Goal: Information Seeking & Learning: Find specific fact

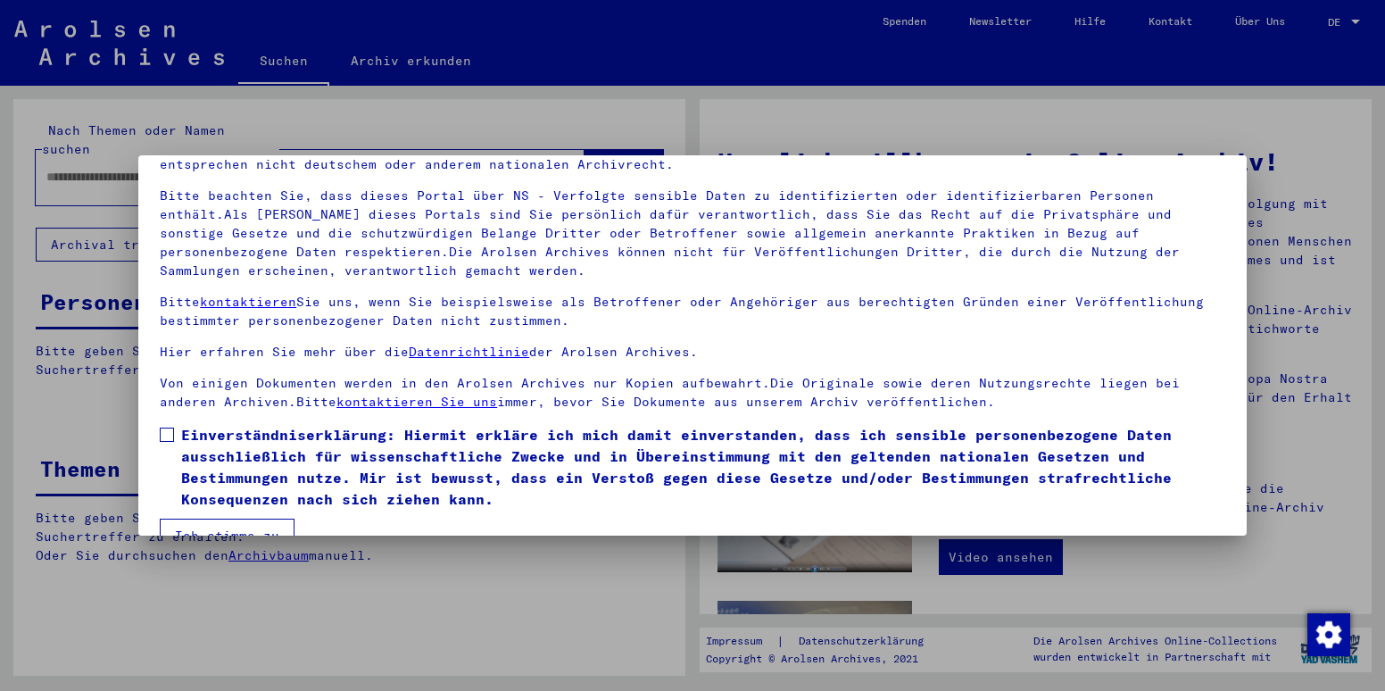
scroll to position [137, 0]
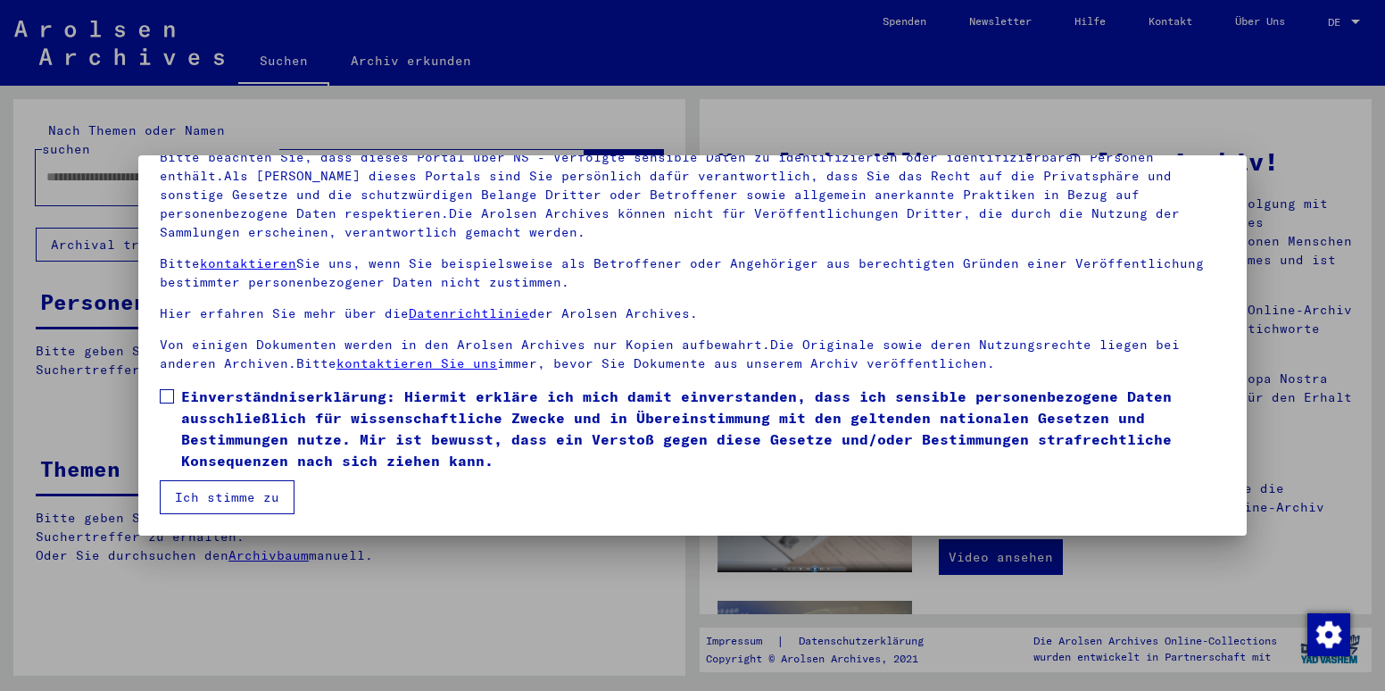
click at [168, 397] on span at bounding box center [167, 396] width 14 height 14
click at [230, 498] on button "Ich stimme zu" at bounding box center [227, 497] width 135 height 34
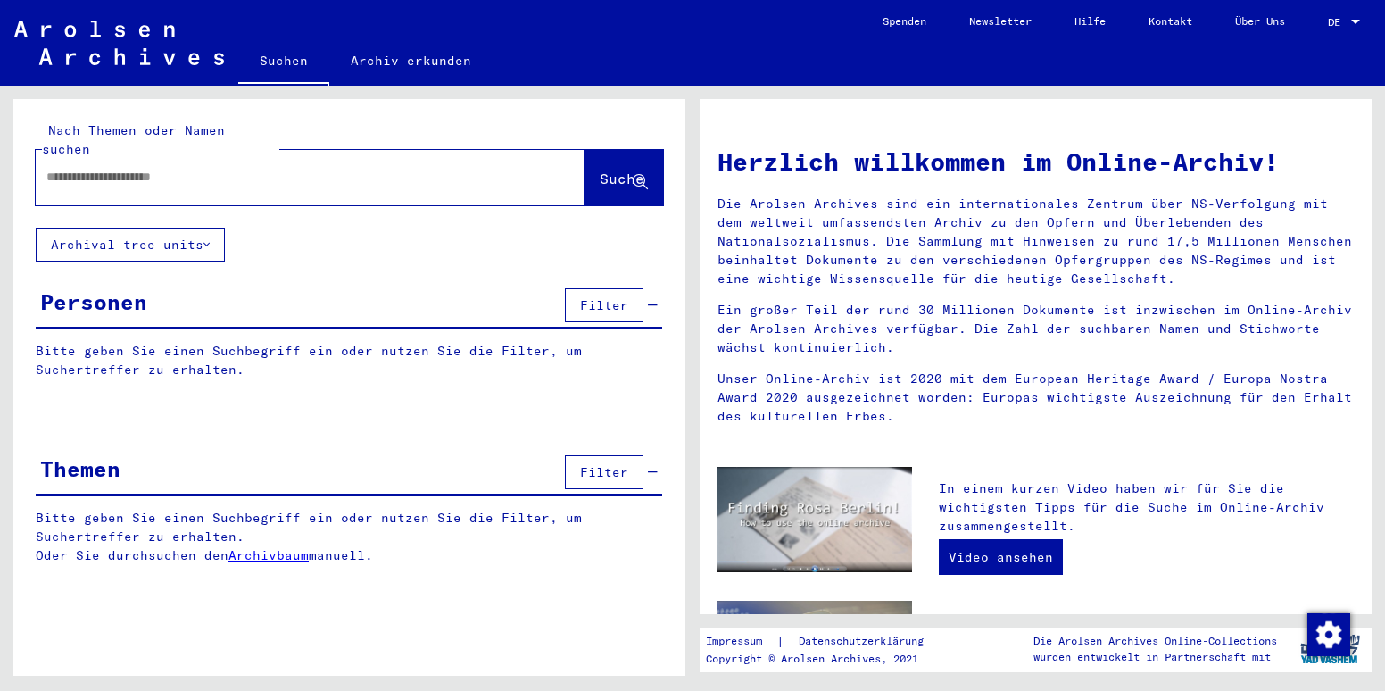
click at [291, 157] on div at bounding box center [283, 177] width 495 height 40
click at [282, 168] on input "text" at bounding box center [288, 177] width 485 height 19
click at [617, 150] on button "Suche" at bounding box center [624, 177] width 79 height 55
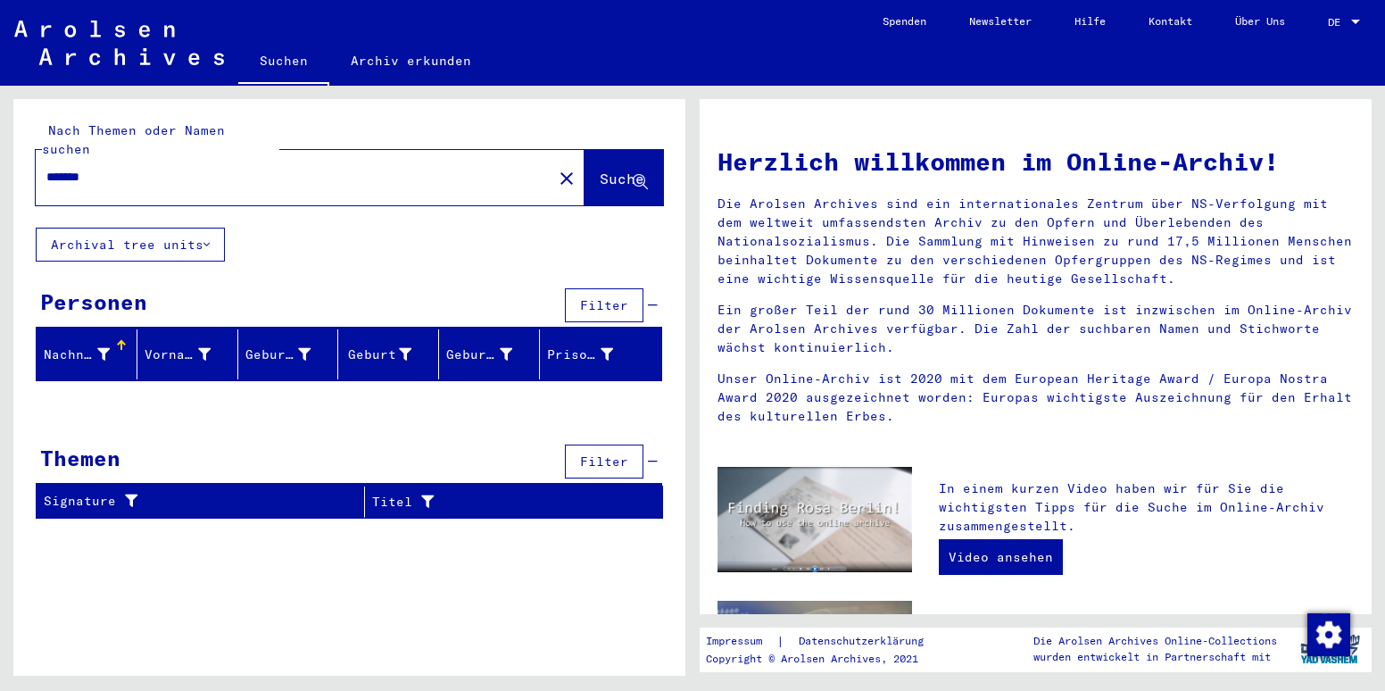
click at [77, 168] on input "*******" at bounding box center [288, 177] width 485 height 19
type input "*******"
click at [600, 170] on span "Suche" at bounding box center [622, 179] width 45 height 18
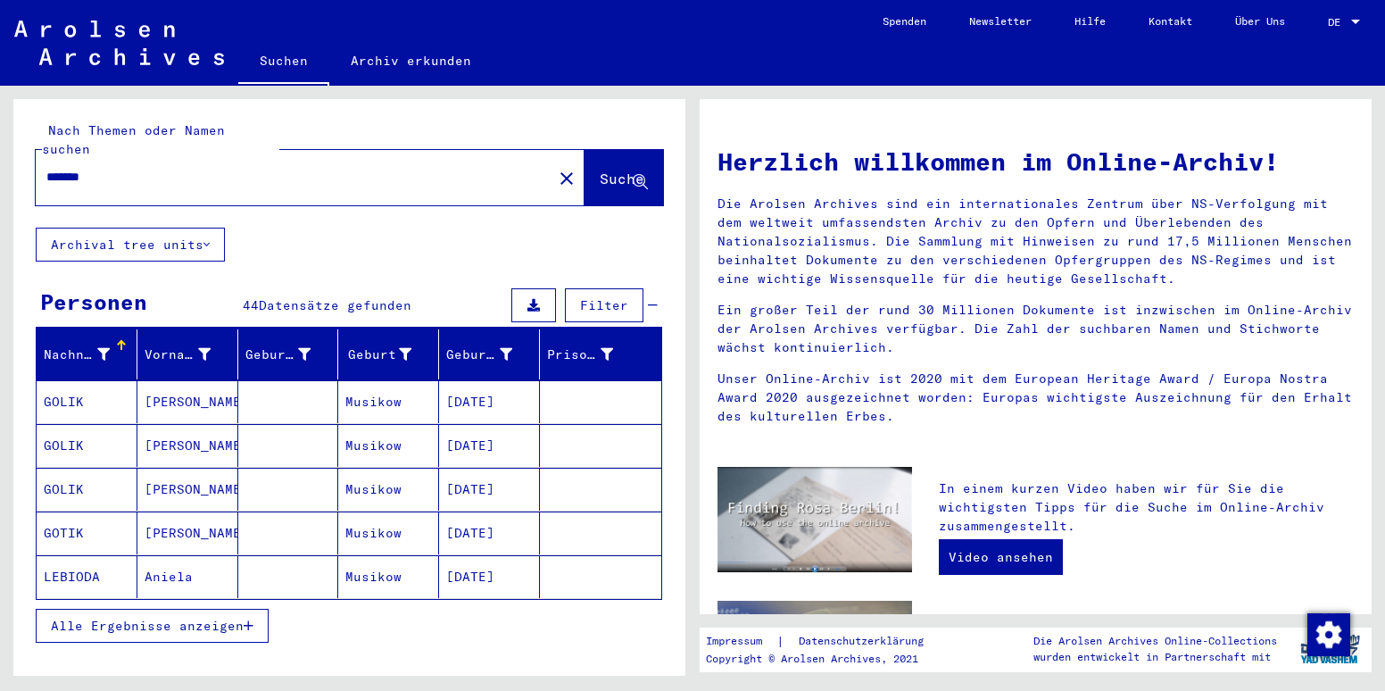
click at [154, 618] on span "Alle Ergebnisse anzeigen" at bounding box center [147, 626] width 193 height 16
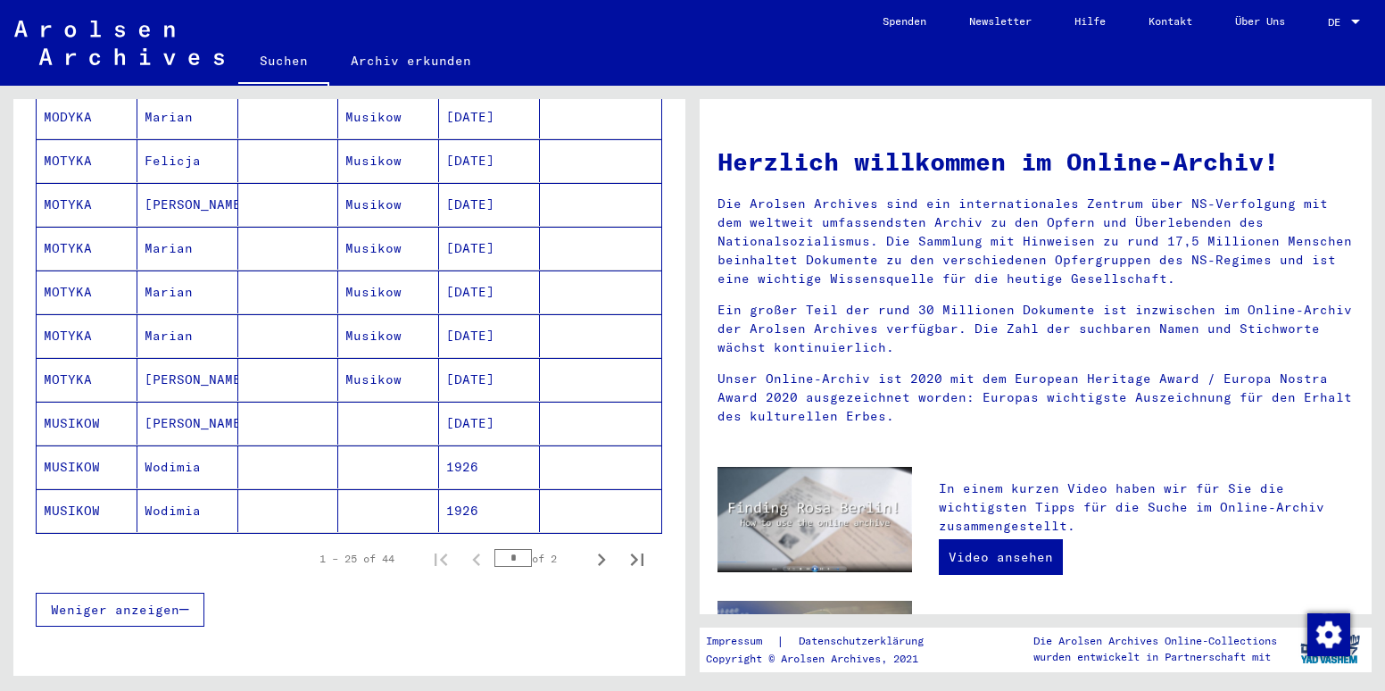
scroll to position [943, 0]
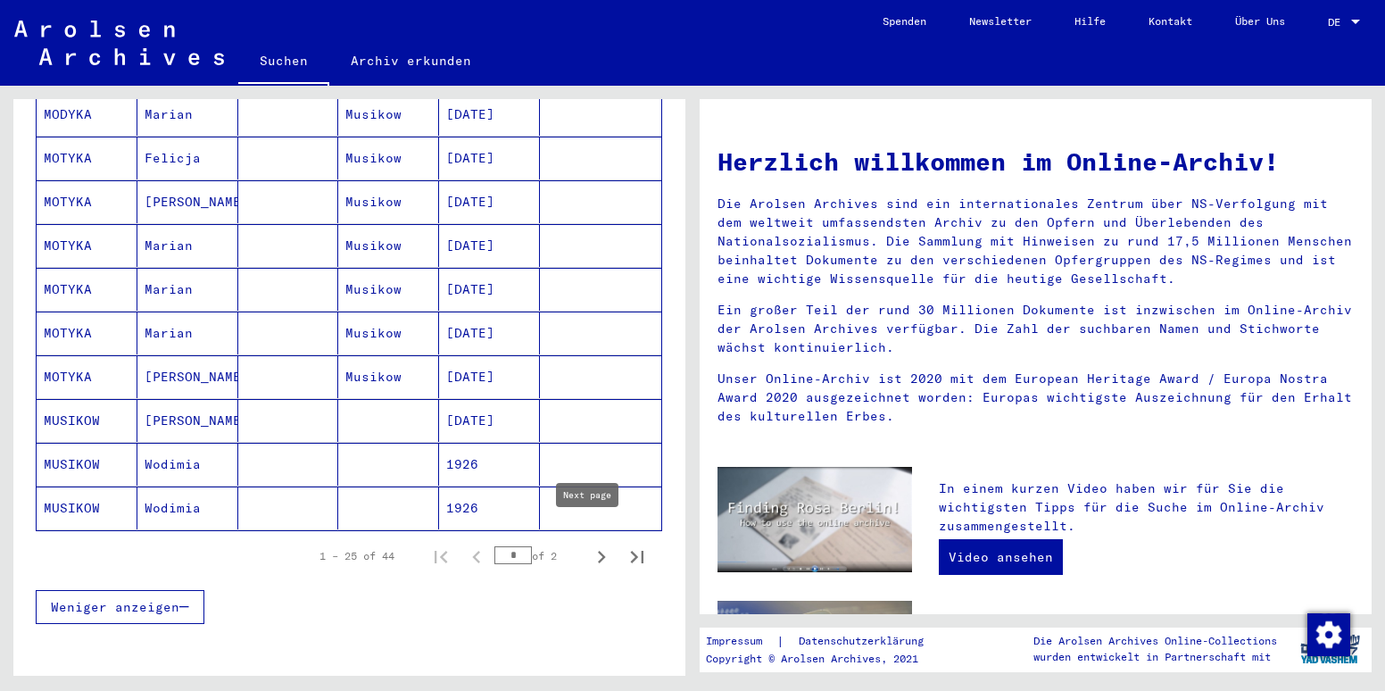
click at [589, 544] on icon "Next page" at bounding box center [601, 556] width 25 height 25
type input "*"
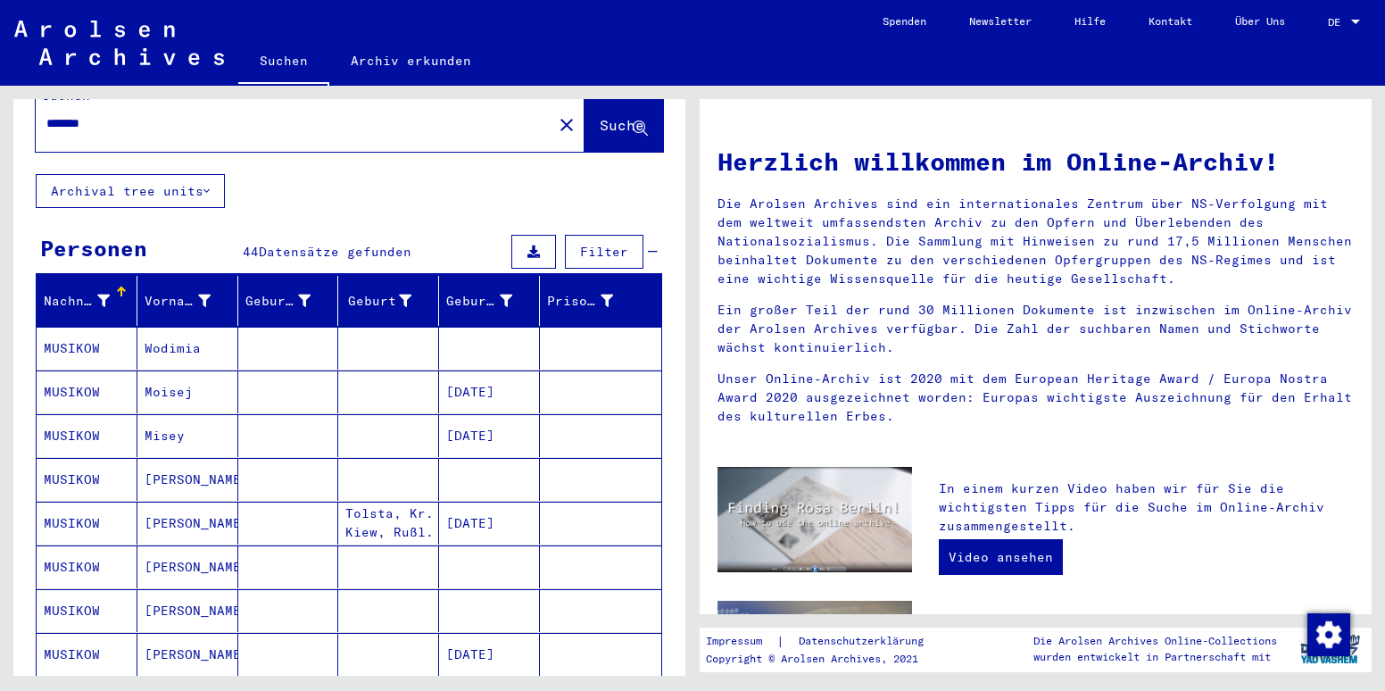
scroll to position [0, 0]
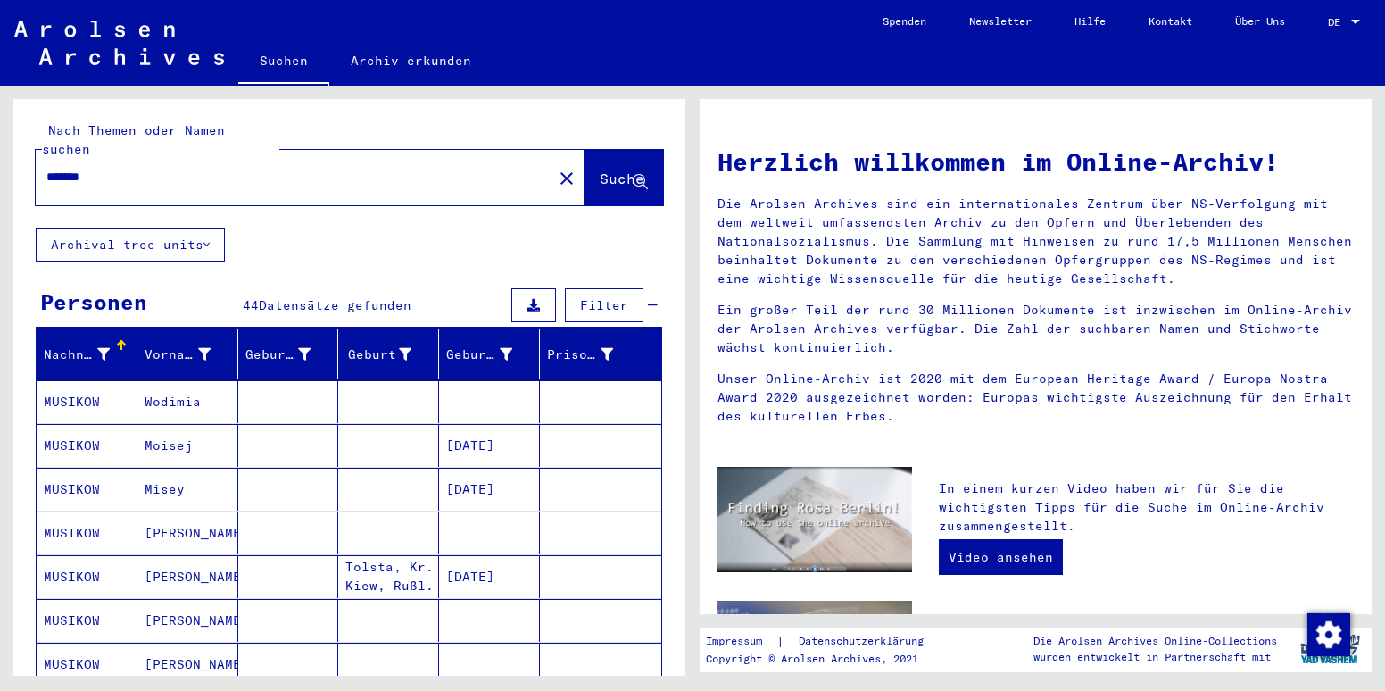
click at [79, 168] on input "*******" at bounding box center [288, 177] width 485 height 19
click at [591, 150] on button "Suche" at bounding box center [624, 177] width 79 height 55
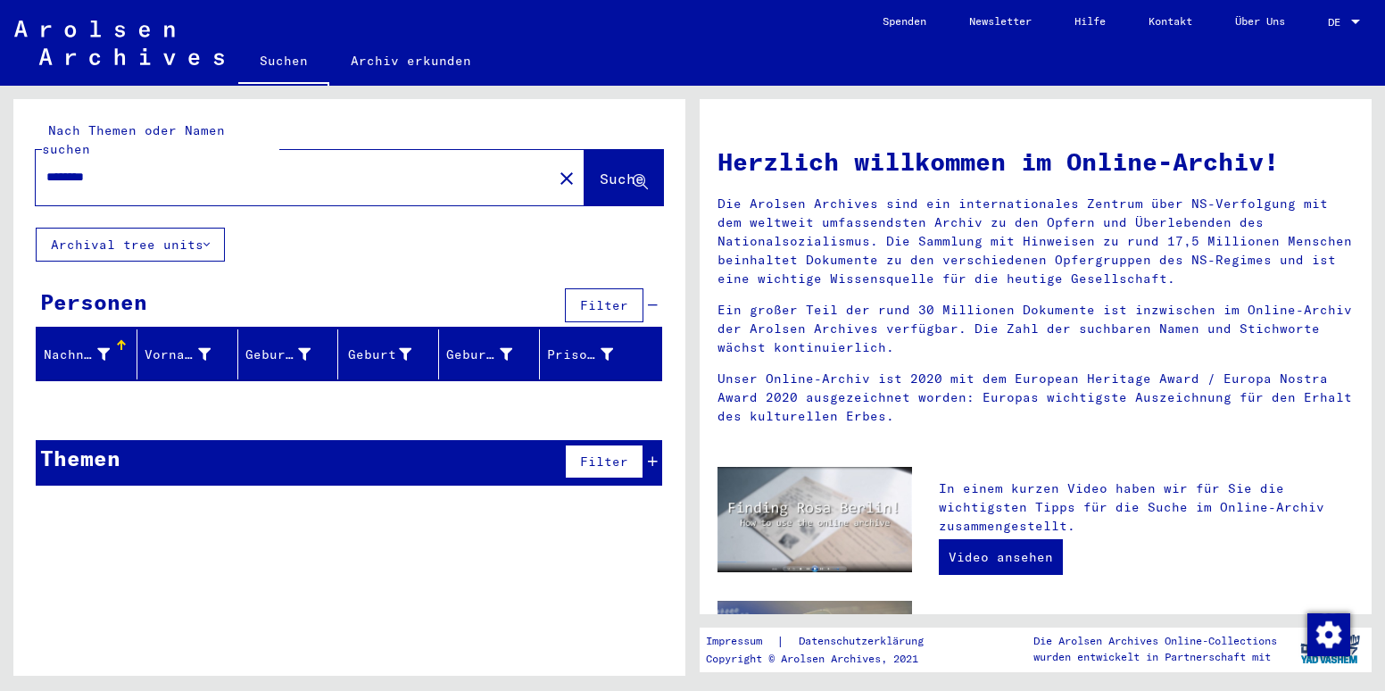
click at [131, 340] on div "Nachname" at bounding box center [90, 354] width 93 height 29
click at [85, 168] on input "********" at bounding box center [288, 177] width 485 height 19
click at [120, 168] on input "********" at bounding box center [288, 177] width 485 height 19
click at [596, 150] on button "Suche" at bounding box center [624, 177] width 79 height 55
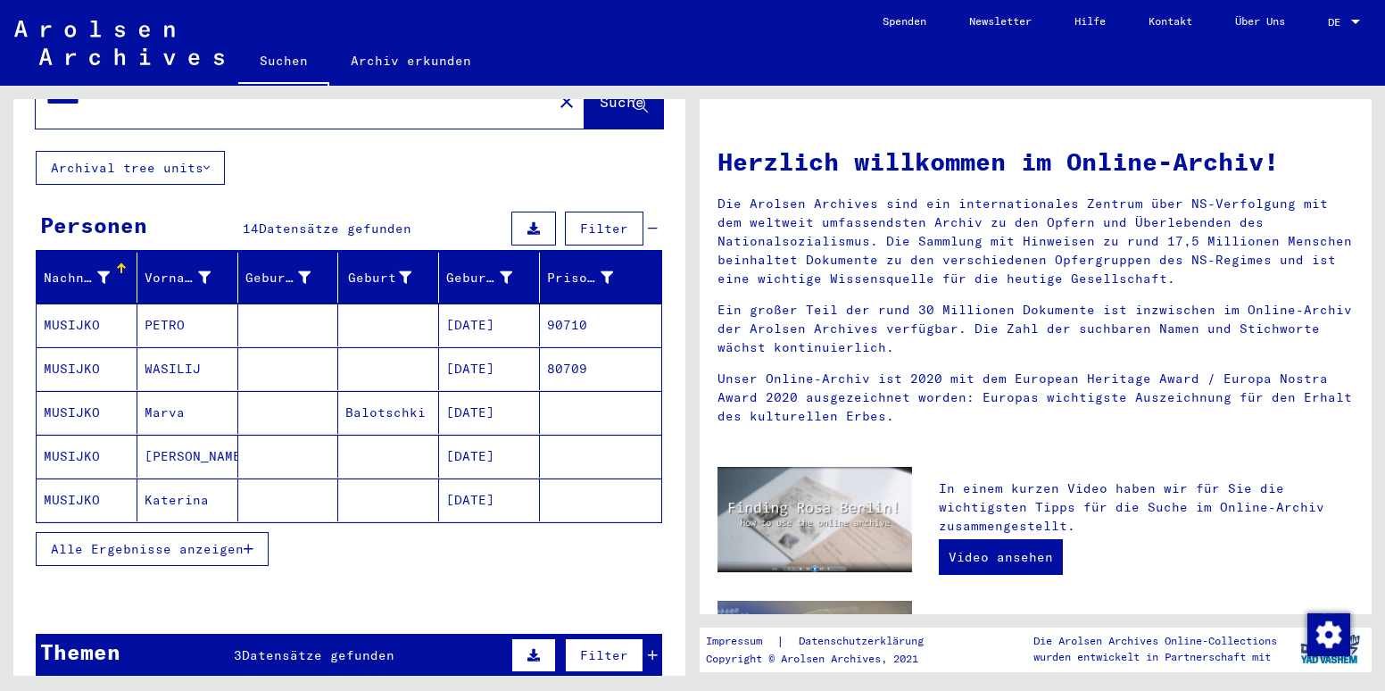
scroll to position [93, 0]
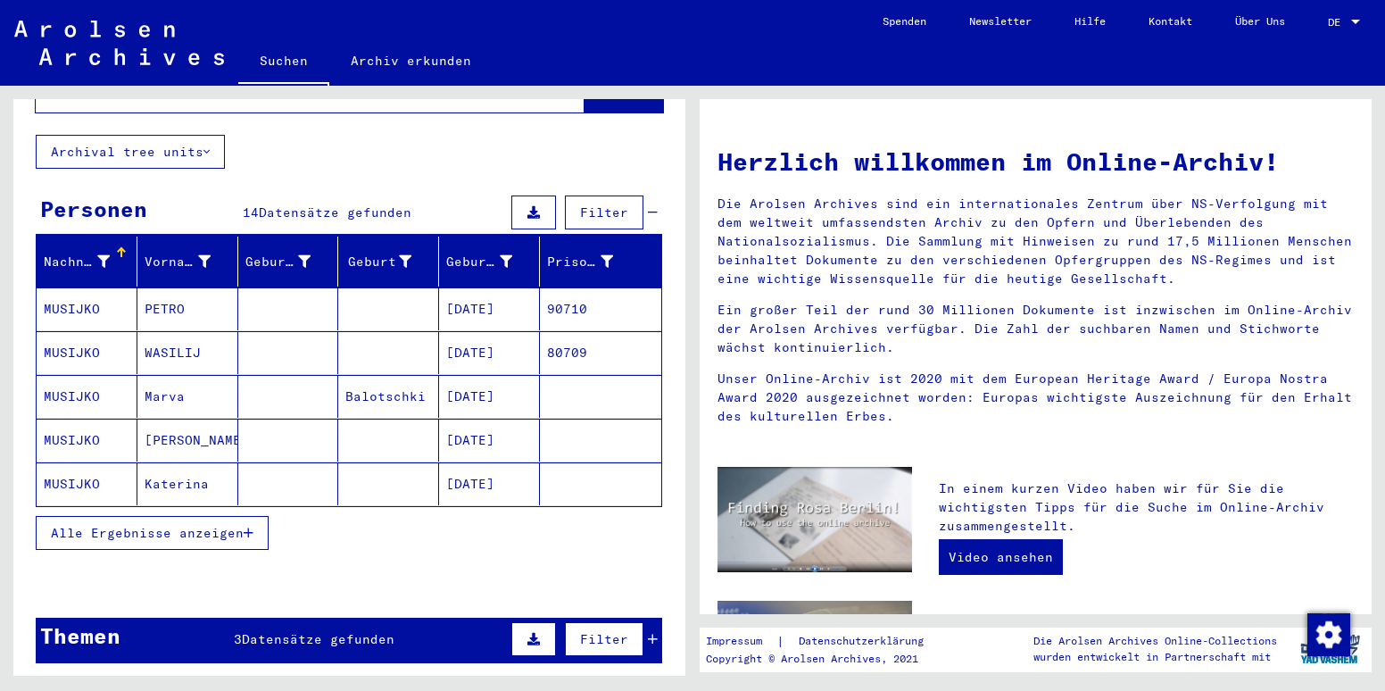
click at [162, 516] on button "Alle Ergebnisse anzeigen" at bounding box center [152, 533] width 233 height 34
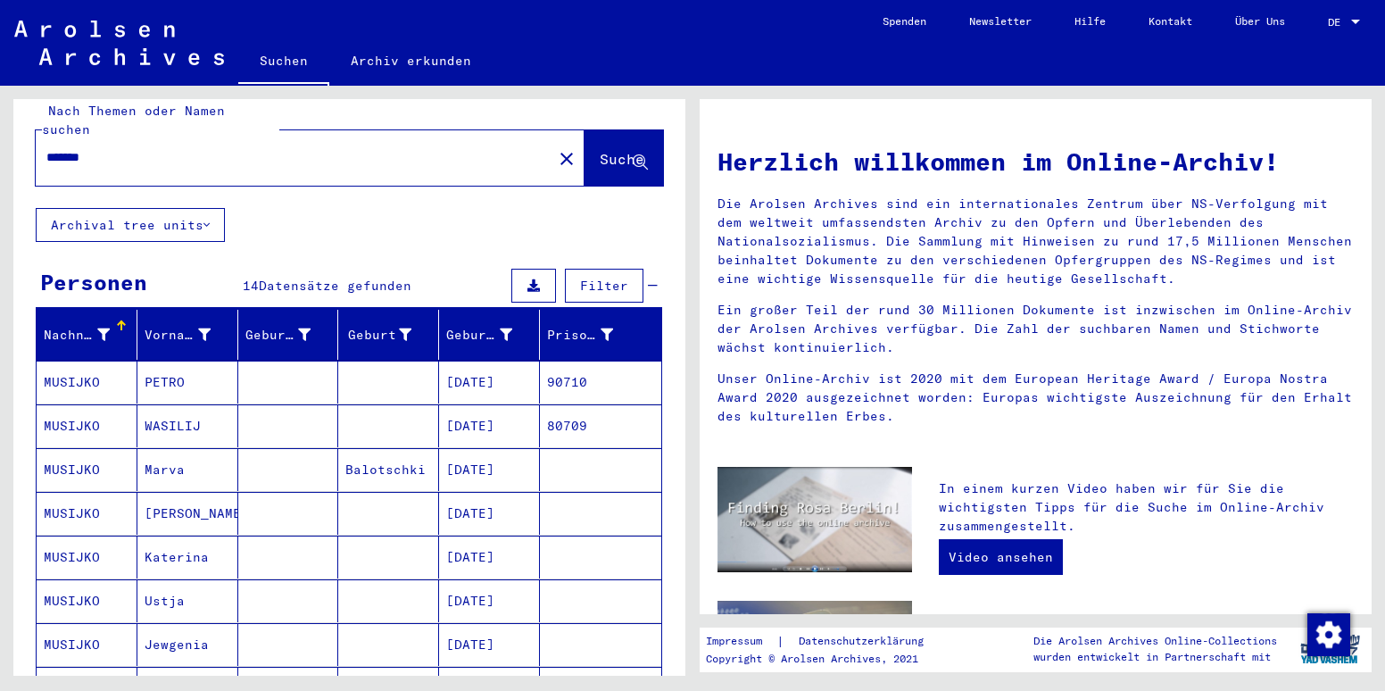
scroll to position [0, 0]
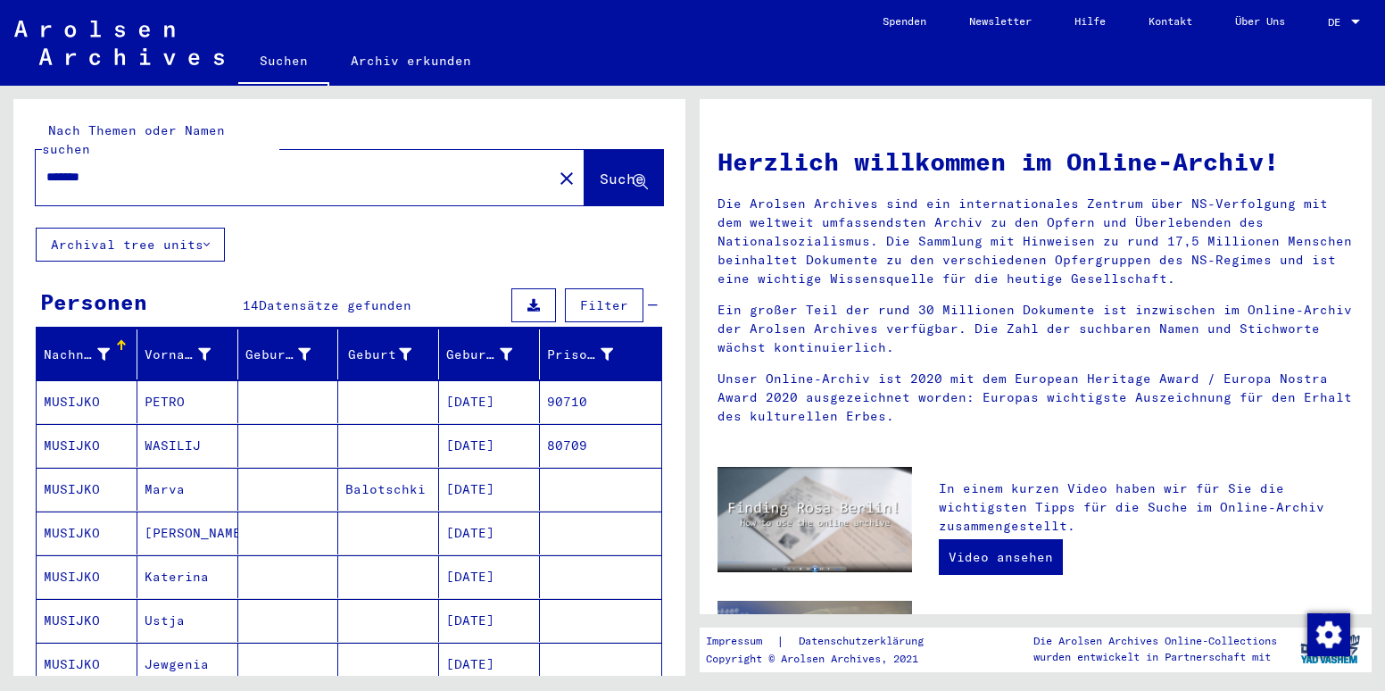
click at [125, 157] on div "*******" at bounding box center [283, 177] width 495 height 40
click at [113, 168] on input "*******" at bounding box center [288, 177] width 485 height 19
click at [600, 170] on span "Suche" at bounding box center [622, 179] width 45 height 18
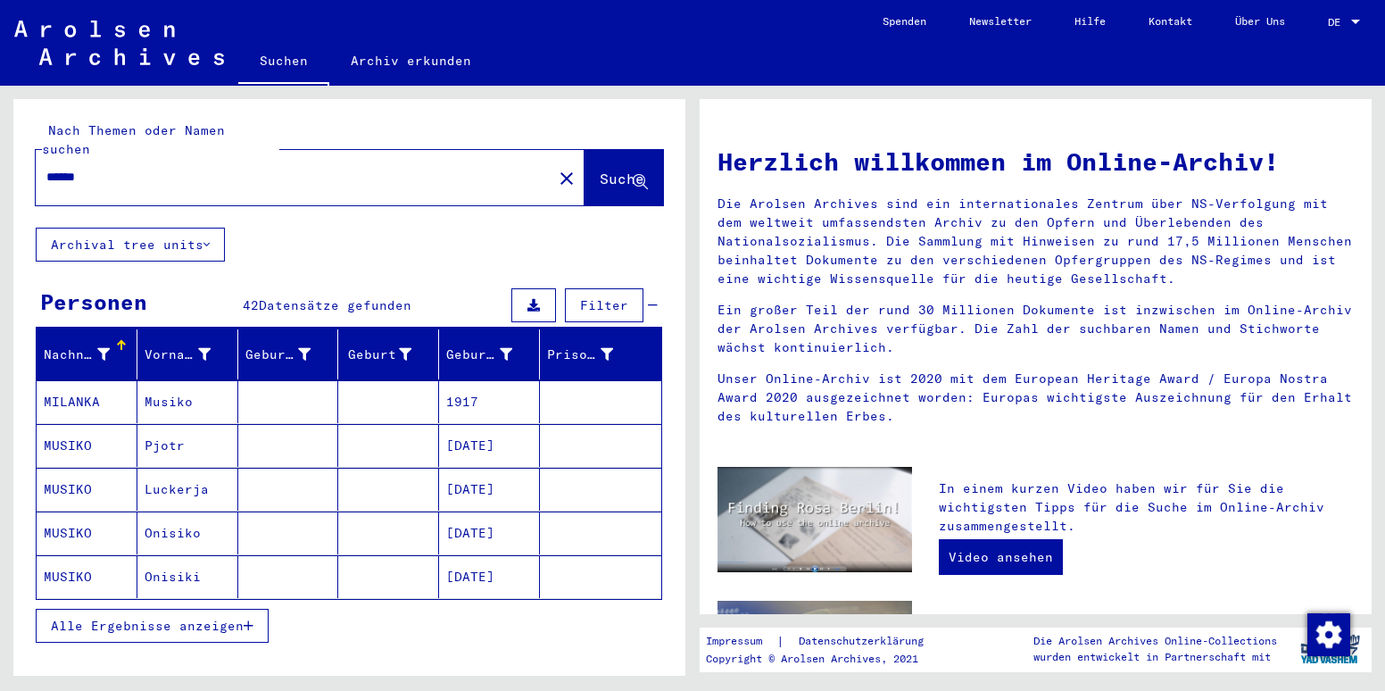
click at [87, 560] on mat-cell "MUSIKO" at bounding box center [87, 576] width 101 height 43
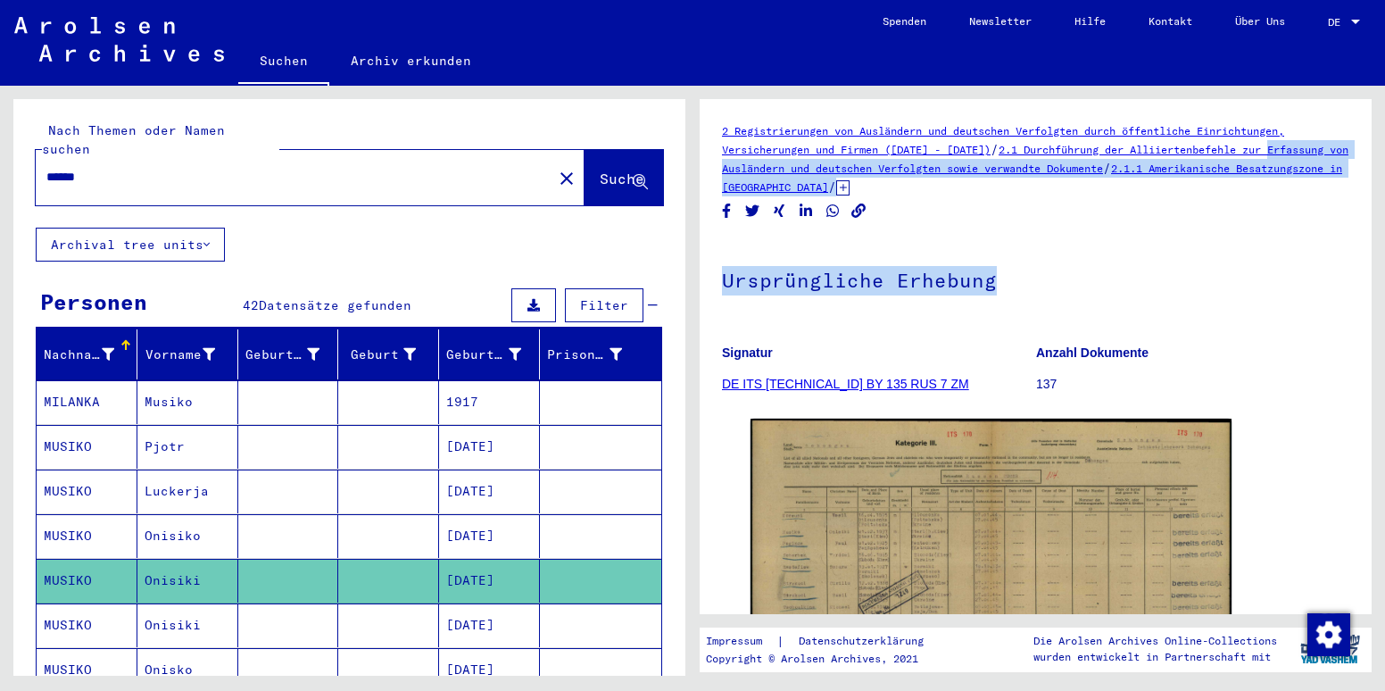
drag, startPoint x: 1373, startPoint y: 154, endPoint x: 1368, endPoint y: 265, distance: 111.7
click at [1368, 265] on div "2 Registrierungen von Ausländern und deutschen Verfolgten durch öffentliche Ein…" at bounding box center [1039, 381] width 693 height 590
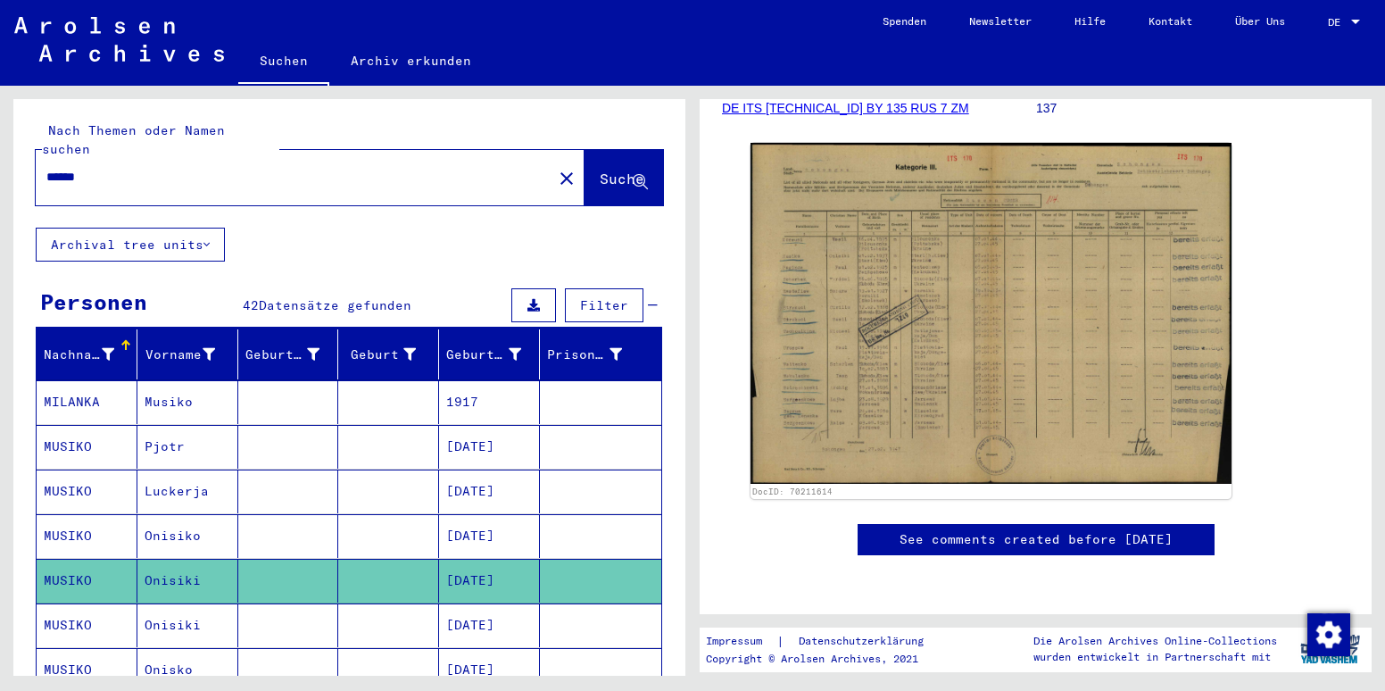
scroll to position [245, 0]
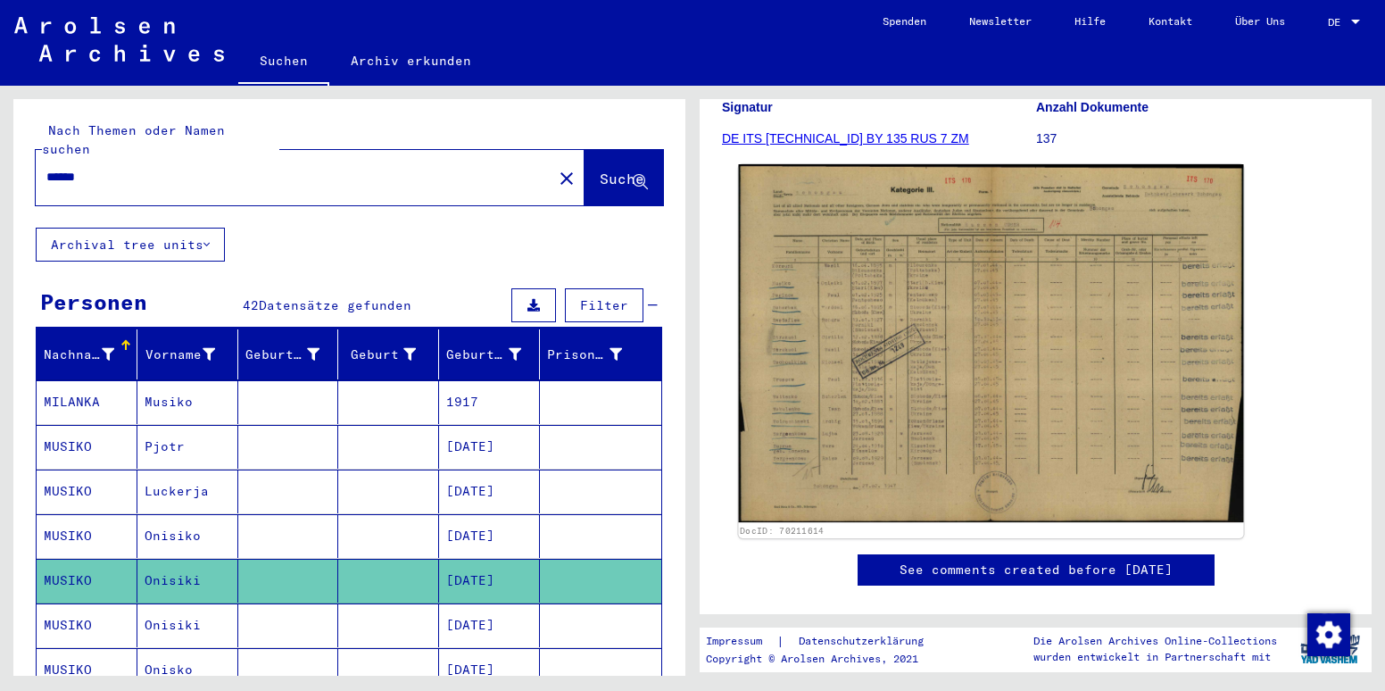
click at [1042, 286] on img at bounding box center [991, 343] width 505 height 358
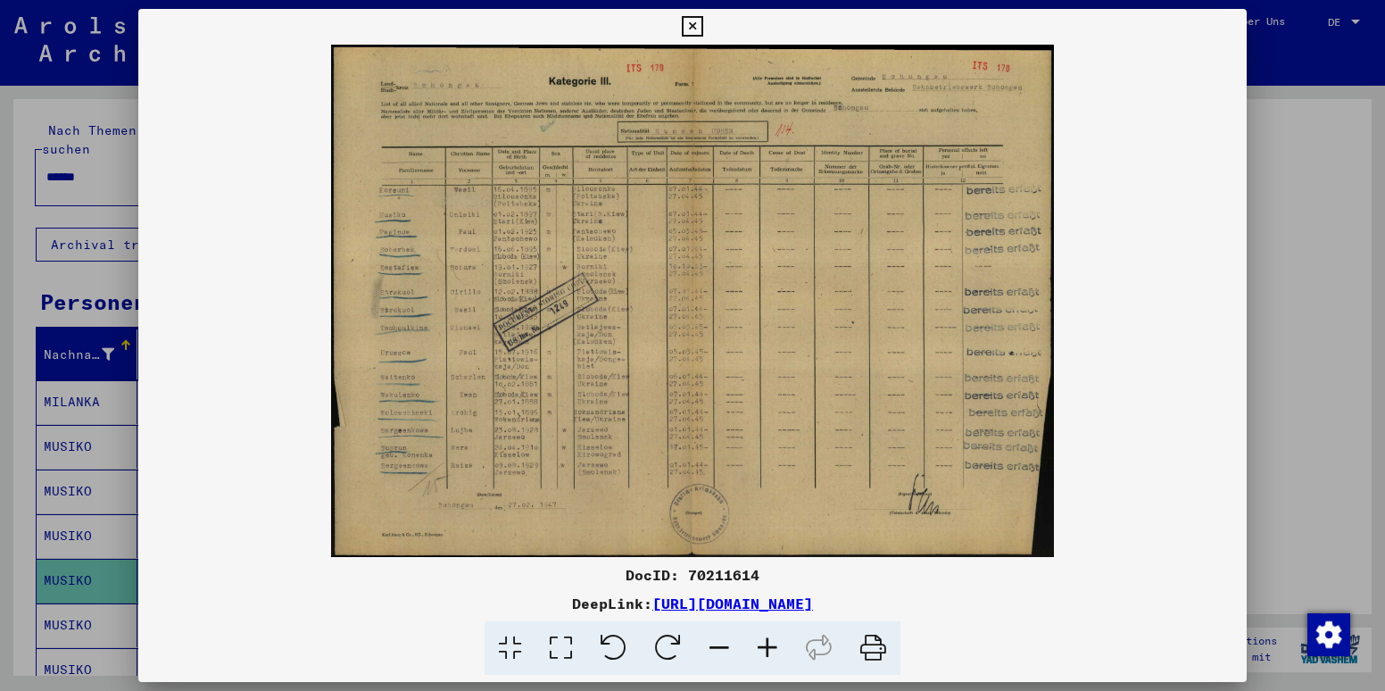
click at [772, 649] on icon at bounding box center [767, 648] width 48 height 54
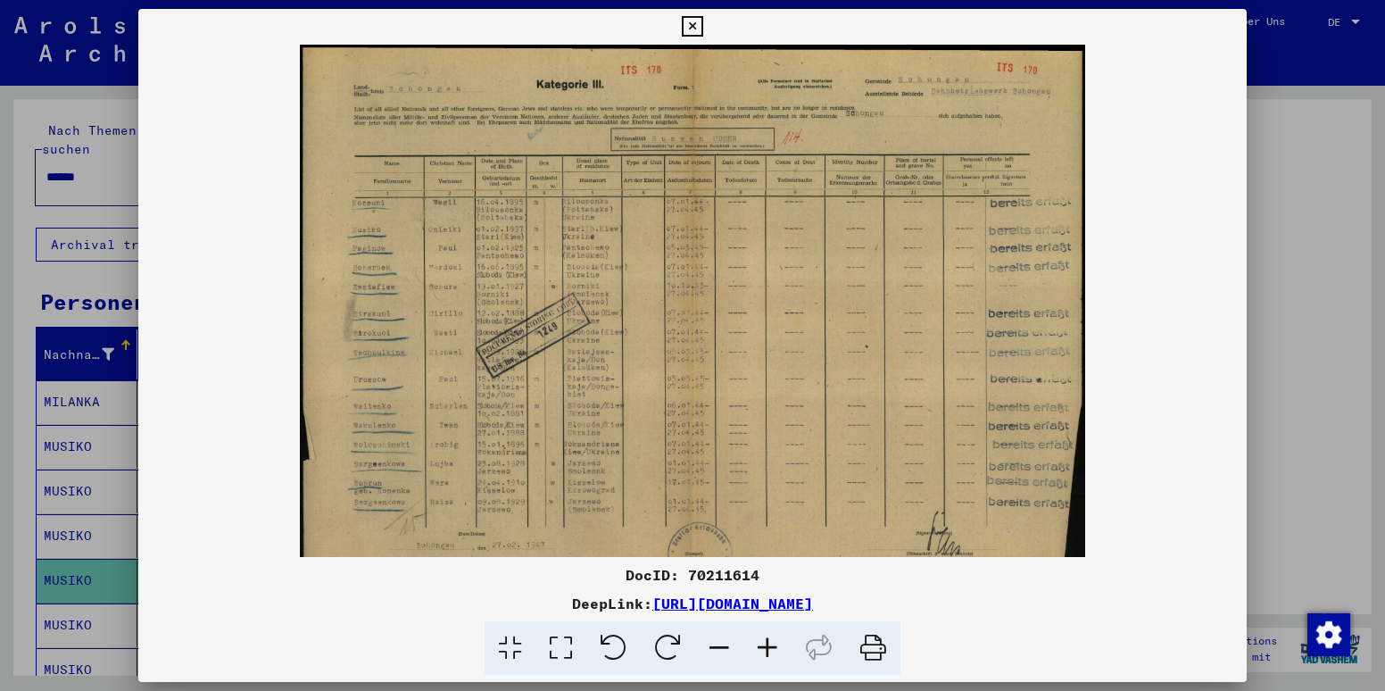
click at [772, 649] on icon at bounding box center [767, 648] width 48 height 54
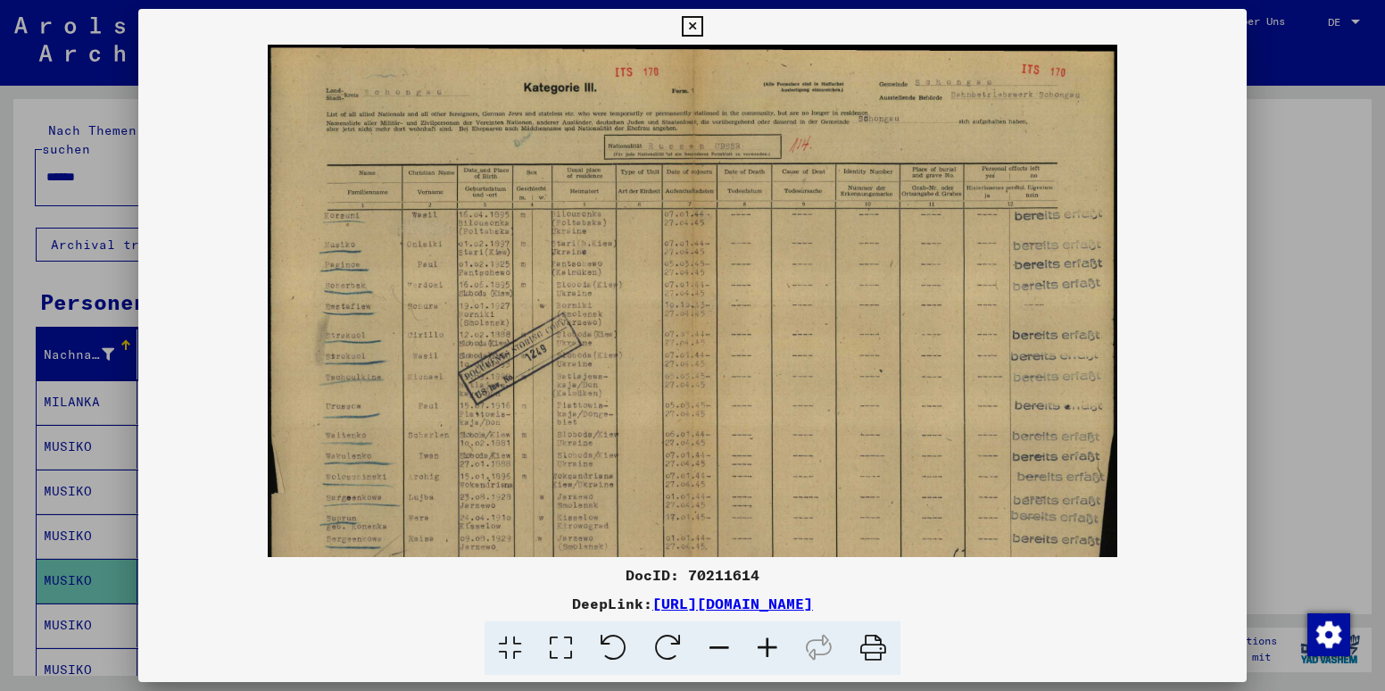
click at [772, 649] on icon at bounding box center [767, 648] width 48 height 54
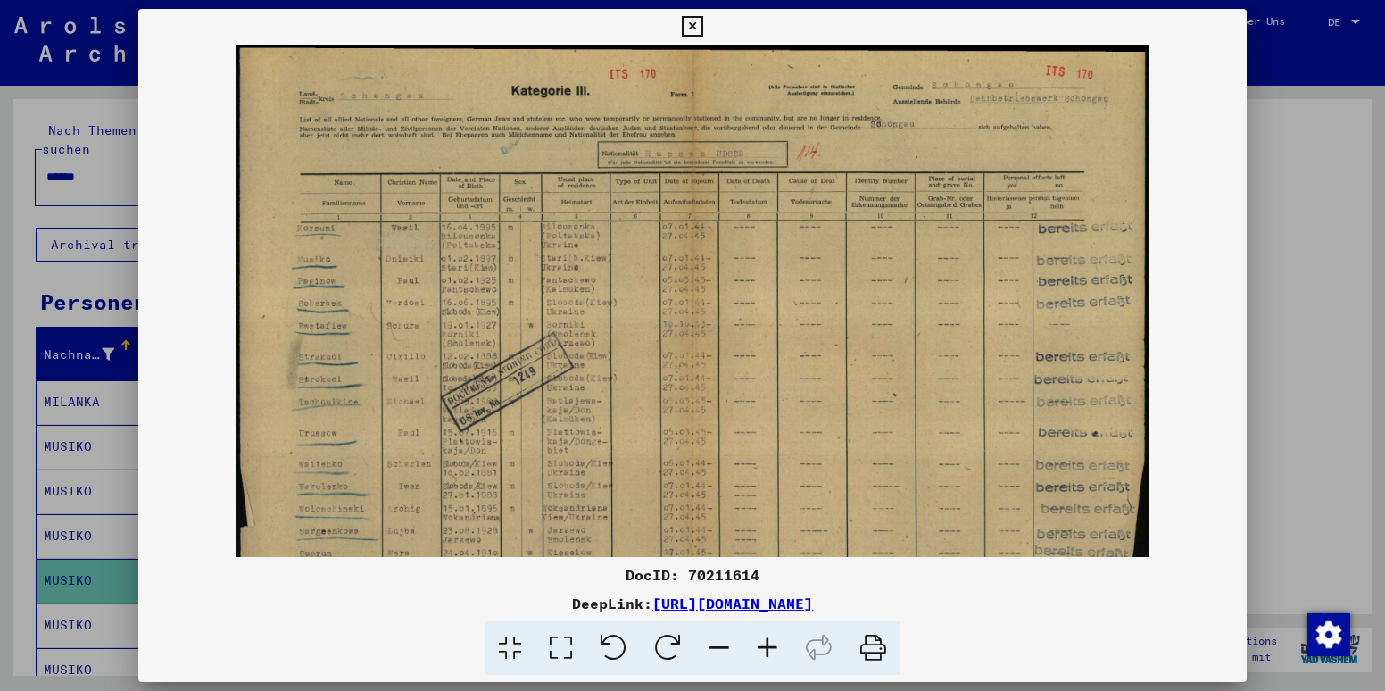
click at [772, 649] on icon at bounding box center [767, 648] width 48 height 54
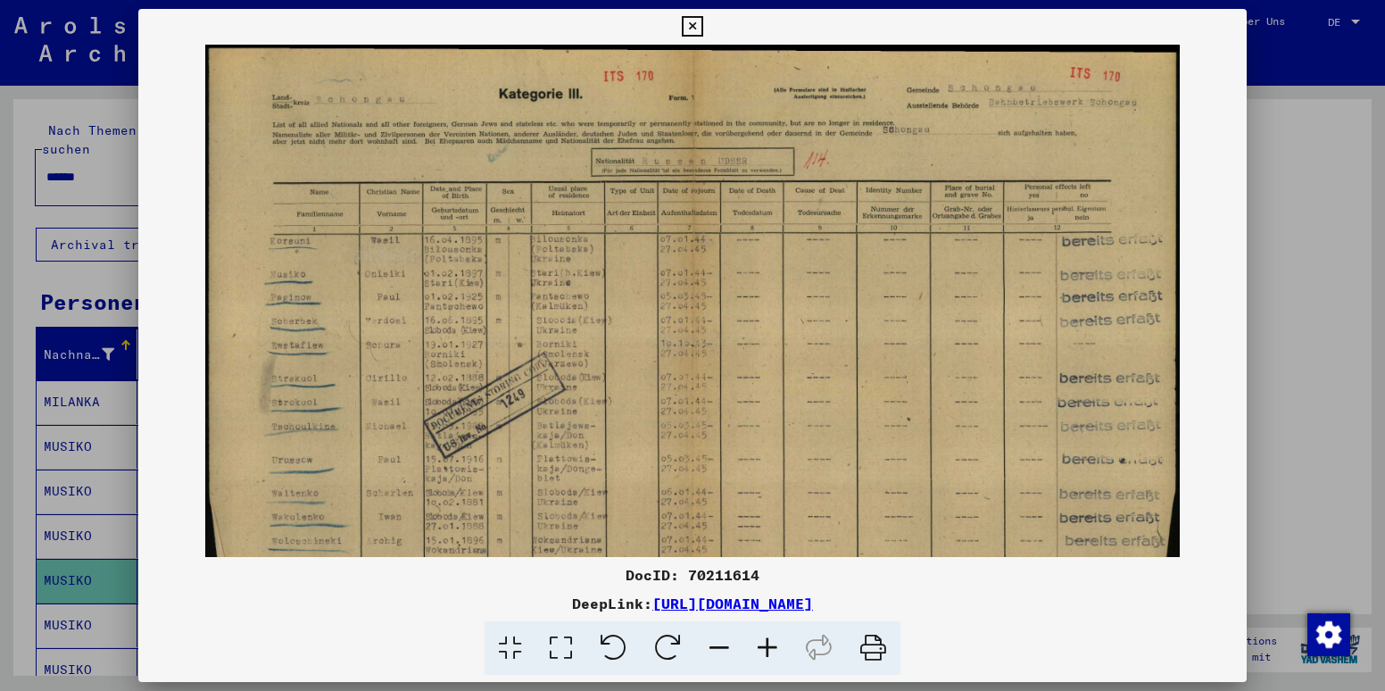
click at [772, 649] on icon at bounding box center [767, 648] width 48 height 54
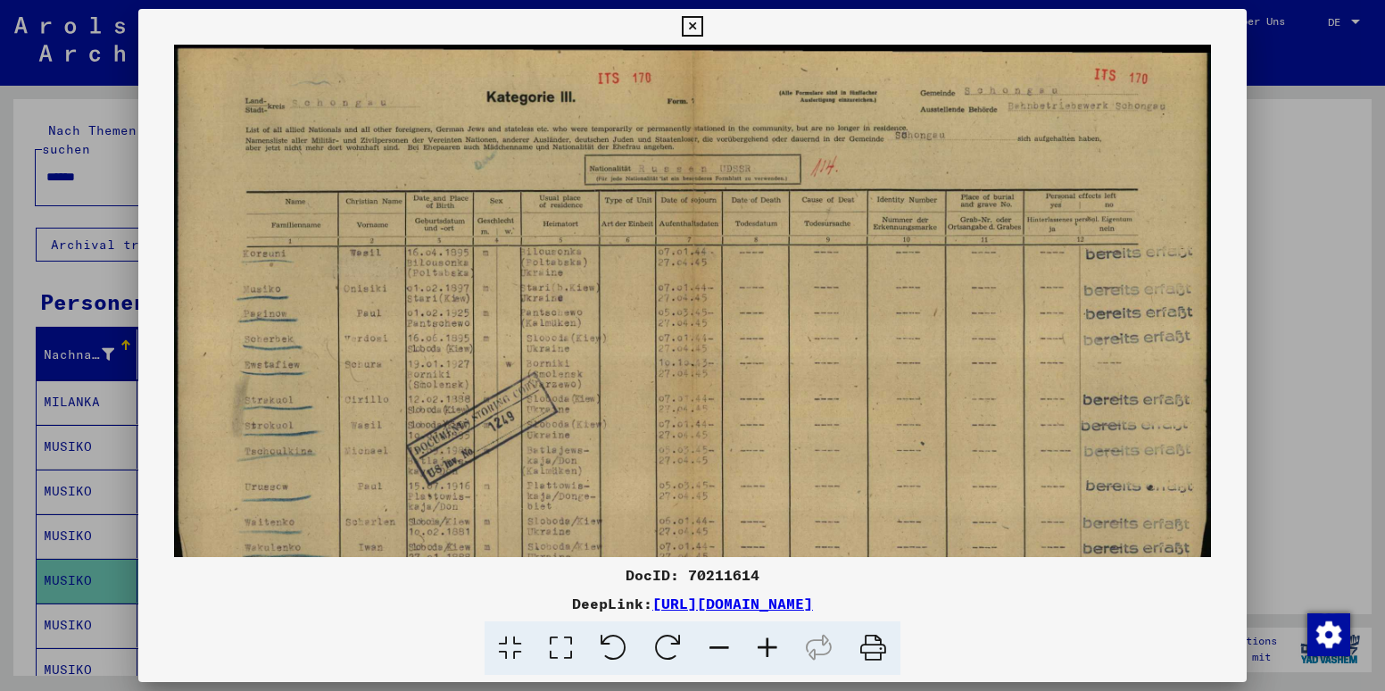
click at [772, 649] on icon at bounding box center [767, 648] width 48 height 54
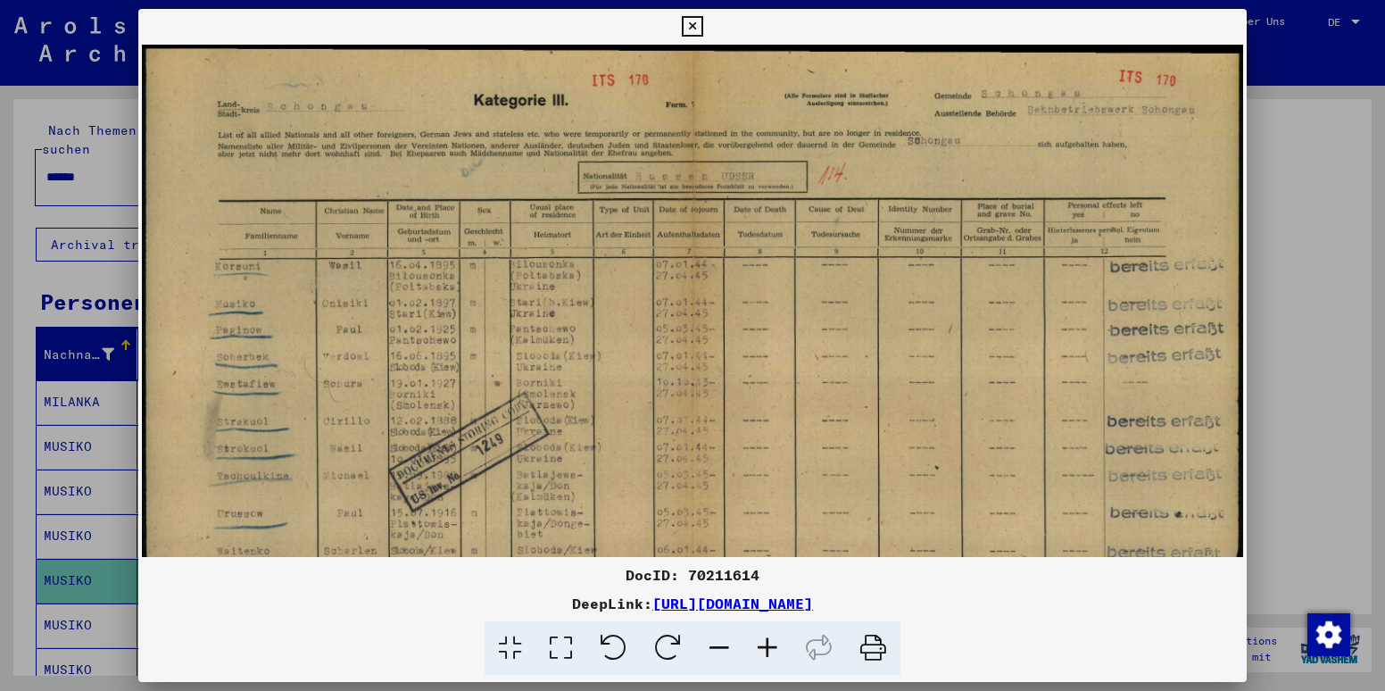
click at [772, 649] on icon at bounding box center [767, 648] width 48 height 54
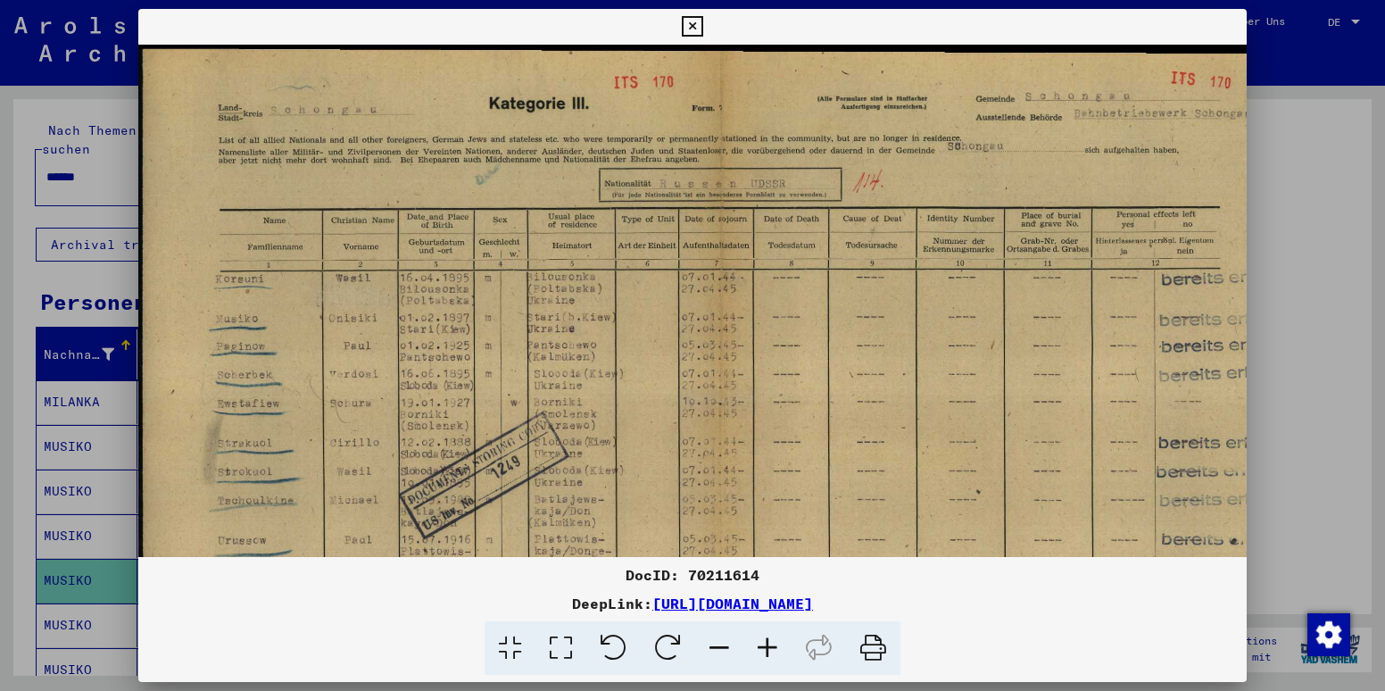
click at [772, 649] on icon at bounding box center [767, 648] width 48 height 54
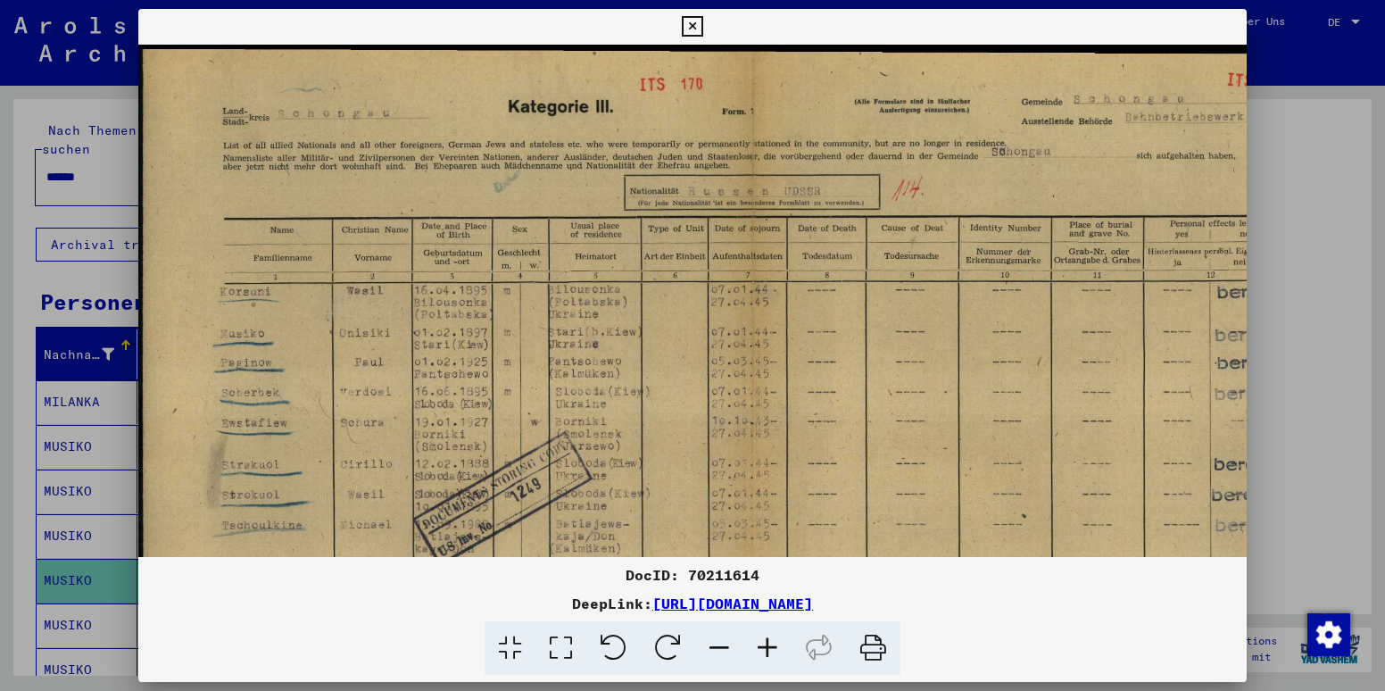
click at [772, 649] on icon at bounding box center [767, 648] width 48 height 54
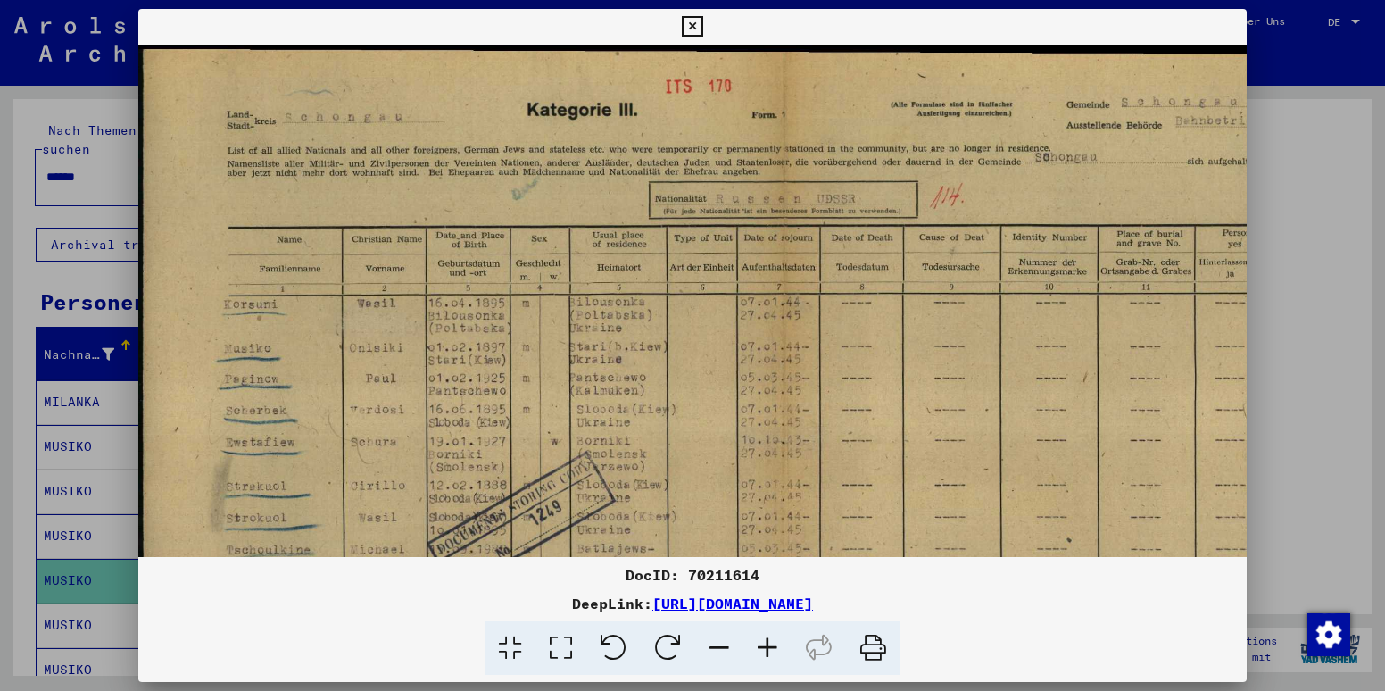
click at [772, 649] on icon at bounding box center [767, 648] width 48 height 54
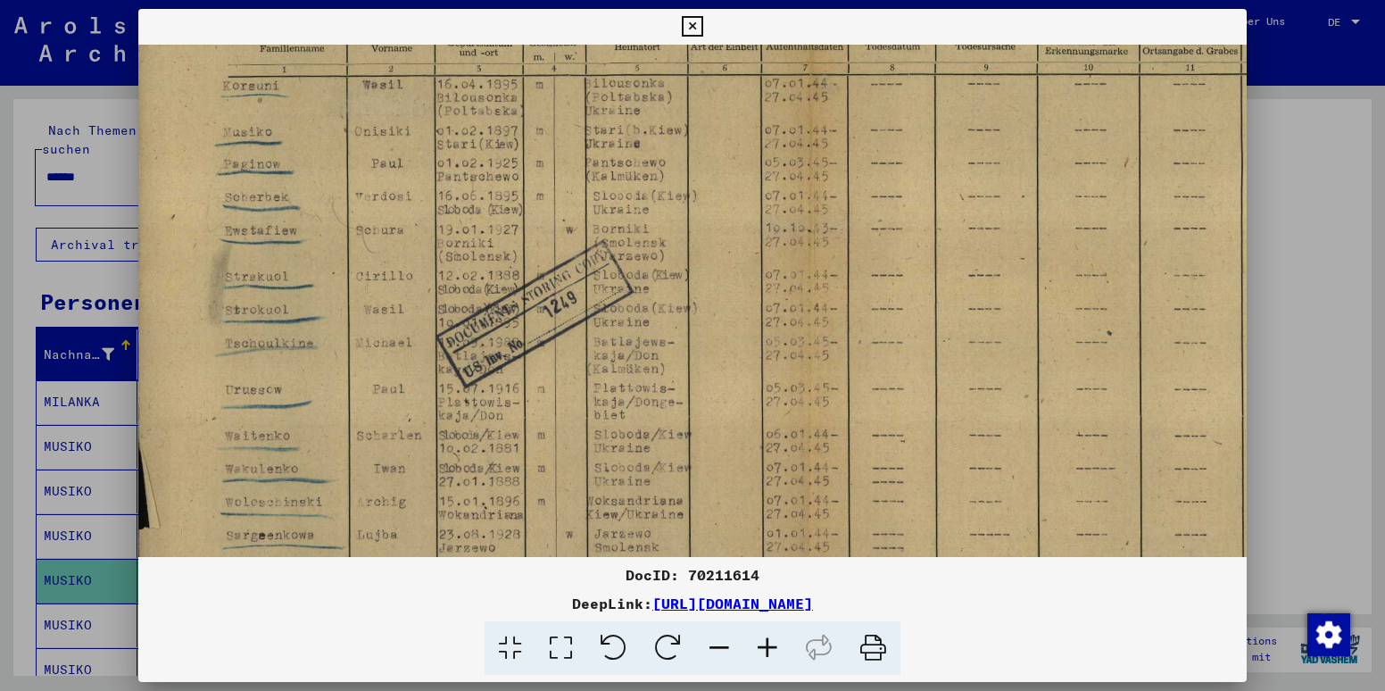
scroll to position [232, 5]
drag, startPoint x: 698, startPoint y: 334, endPoint x: 731, endPoint y: 102, distance: 234.4
click at [731, 102] on img at bounding box center [809, 292] width 1353 height 959
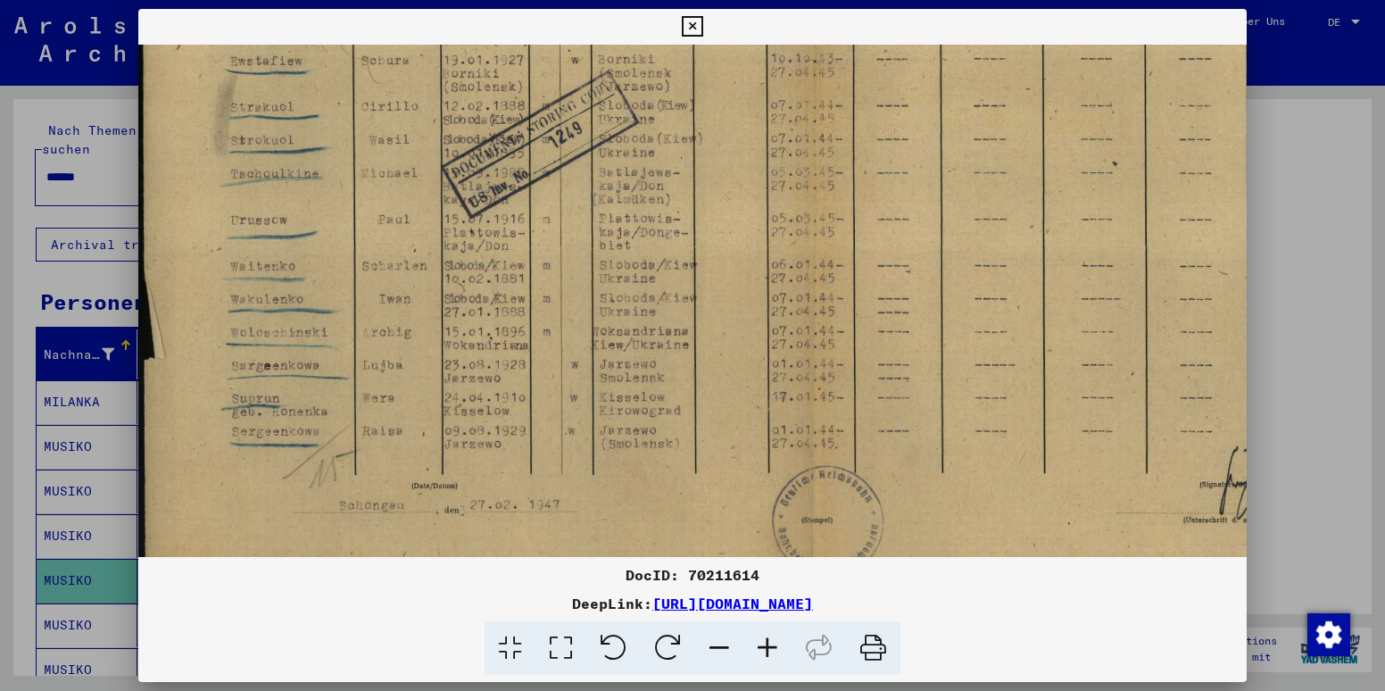
scroll to position [403, 0]
drag, startPoint x: 635, startPoint y: 383, endPoint x: 750, endPoint y: 212, distance: 205.2
click at [750, 212] on img at bounding box center [814, 121] width 1353 height 959
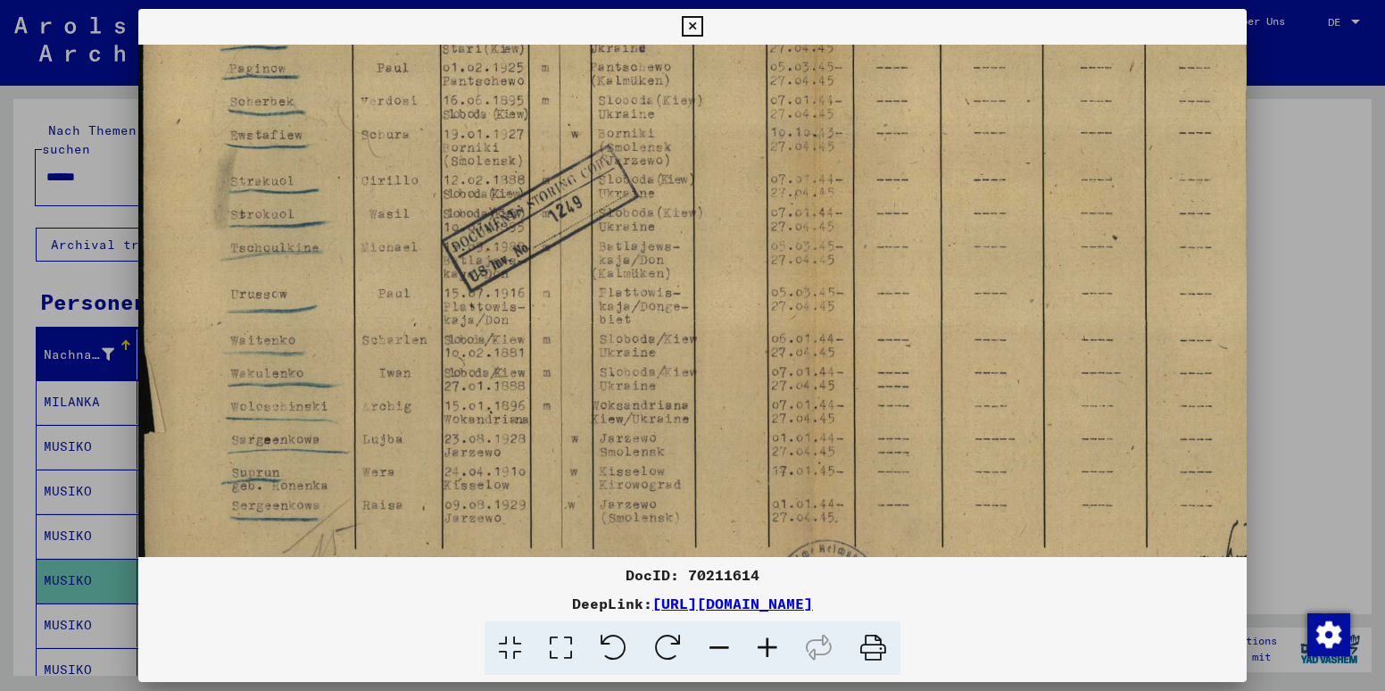
scroll to position [325, 0]
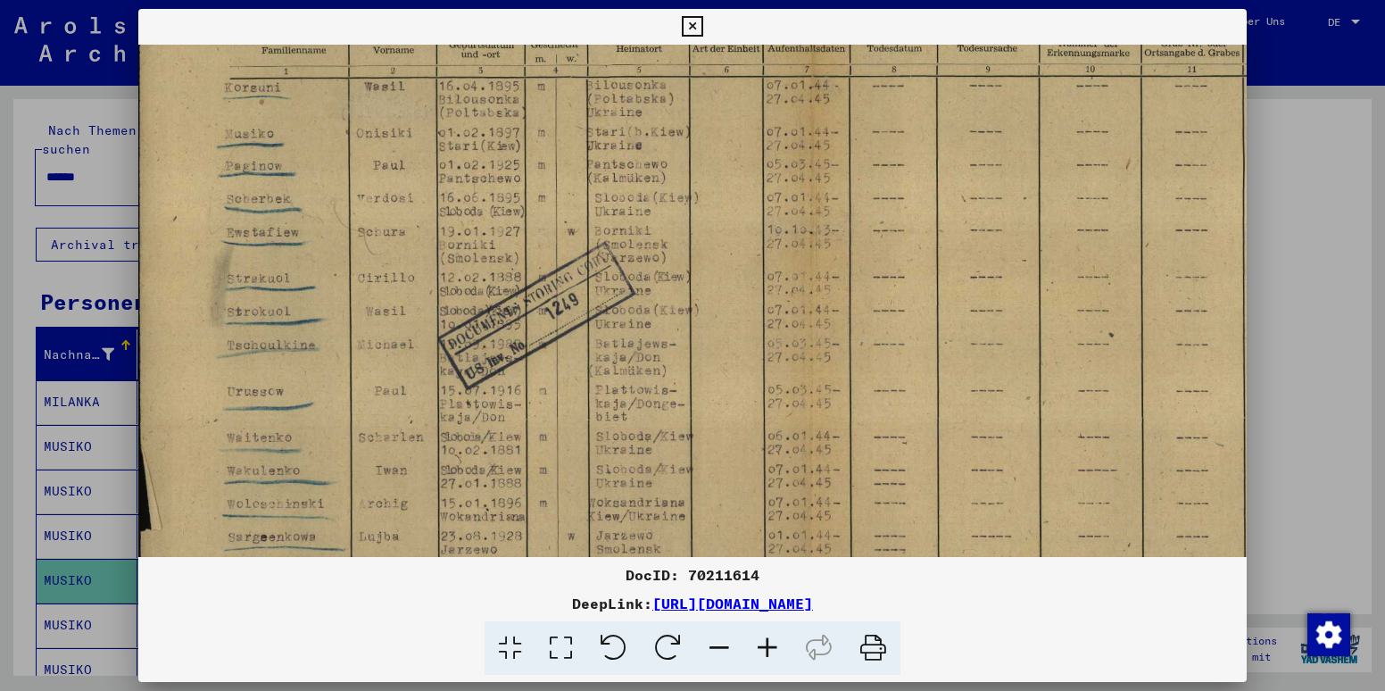
drag, startPoint x: 497, startPoint y: 244, endPoint x: 507, endPoint y: 419, distance: 175.2
click at [507, 419] on img at bounding box center [811, 294] width 1353 height 959
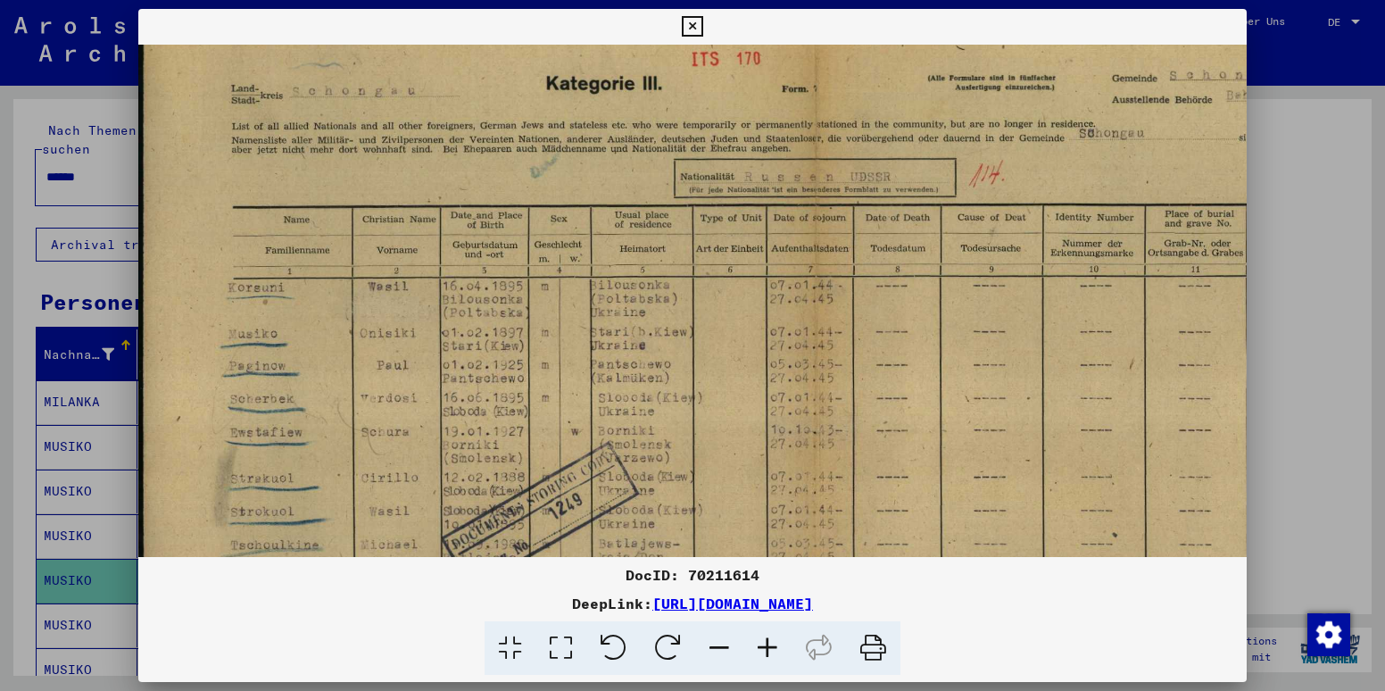
scroll to position [0, 0]
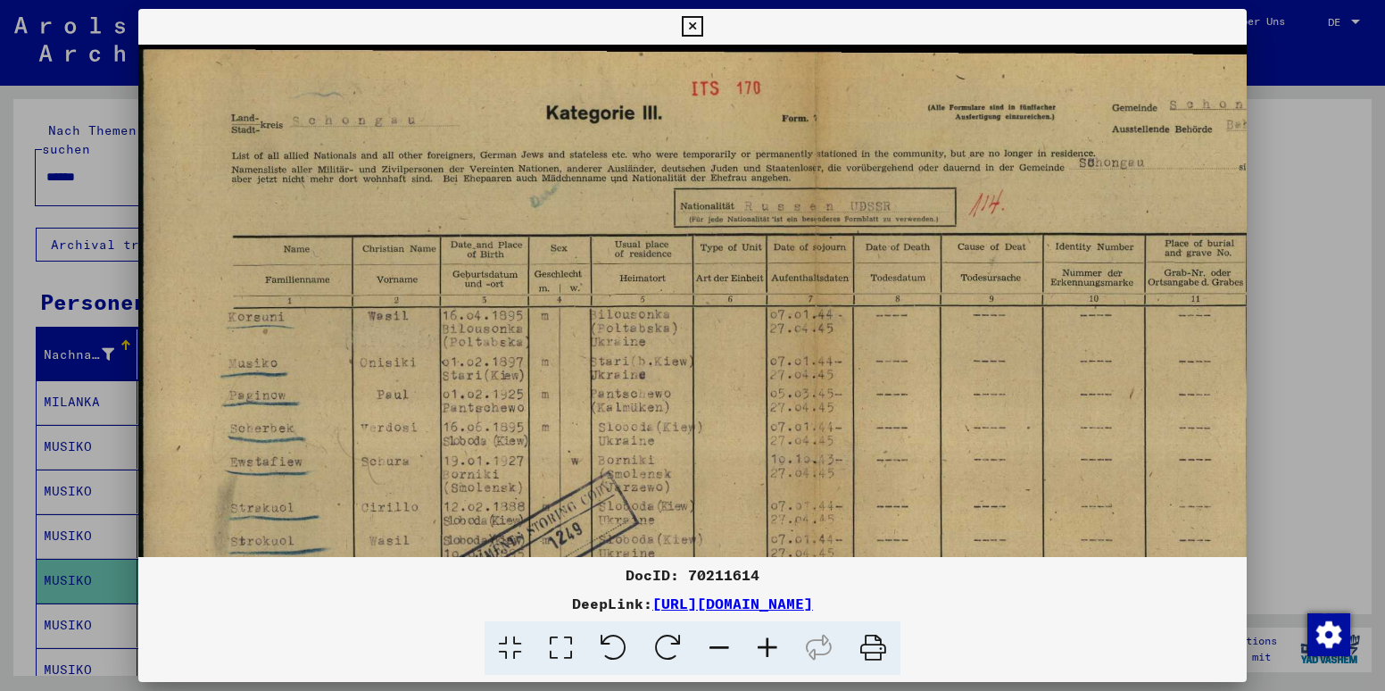
drag, startPoint x: 527, startPoint y: 214, endPoint x: 562, endPoint y: 525, distance: 312.5
click at [562, 525] on img at bounding box center [814, 524] width 1353 height 959
click at [697, 16] on icon at bounding box center [692, 26] width 21 height 21
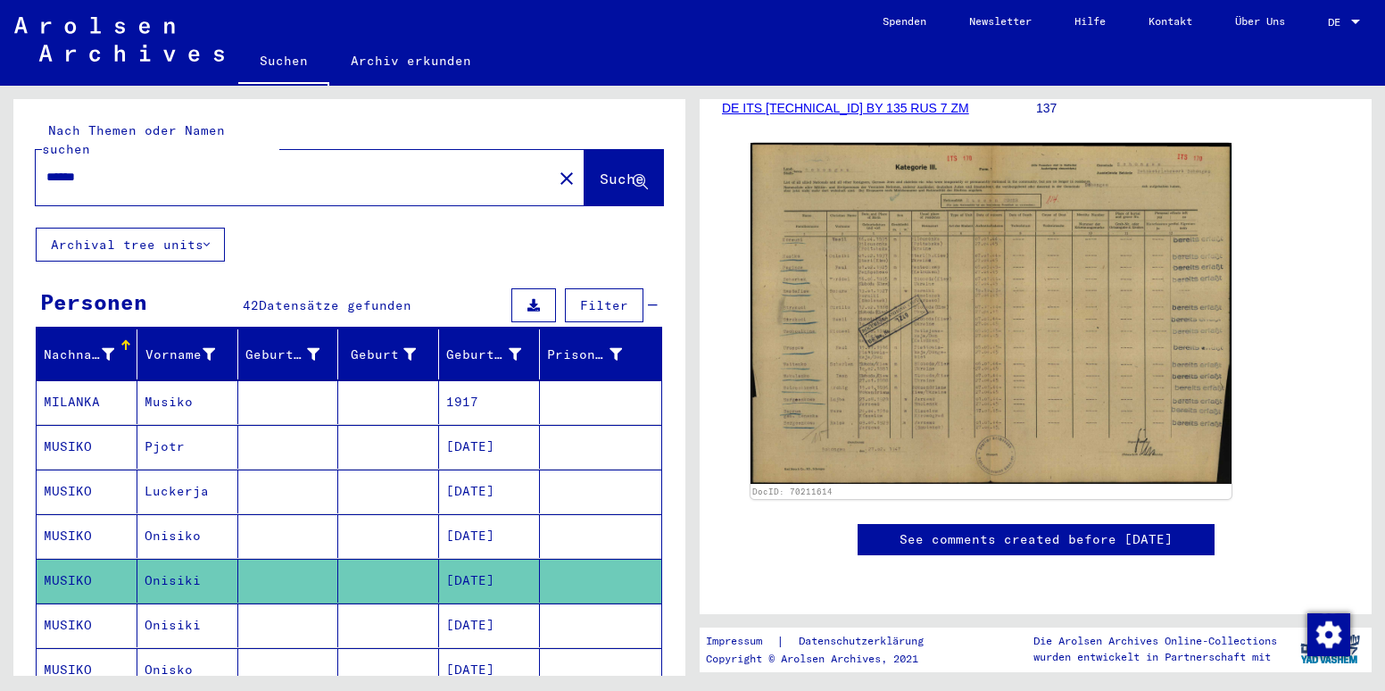
scroll to position [362, 0]
click at [1054, 530] on link "See comments created before [DATE]" at bounding box center [1036, 539] width 273 height 19
click at [77, 168] on input "******" at bounding box center [293, 177] width 495 height 19
click at [125, 168] on input "*******" at bounding box center [293, 177] width 495 height 19
click at [600, 170] on span "Suche" at bounding box center [622, 179] width 45 height 18
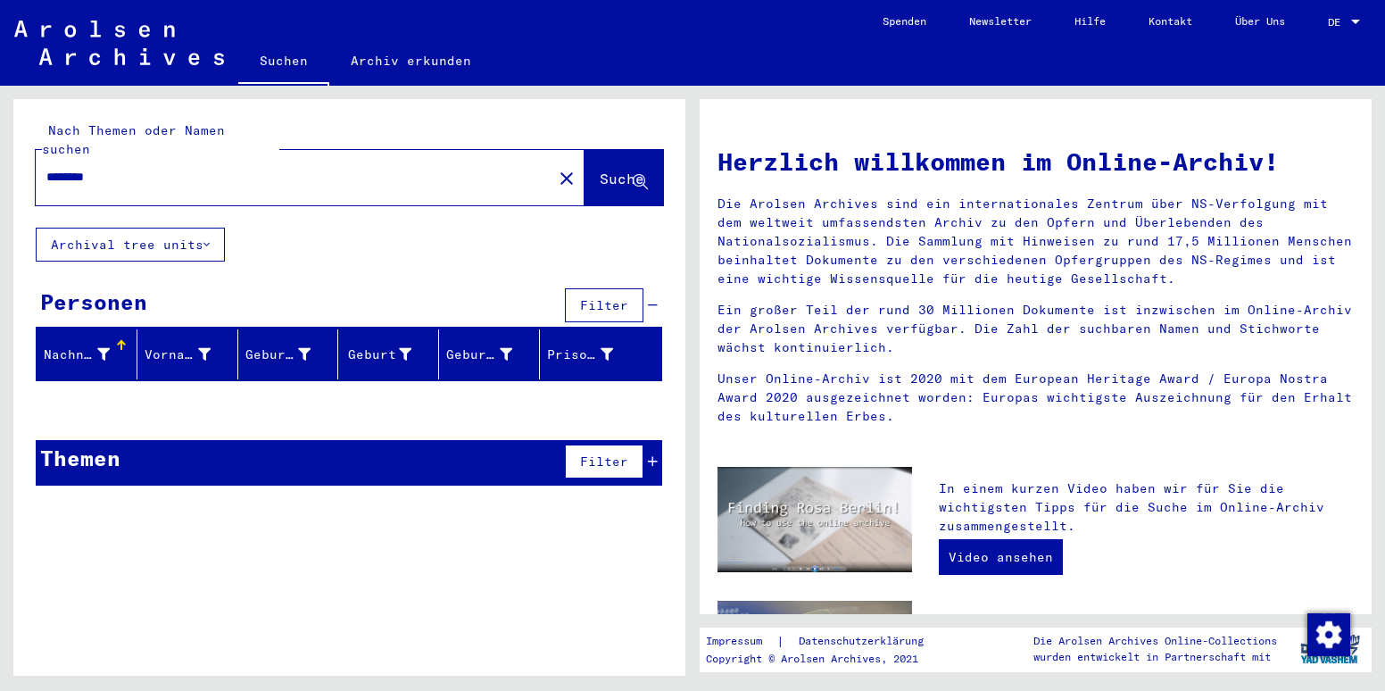
click at [87, 168] on input "********" at bounding box center [288, 177] width 485 height 19
type input "*******"
click at [600, 170] on span "Suche" at bounding box center [622, 179] width 45 height 18
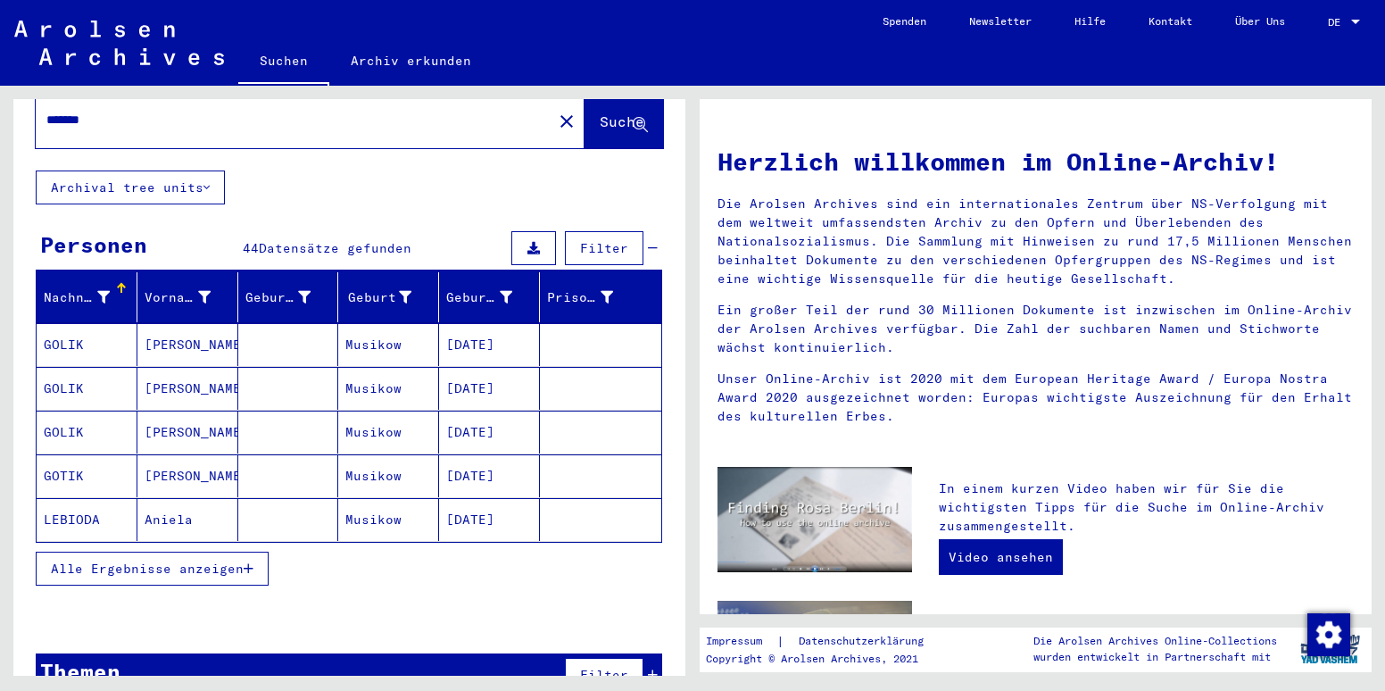
scroll to position [59, 0]
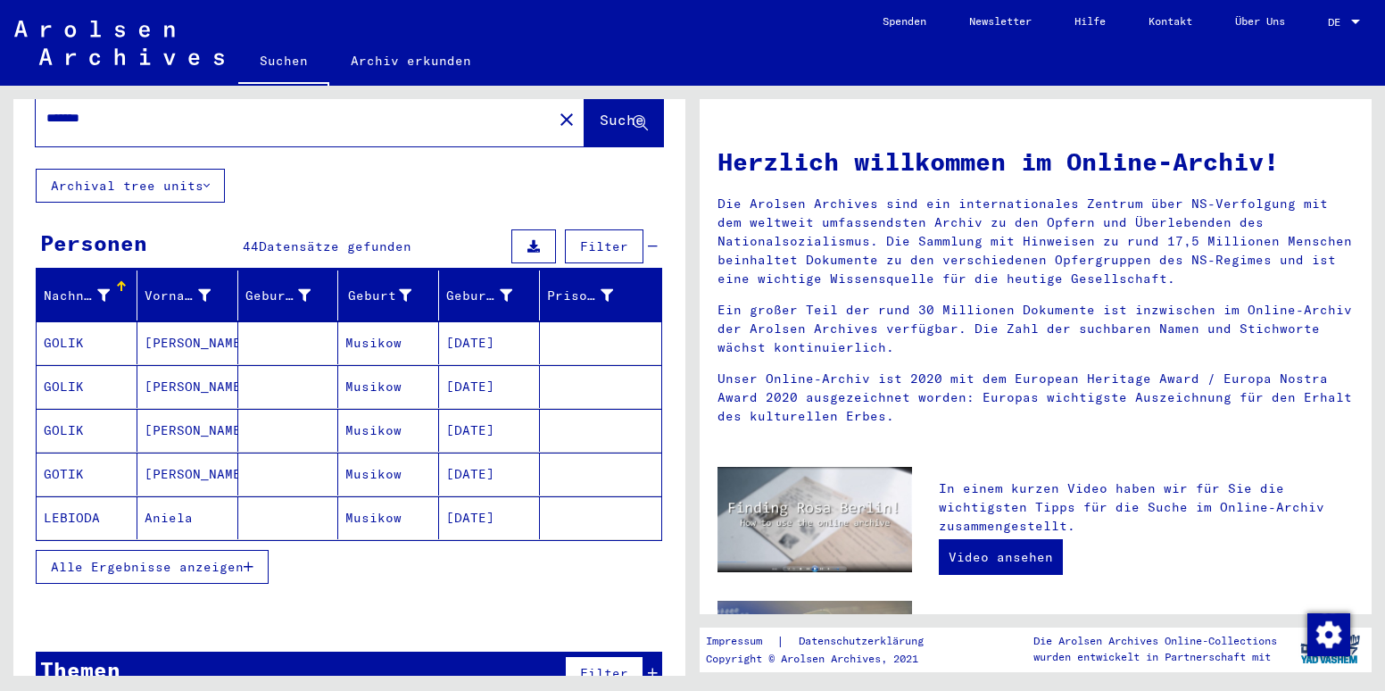
click at [453, 456] on mat-cell "[DATE]" at bounding box center [489, 474] width 101 height 43
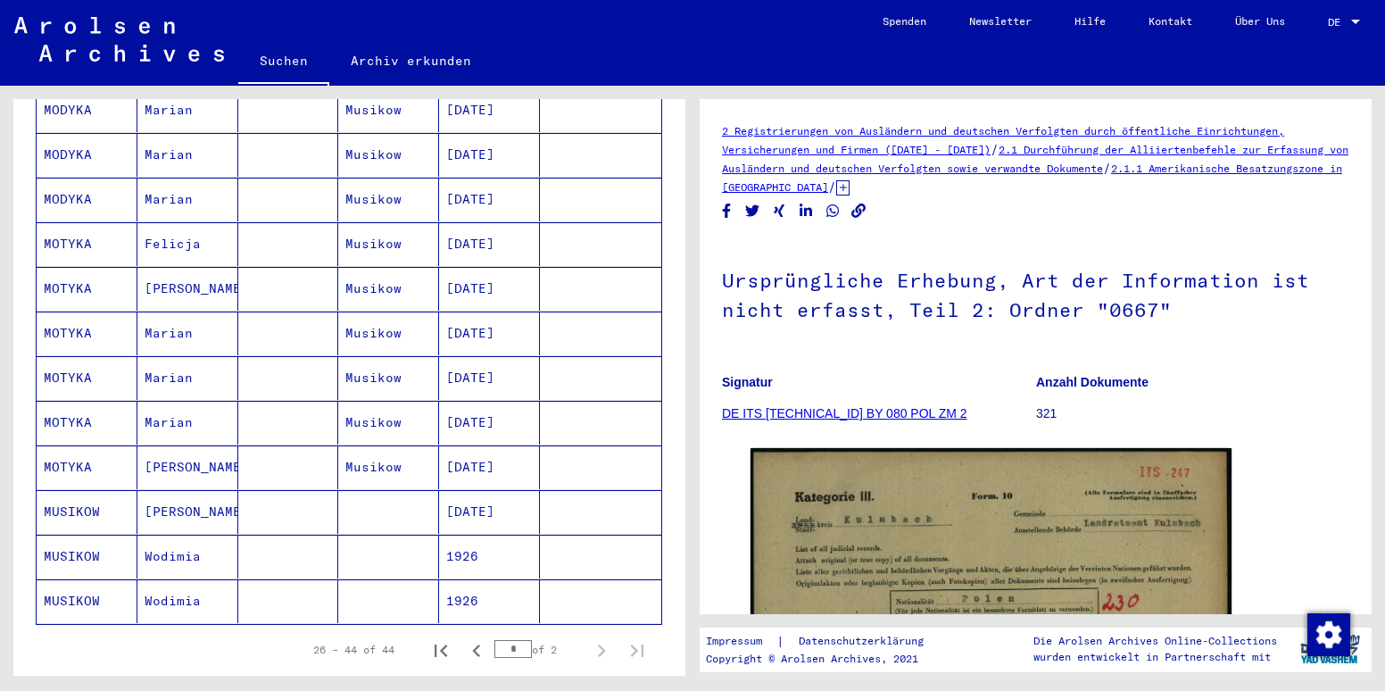
scroll to position [877, 0]
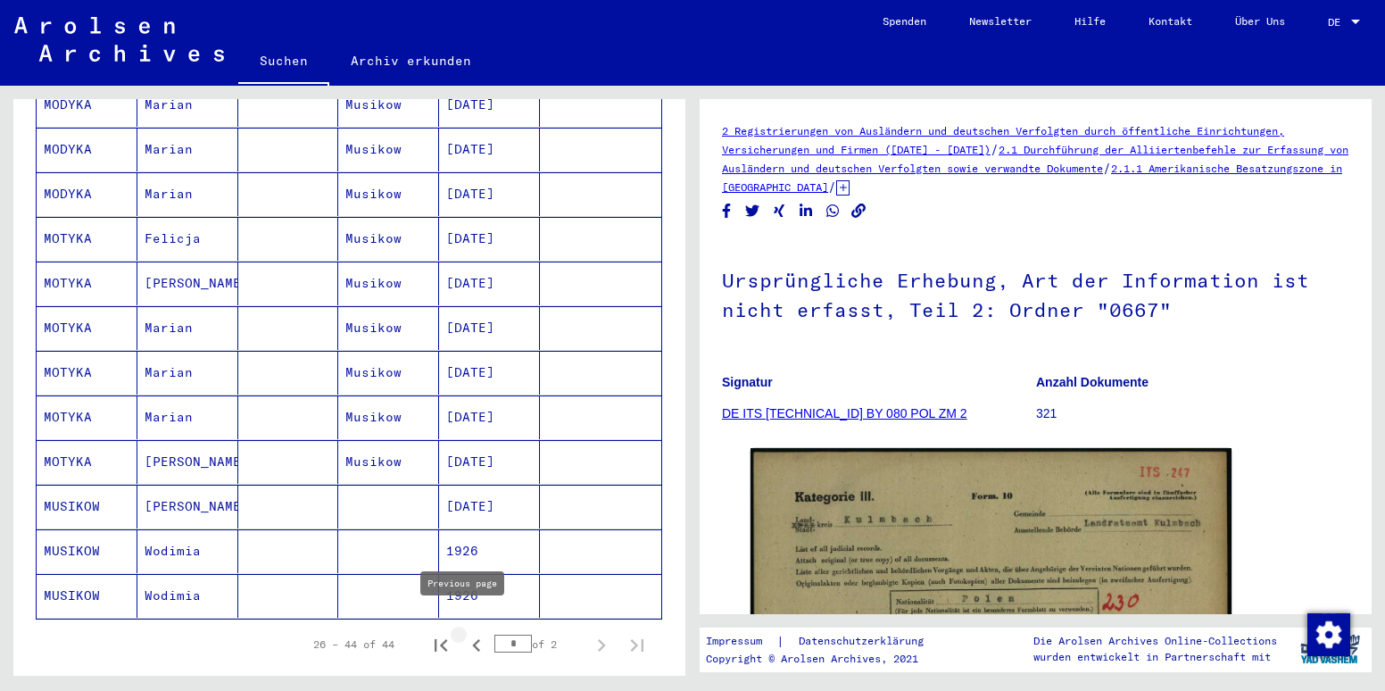
click at [464, 633] on icon "Previous page" at bounding box center [476, 645] width 25 height 25
type input "*"
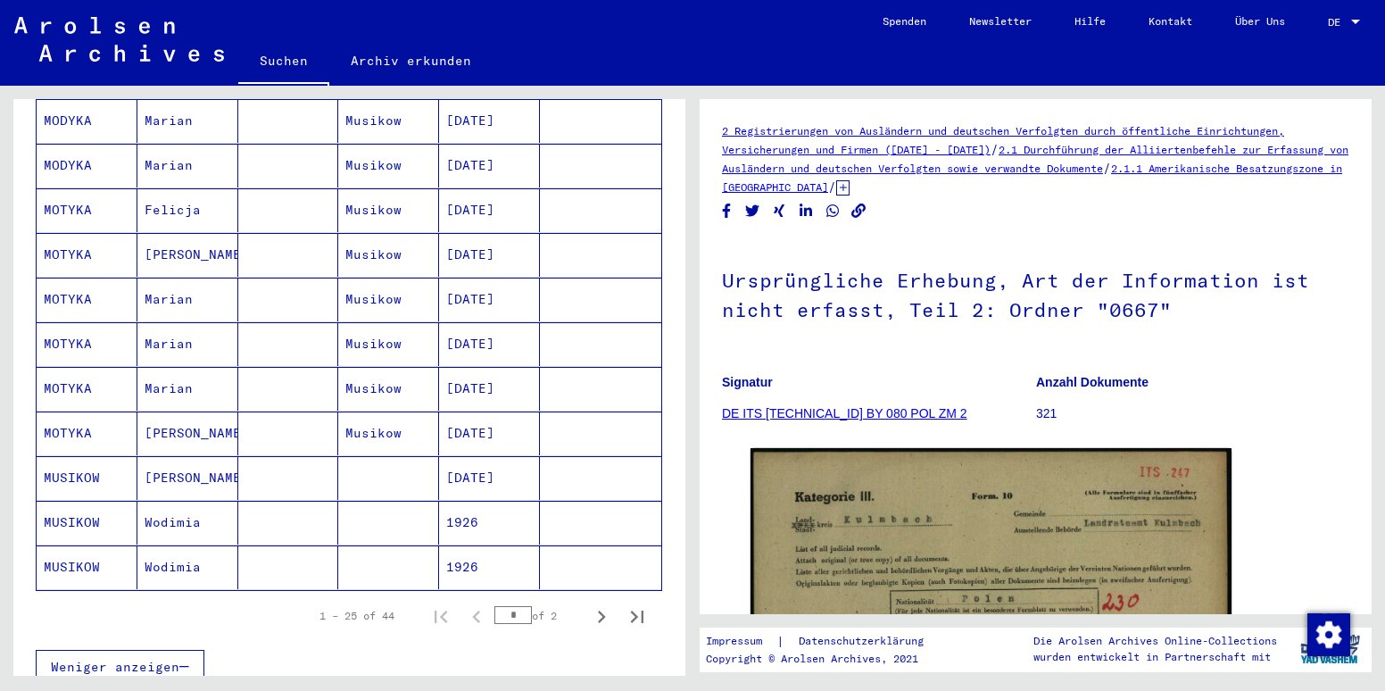
scroll to position [942, 0]
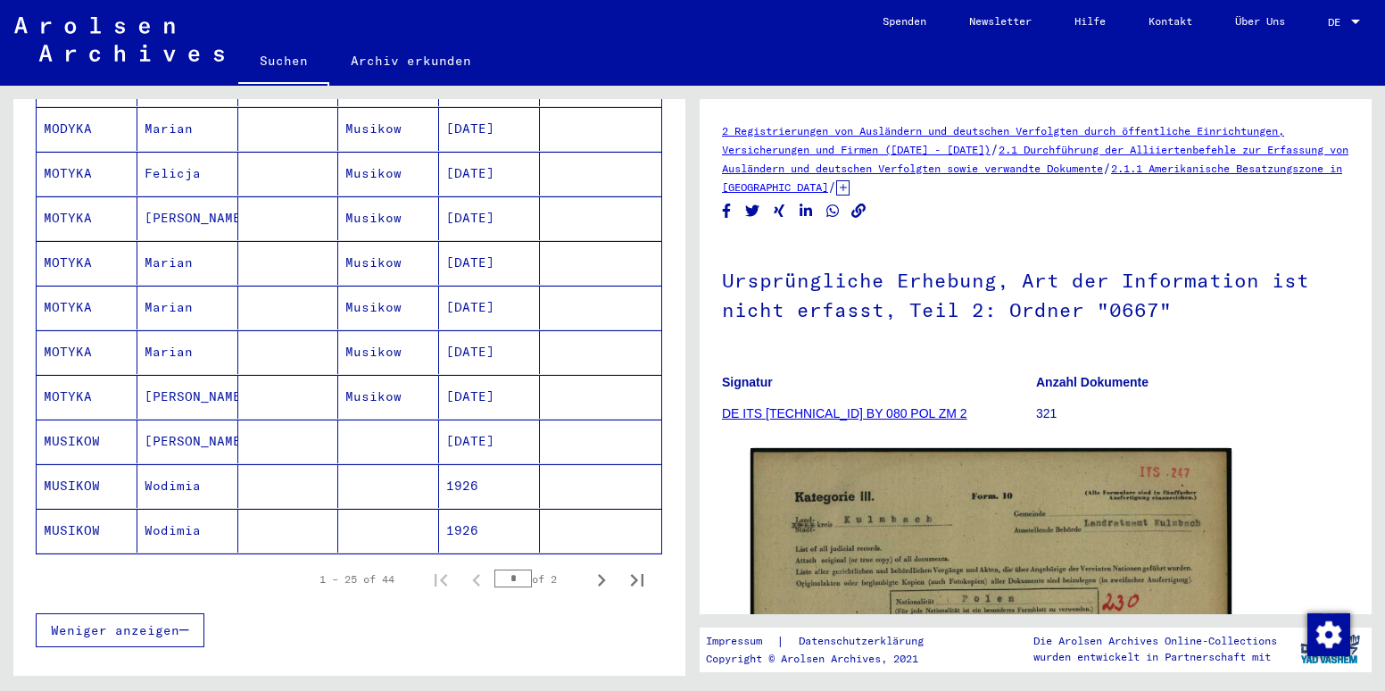
click at [73, 422] on mat-cell "MUSIKOW" at bounding box center [87, 441] width 101 height 44
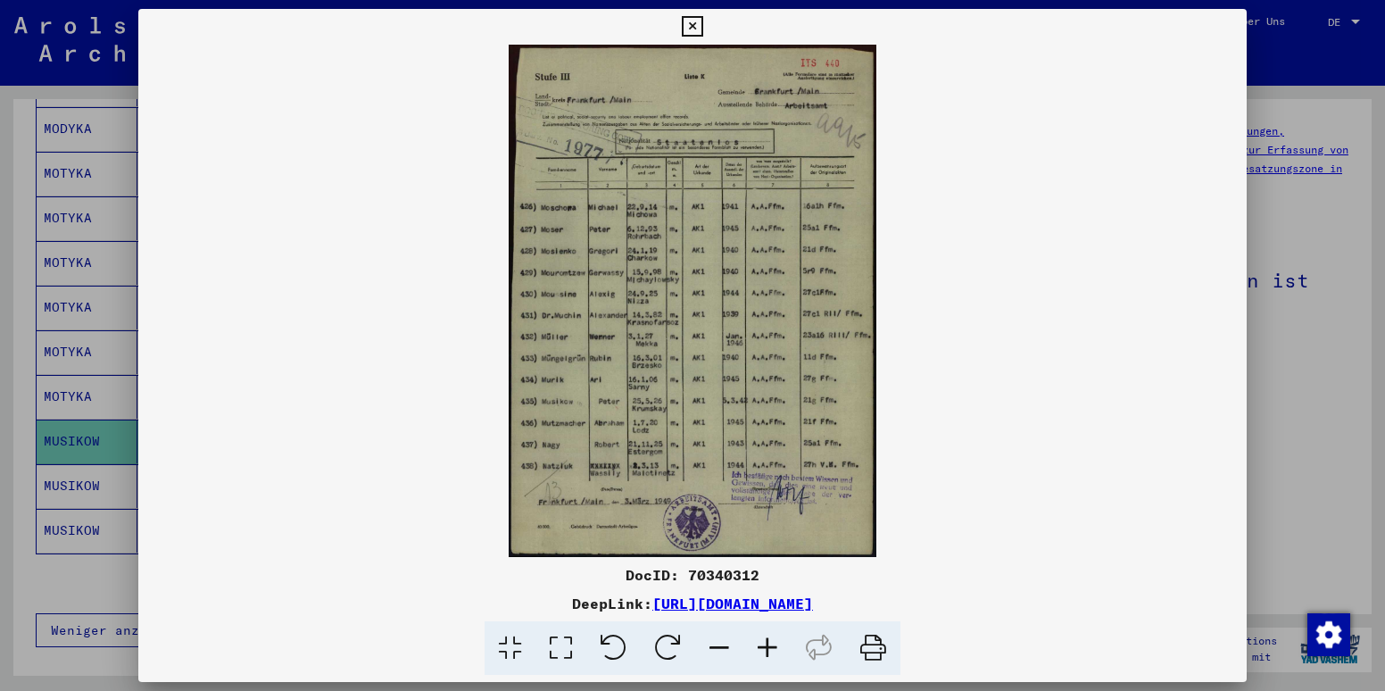
click at [762, 661] on icon at bounding box center [767, 648] width 48 height 54
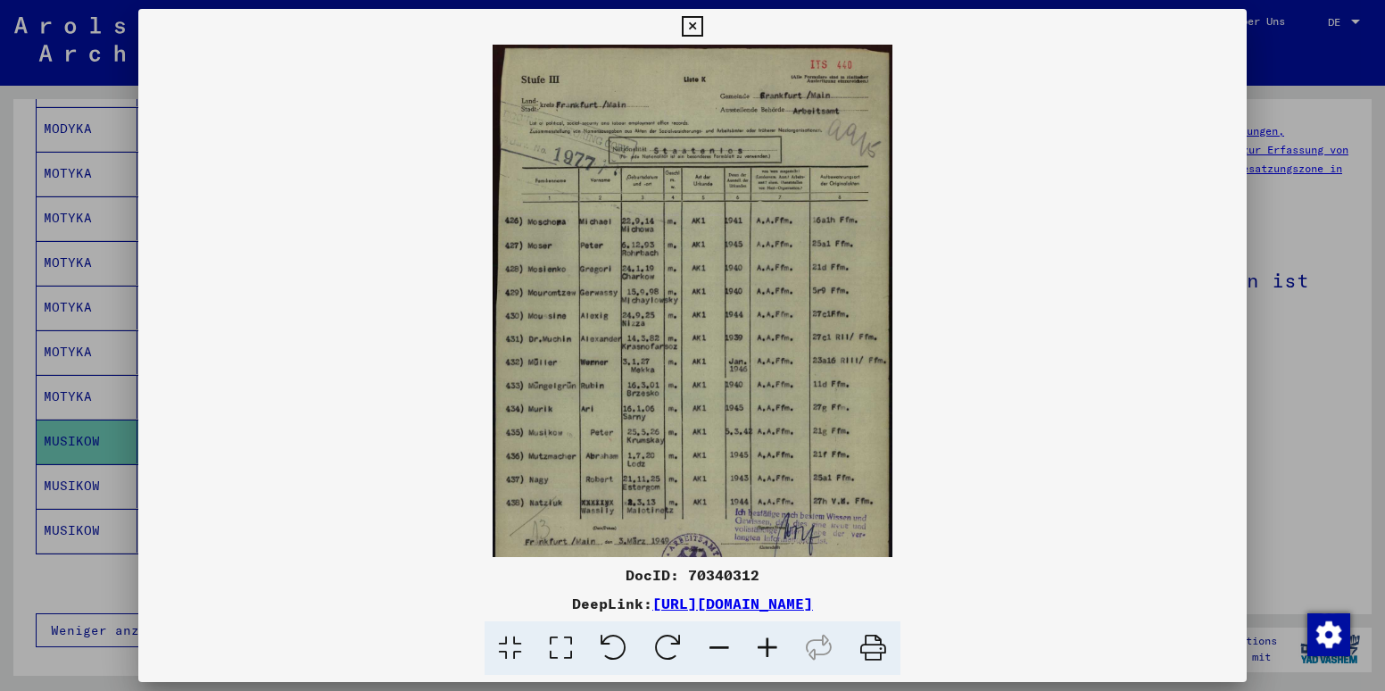
click at [762, 661] on icon at bounding box center [767, 648] width 48 height 54
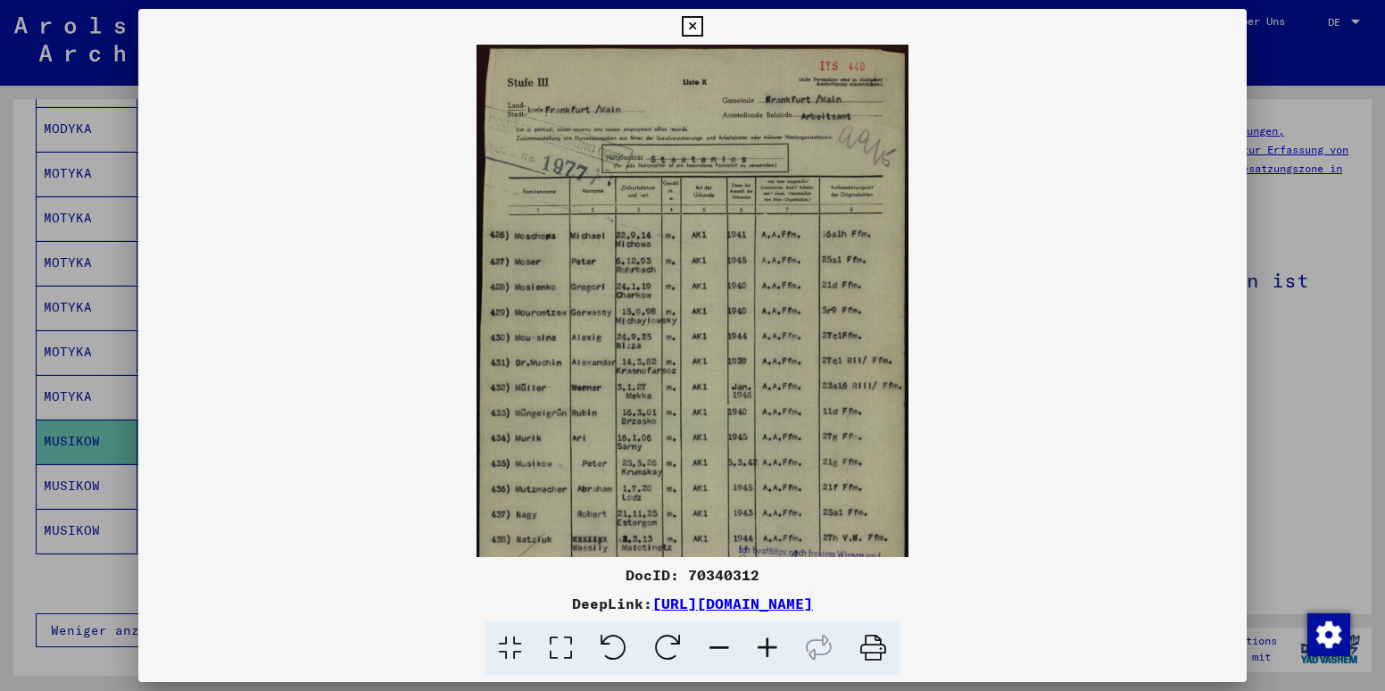
click at [762, 661] on icon at bounding box center [767, 648] width 48 height 54
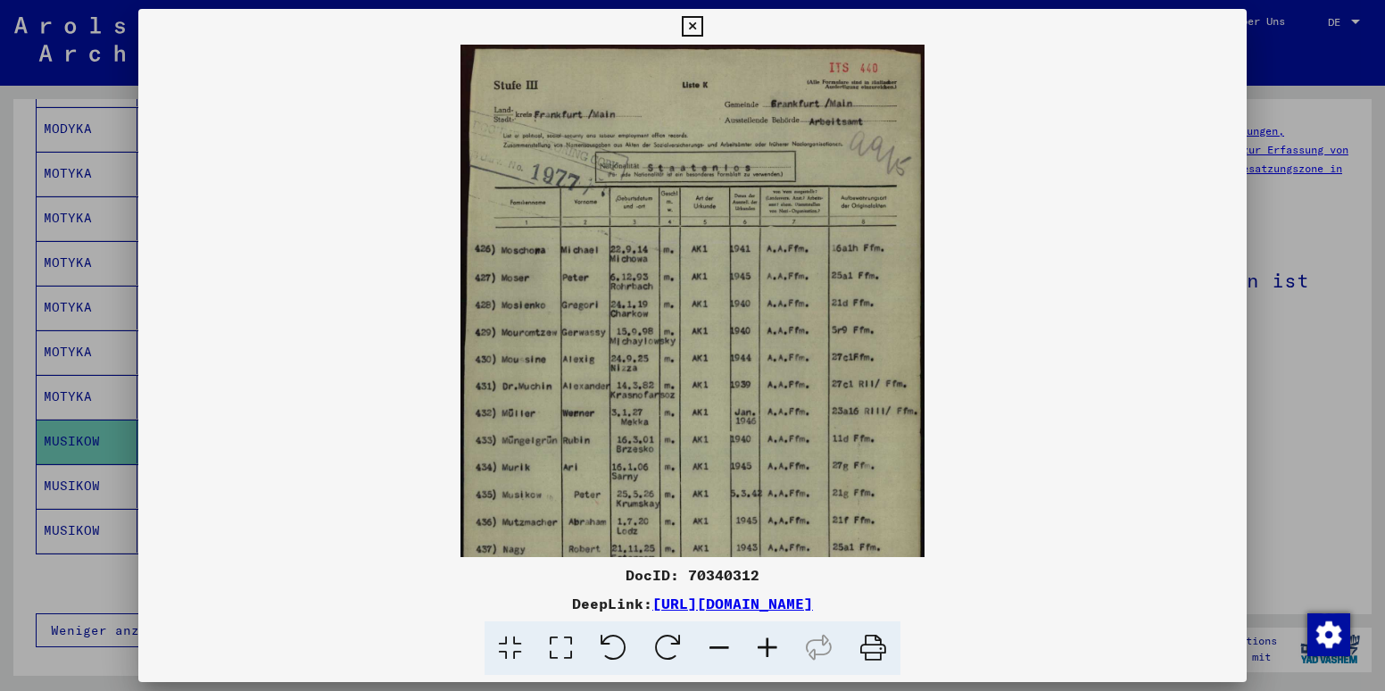
click at [762, 661] on icon at bounding box center [767, 648] width 48 height 54
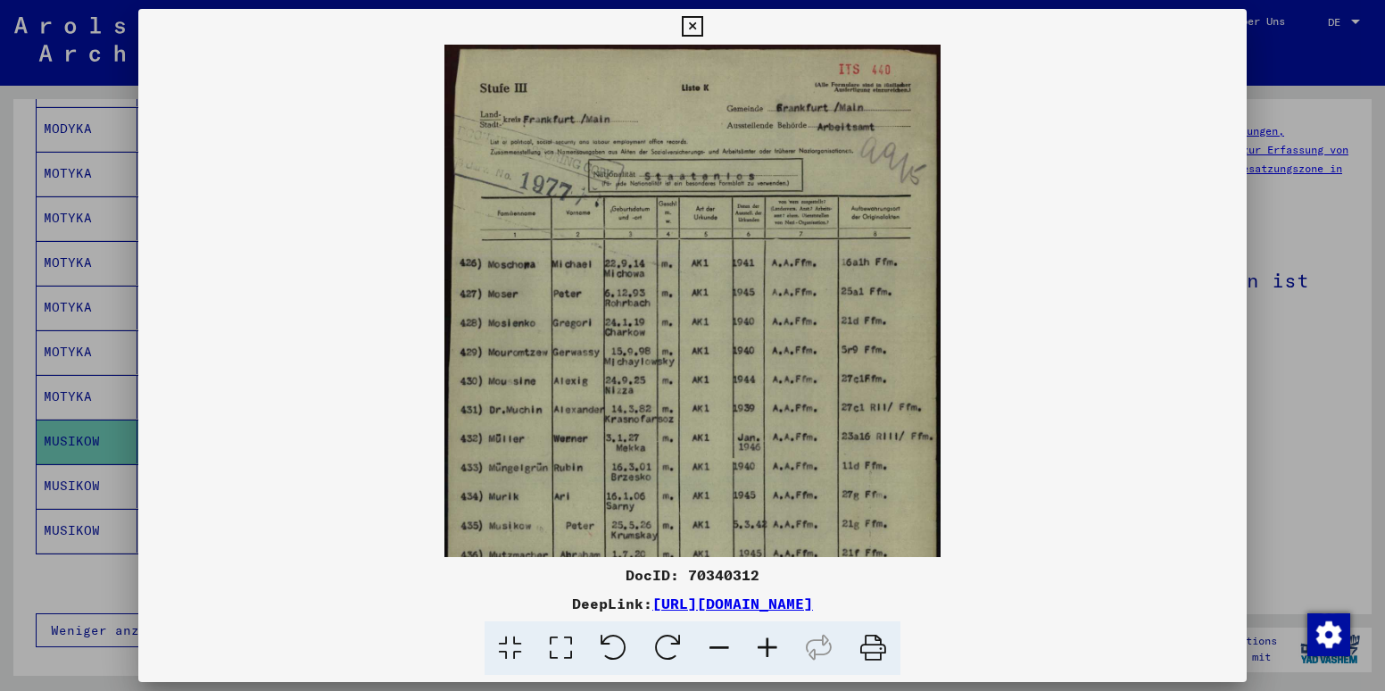
click at [762, 661] on icon at bounding box center [767, 648] width 48 height 54
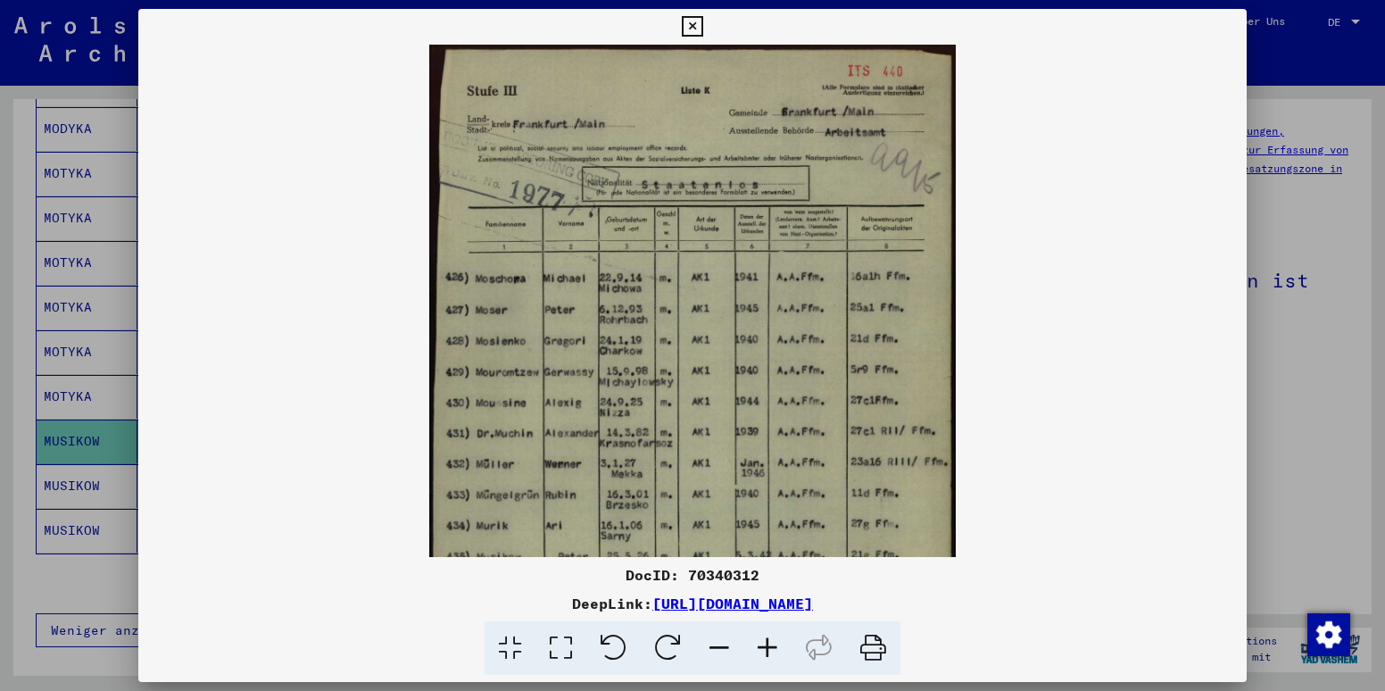
click at [762, 661] on icon at bounding box center [767, 648] width 48 height 54
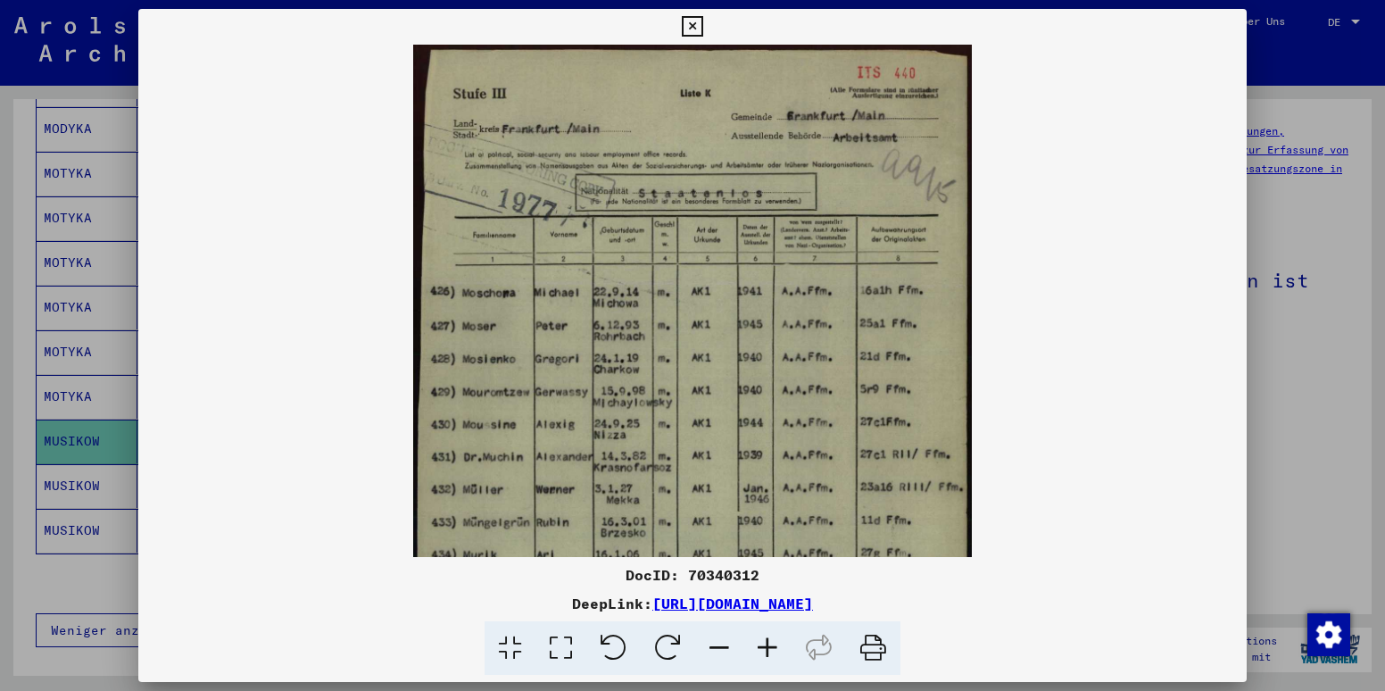
click at [762, 661] on icon at bounding box center [767, 648] width 48 height 54
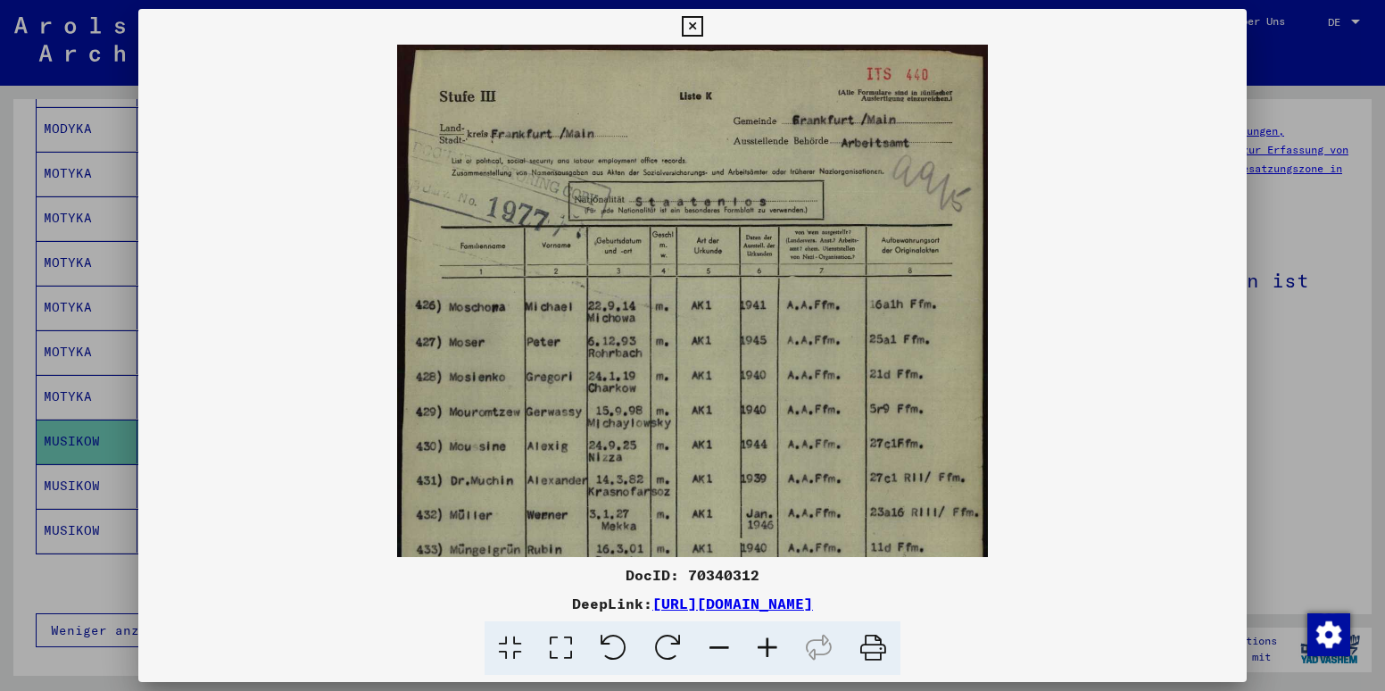
click at [762, 661] on icon at bounding box center [767, 648] width 48 height 54
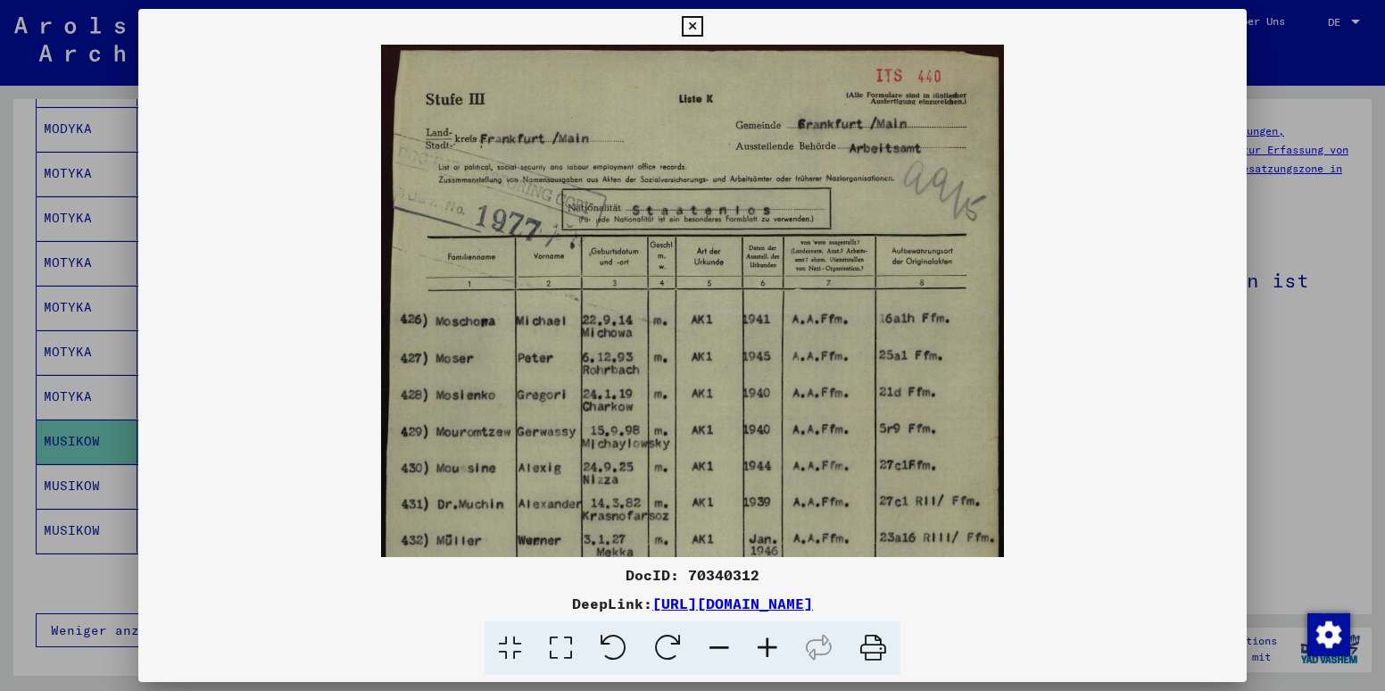
click at [762, 661] on icon at bounding box center [767, 648] width 48 height 54
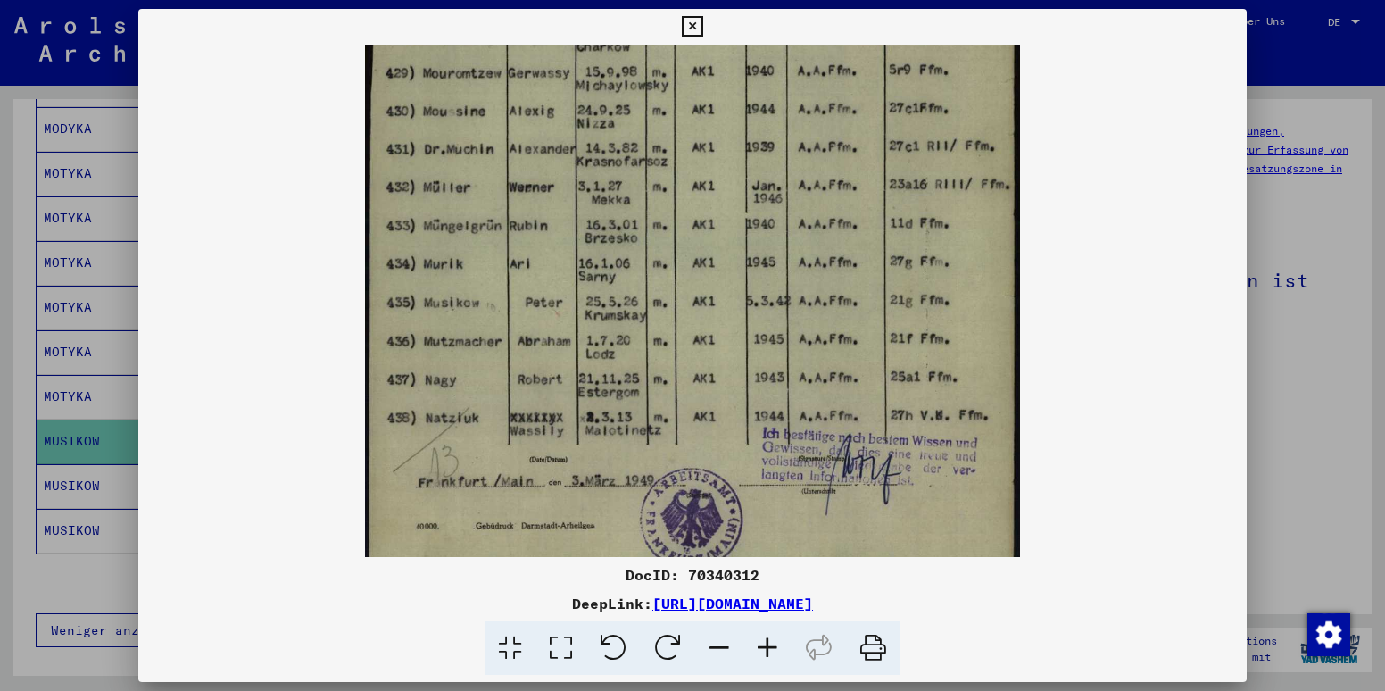
scroll to position [379, 0]
drag, startPoint x: 693, startPoint y: 469, endPoint x: 733, endPoint y: 89, distance: 381.4
click at [733, 89] on img at bounding box center [692, 122] width 655 height 914
click at [692, 26] on icon at bounding box center [692, 26] width 21 height 21
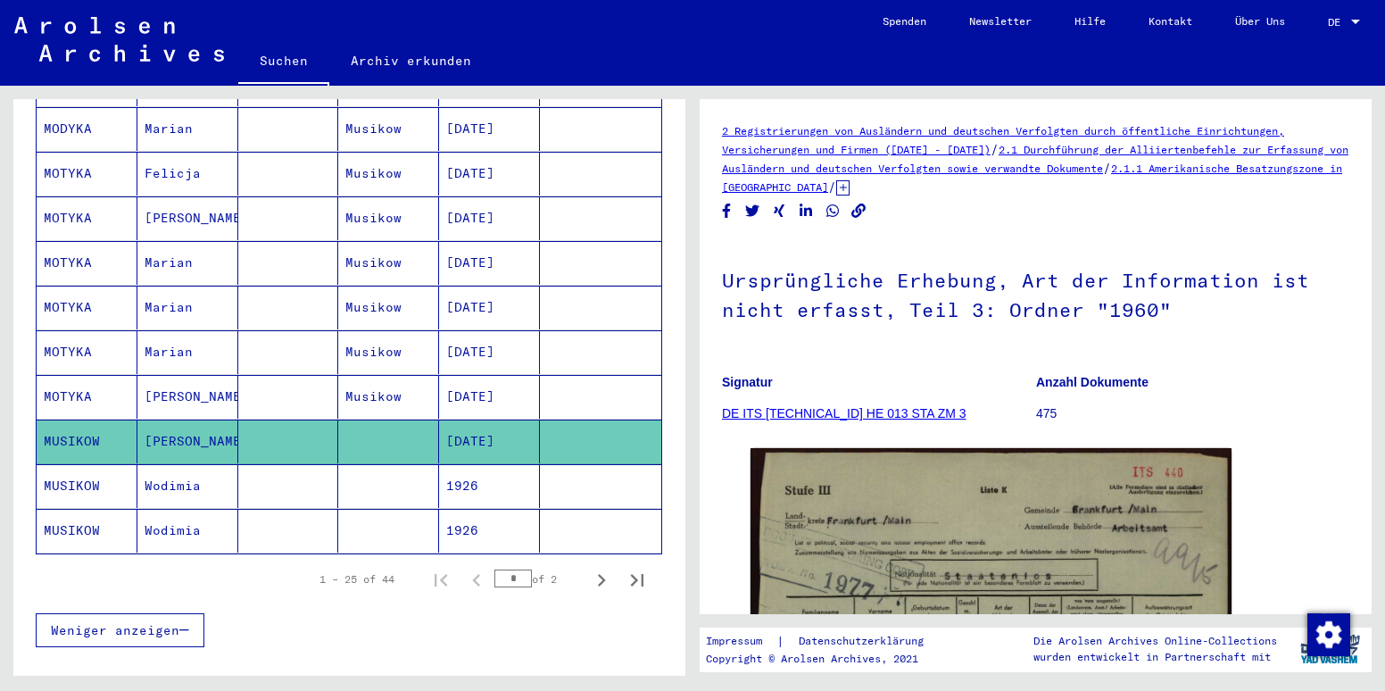
scroll to position [0, 0]
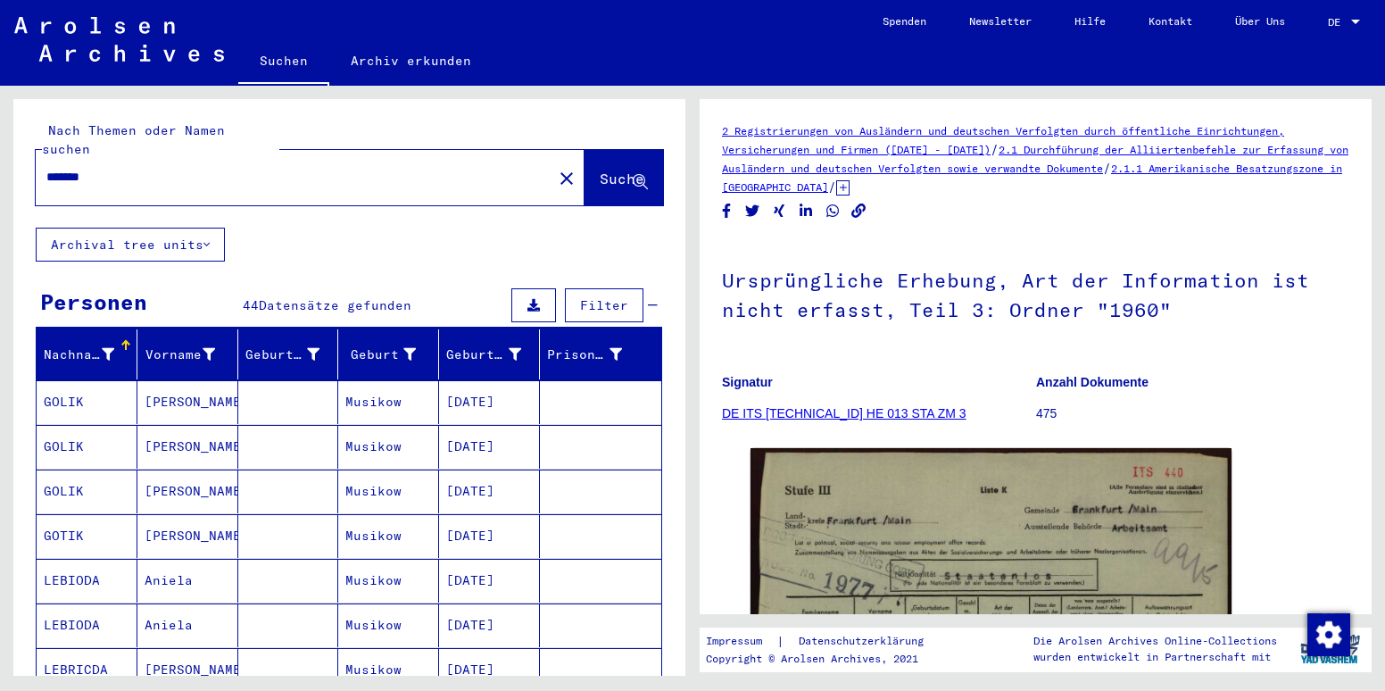
click at [113, 168] on input "*******" at bounding box center [293, 177] width 495 height 19
click at [600, 170] on span "Suche" at bounding box center [622, 179] width 45 height 18
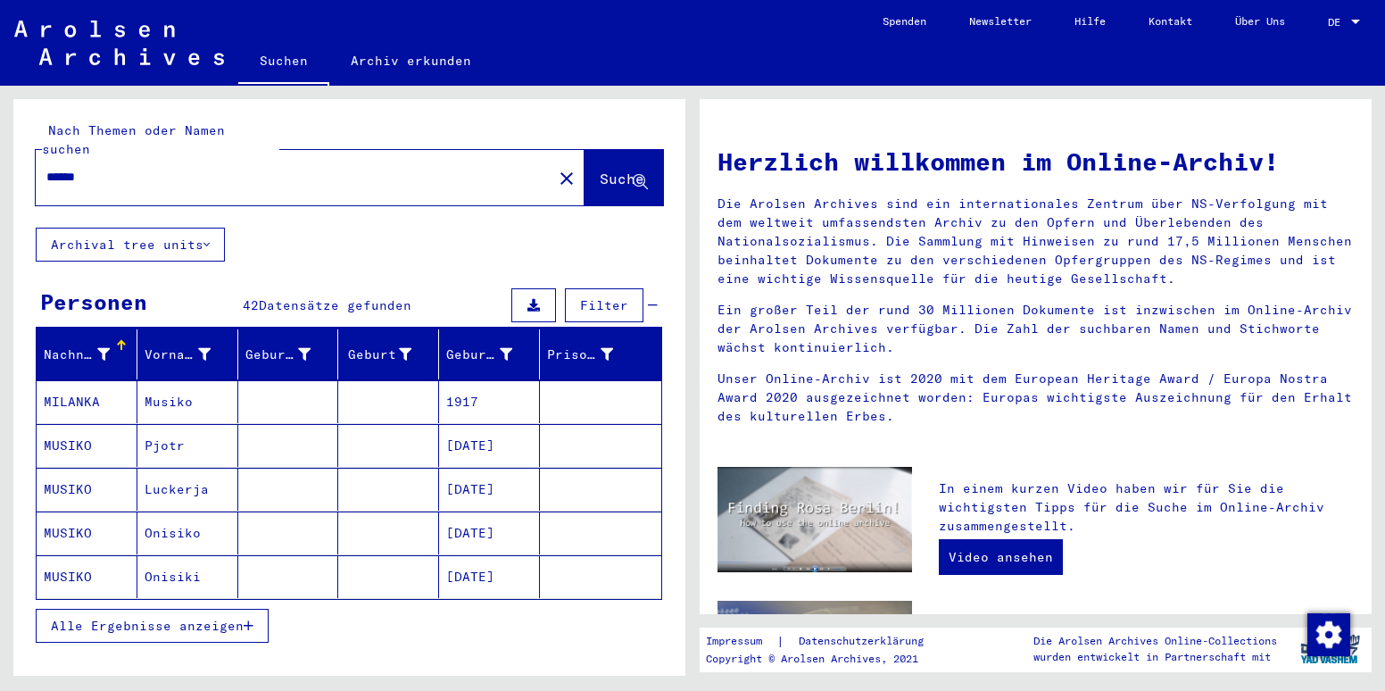
click at [76, 618] on span "Alle Ergebnisse anzeigen" at bounding box center [147, 626] width 193 height 16
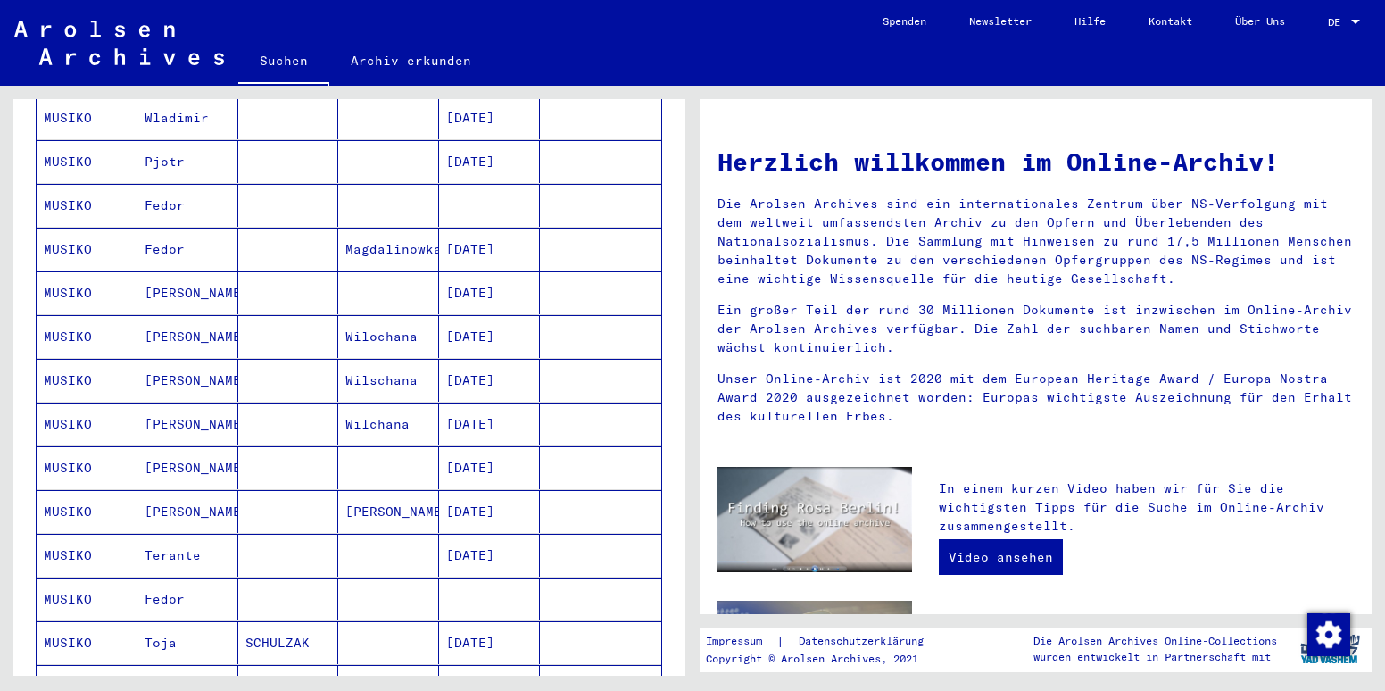
scroll to position [770, 0]
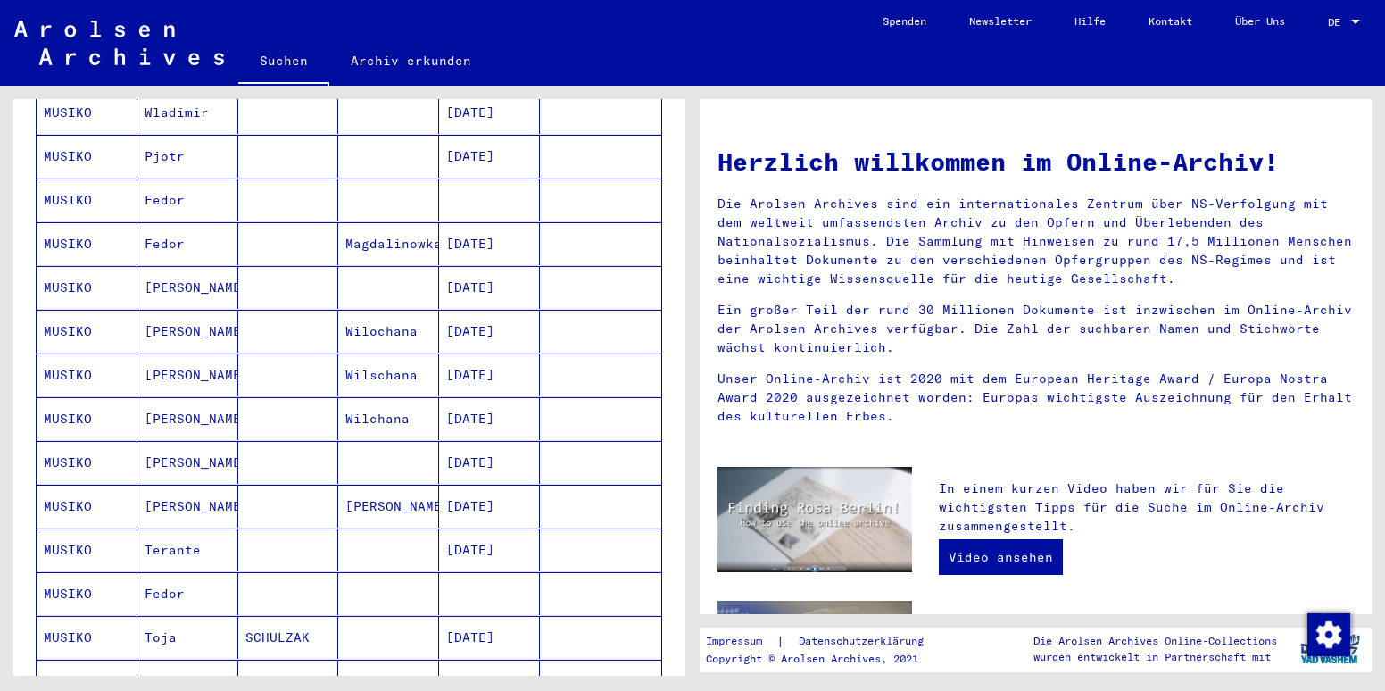
click at [99, 485] on mat-cell "MUSIKO" at bounding box center [87, 506] width 101 height 43
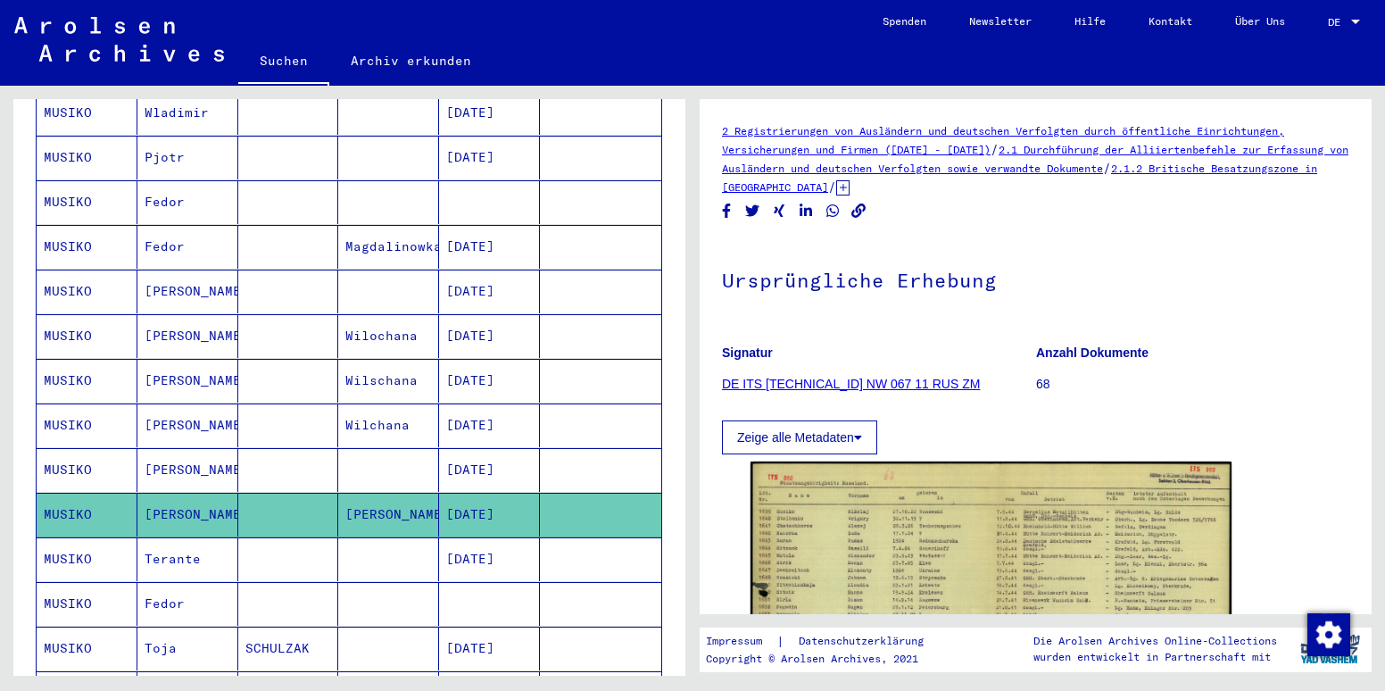
scroll to position [249, 0]
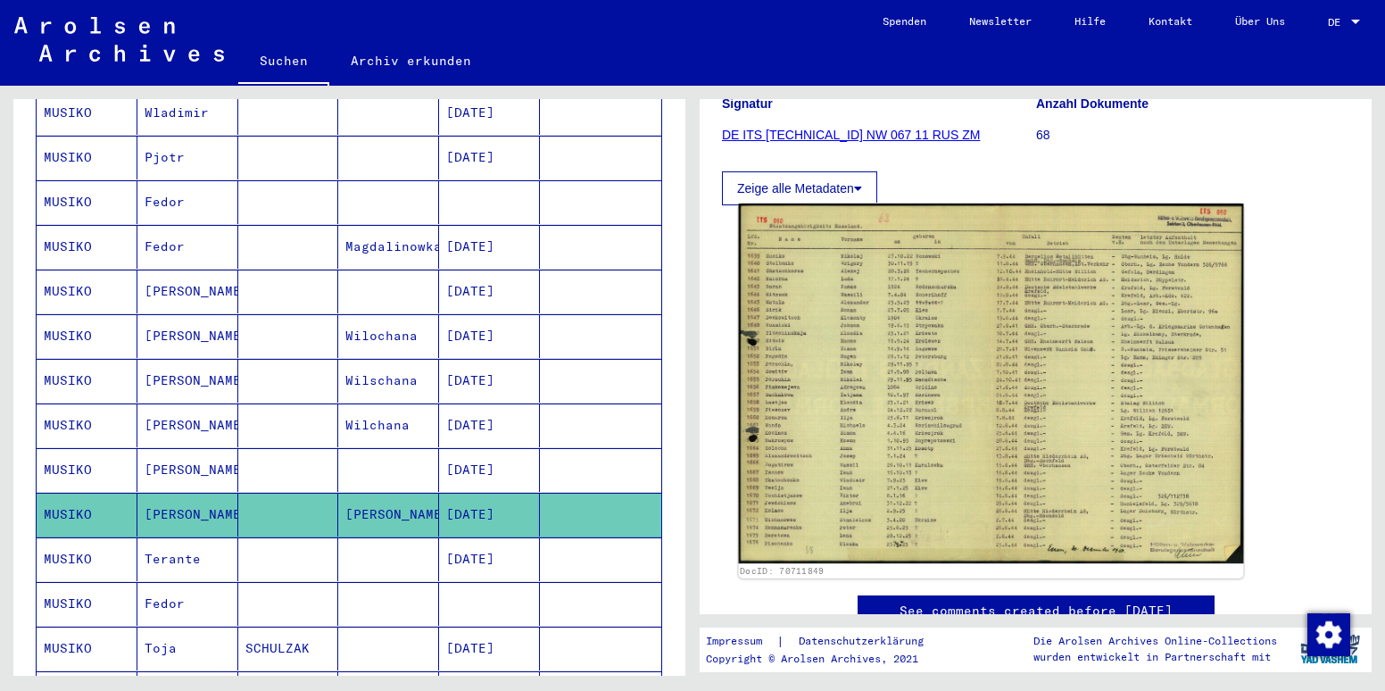
click at [949, 343] on img at bounding box center [991, 383] width 505 height 360
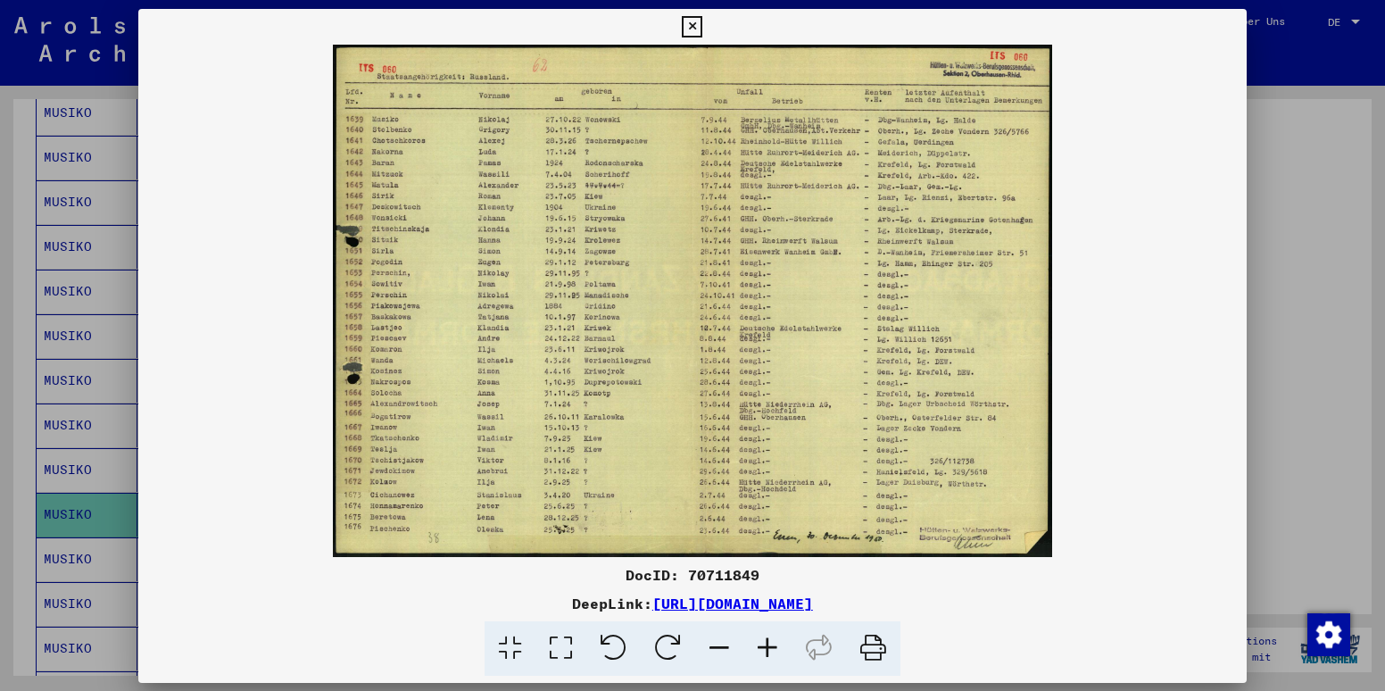
click at [949, 343] on img at bounding box center [692, 301] width 1109 height 512
click at [887, 339] on img at bounding box center [692, 301] width 1109 height 512
click at [768, 650] on icon at bounding box center [767, 648] width 48 height 54
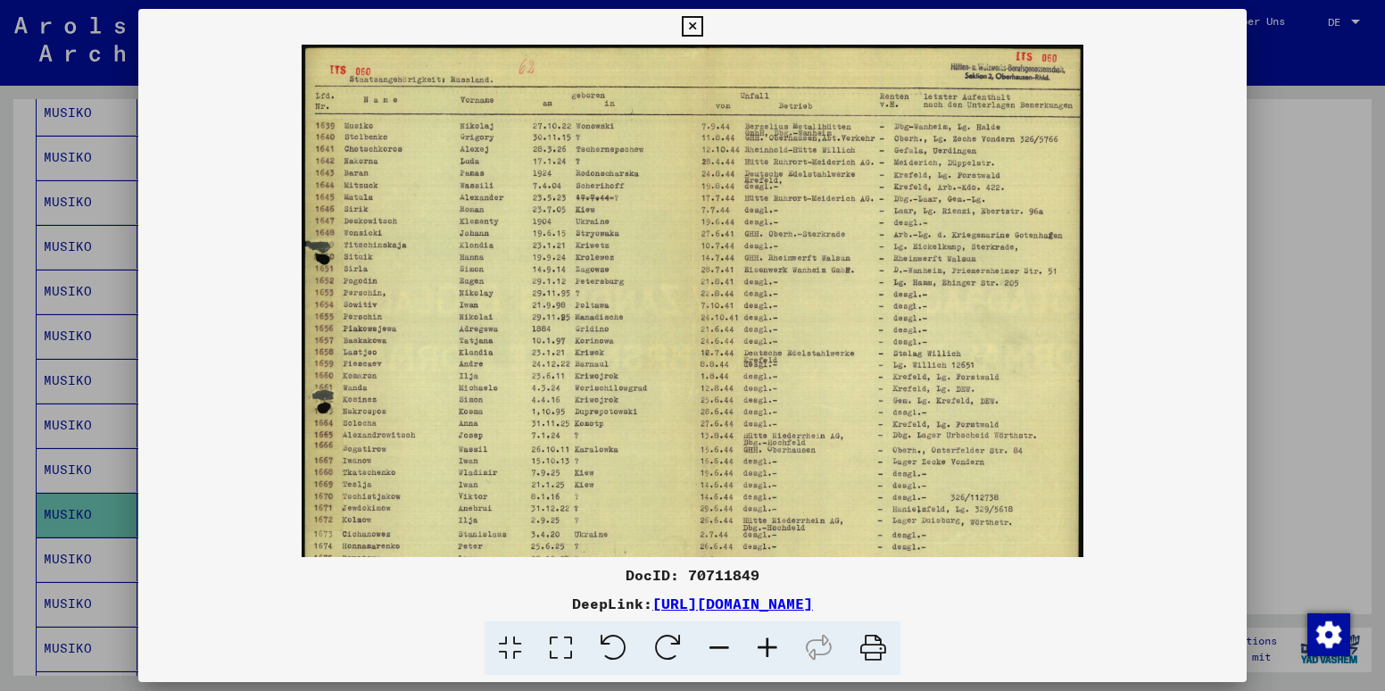
click at [768, 650] on icon at bounding box center [767, 648] width 48 height 54
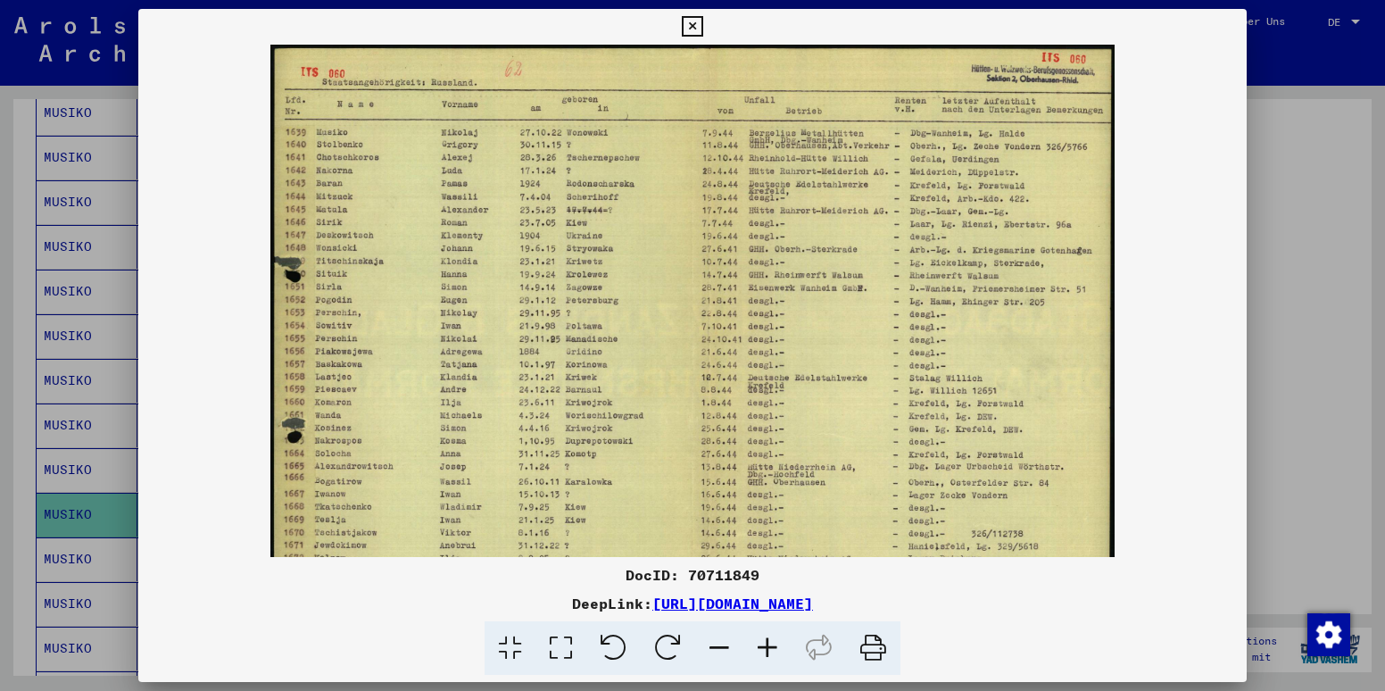
click at [768, 650] on icon at bounding box center [767, 648] width 48 height 54
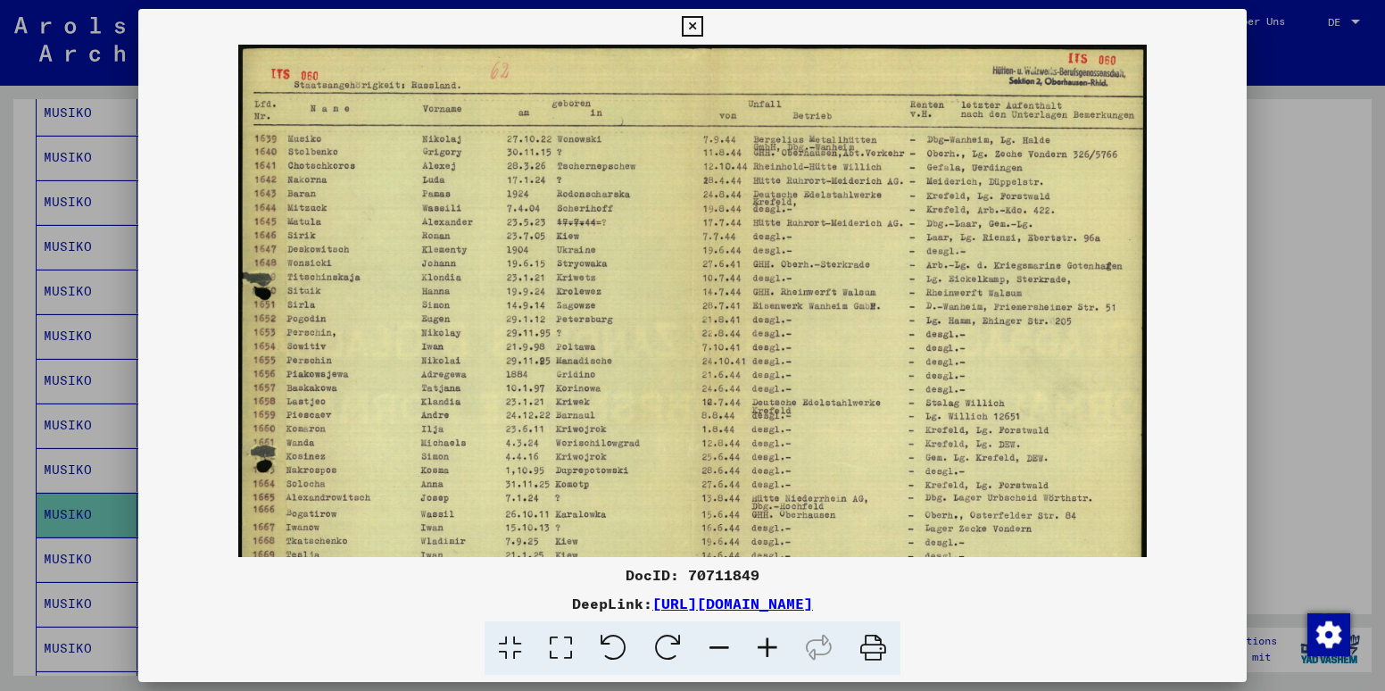
click at [768, 650] on icon at bounding box center [767, 648] width 48 height 54
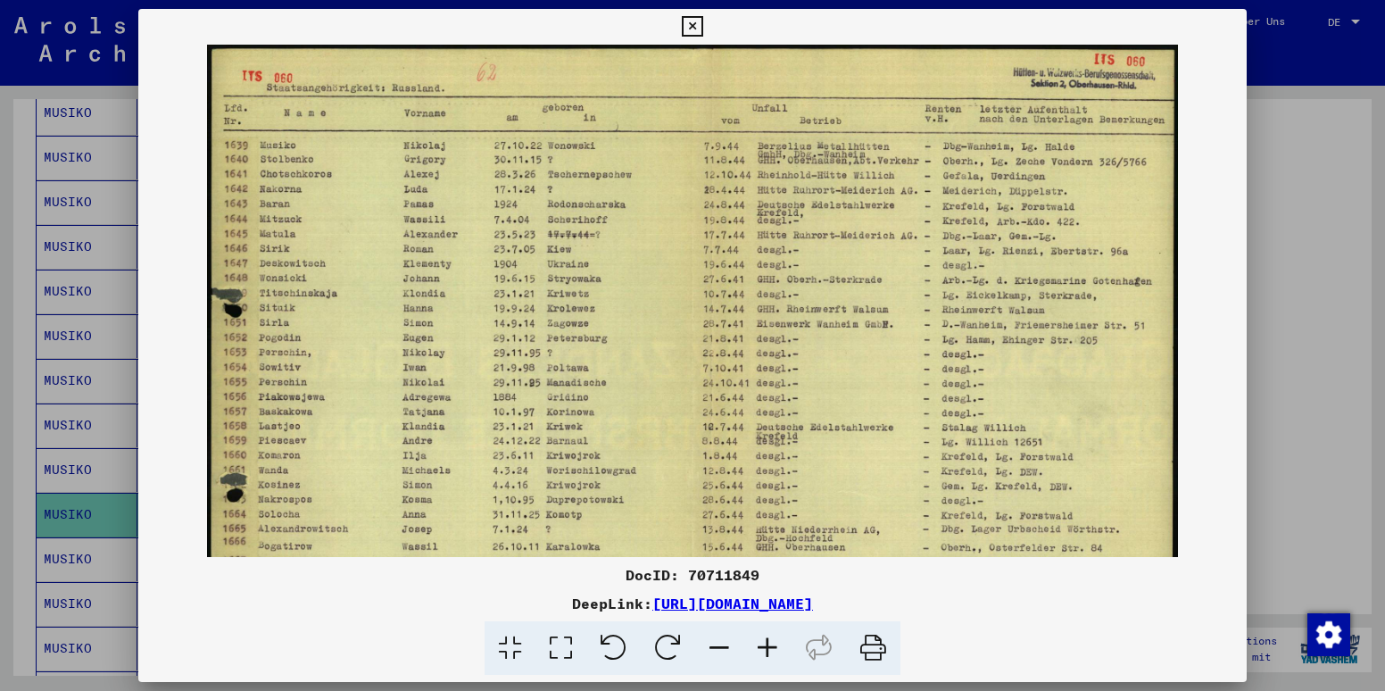
click at [768, 650] on icon at bounding box center [767, 648] width 48 height 54
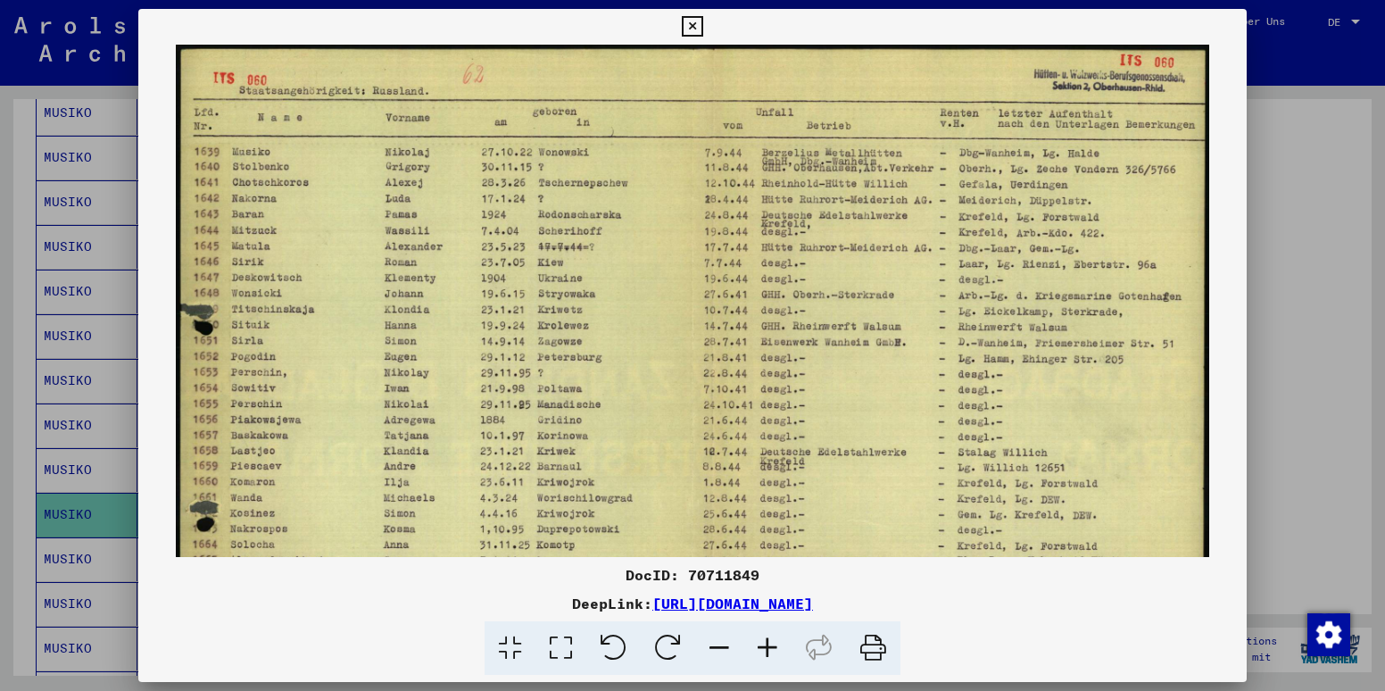
click at [768, 650] on icon at bounding box center [767, 648] width 48 height 54
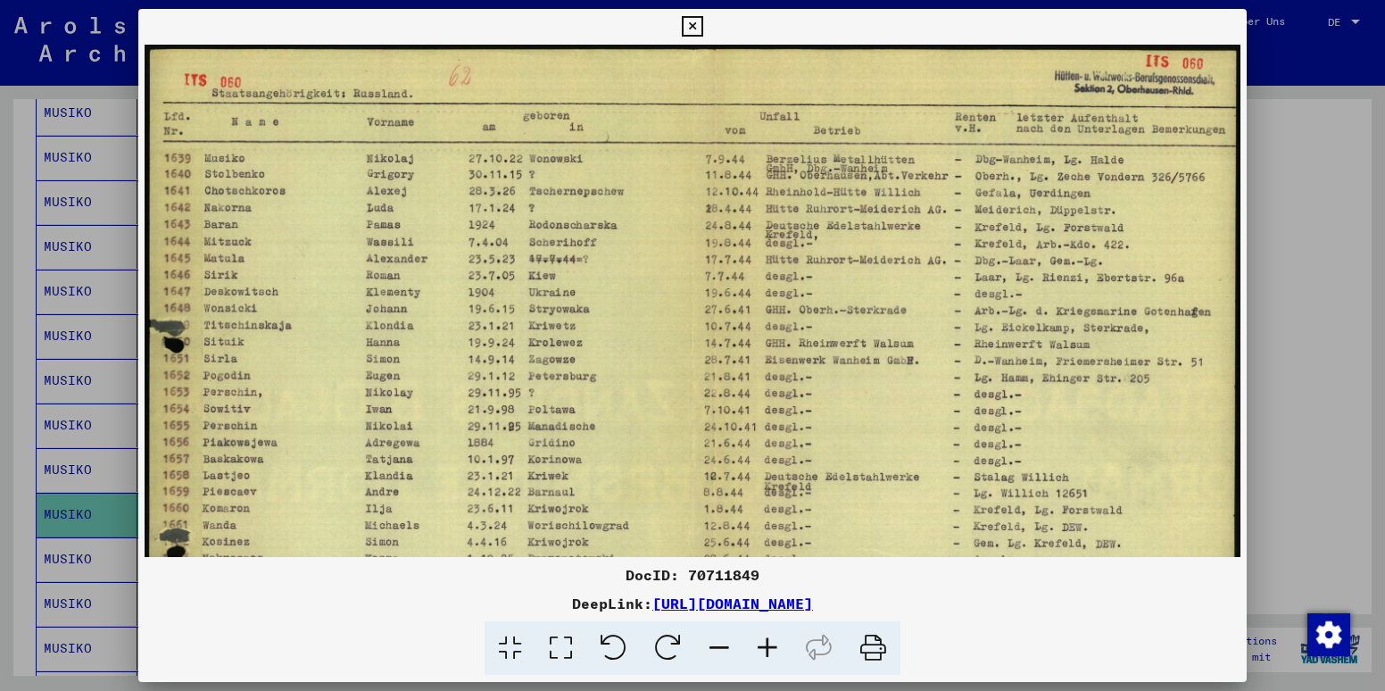
click at [768, 650] on icon at bounding box center [767, 648] width 48 height 54
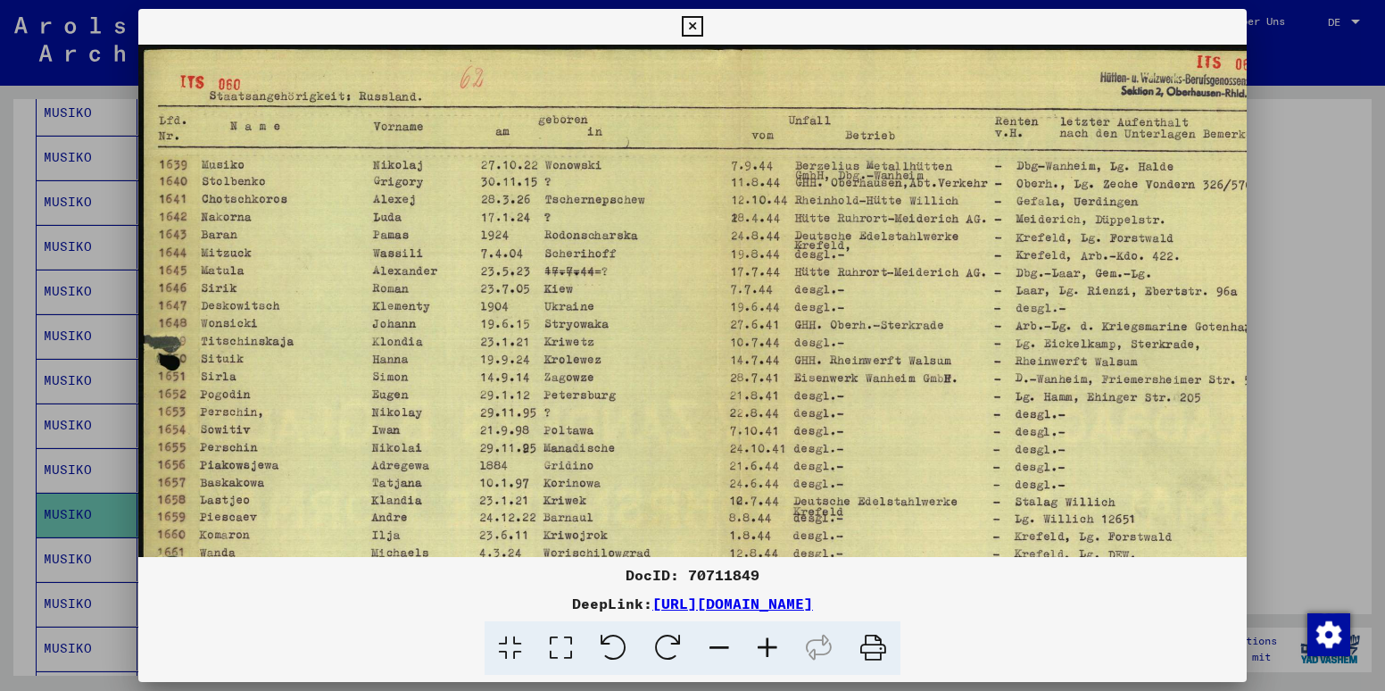
click at [768, 650] on icon at bounding box center [767, 648] width 48 height 54
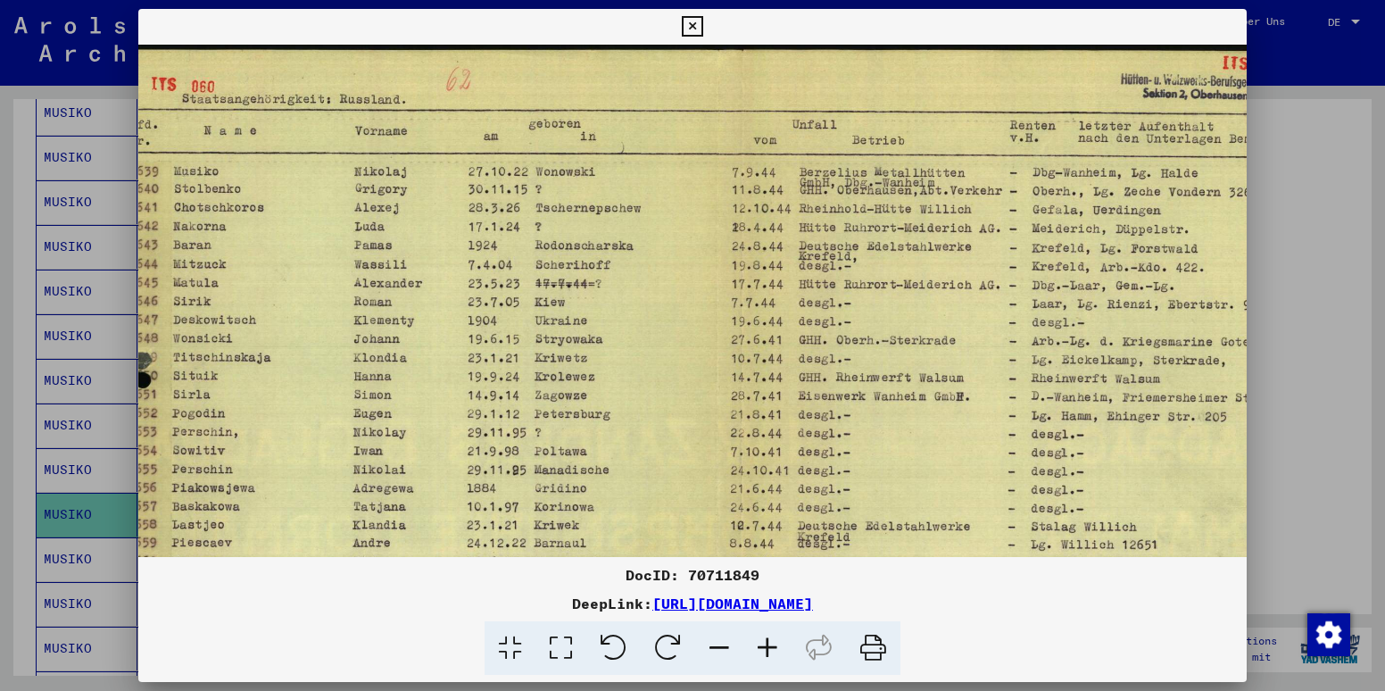
scroll to position [0, 38]
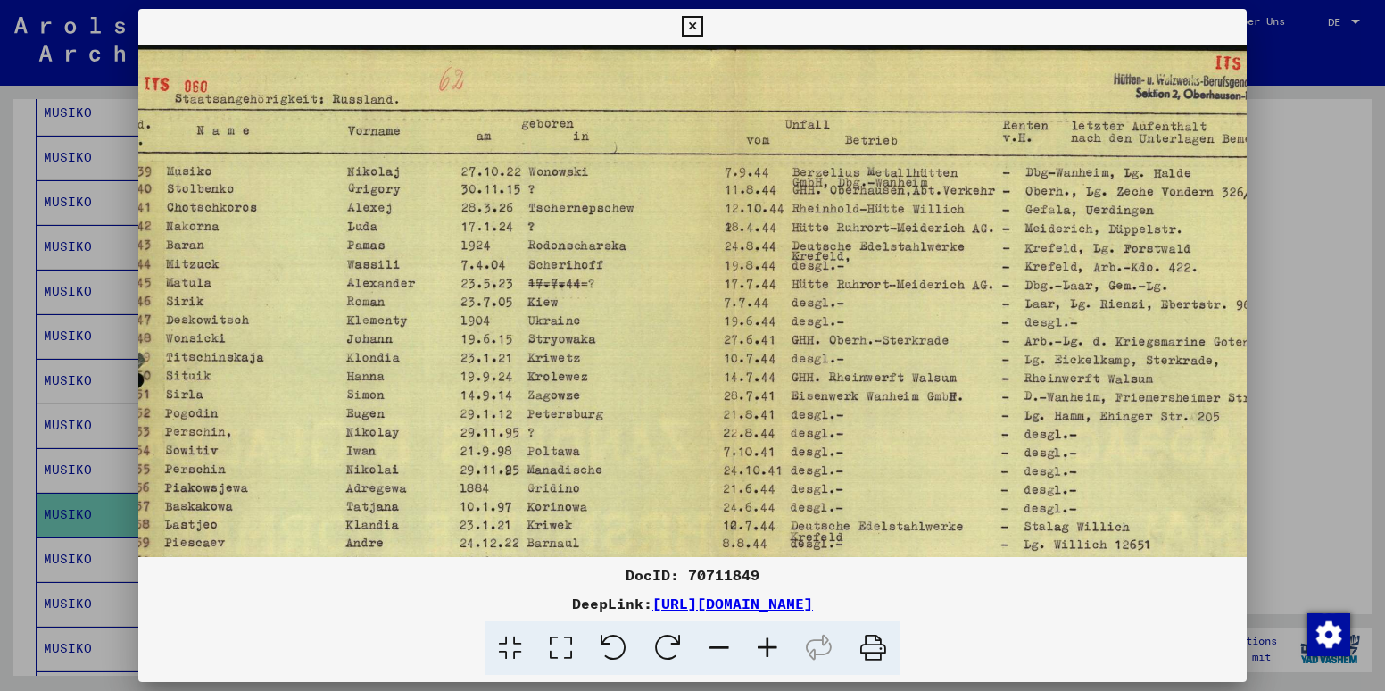
drag, startPoint x: 649, startPoint y: 262, endPoint x: 610, endPoint y: 390, distance: 133.3
click at [610, 390] on img at bounding box center [710, 479] width 1221 height 869
click at [762, 643] on icon at bounding box center [767, 648] width 48 height 54
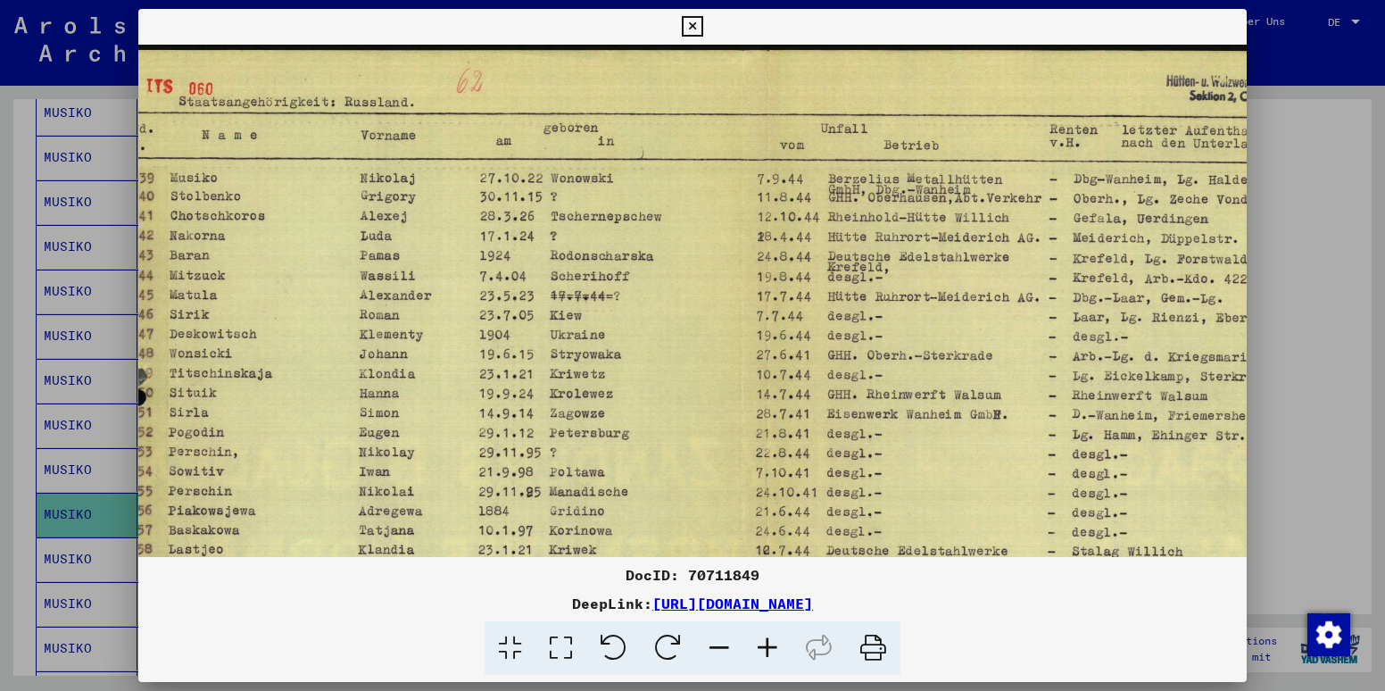
click at [762, 643] on icon at bounding box center [767, 648] width 48 height 54
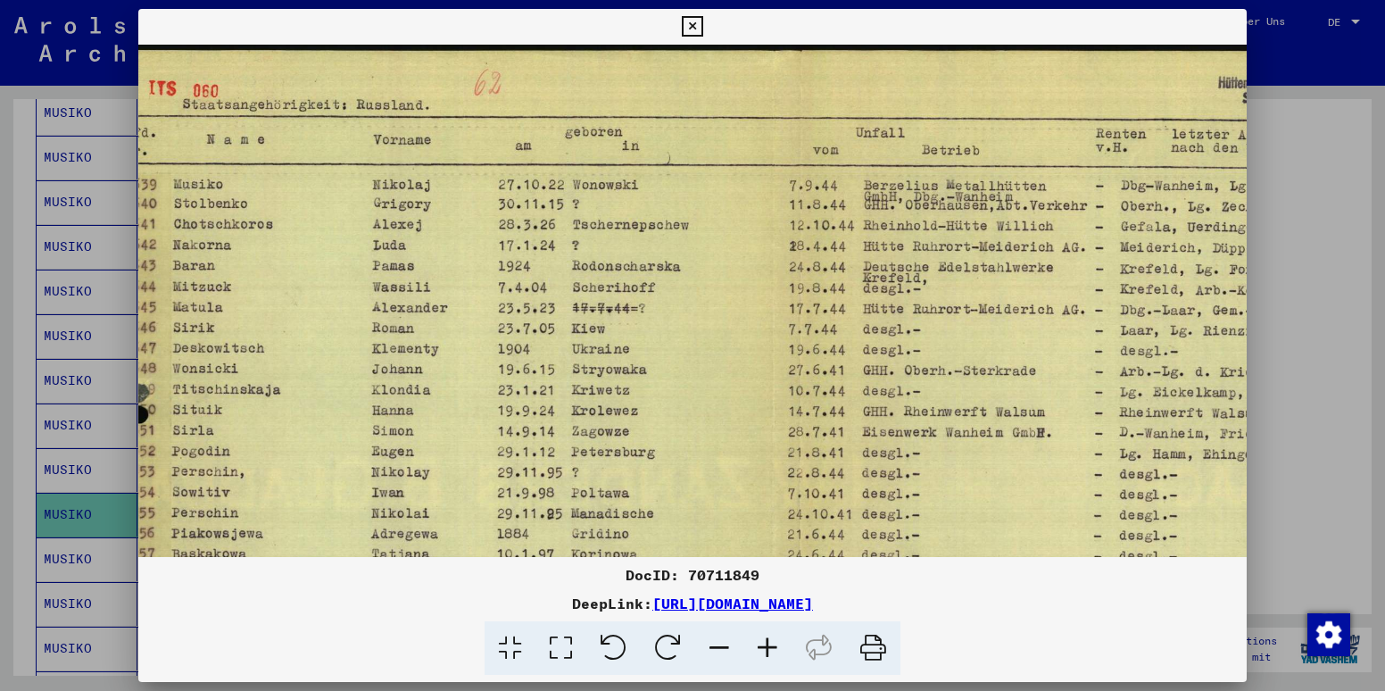
click at [762, 643] on icon at bounding box center [767, 648] width 48 height 54
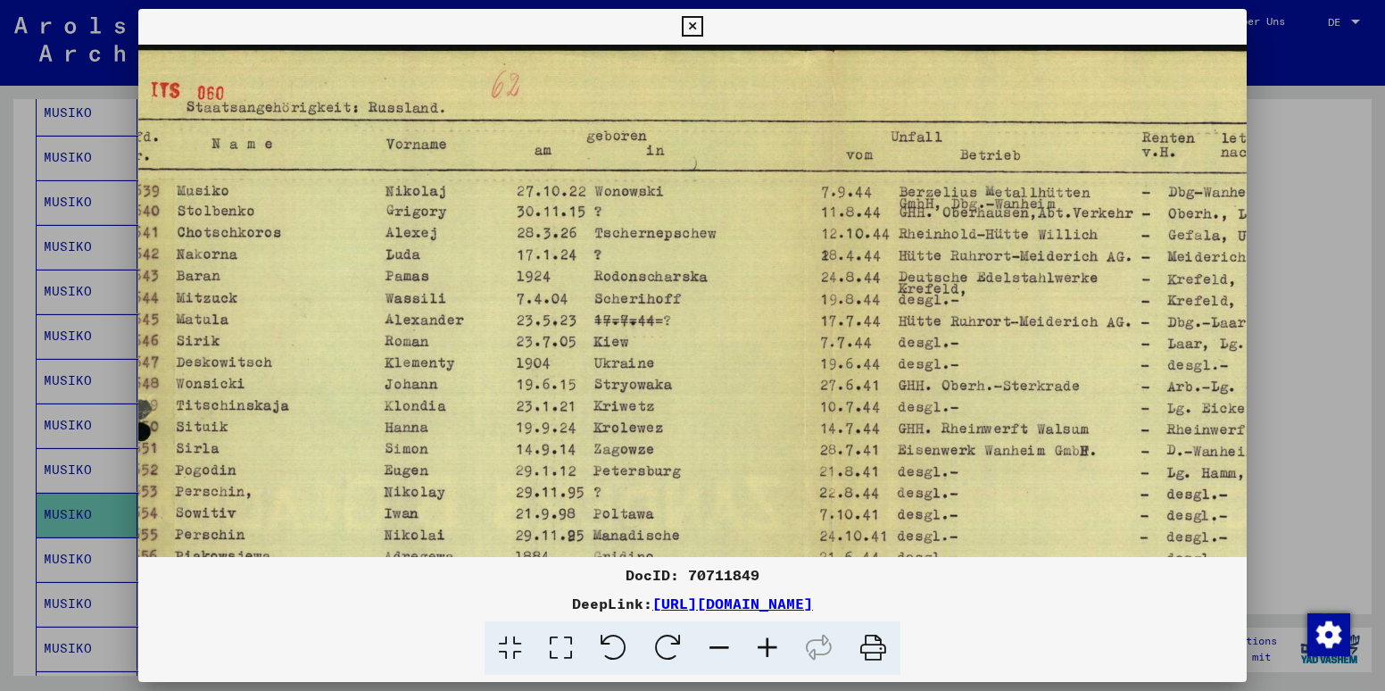
click at [762, 643] on icon at bounding box center [767, 648] width 48 height 54
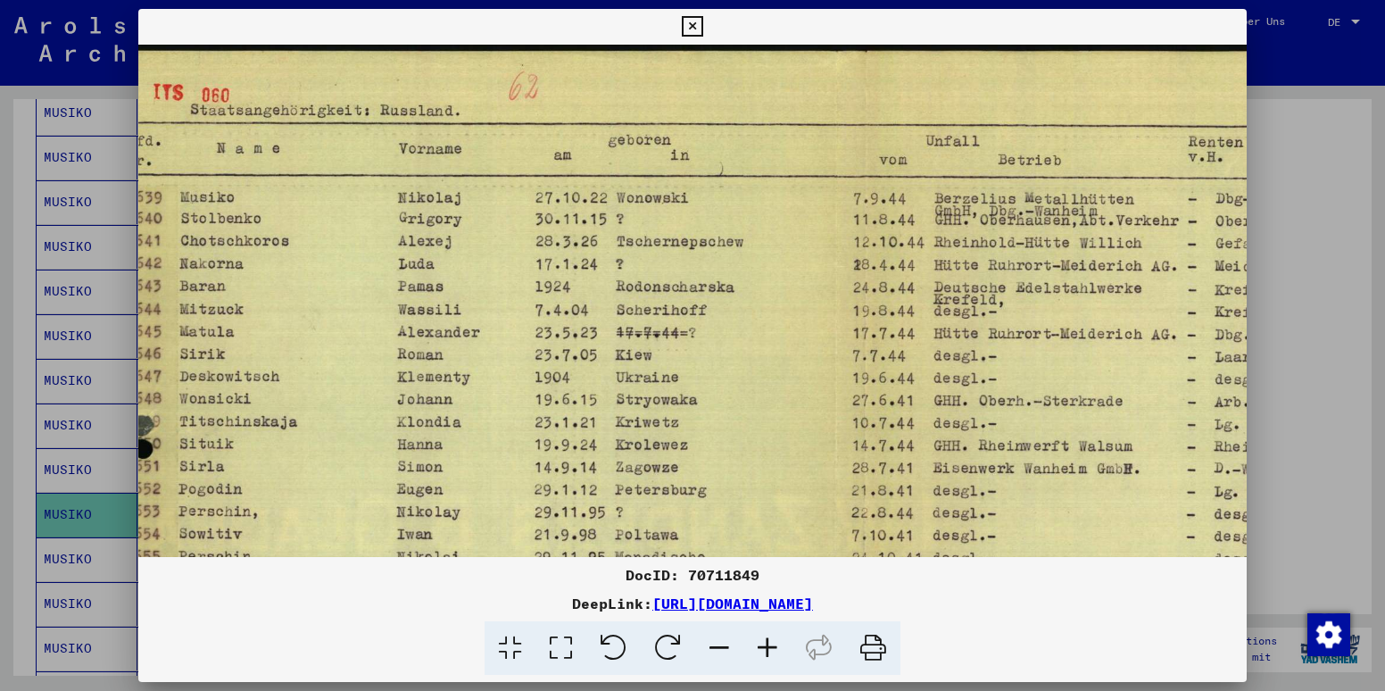
click at [762, 643] on icon at bounding box center [767, 648] width 48 height 54
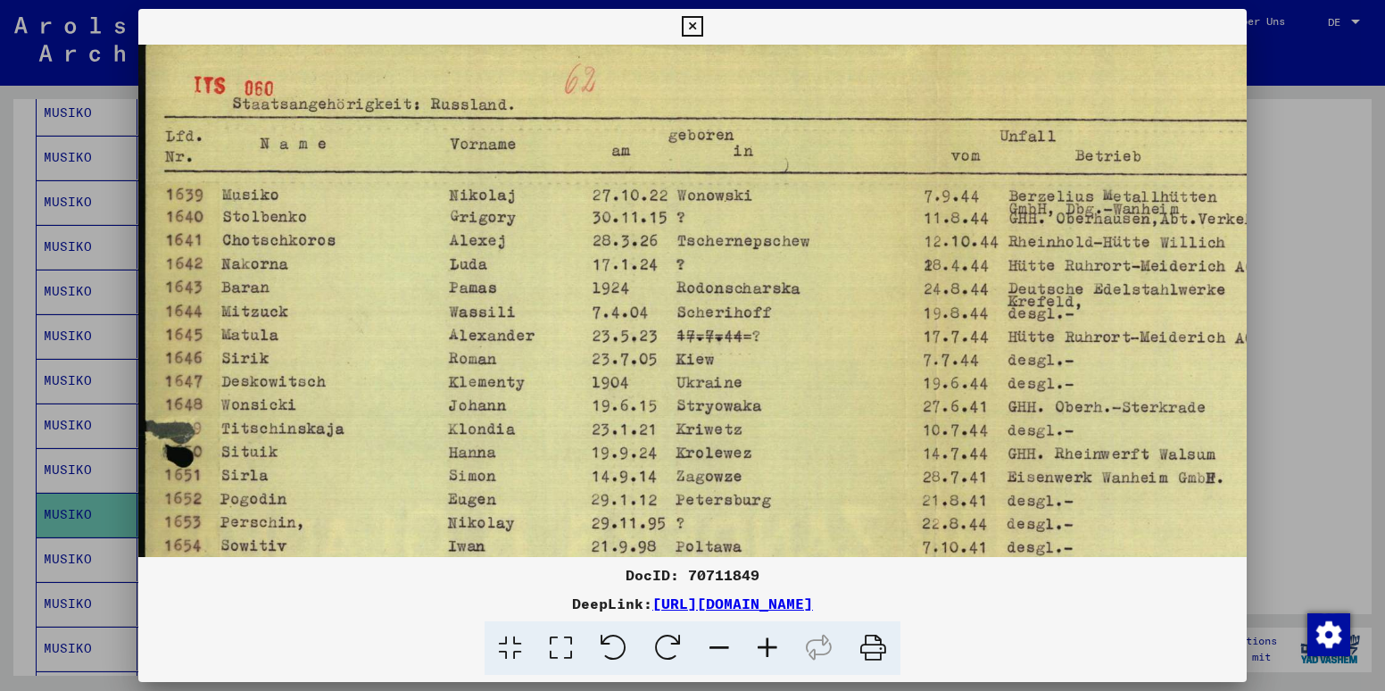
scroll to position [0, 0]
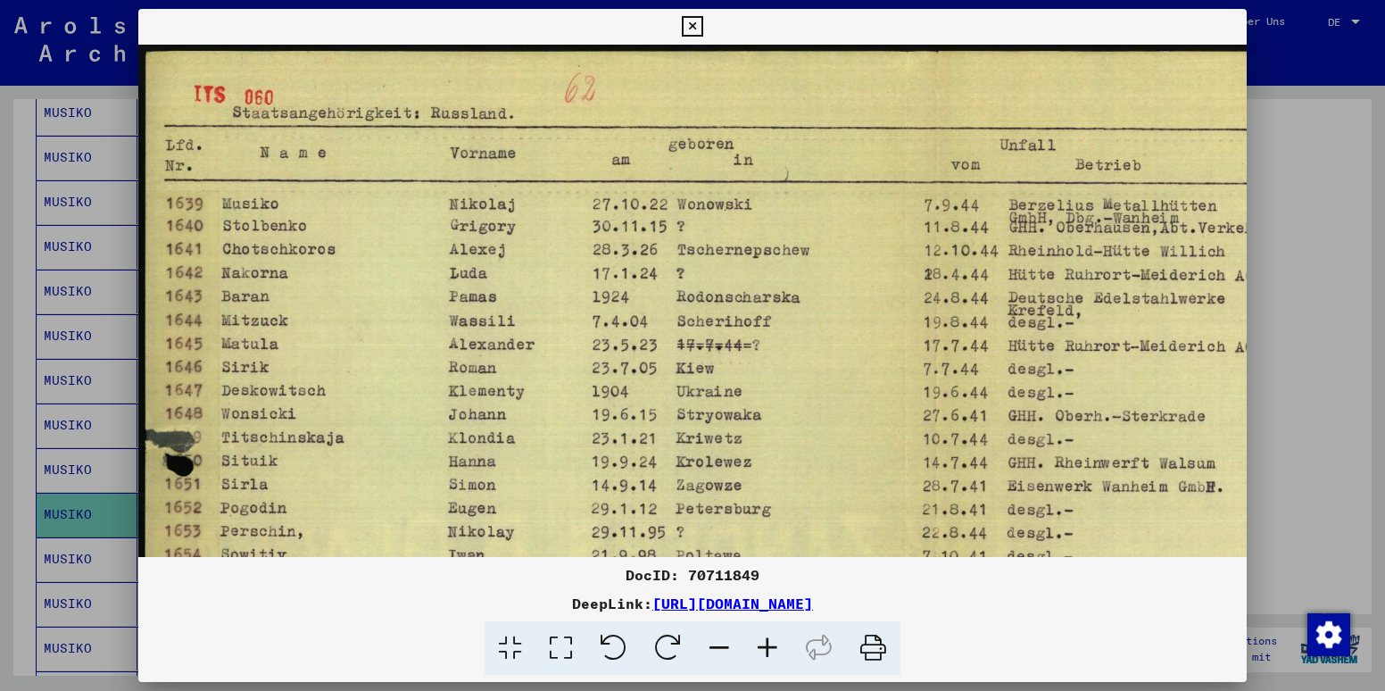
drag, startPoint x: 854, startPoint y: 320, endPoint x: 797, endPoint y: 346, distance: 62.7
click at [797, 346] on img at bounding box center [905, 591] width 1534 height 1092
click at [1320, 75] on div at bounding box center [692, 345] width 1385 height 691
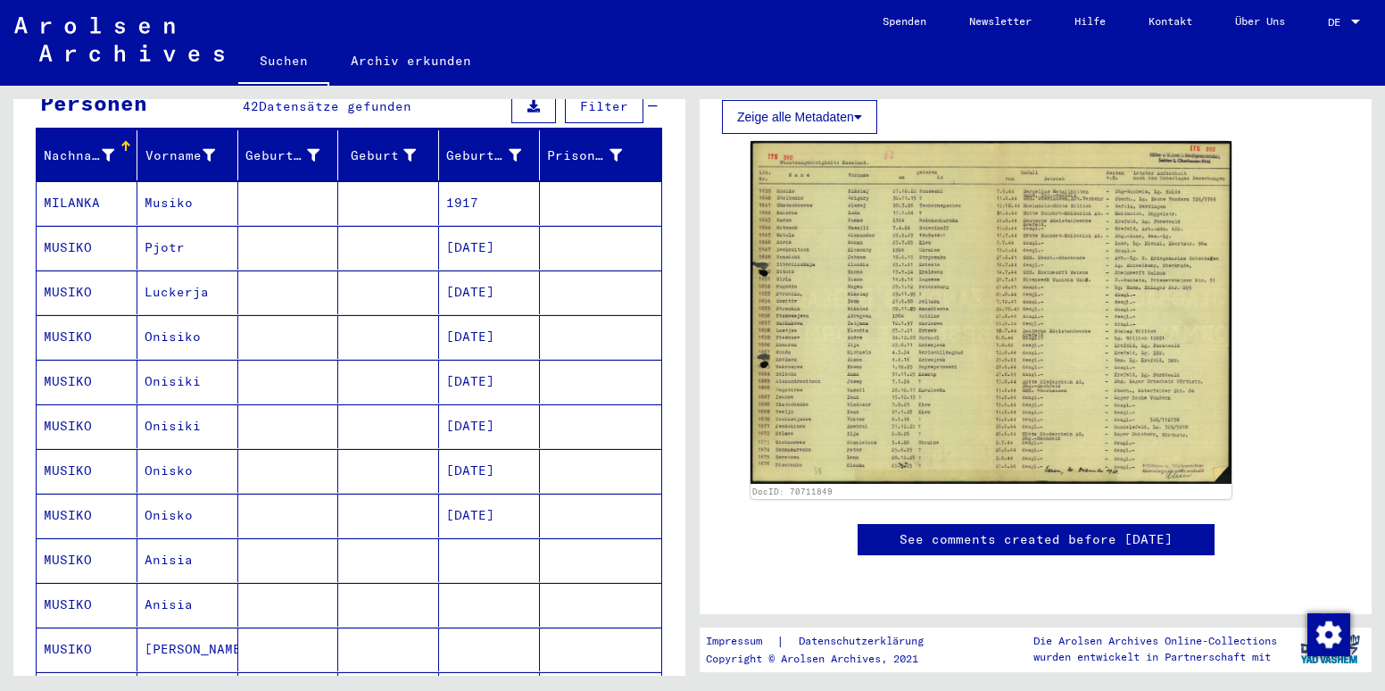
scroll to position [30, 0]
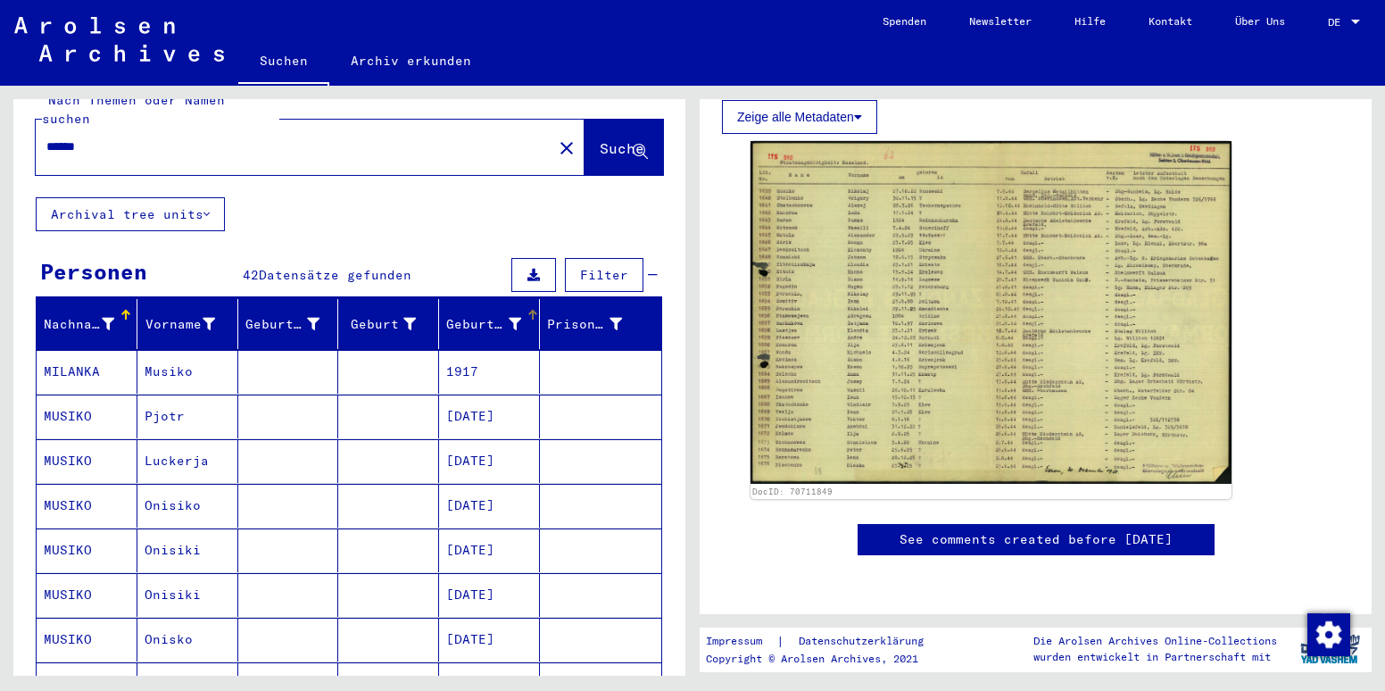
click at [480, 315] on div "Geburtsdatum" at bounding box center [483, 324] width 75 height 19
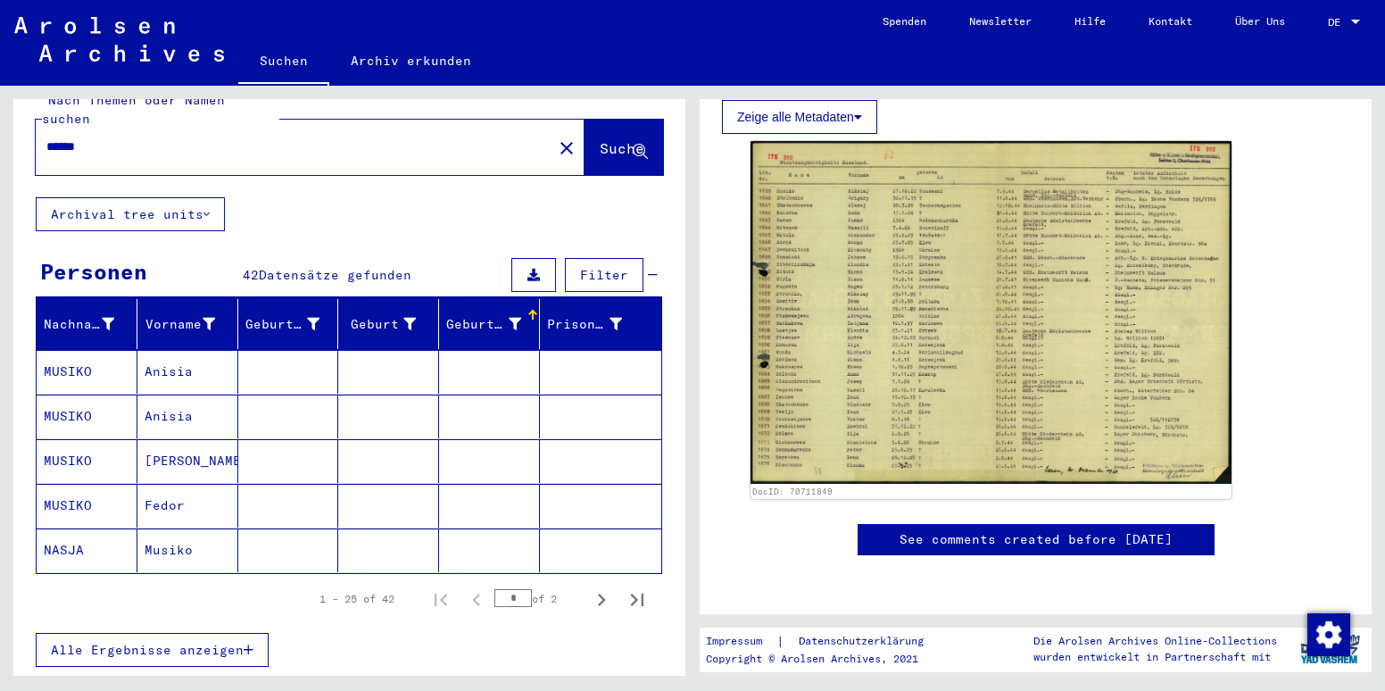
click at [78, 354] on mat-cell "MUSIKO" at bounding box center [87, 372] width 101 height 44
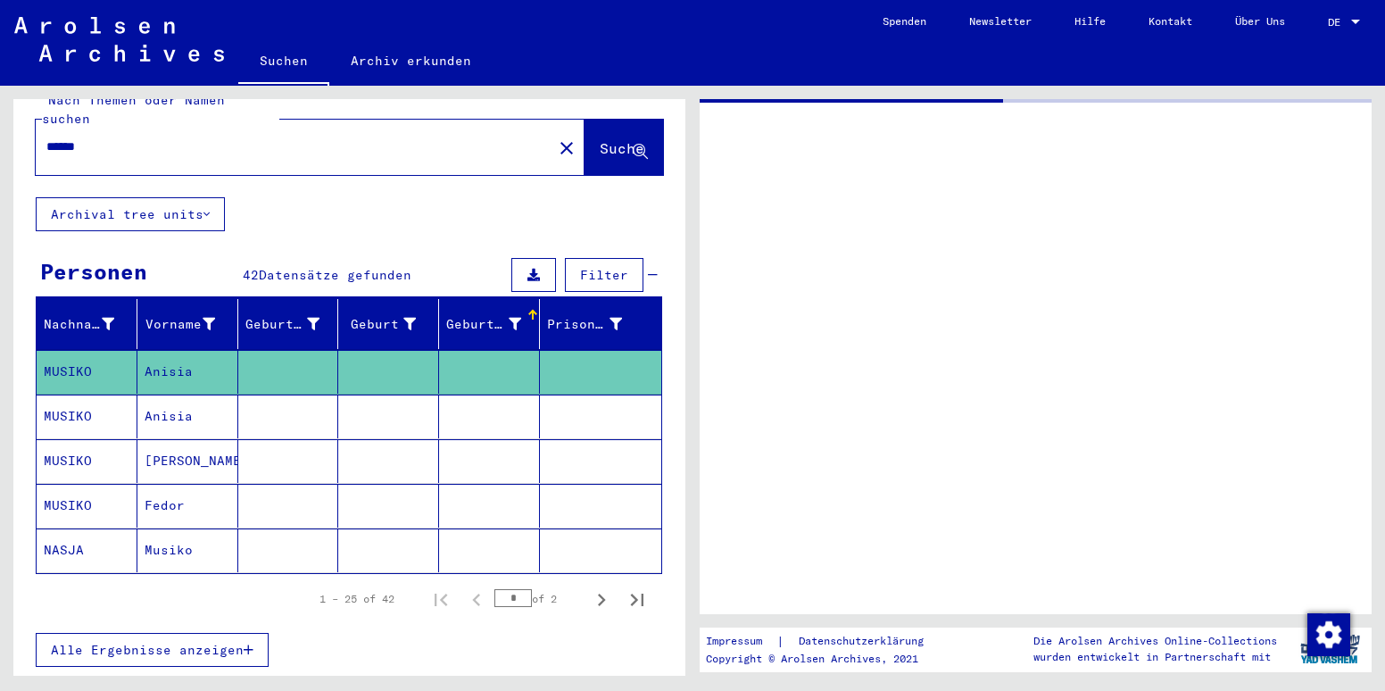
type input "*******"
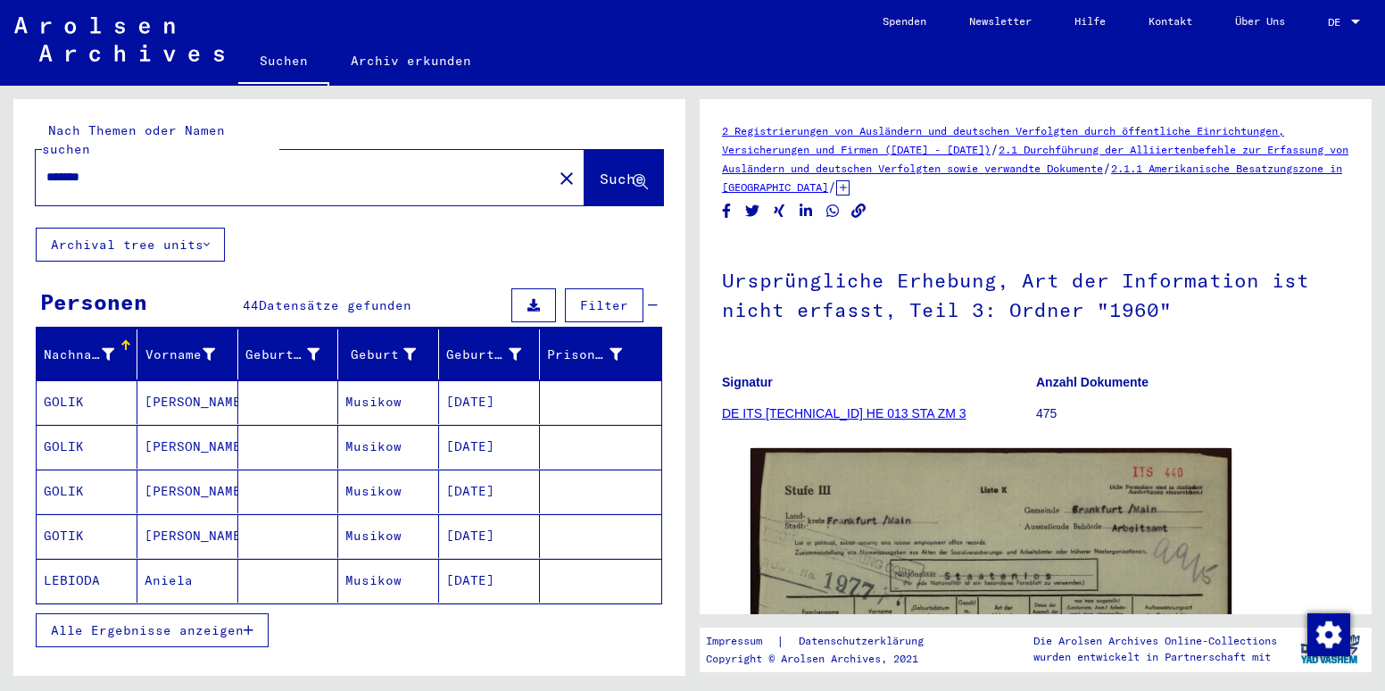
drag, startPoint x: 114, startPoint y: 157, endPoint x: -4, endPoint y: 154, distance: 117.9
click at [0, 154] on html "Suchen Archiv erkunden Spenden Newsletter Hilfe Kontakt Über Uns Suchen Archiv …" at bounding box center [692, 345] width 1385 height 691
click at [483, 345] on div "Geburtsdatum" at bounding box center [483, 354] width 75 height 19
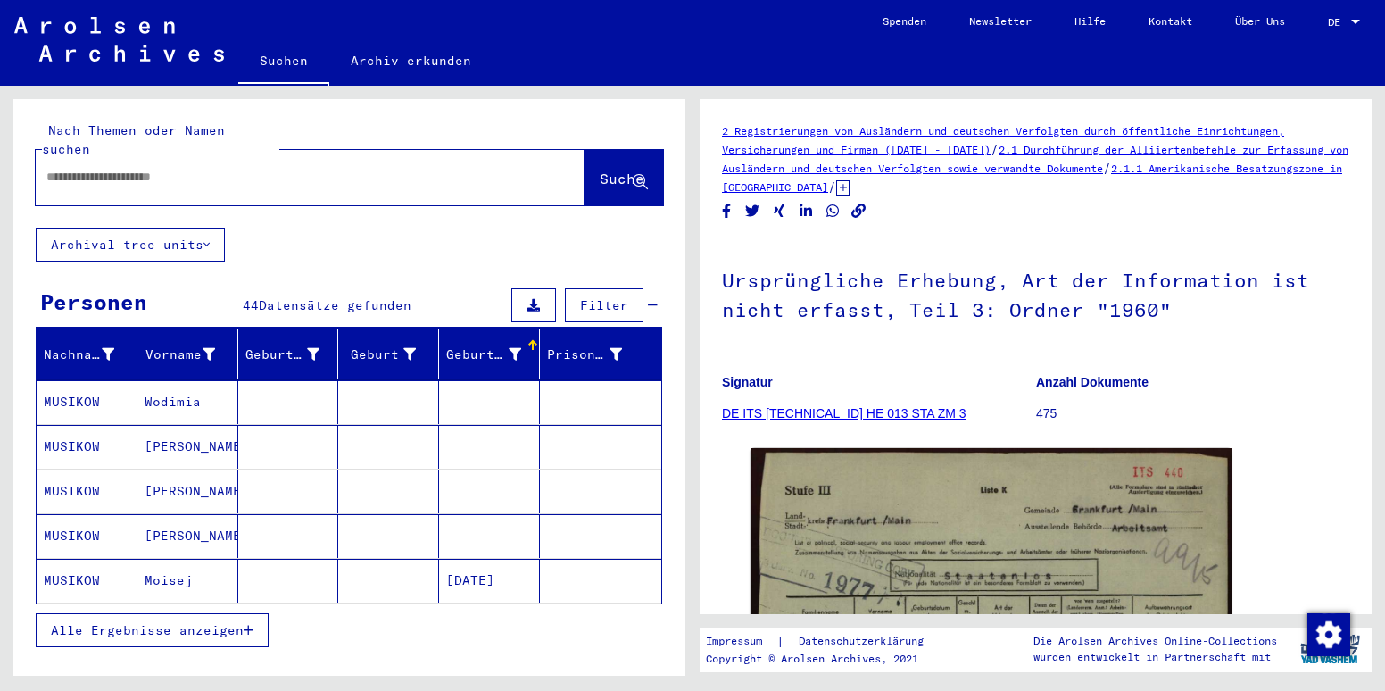
click at [120, 168] on input "text" at bounding box center [293, 177] width 495 height 19
type input "**********"
click at [600, 170] on span "Suche" at bounding box center [622, 179] width 45 height 18
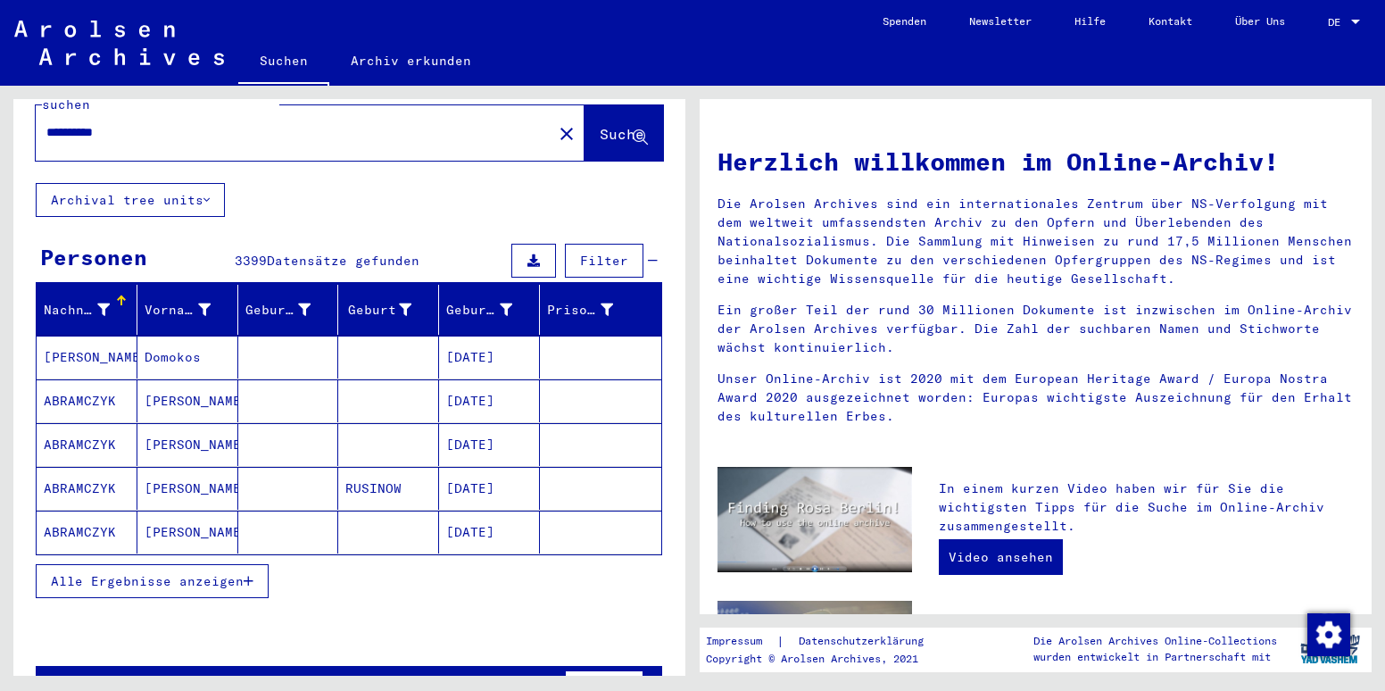
scroll to position [51, 0]
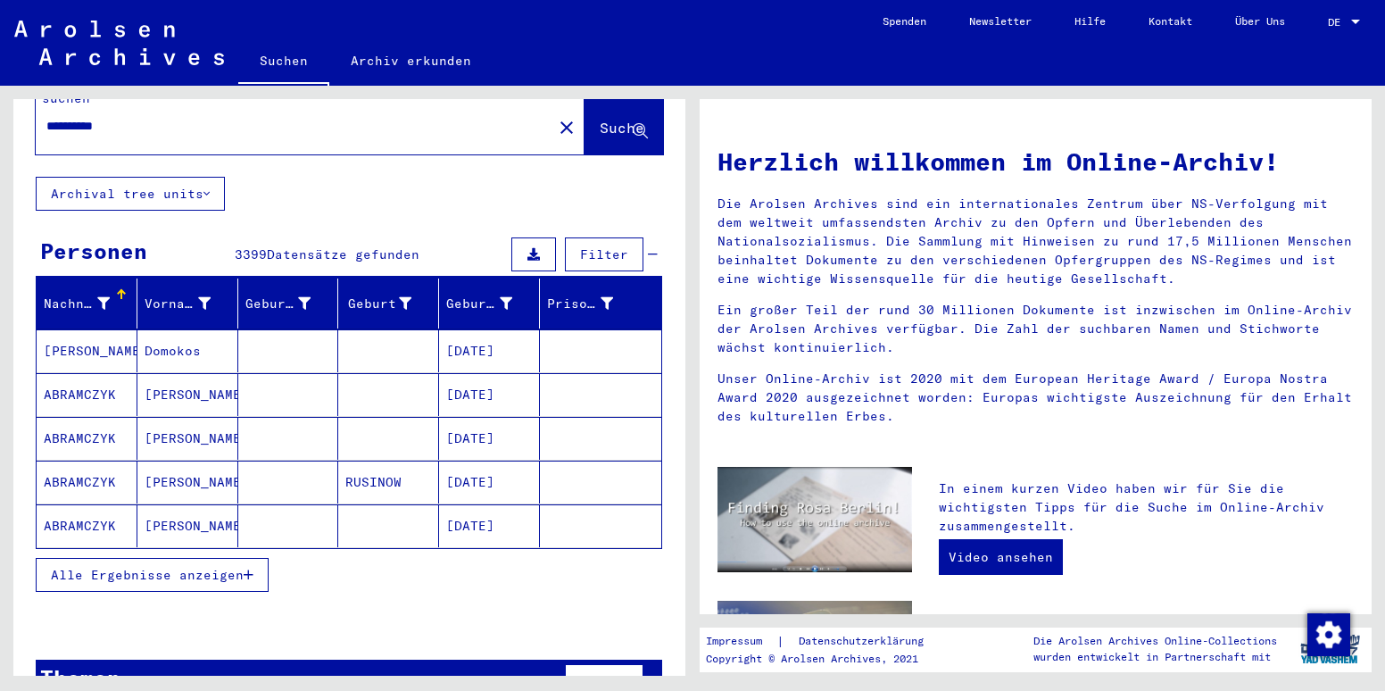
click at [154, 567] on span "Alle Ergebnisse anzeigen" at bounding box center [147, 575] width 193 height 16
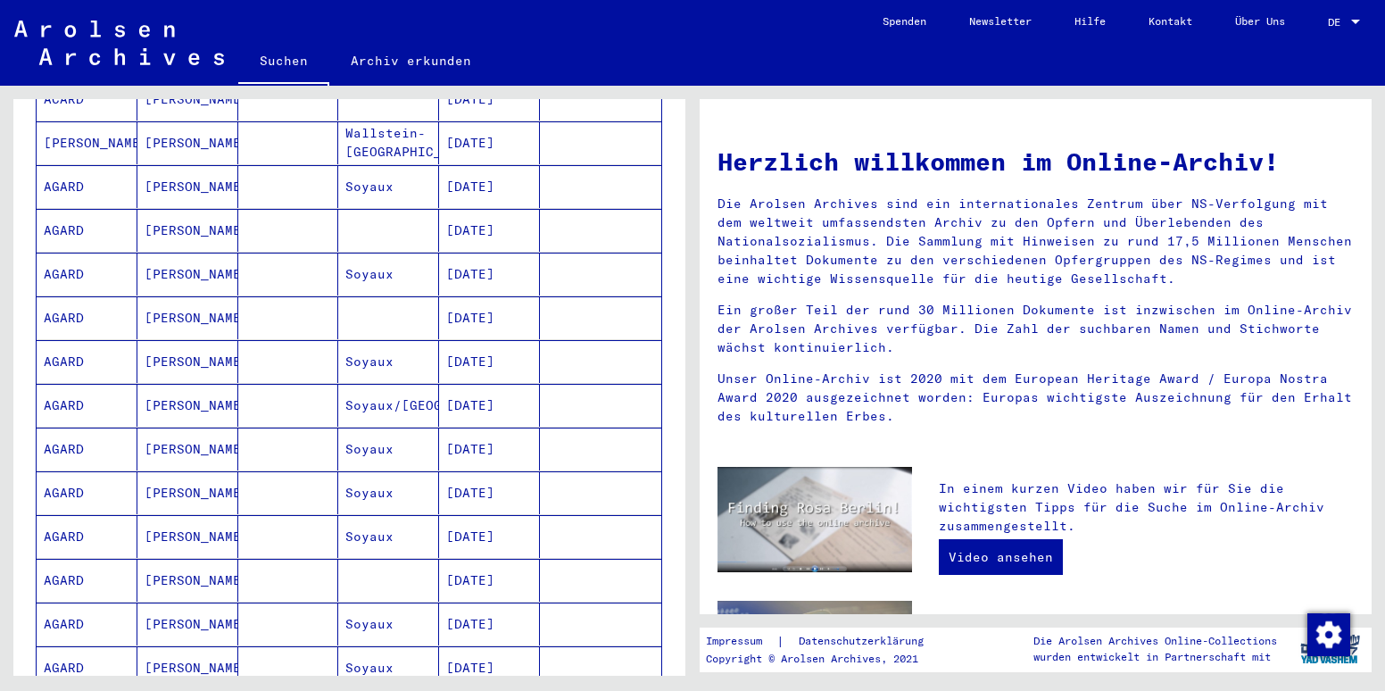
scroll to position [1006, 0]
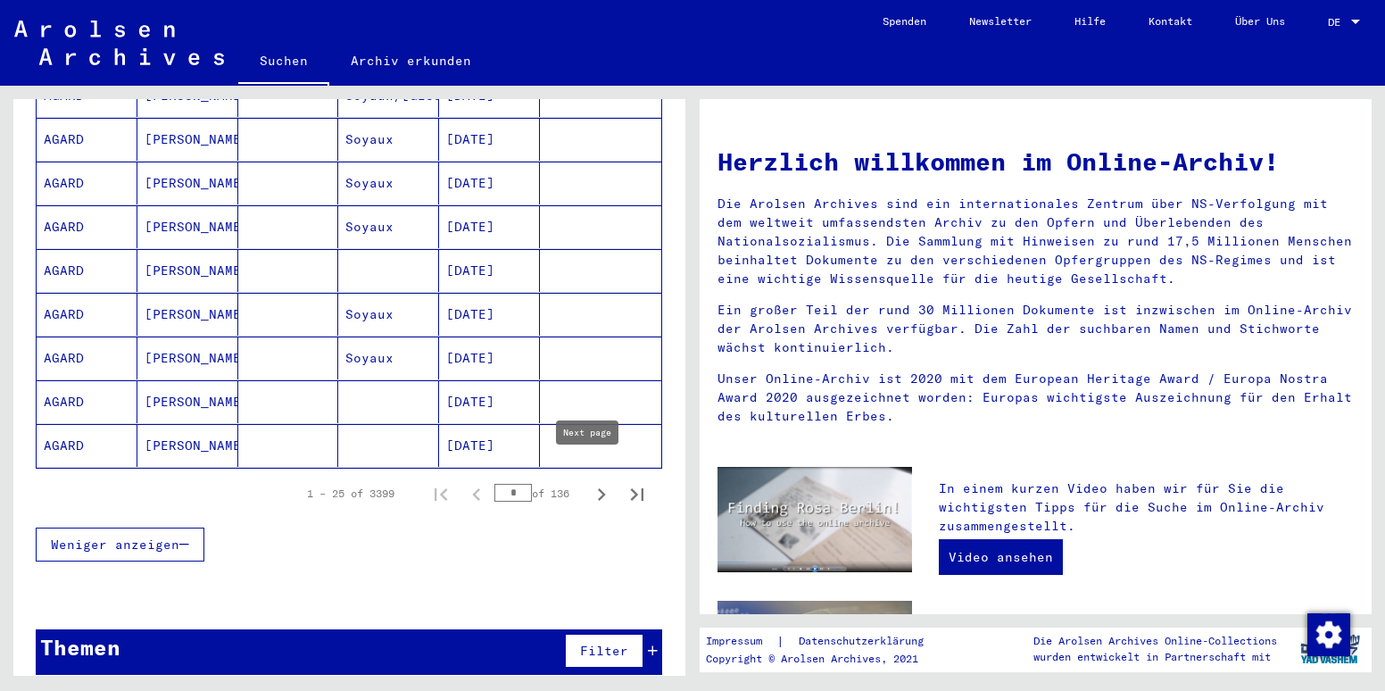
click at [598, 488] on icon "Next page" at bounding box center [602, 494] width 8 height 12
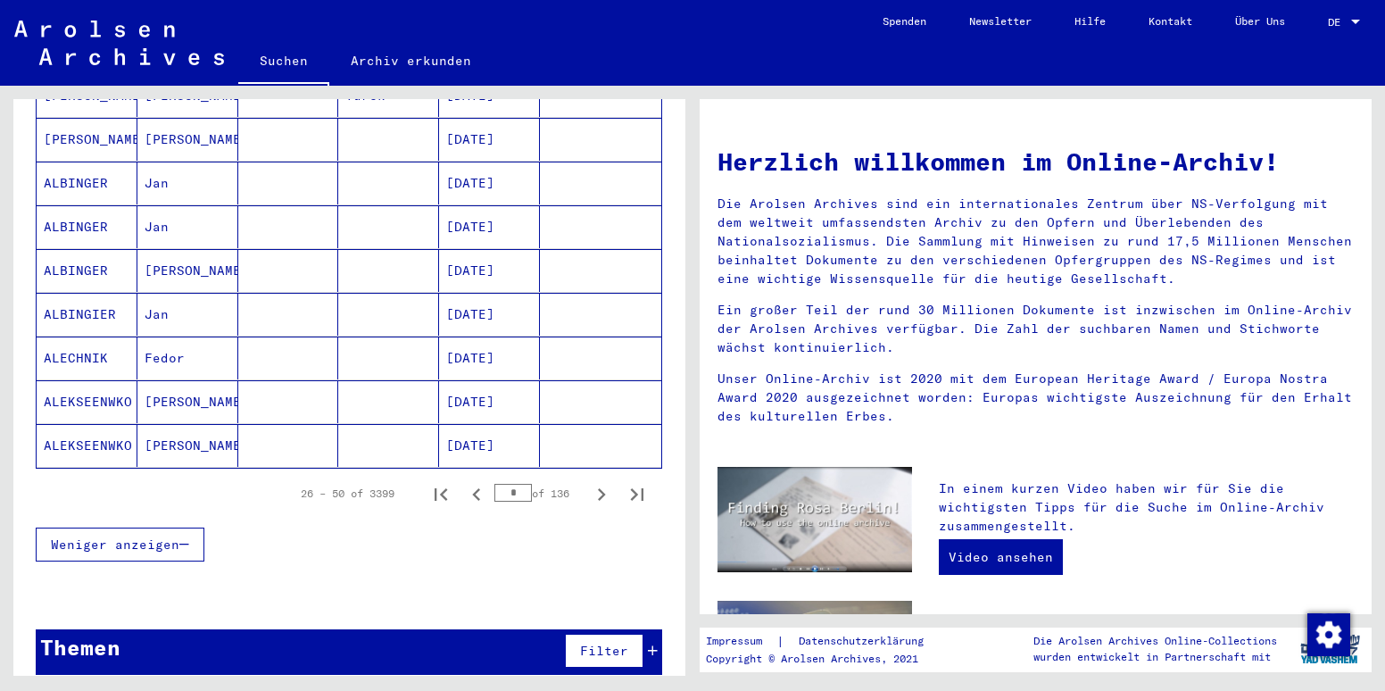
click at [598, 488] on icon "Next page" at bounding box center [602, 494] width 8 height 12
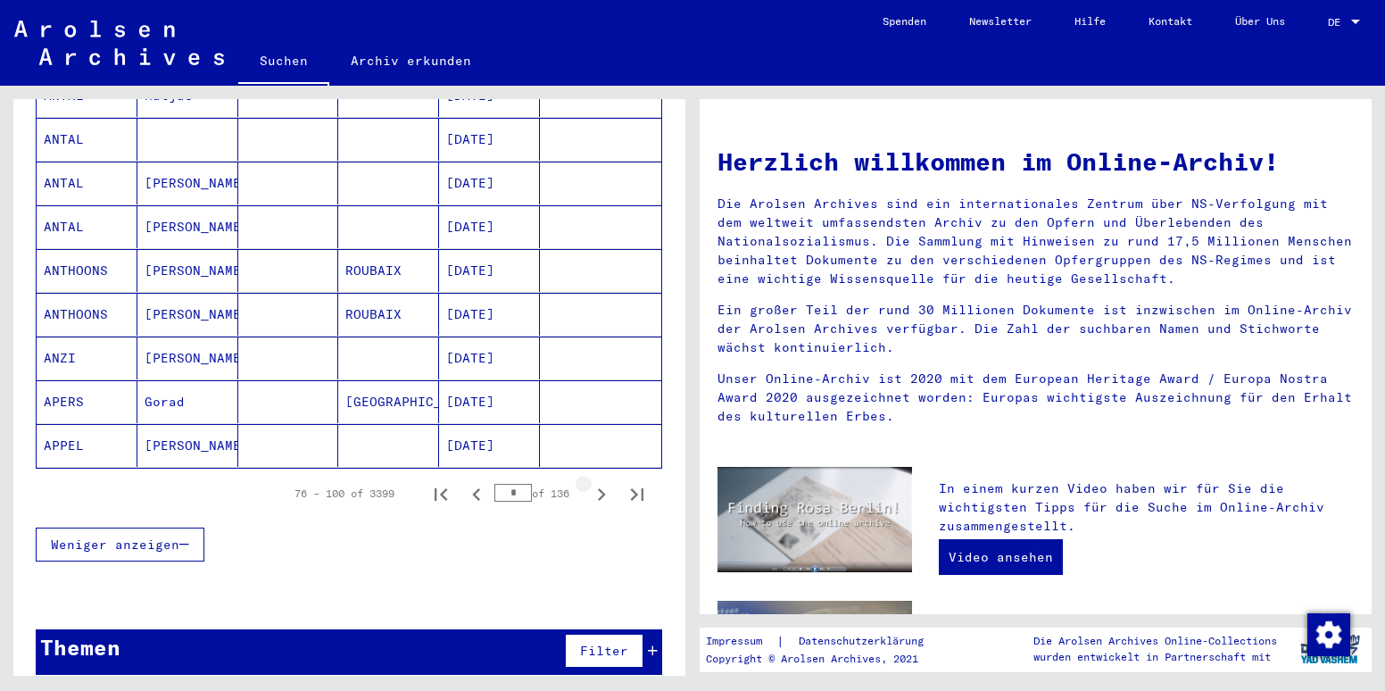
click at [598, 488] on icon "Next page" at bounding box center [602, 494] width 8 height 12
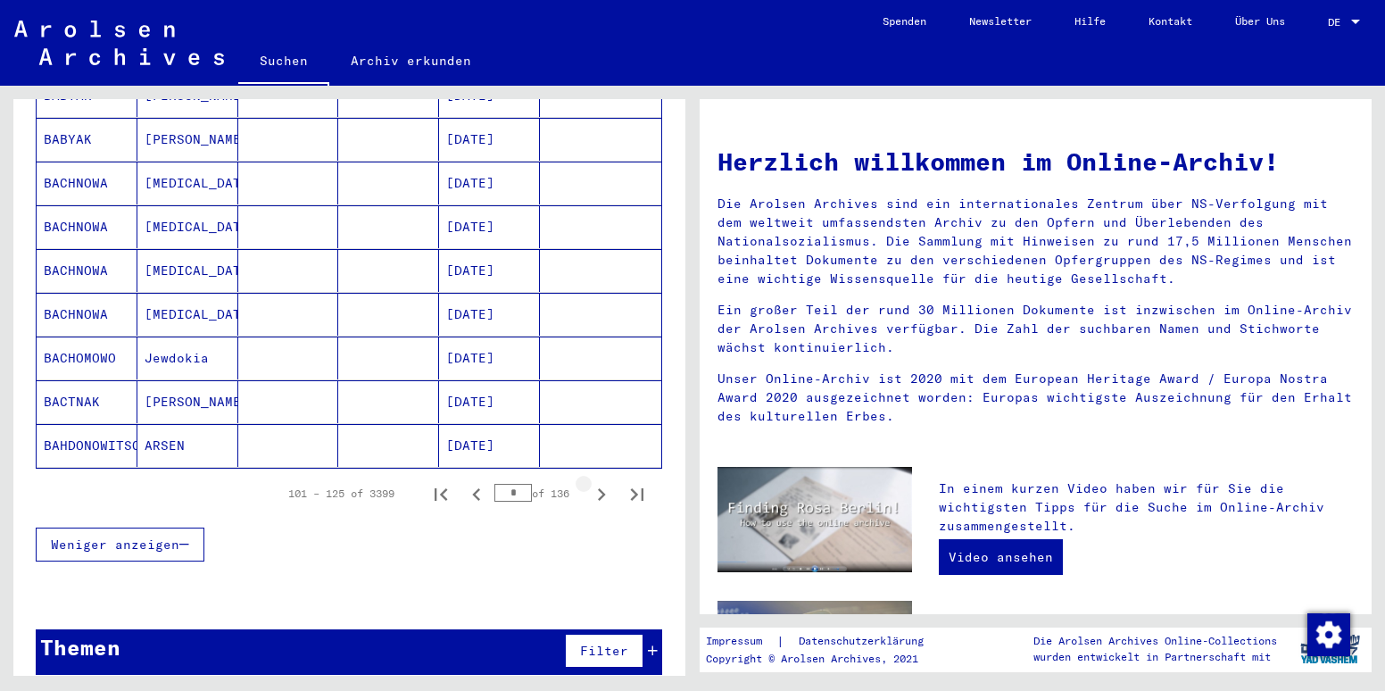
click at [598, 488] on icon "Next page" at bounding box center [602, 494] width 8 height 12
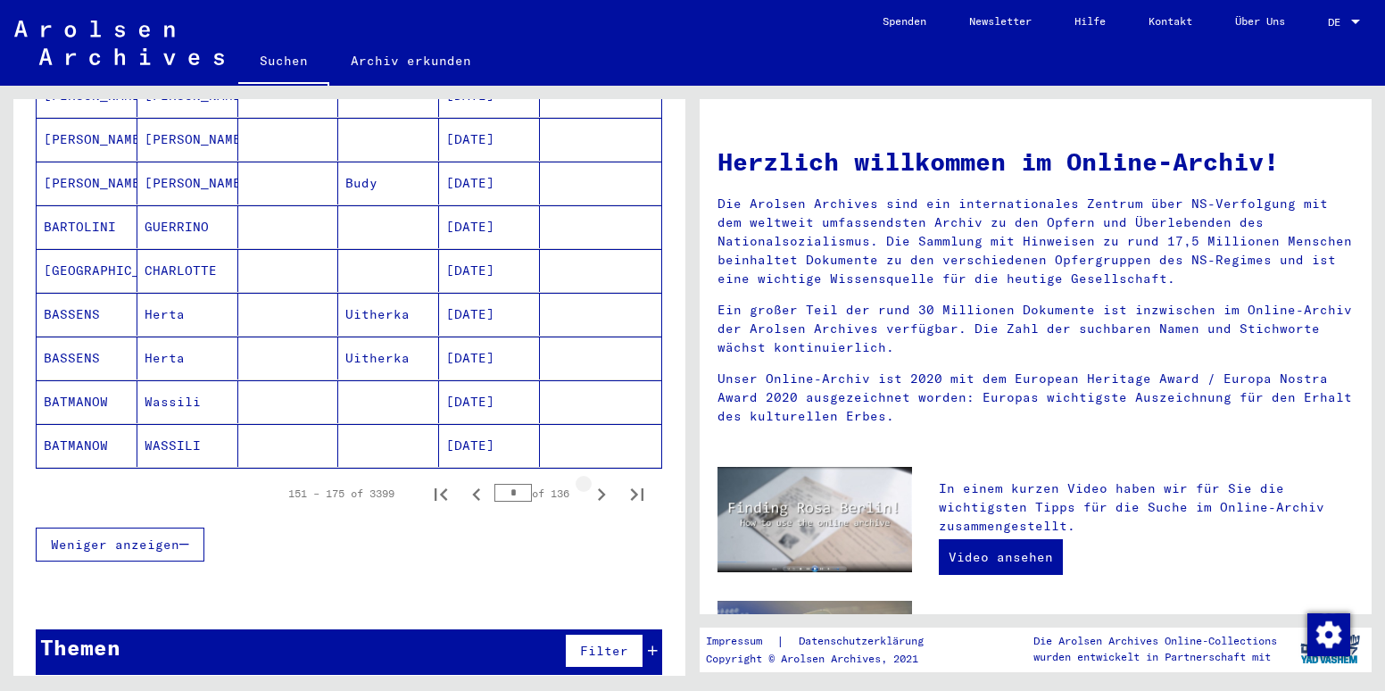
click at [598, 488] on icon "Next page" at bounding box center [602, 494] width 8 height 12
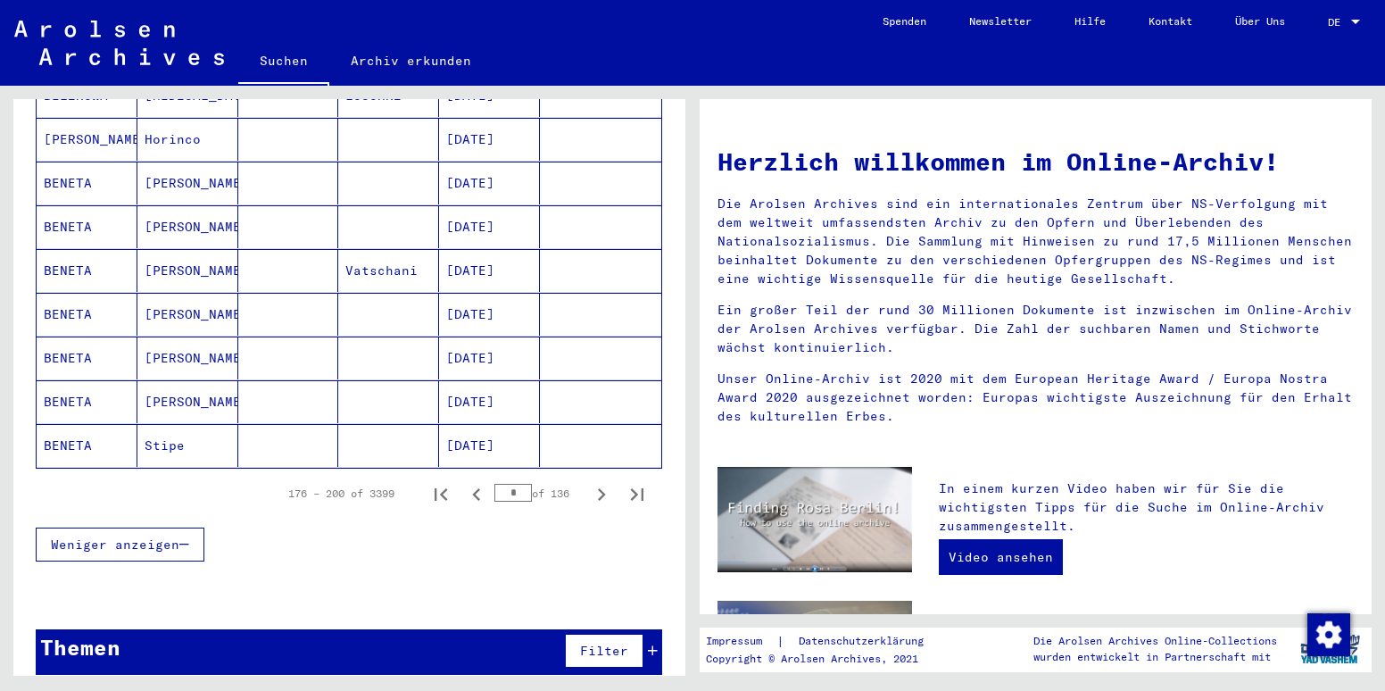
click at [598, 488] on icon "Next page" at bounding box center [602, 494] width 8 height 12
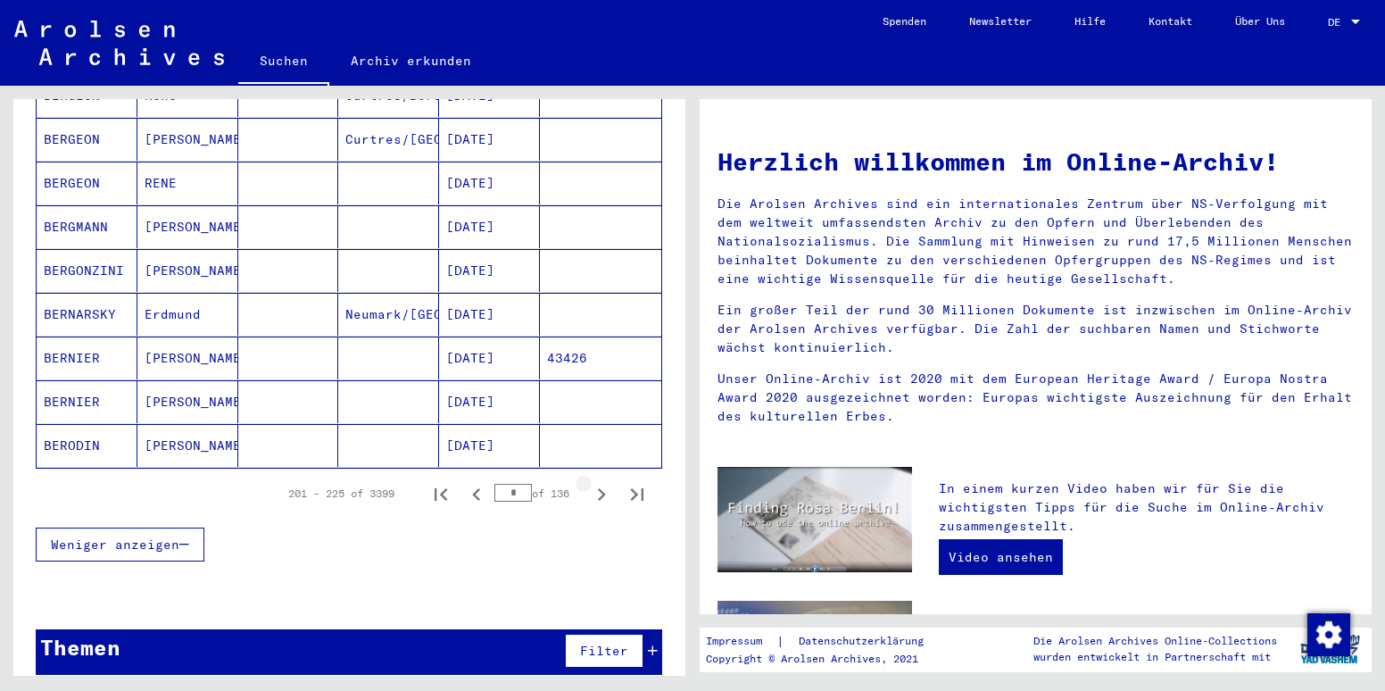
click at [598, 488] on icon "Next page" at bounding box center [602, 494] width 8 height 12
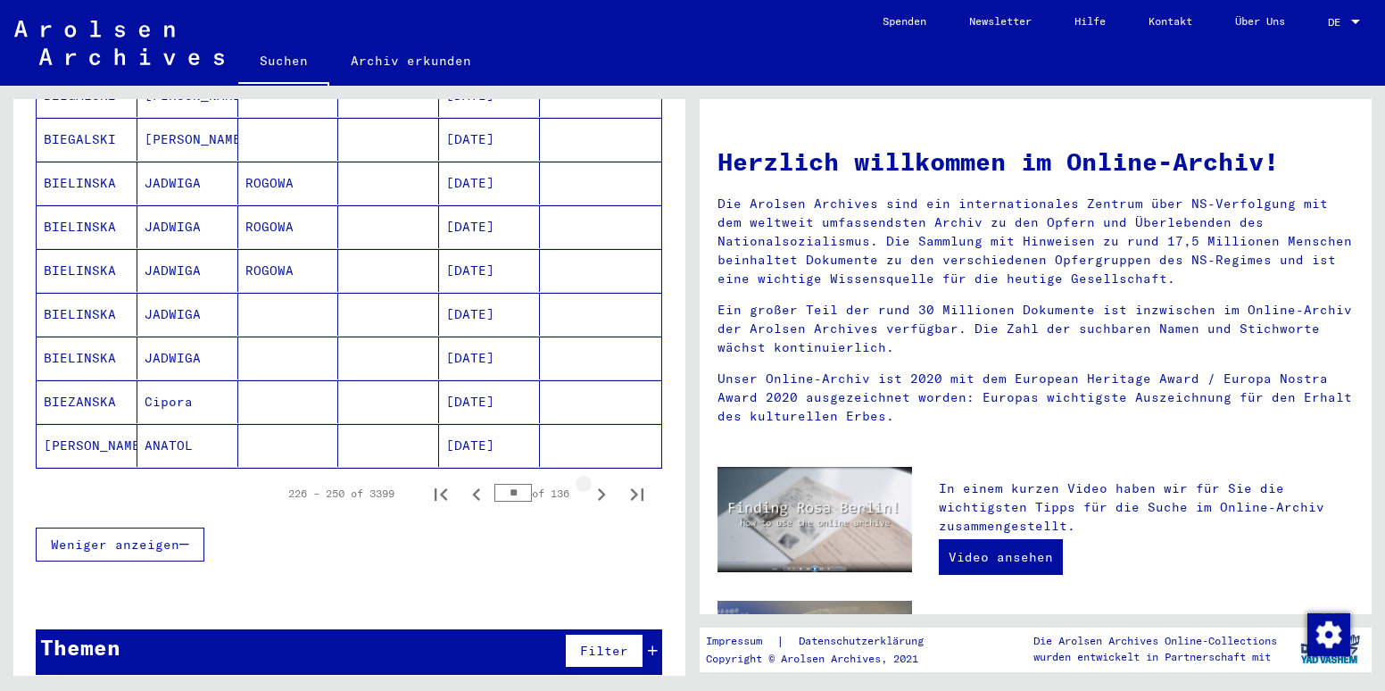
click at [598, 488] on icon "Next page" at bounding box center [602, 494] width 8 height 12
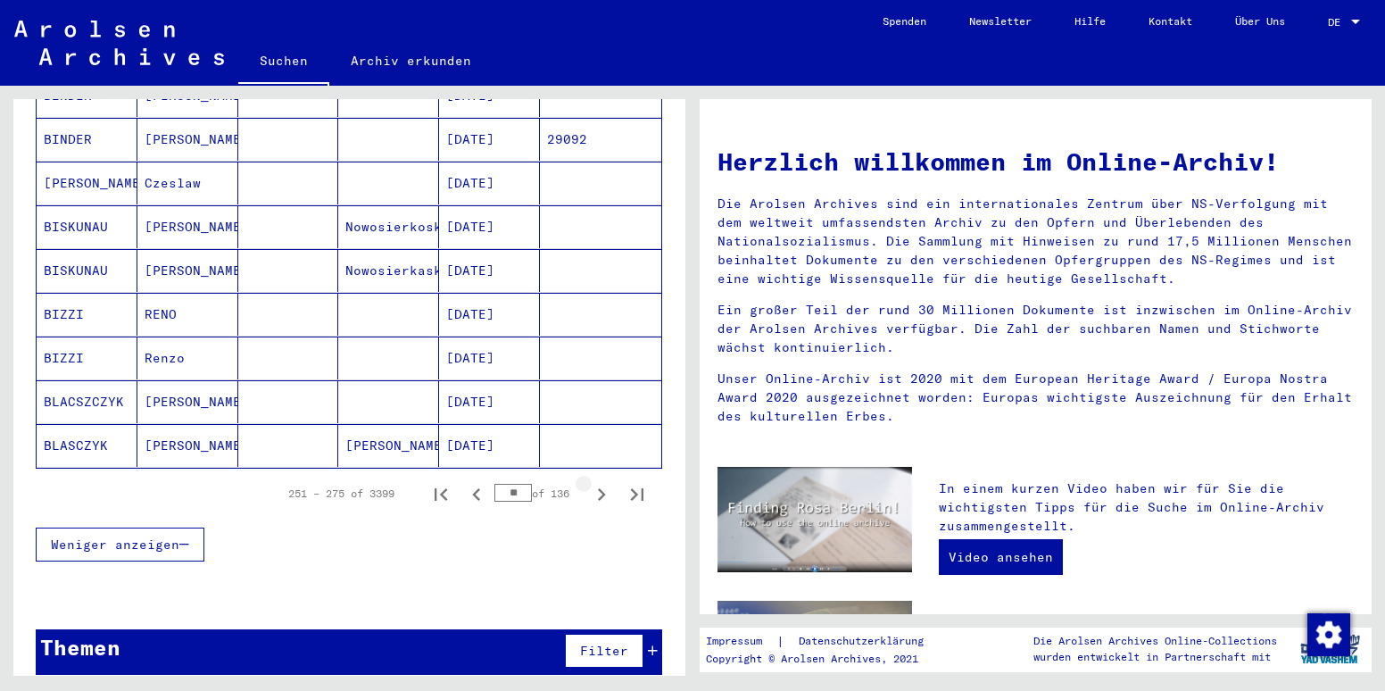
click at [598, 488] on icon "Next page" at bounding box center [602, 494] width 8 height 12
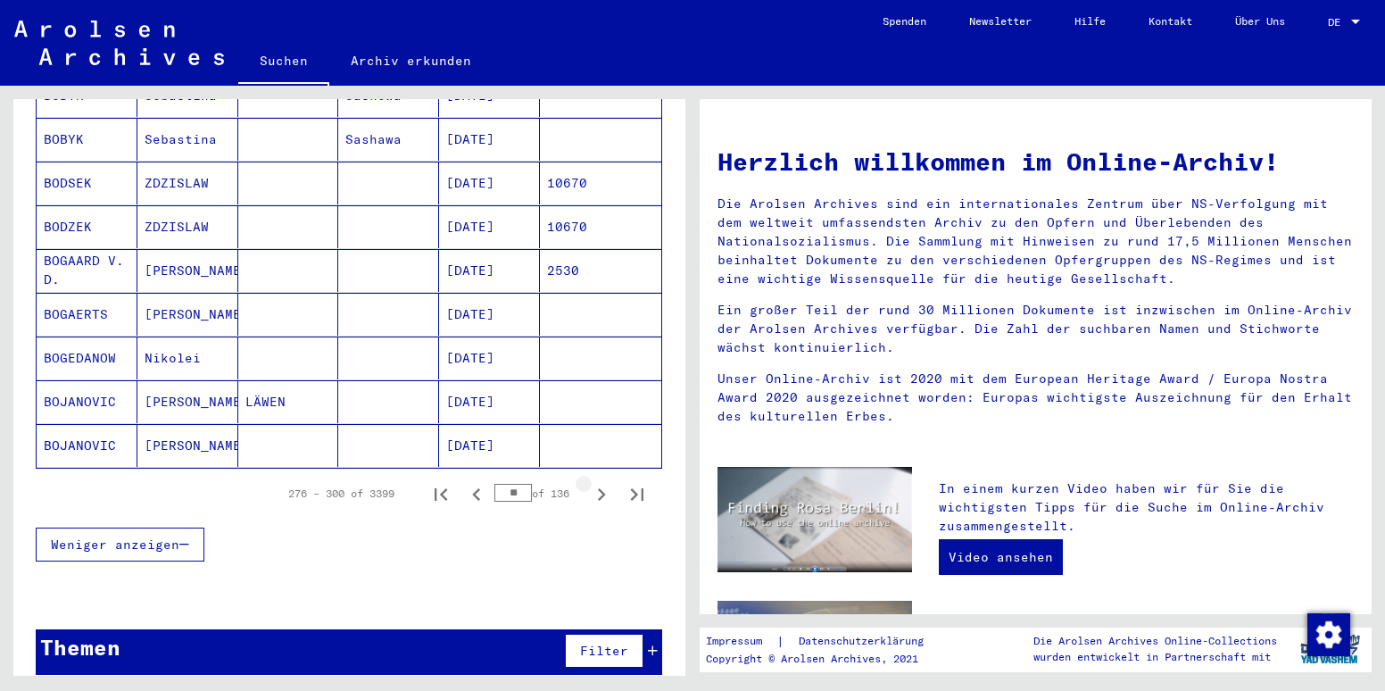
click at [598, 488] on icon "Next page" at bounding box center [602, 494] width 8 height 12
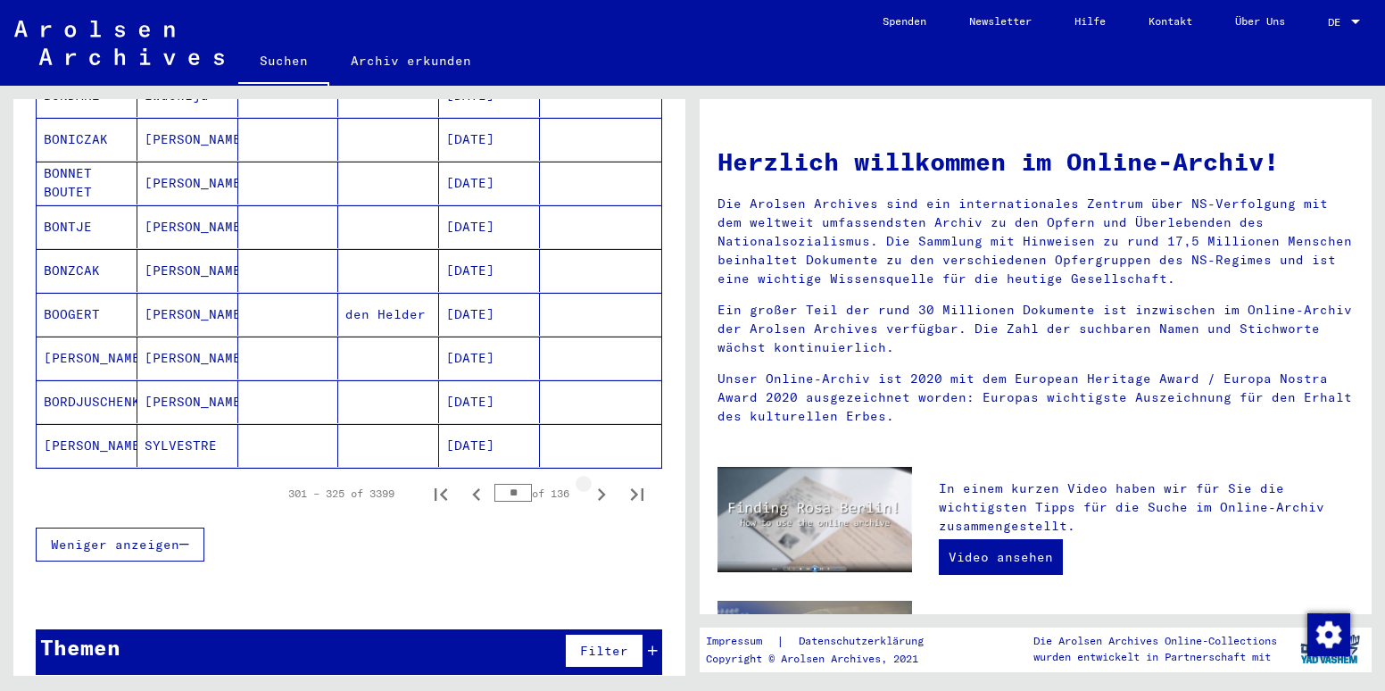
click at [598, 488] on icon "Next page" at bounding box center [602, 494] width 8 height 12
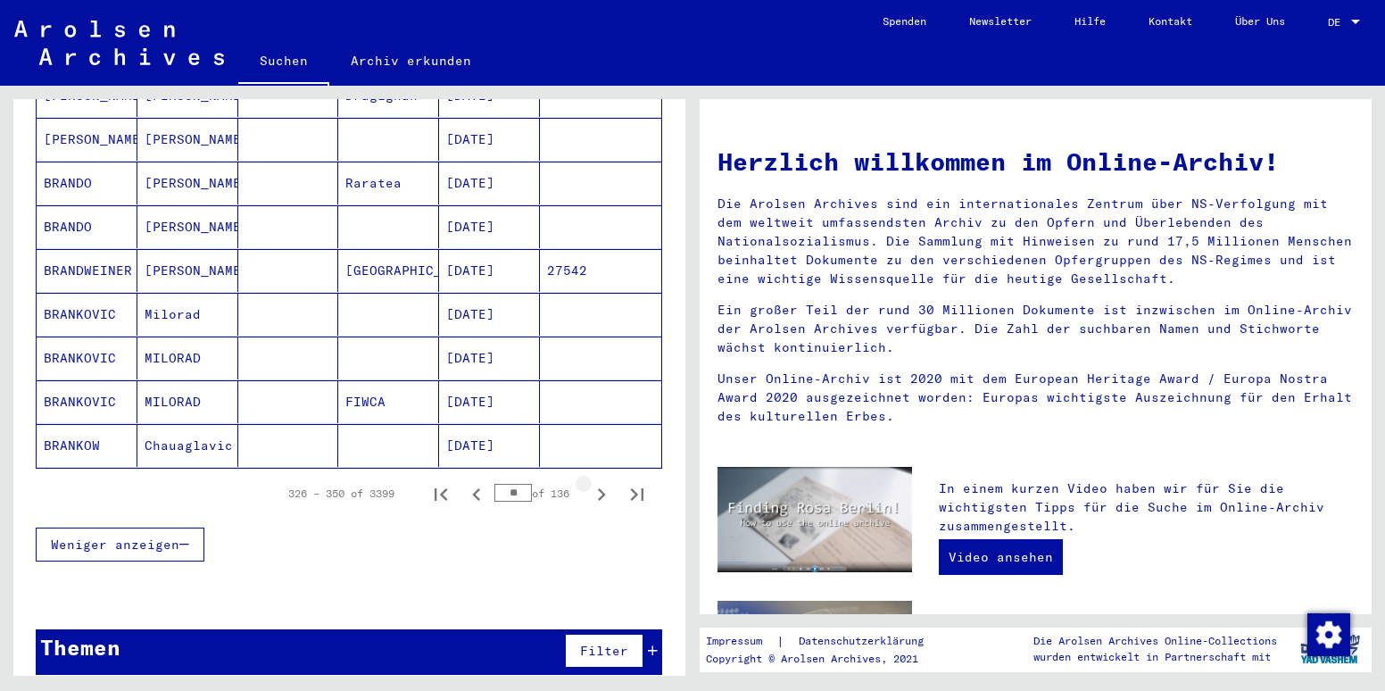
click at [598, 488] on icon "Next page" at bounding box center [602, 494] width 8 height 12
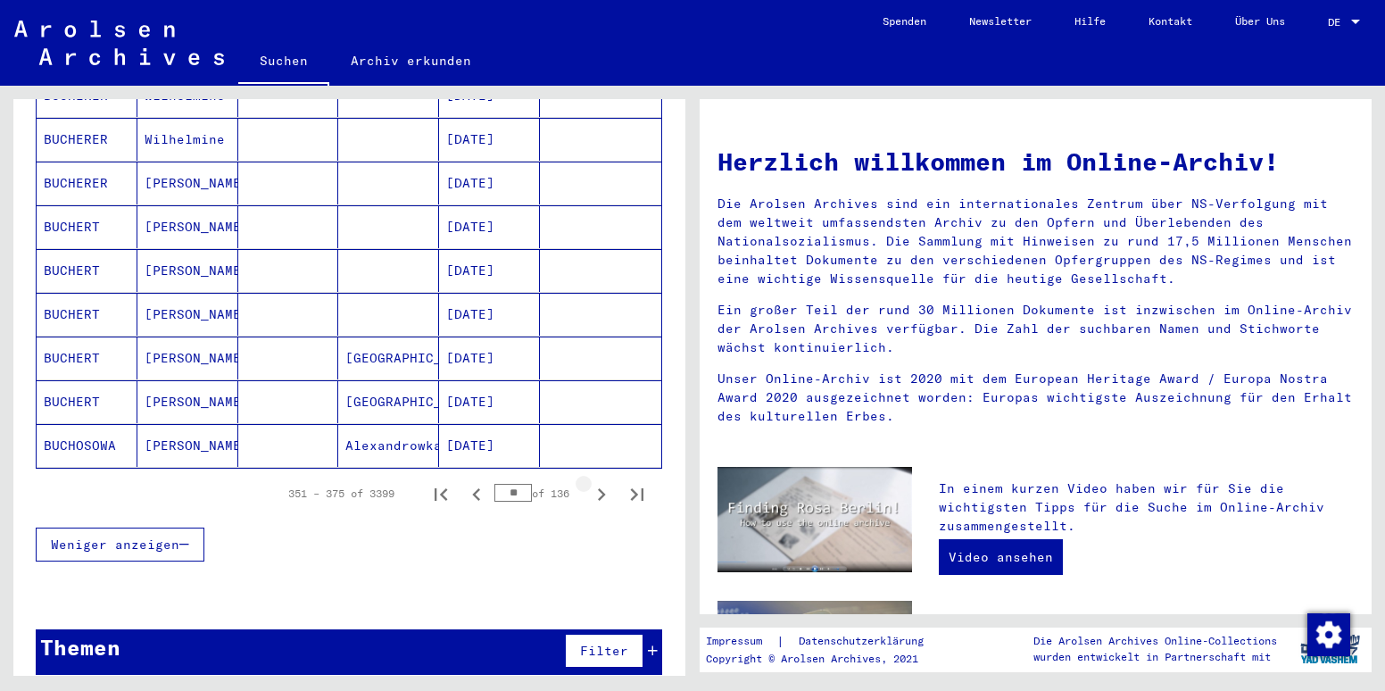
click at [598, 488] on icon "Next page" at bounding box center [602, 494] width 8 height 12
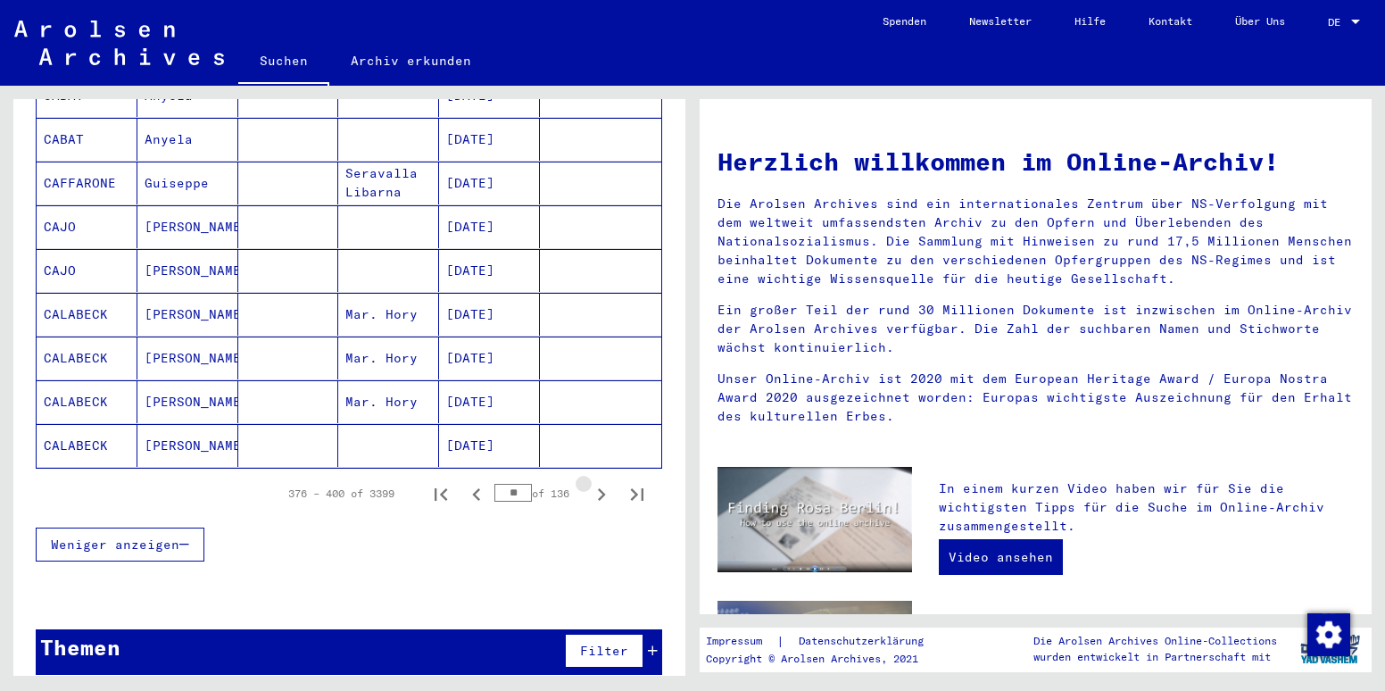
click at [598, 488] on icon "Next page" at bounding box center [602, 494] width 8 height 12
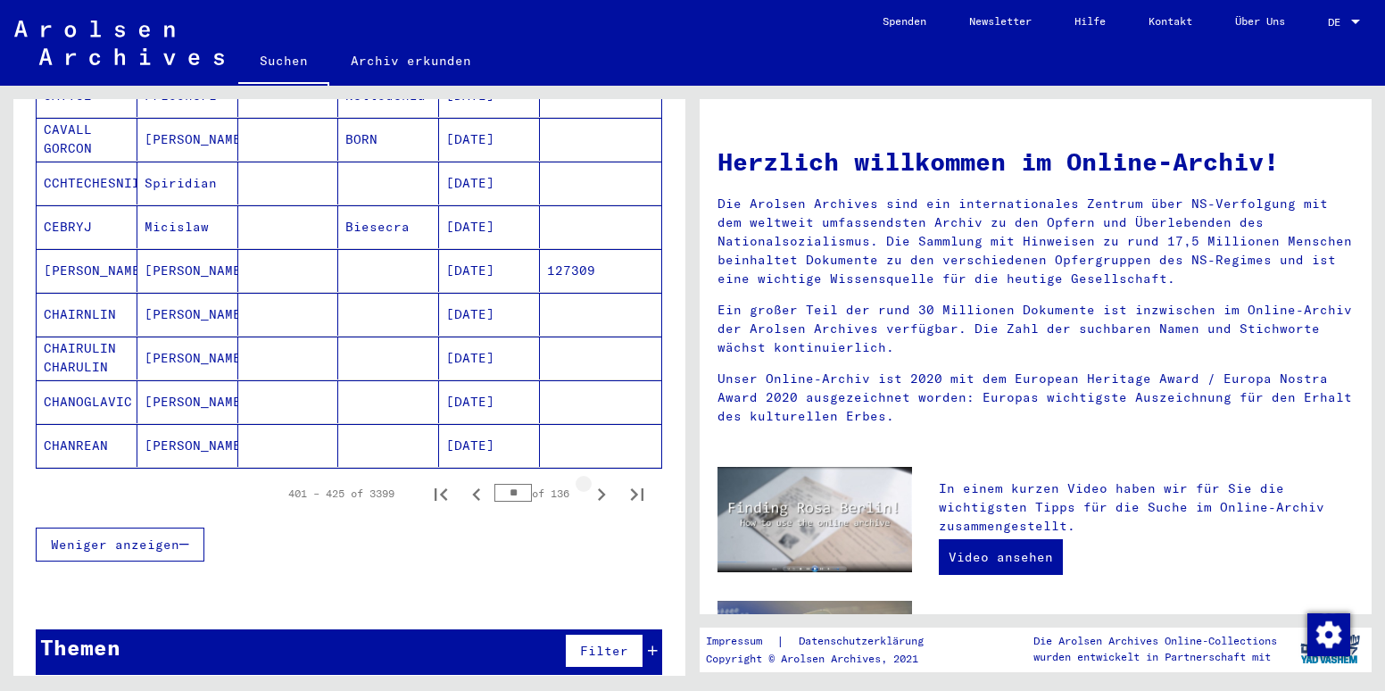
click at [598, 488] on icon "Next page" at bounding box center [602, 494] width 8 height 12
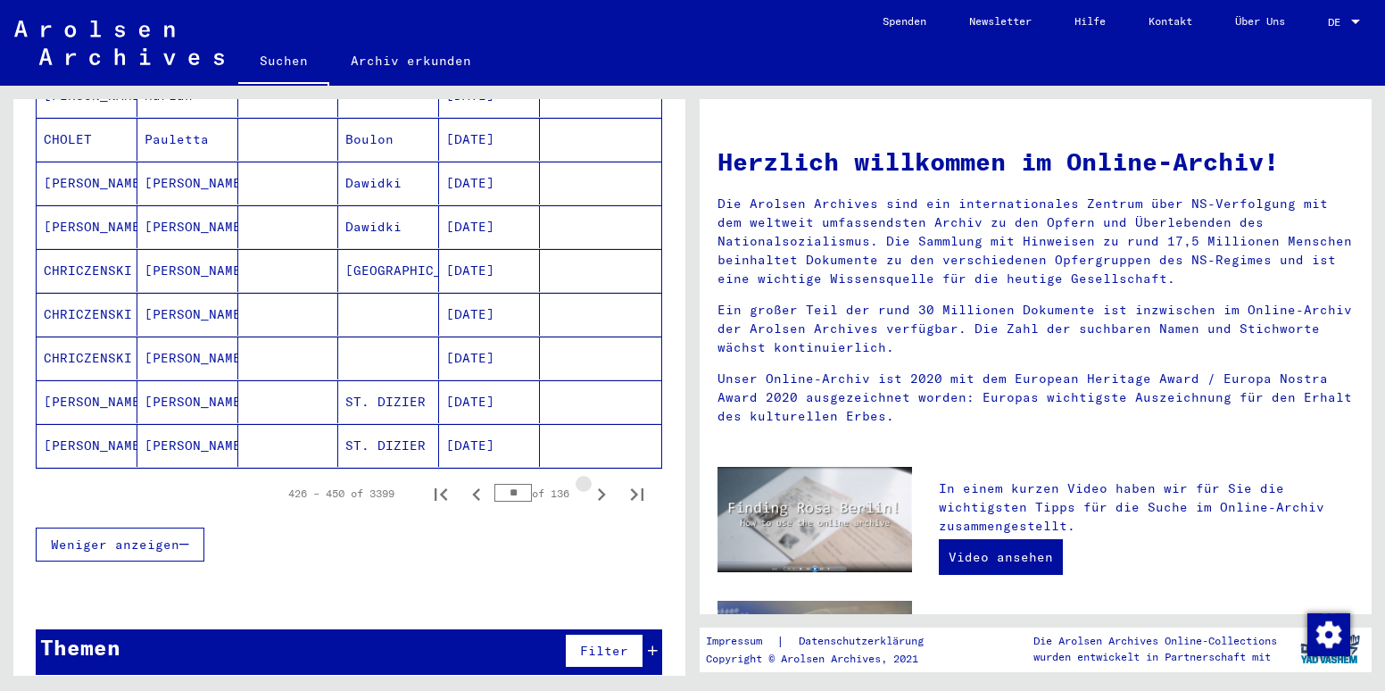
click at [598, 488] on icon "Next page" at bounding box center [602, 494] width 8 height 12
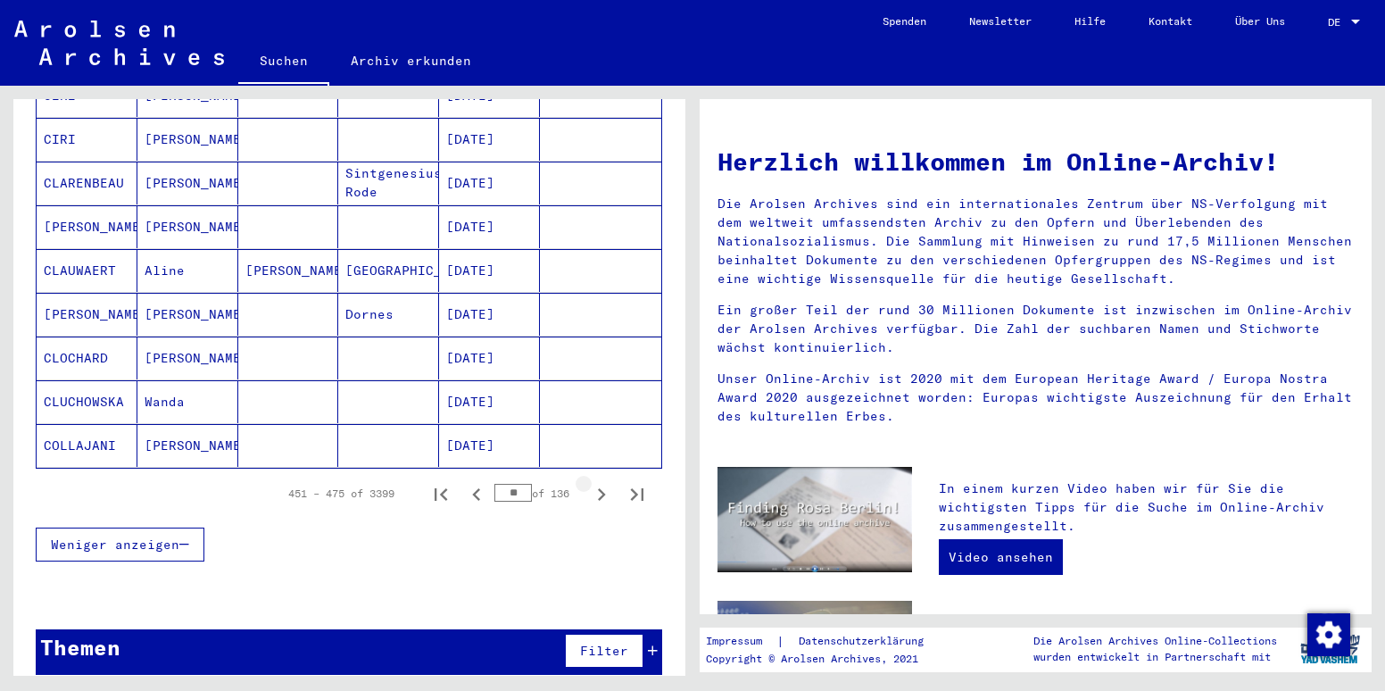
click at [598, 488] on icon "Next page" at bounding box center [602, 494] width 8 height 12
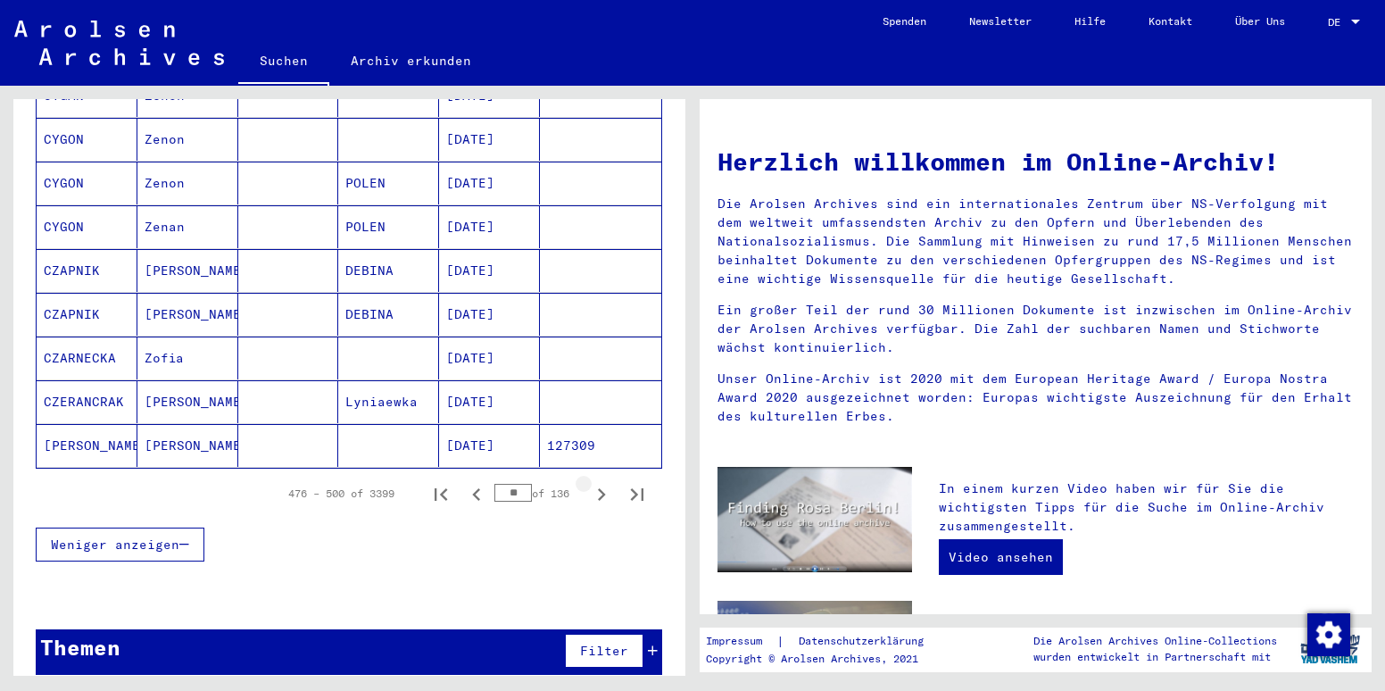
click at [598, 488] on icon "Next page" at bounding box center [602, 494] width 8 height 12
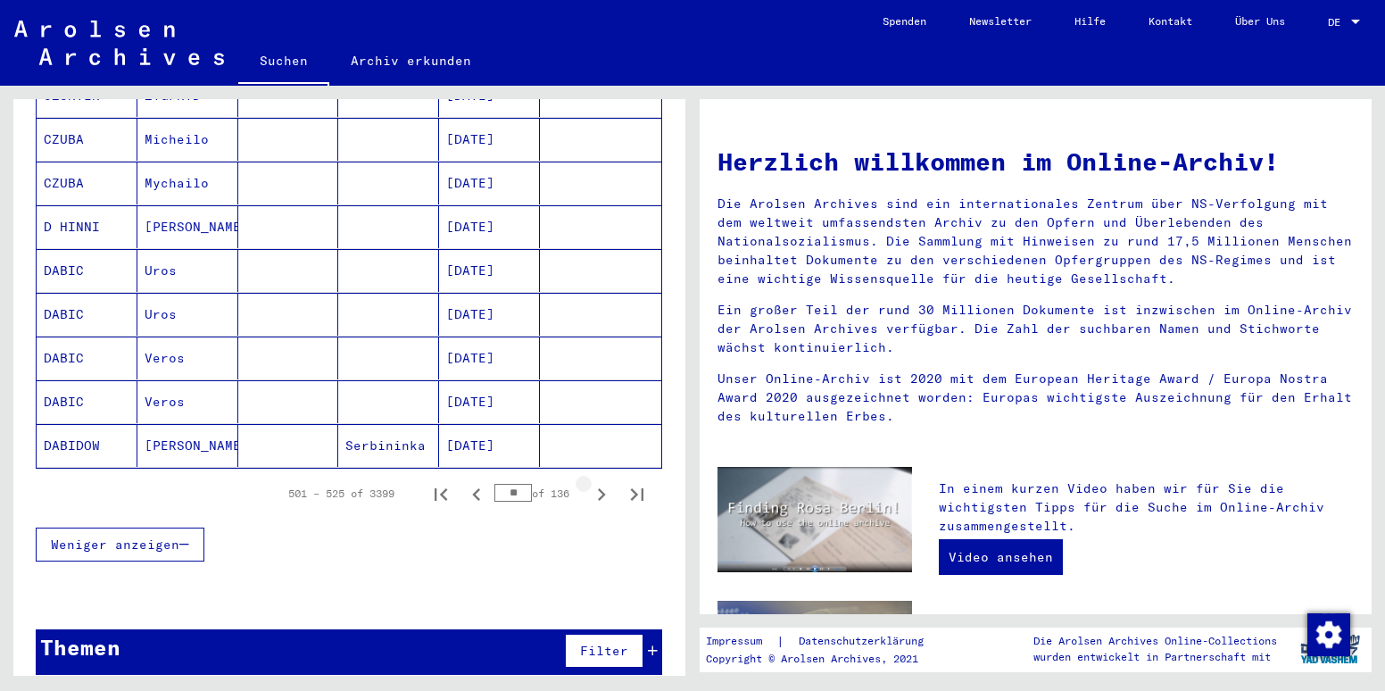
click at [598, 488] on icon "Next page" at bounding box center [602, 494] width 8 height 12
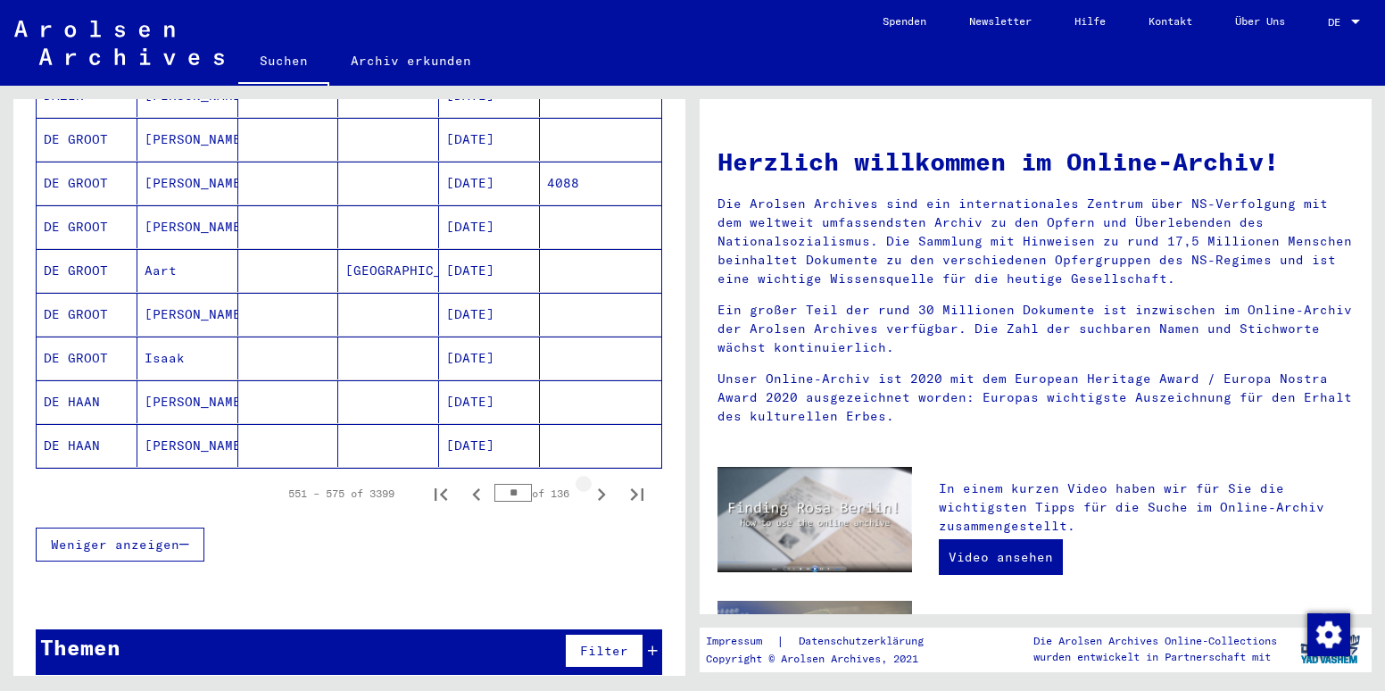
click at [598, 488] on icon "Next page" at bounding box center [602, 494] width 8 height 12
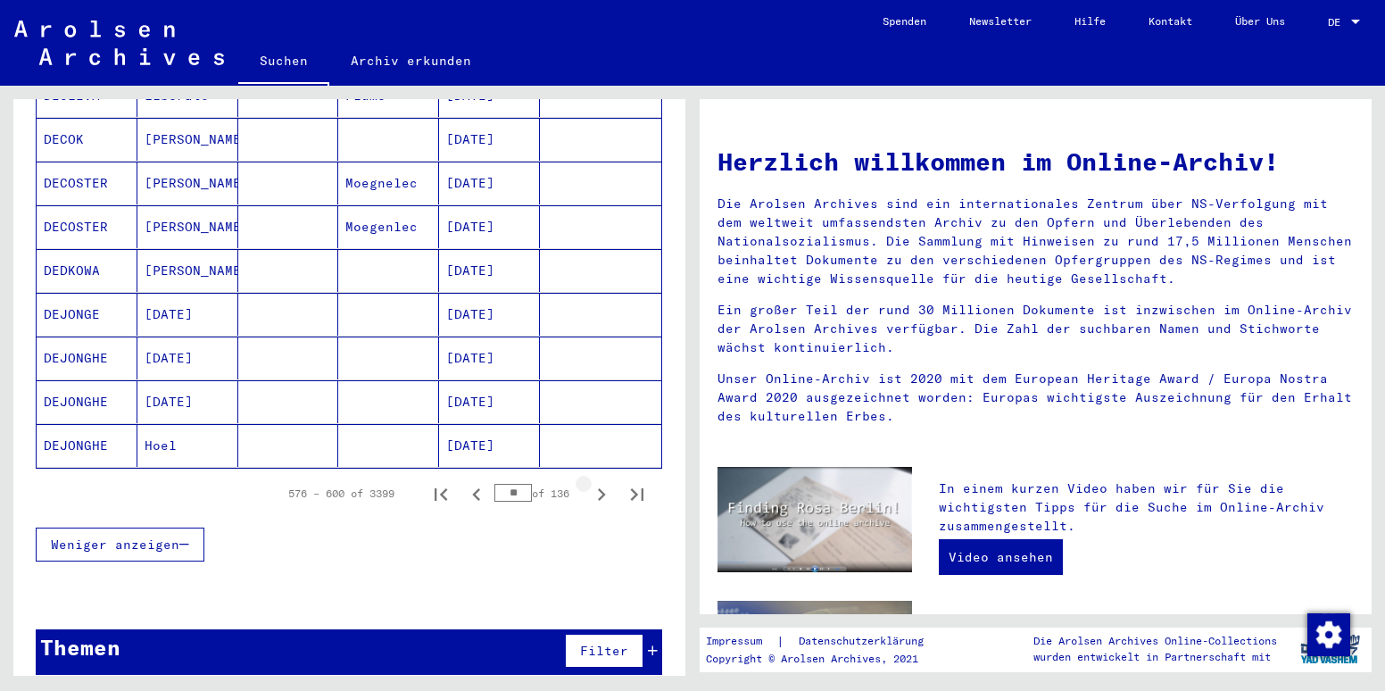
click at [598, 488] on icon "Next page" at bounding box center [602, 494] width 8 height 12
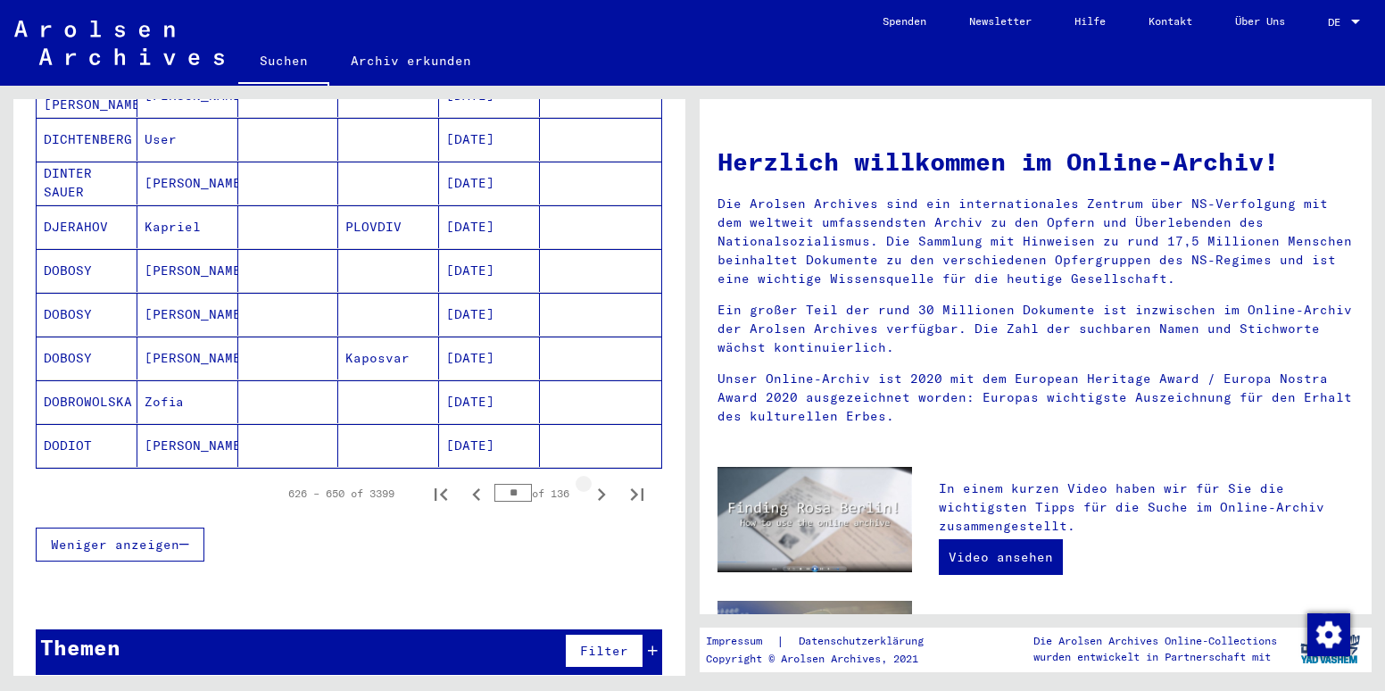
click at [598, 488] on icon "Next page" at bounding box center [602, 494] width 8 height 12
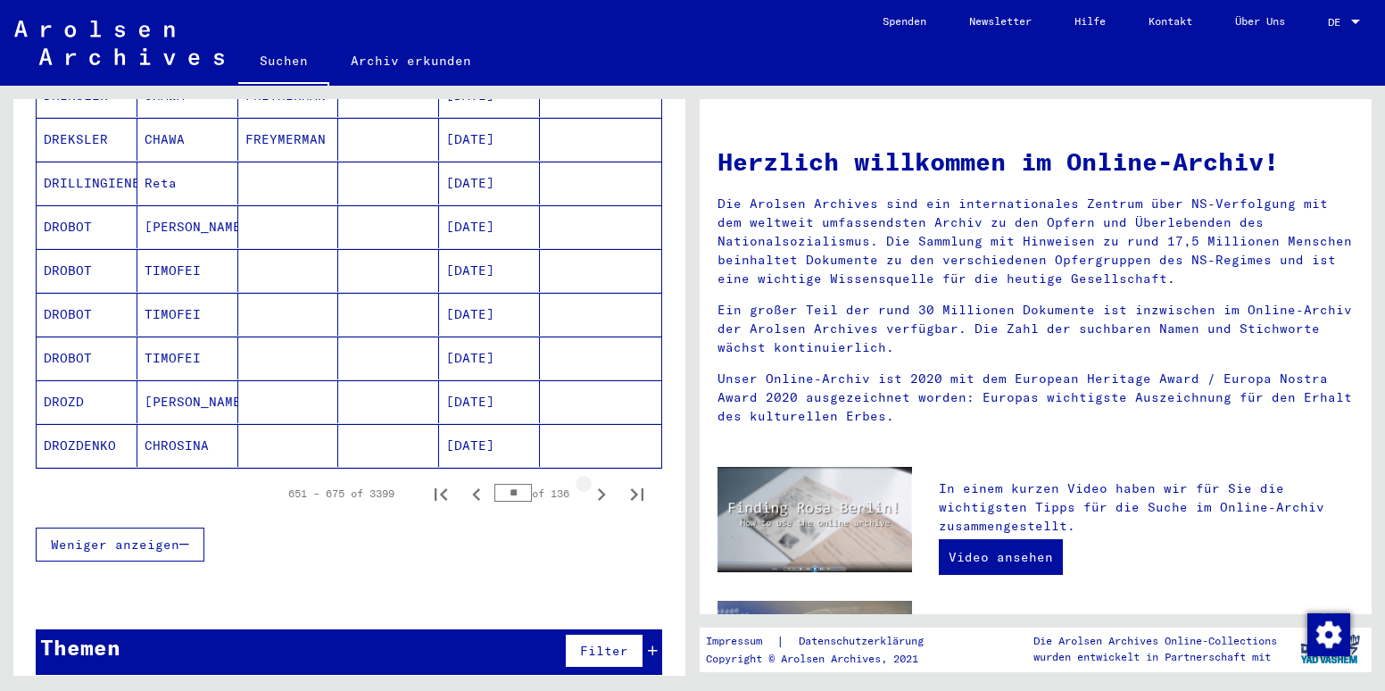
click at [598, 488] on icon "Next page" at bounding box center [602, 494] width 8 height 12
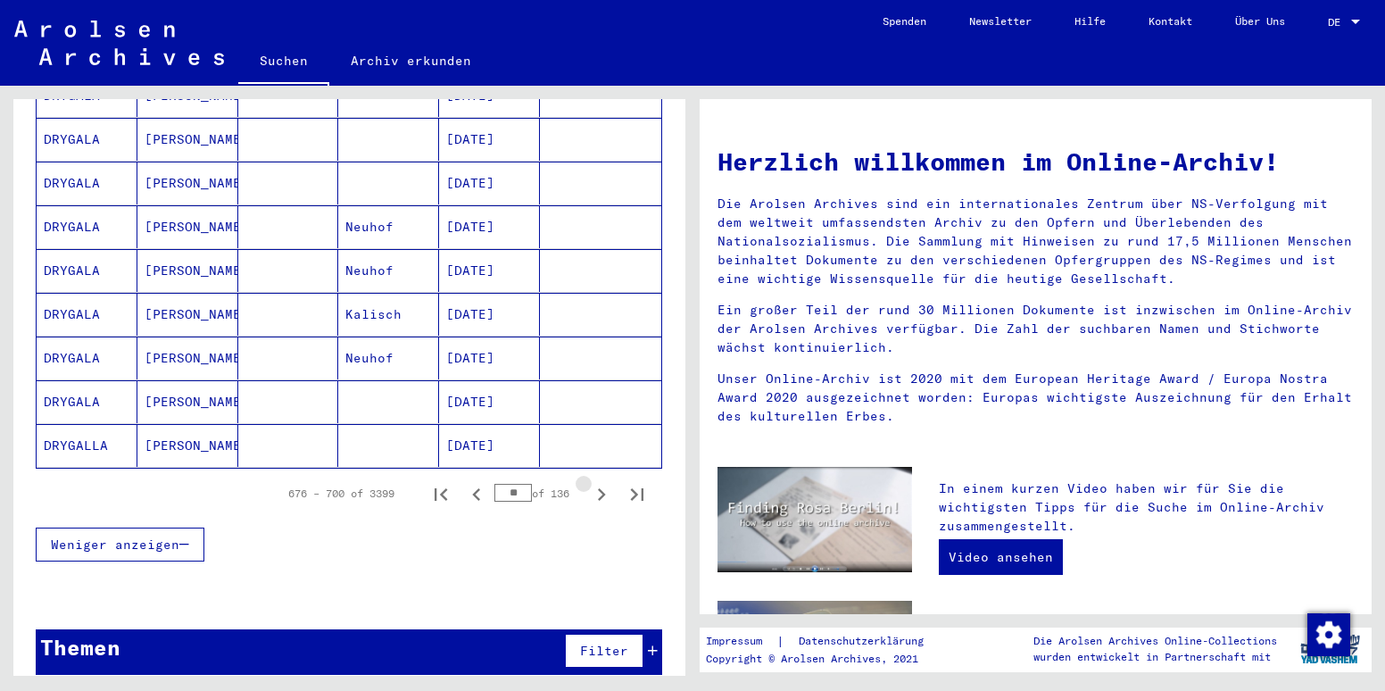
click at [598, 488] on icon "Next page" at bounding box center [602, 494] width 8 height 12
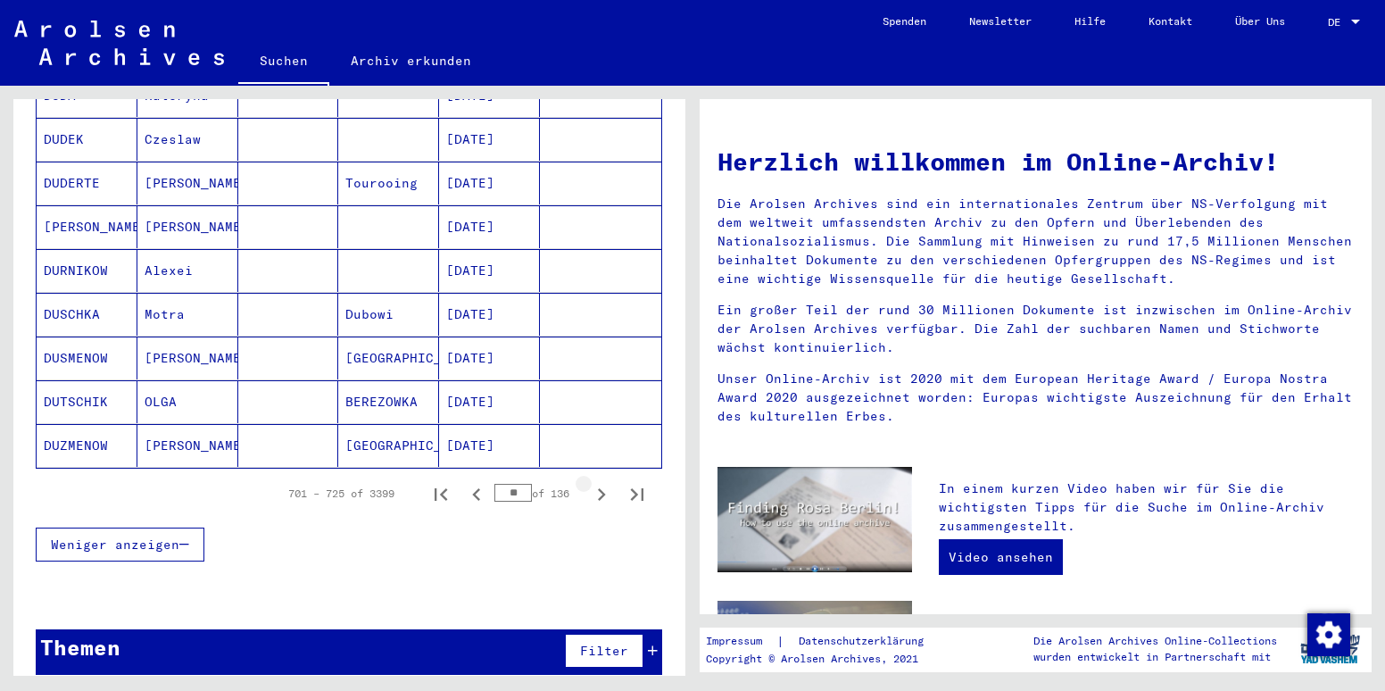
click at [598, 488] on icon "Next page" at bounding box center [602, 494] width 8 height 12
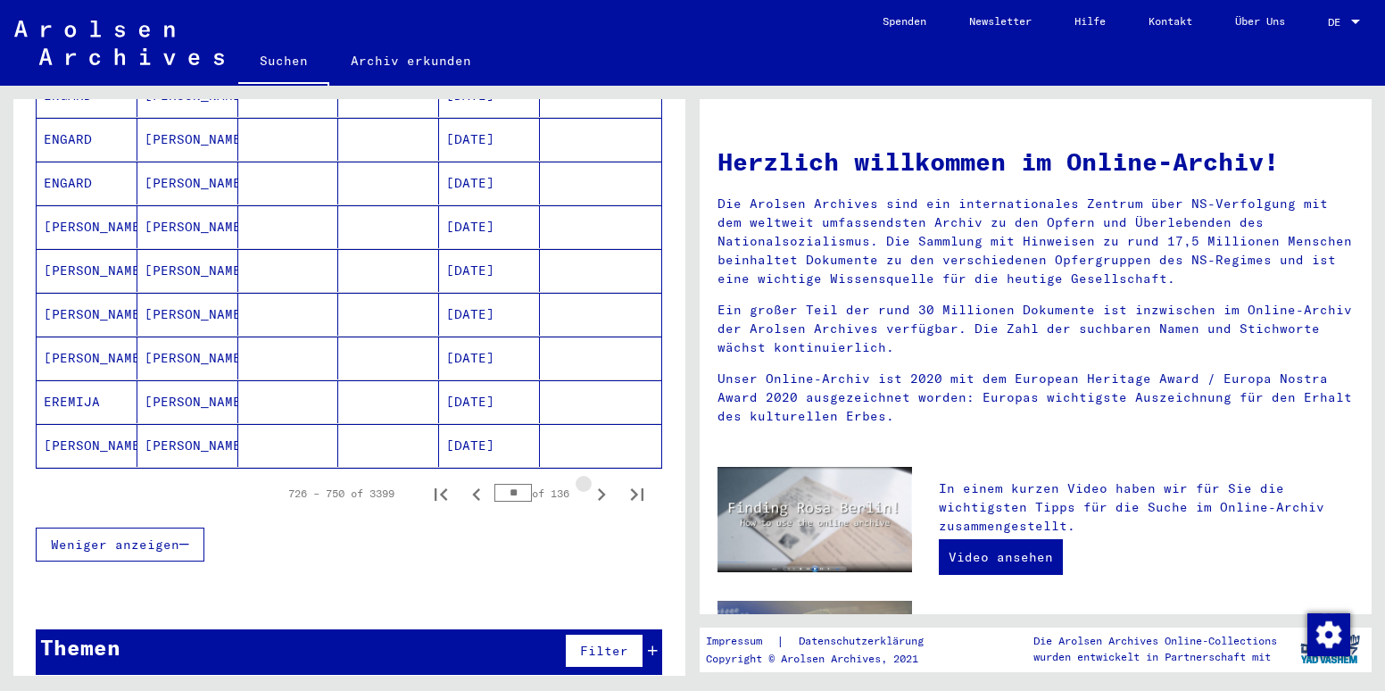
click at [598, 488] on icon "Next page" at bounding box center [602, 494] width 8 height 12
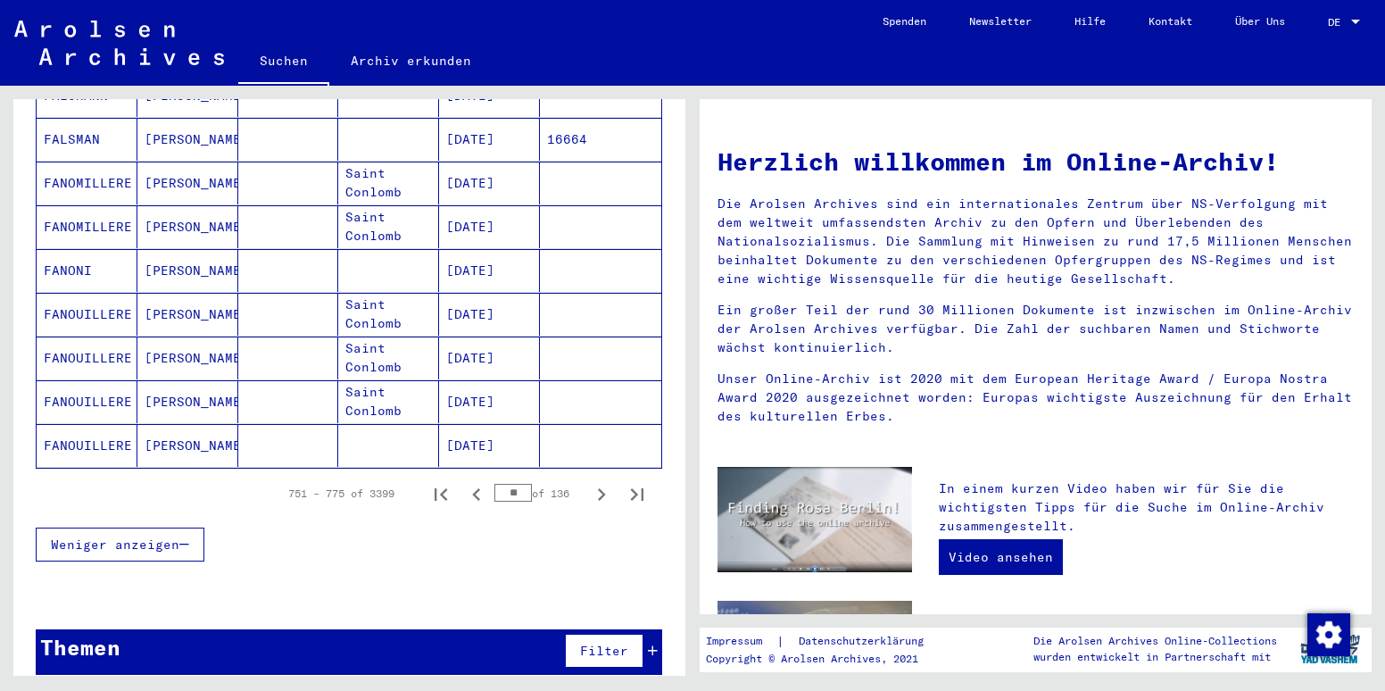
click at [598, 488] on icon "Next page" at bounding box center [602, 494] width 8 height 12
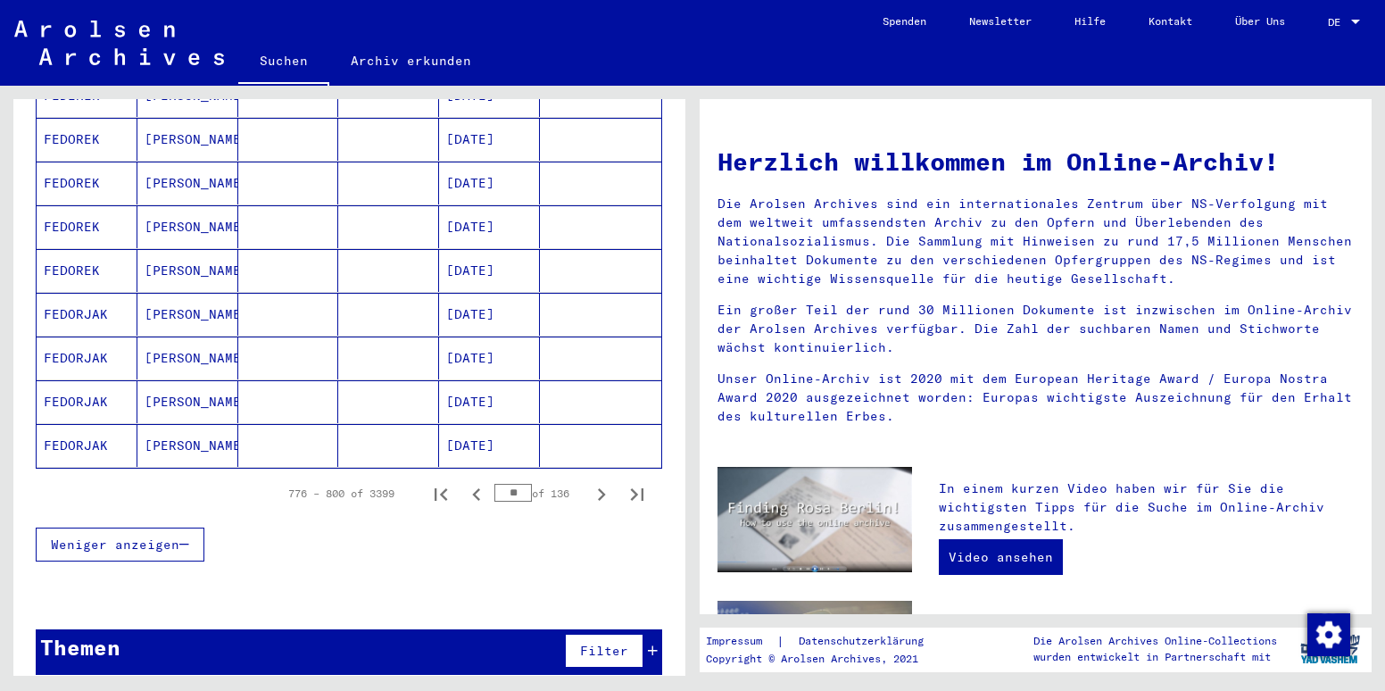
click at [598, 488] on icon "Next page" at bounding box center [602, 494] width 8 height 12
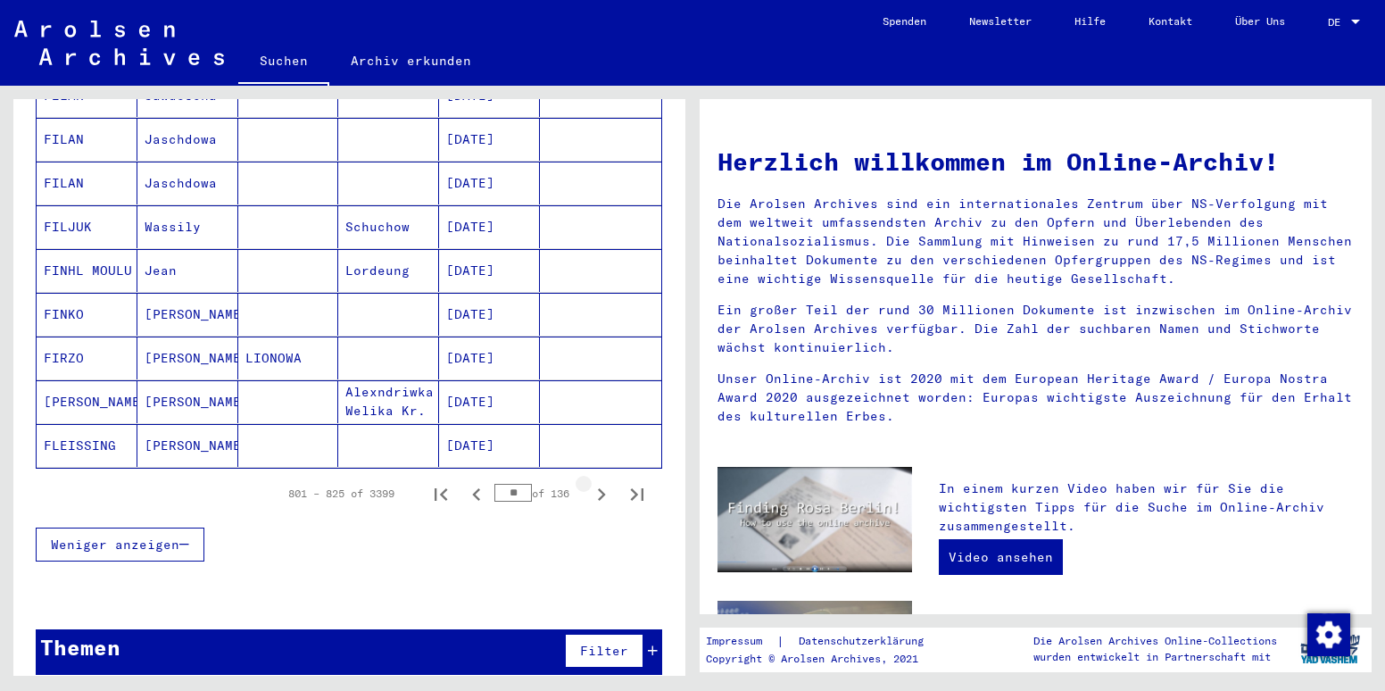
click at [598, 488] on icon "Next page" at bounding box center [602, 494] width 8 height 12
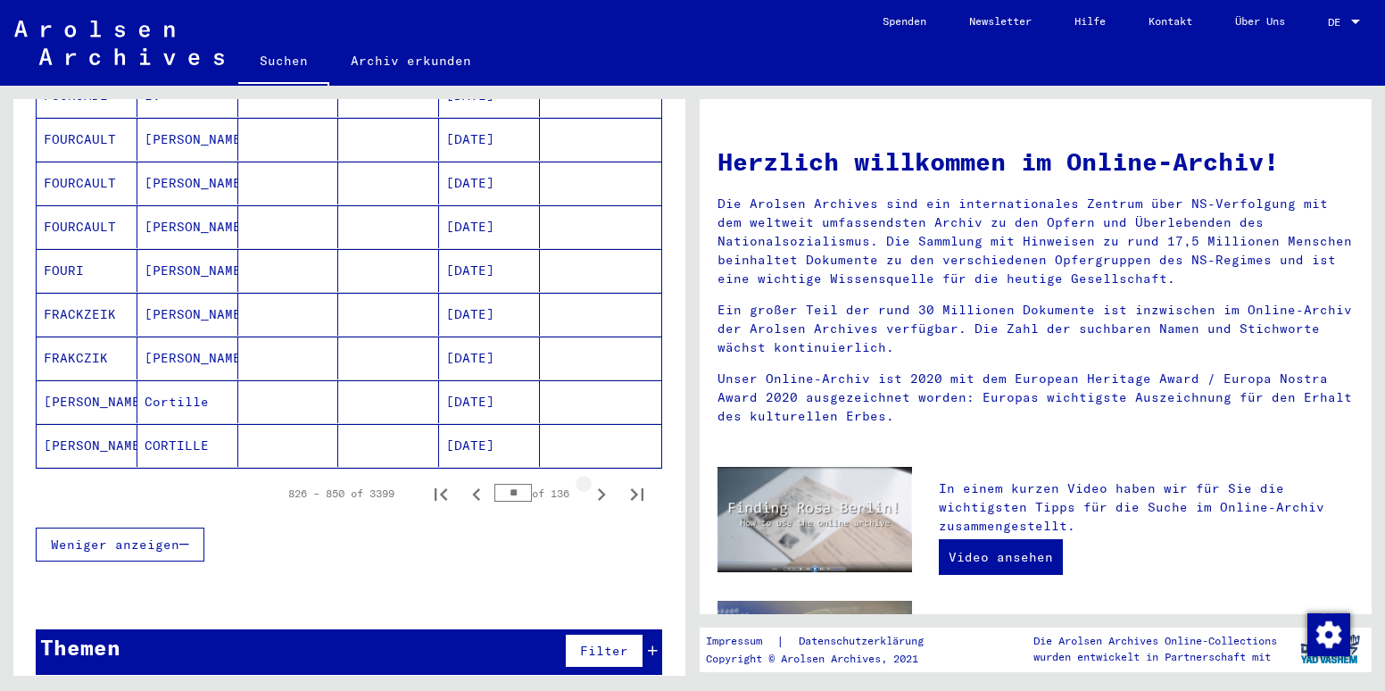
click at [598, 488] on icon "Next page" at bounding box center [602, 494] width 8 height 12
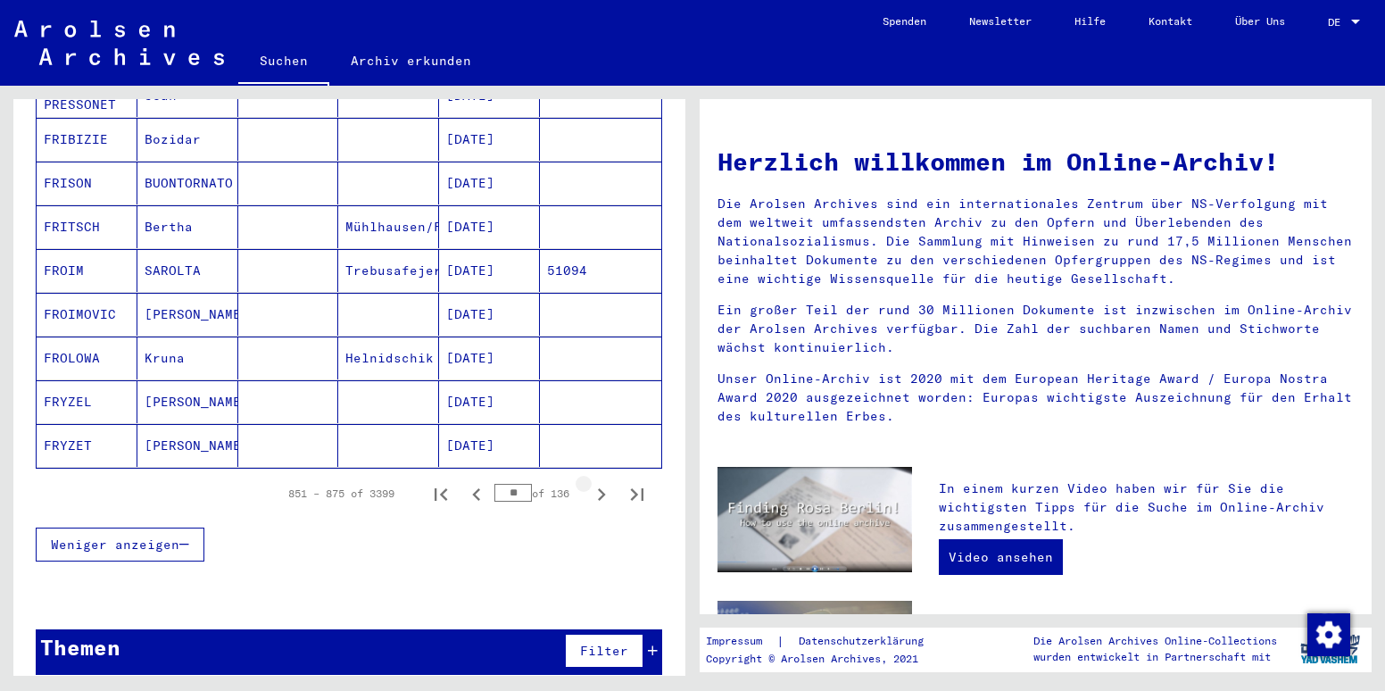
click at [598, 488] on icon "Next page" at bounding box center [602, 494] width 8 height 12
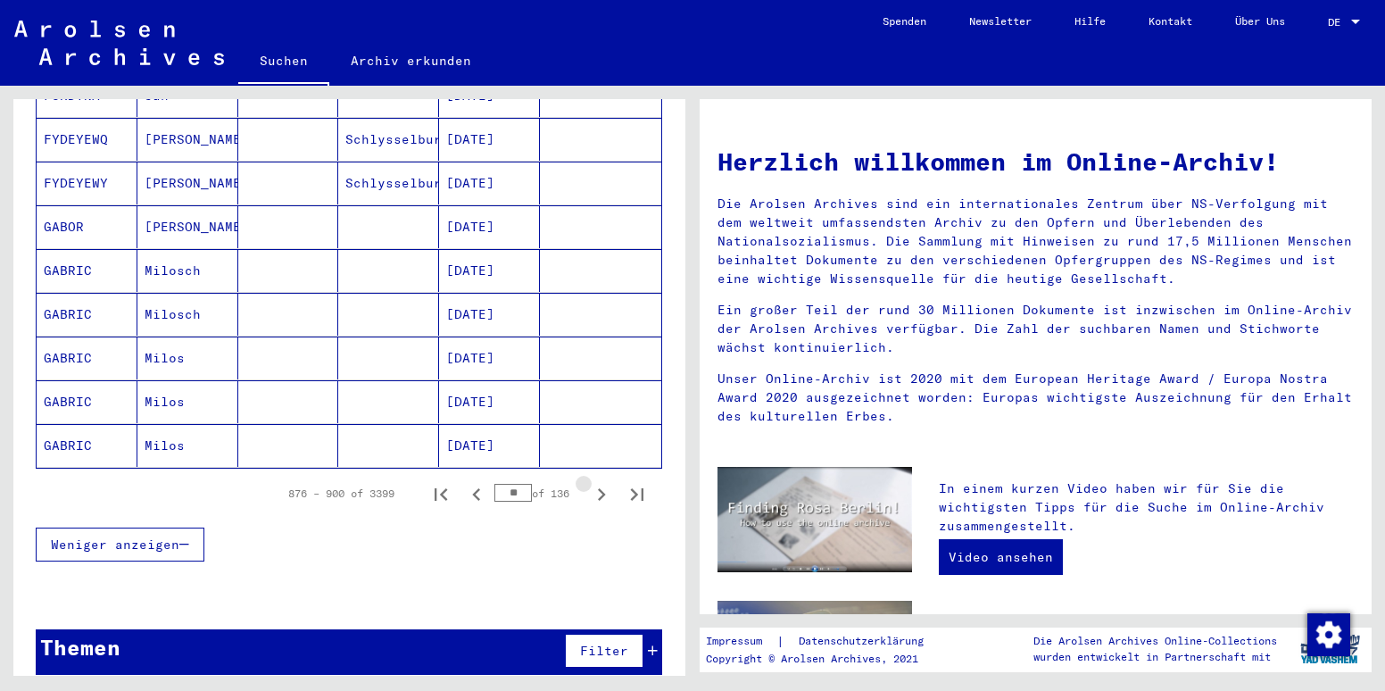
click at [598, 488] on icon "Next page" at bounding box center [602, 494] width 8 height 12
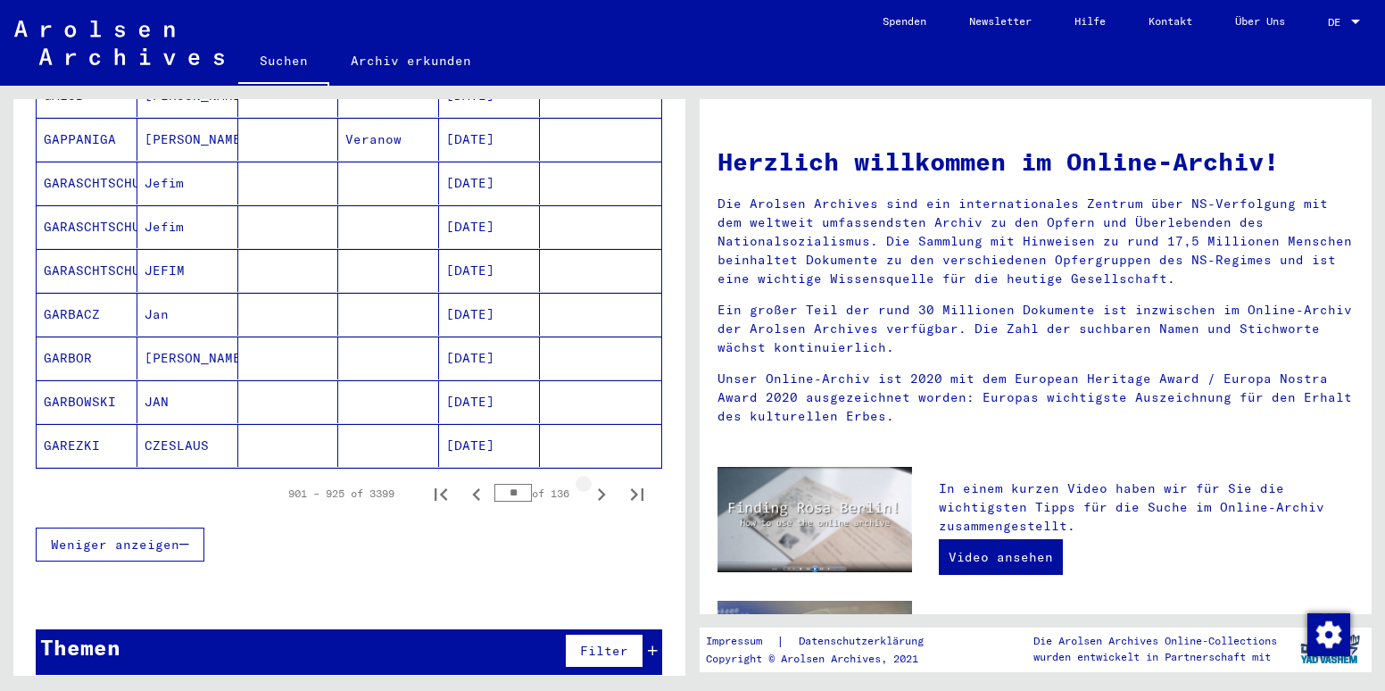
click at [598, 488] on icon "Next page" at bounding box center [602, 494] width 8 height 12
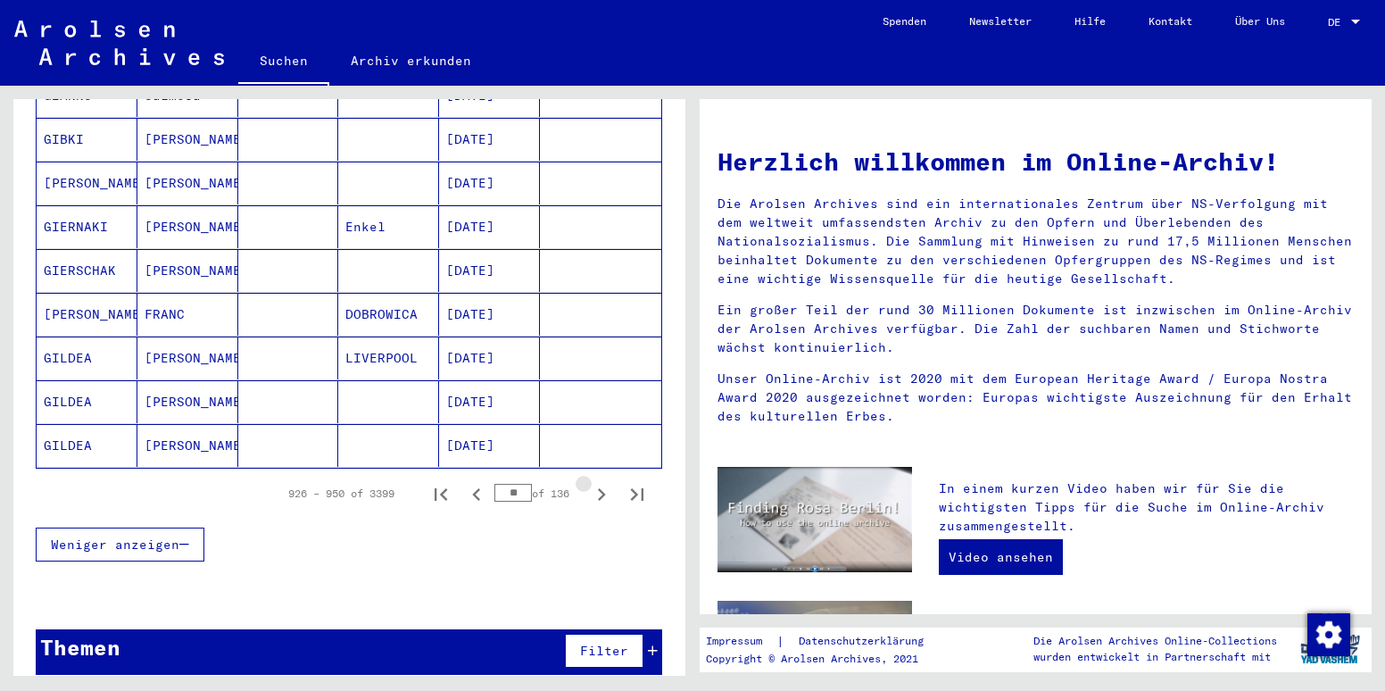
click at [598, 488] on icon "Next page" at bounding box center [602, 494] width 8 height 12
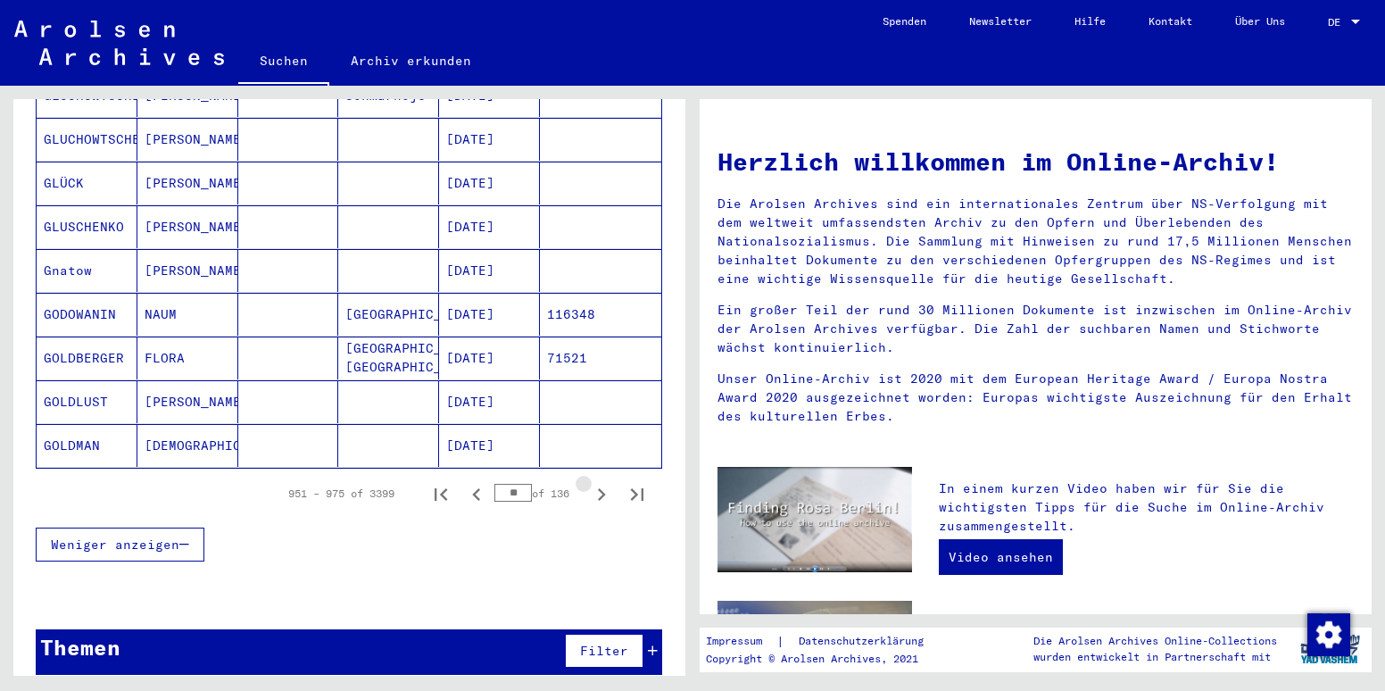
click at [598, 488] on icon "Next page" at bounding box center [602, 494] width 8 height 12
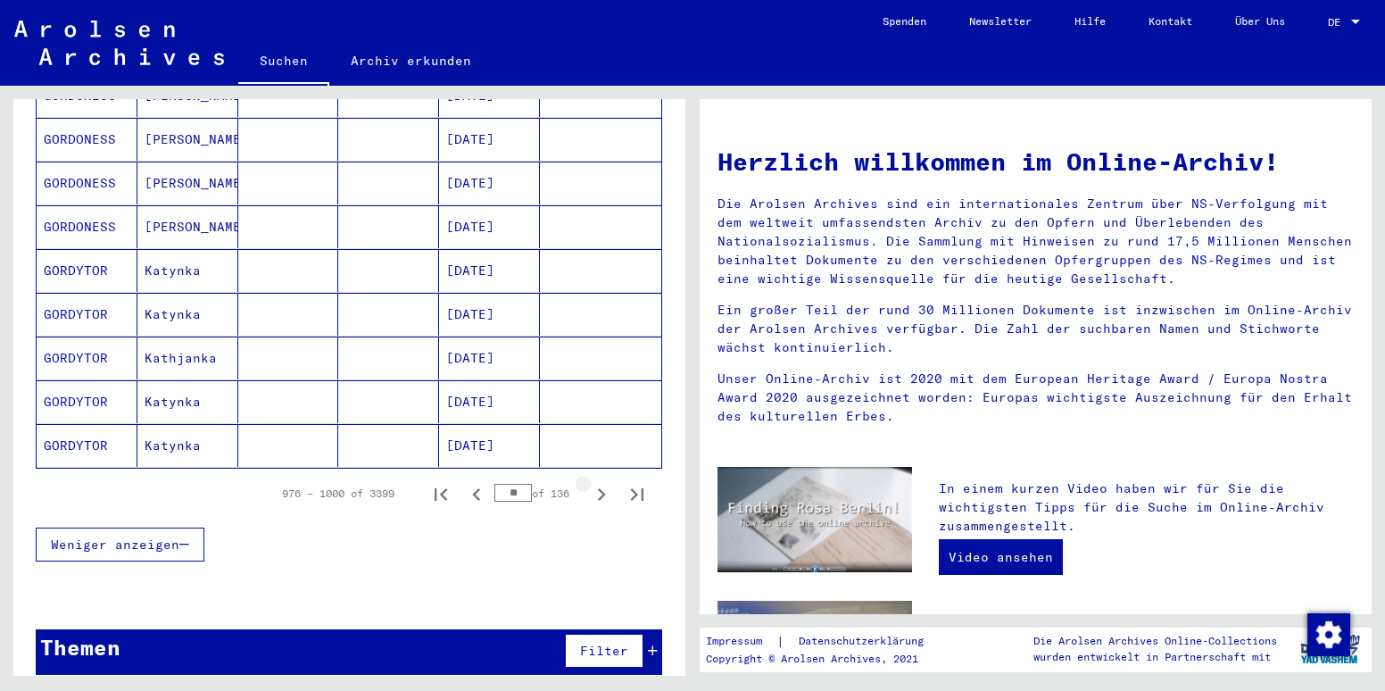
click at [598, 488] on icon "Next page" at bounding box center [602, 494] width 8 height 12
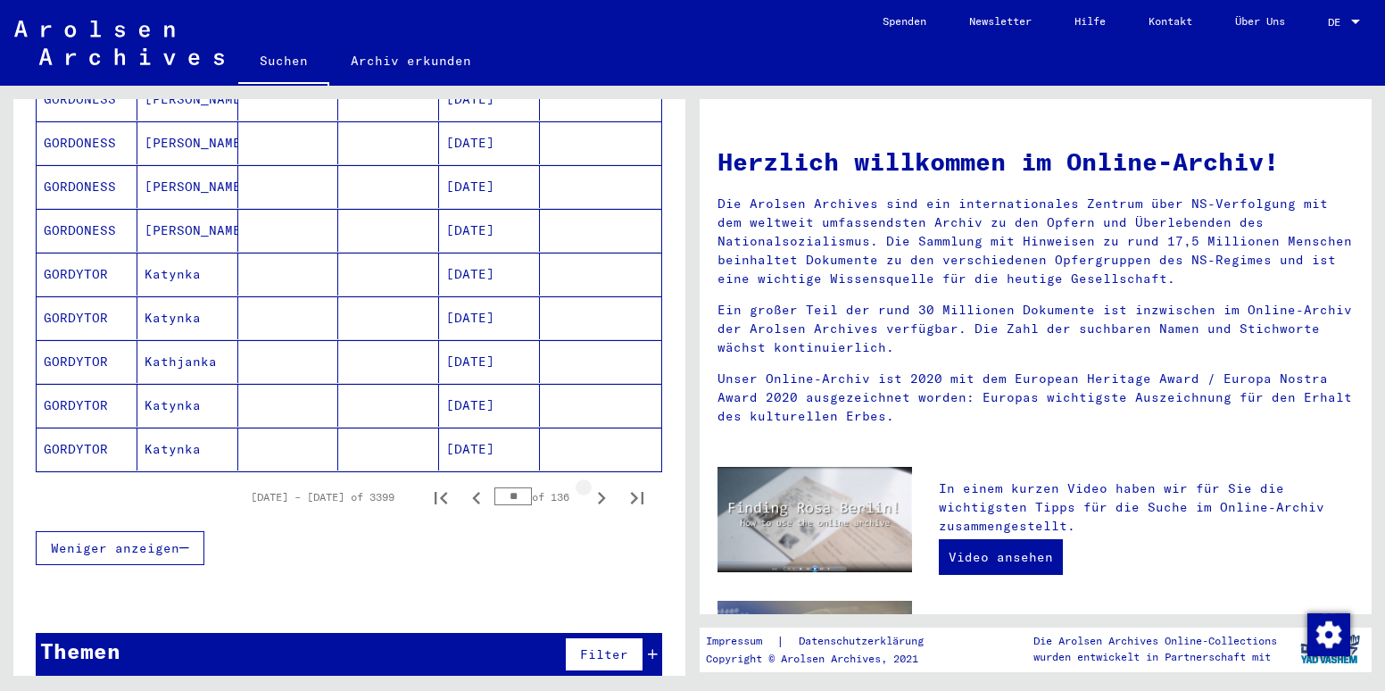
scroll to position [1009, 0]
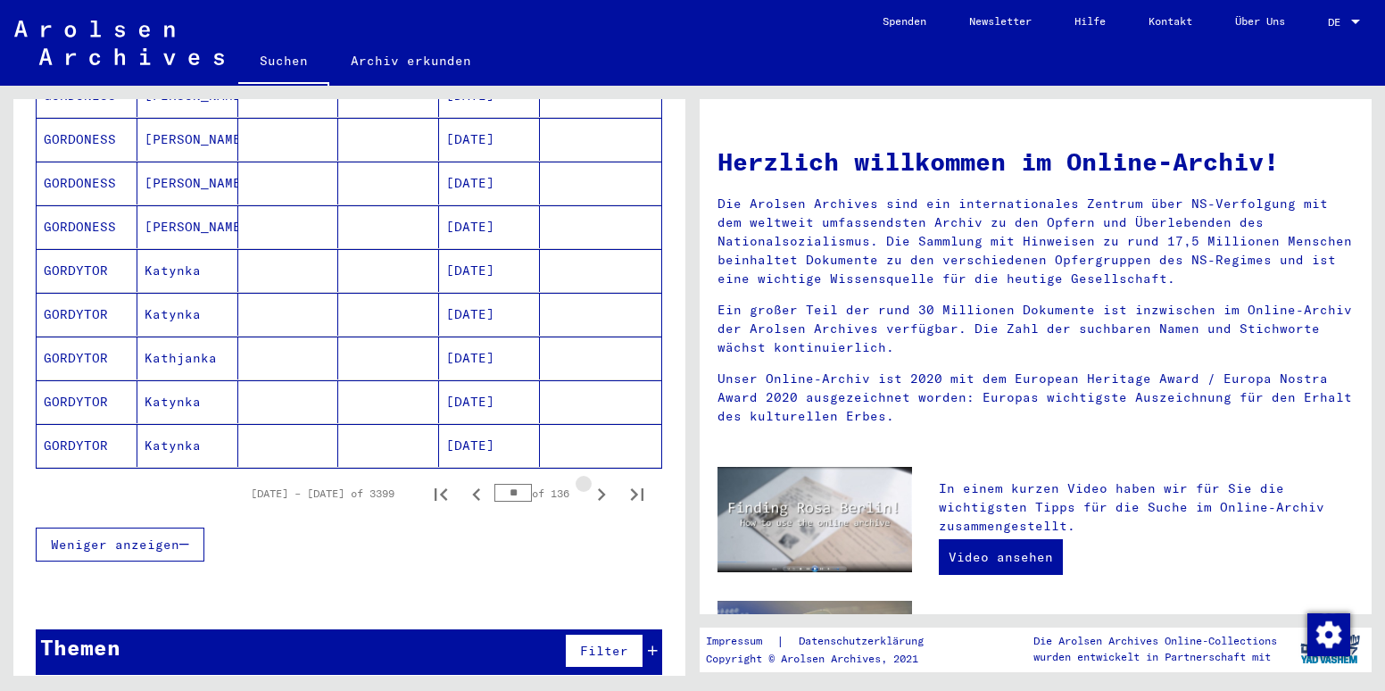
click at [598, 488] on icon "Next page" at bounding box center [602, 494] width 8 height 12
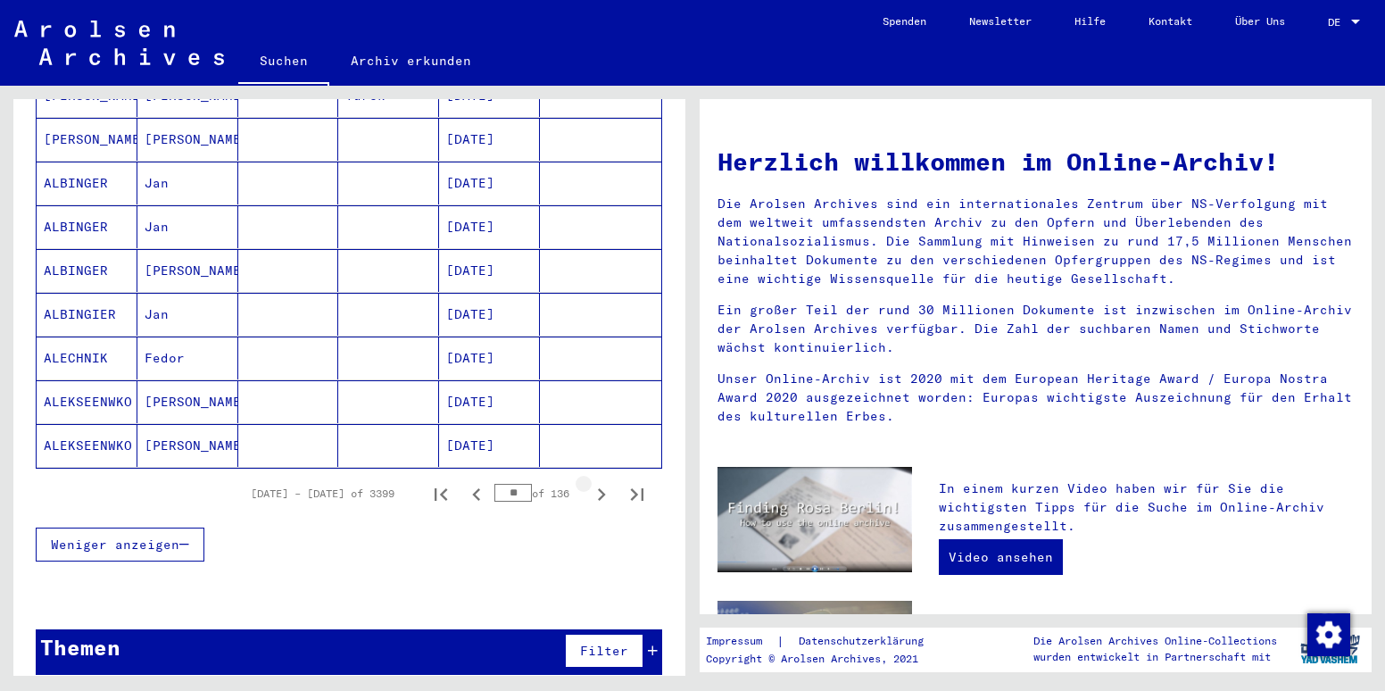
click at [598, 488] on icon "Next page" at bounding box center [602, 494] width 8 height 12
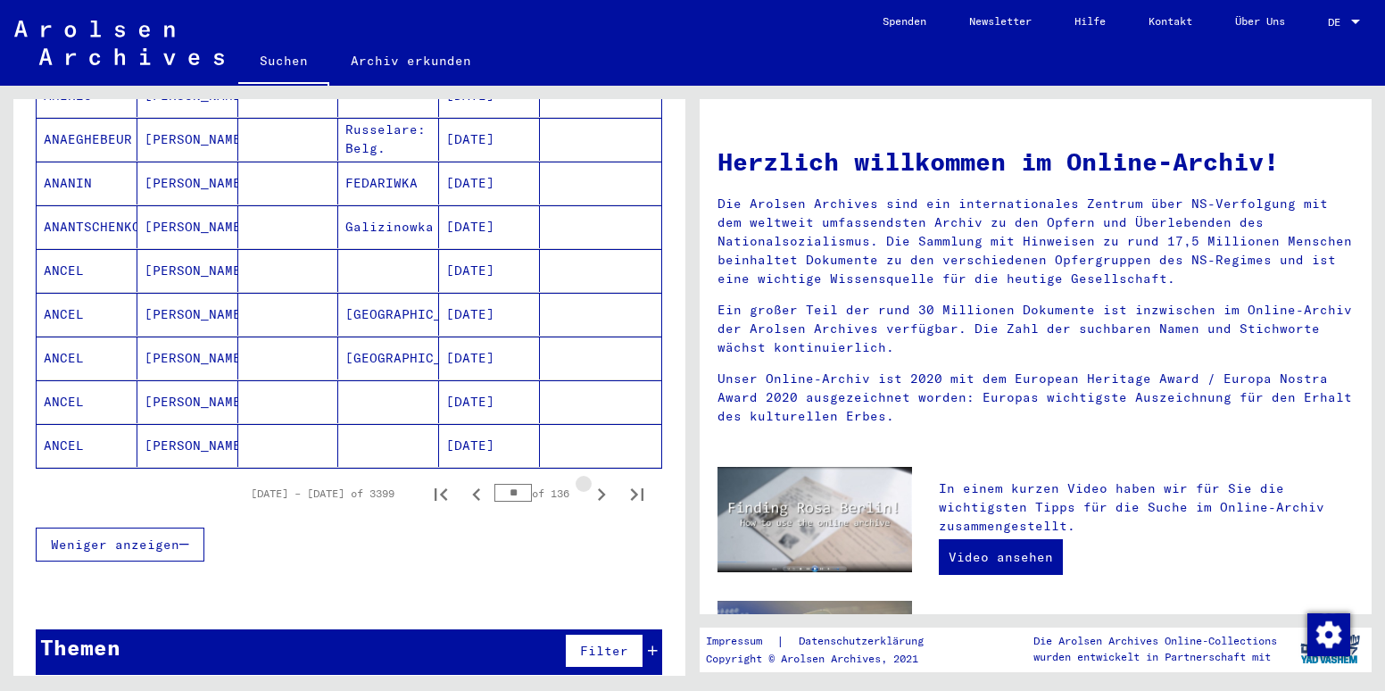
click at [598, 488] on icon "Next page" at bounding box center [602, 494] width 8 height 12
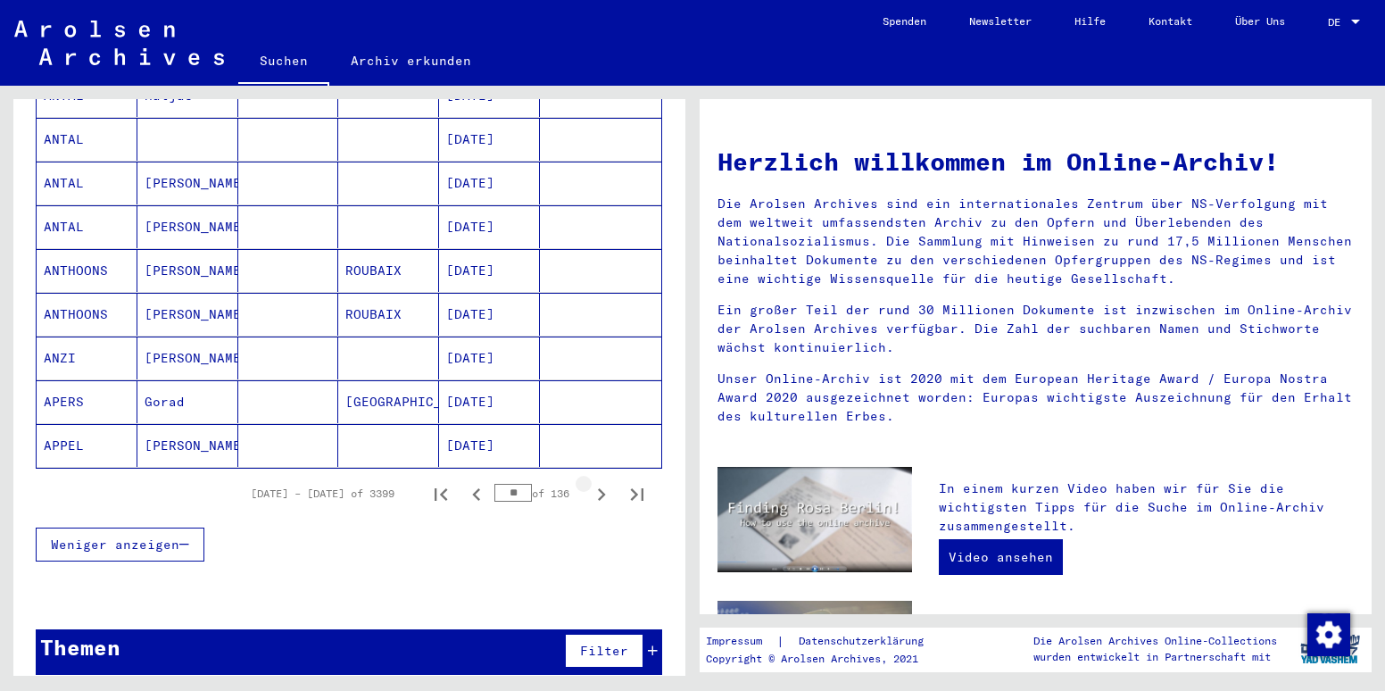
click at [598, 488] on icon "Next page" at bounding box center [602, 494] width 8 height 12
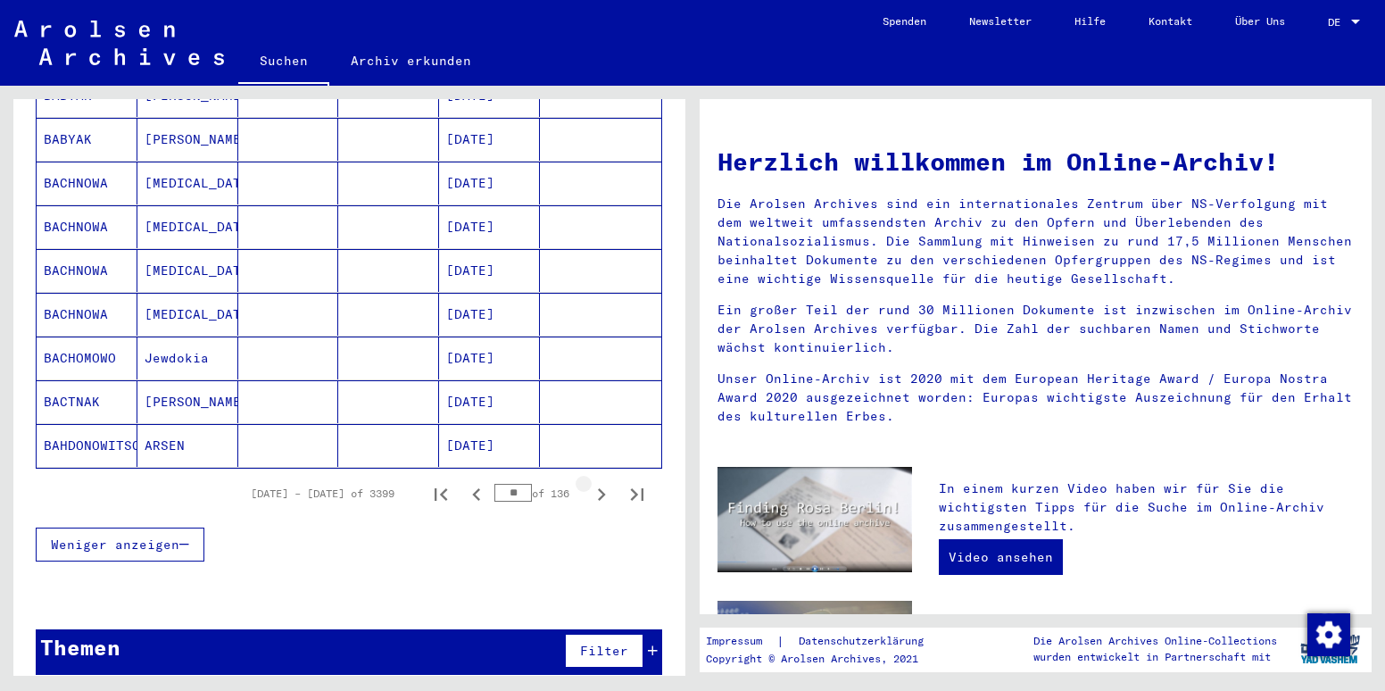
click at [598, 488] on icon "Next page" at bounding box center [602, 494] width 8 height 12
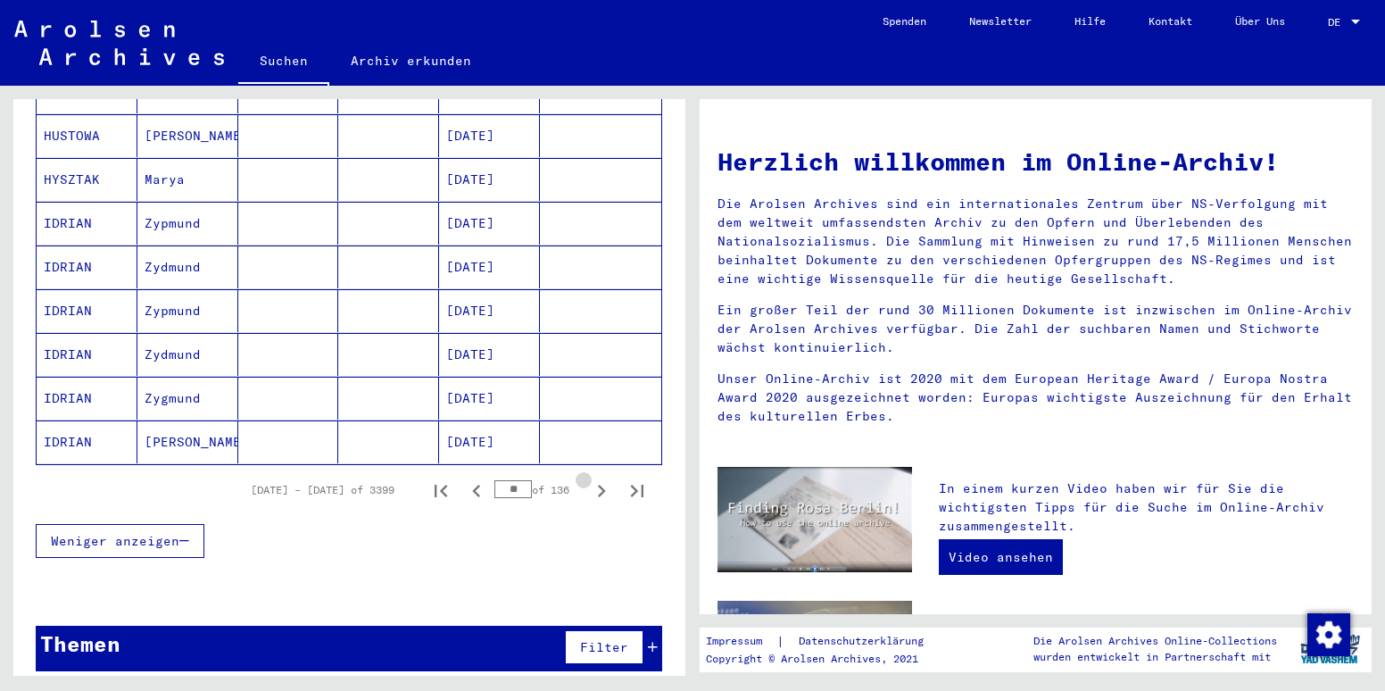
scroll to position [1006, 0]
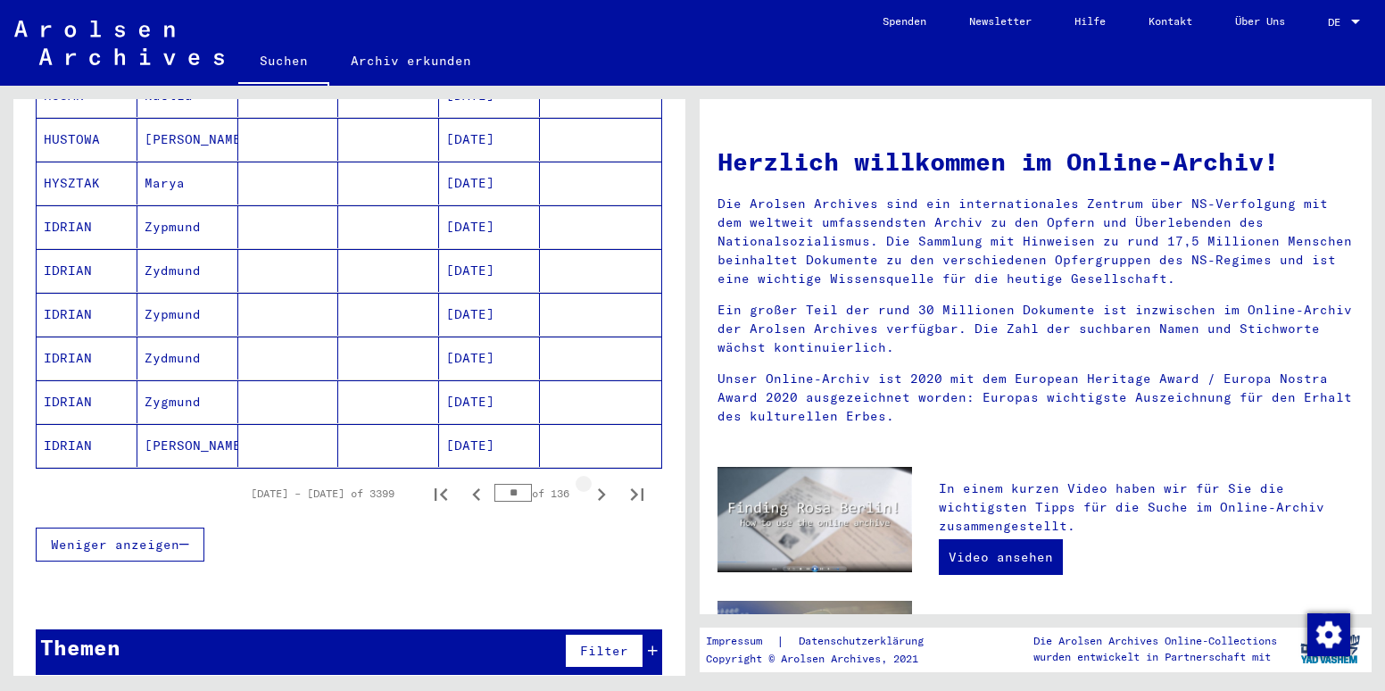
click at [598, 488] on icon "Next page" at bounding box center [602, 494] width 8 height 12
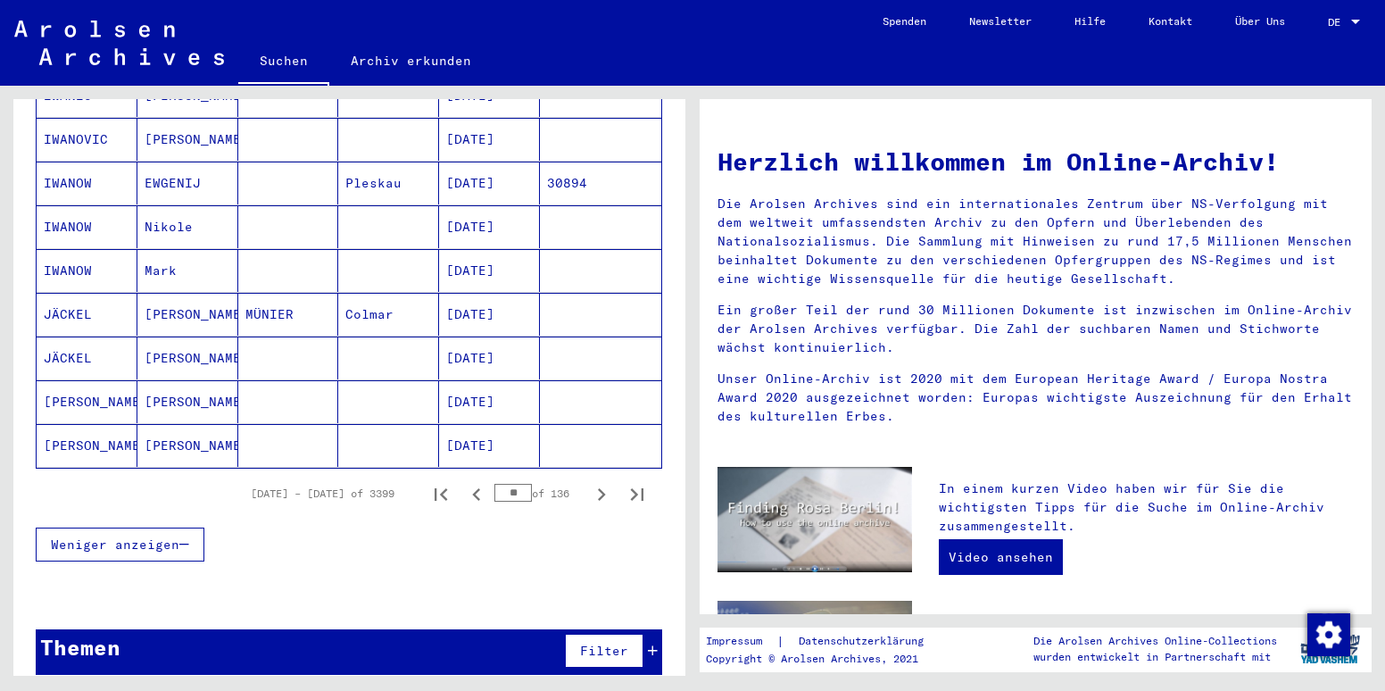
click at [598, 488] on icon "Next page" at bounding box center [602, 494] width 8 height 12
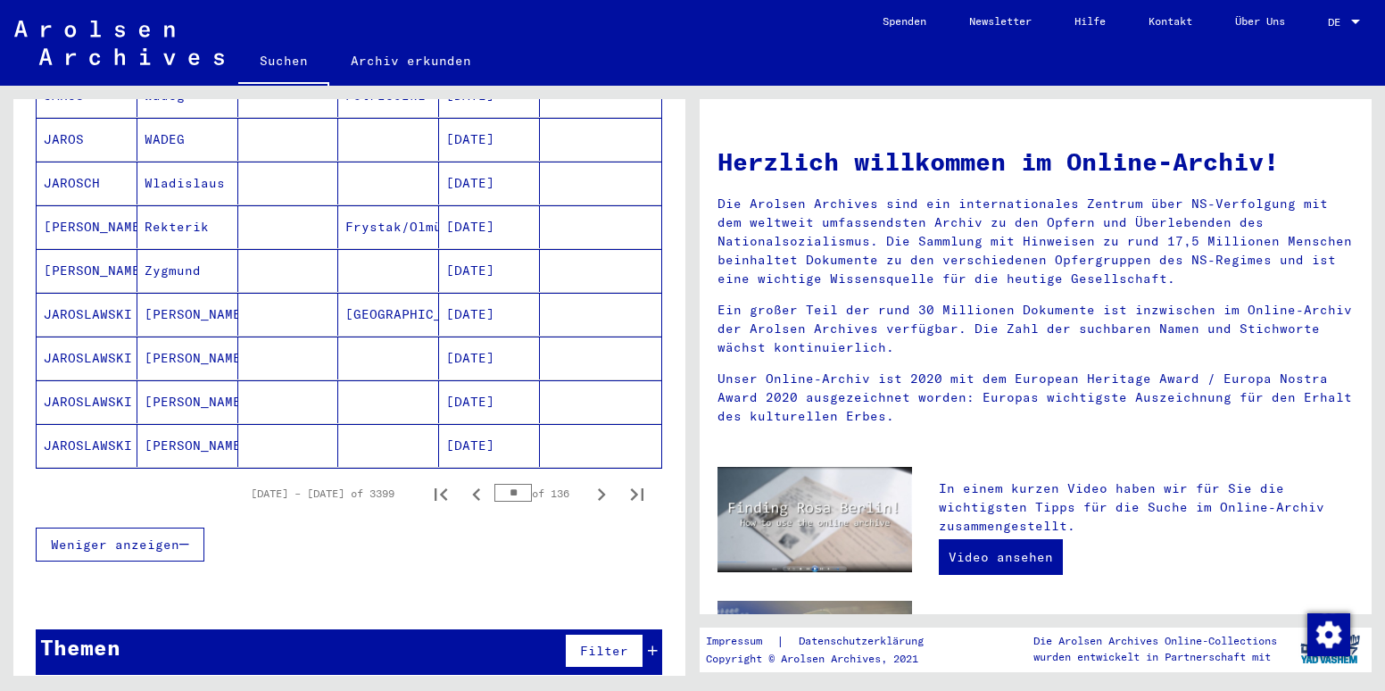
click at [598, 488] on icon "Next page" at bounding box center [602, 494] width 8 height 12
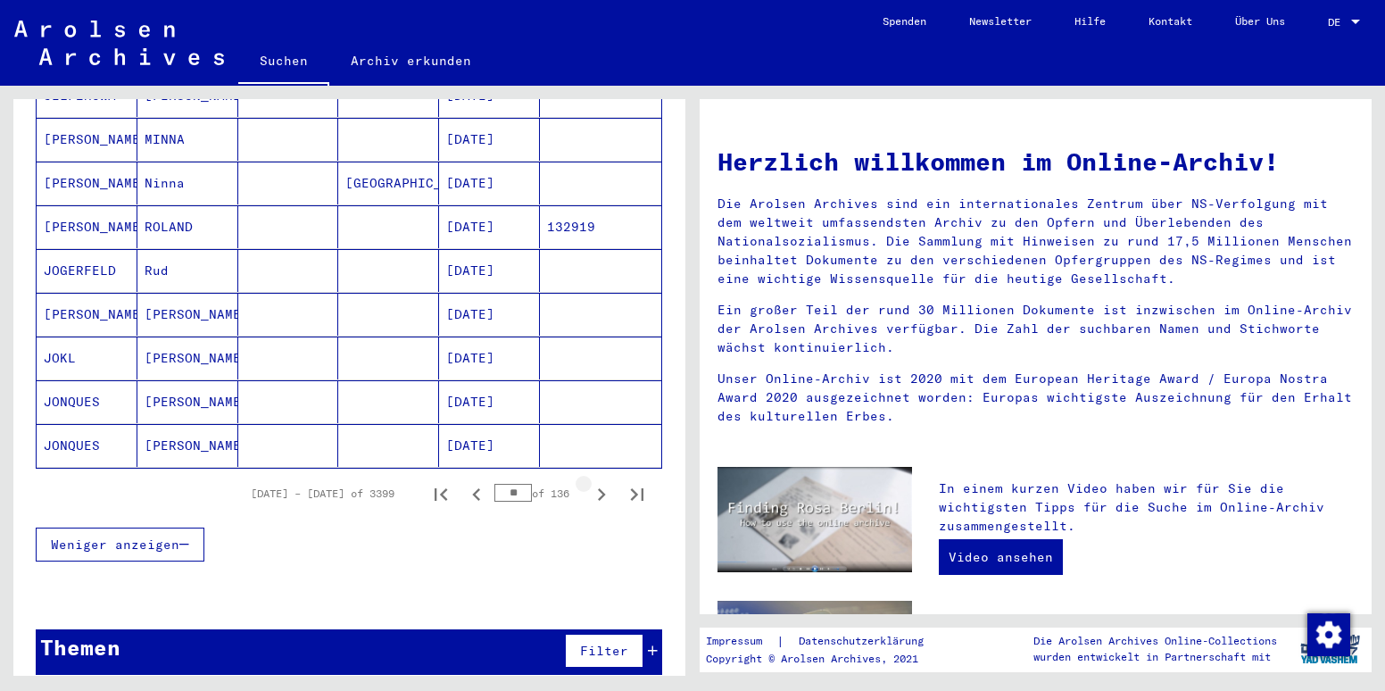
click at [598, 488] on icon "Next page" at bounding box center [602, 494] width 8 height 12
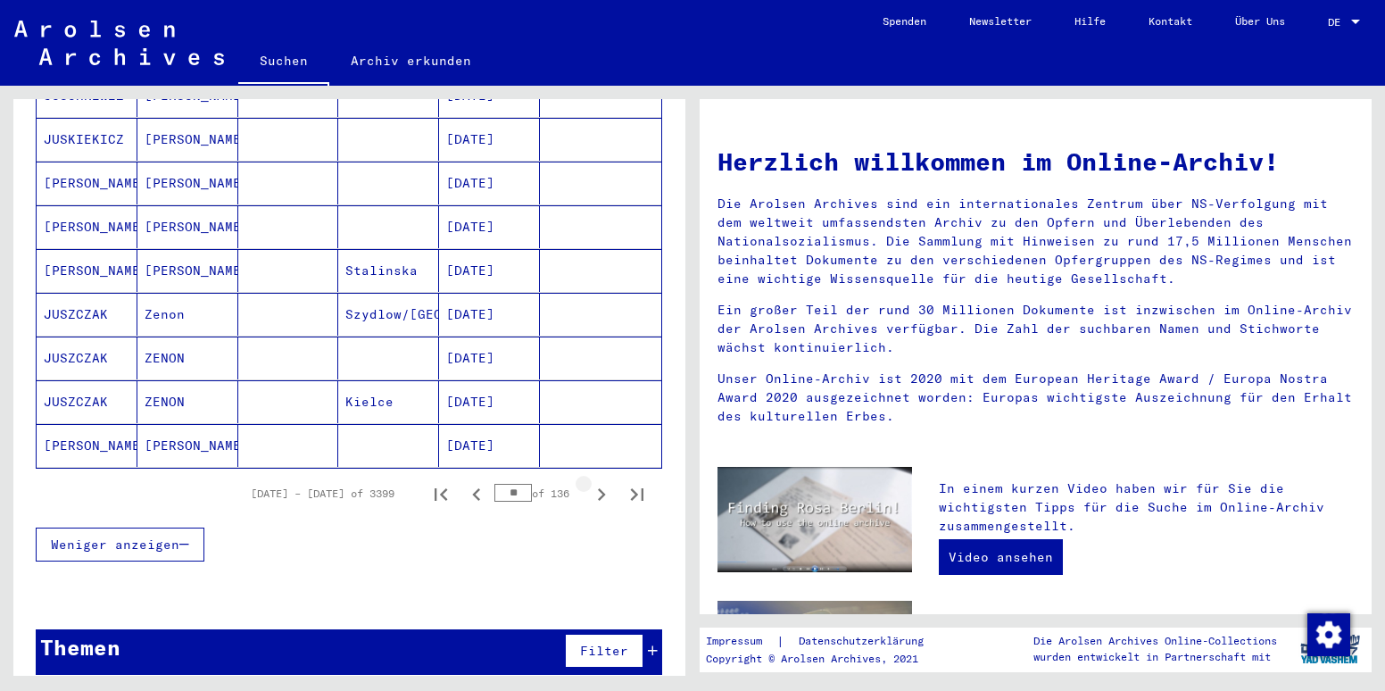
click at [598, 488] on icon "Next page" at bounding box center [602, 494] width 8 height 12
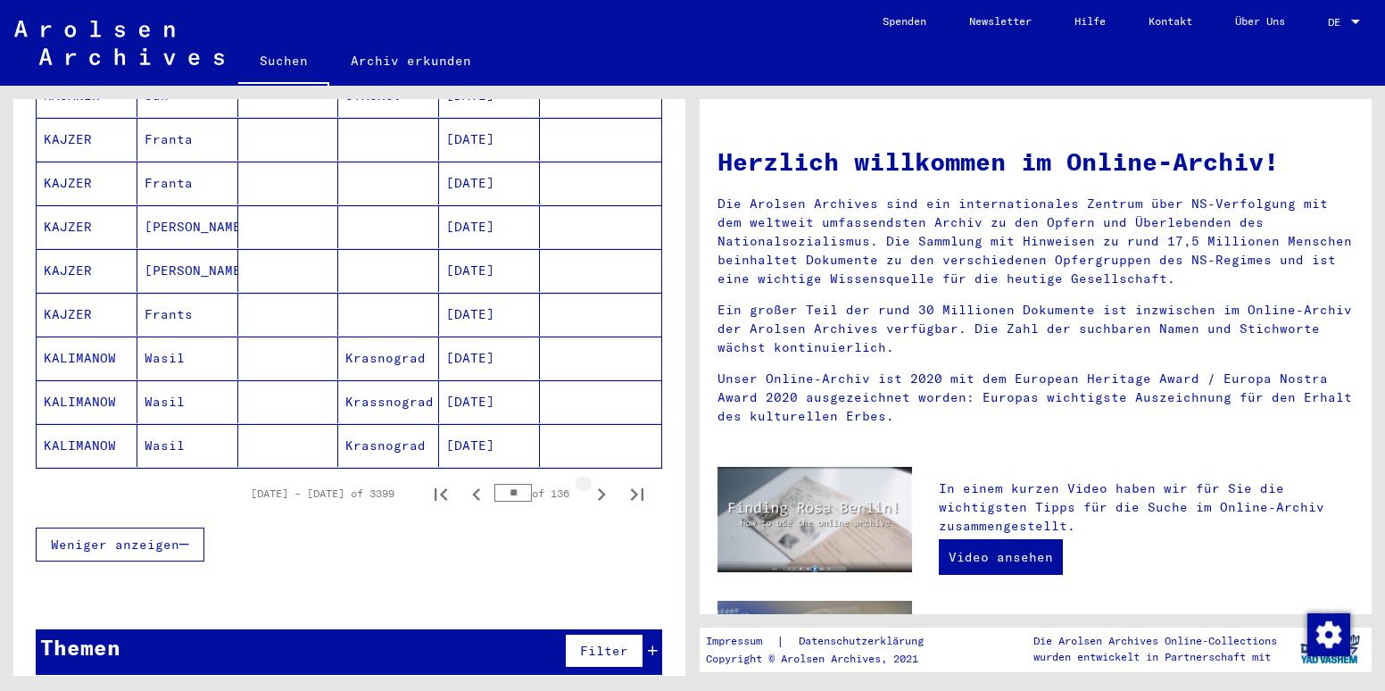
click at [598, 488] on icon "Next page" at bounding box center [602, 494] width 8 height 12
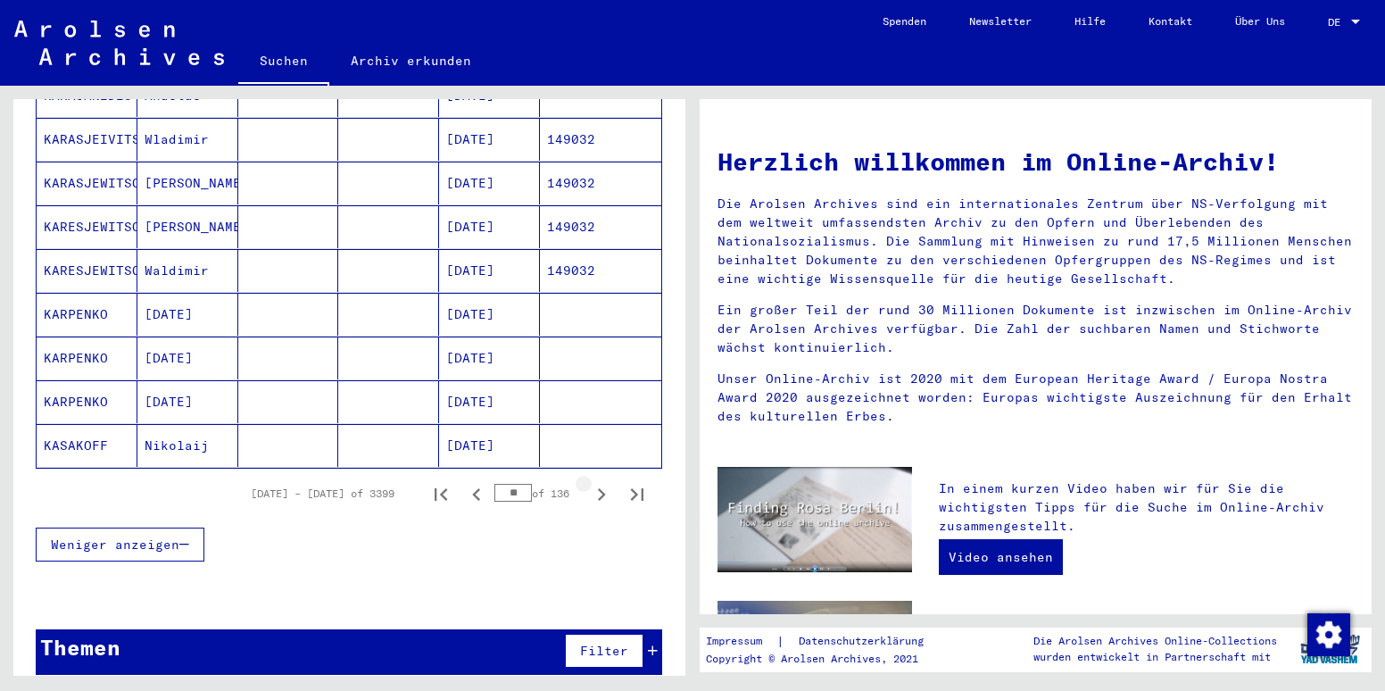
click at [598, 488] on icon "Next page" at bounding box center [602, 494] width 8 height 12
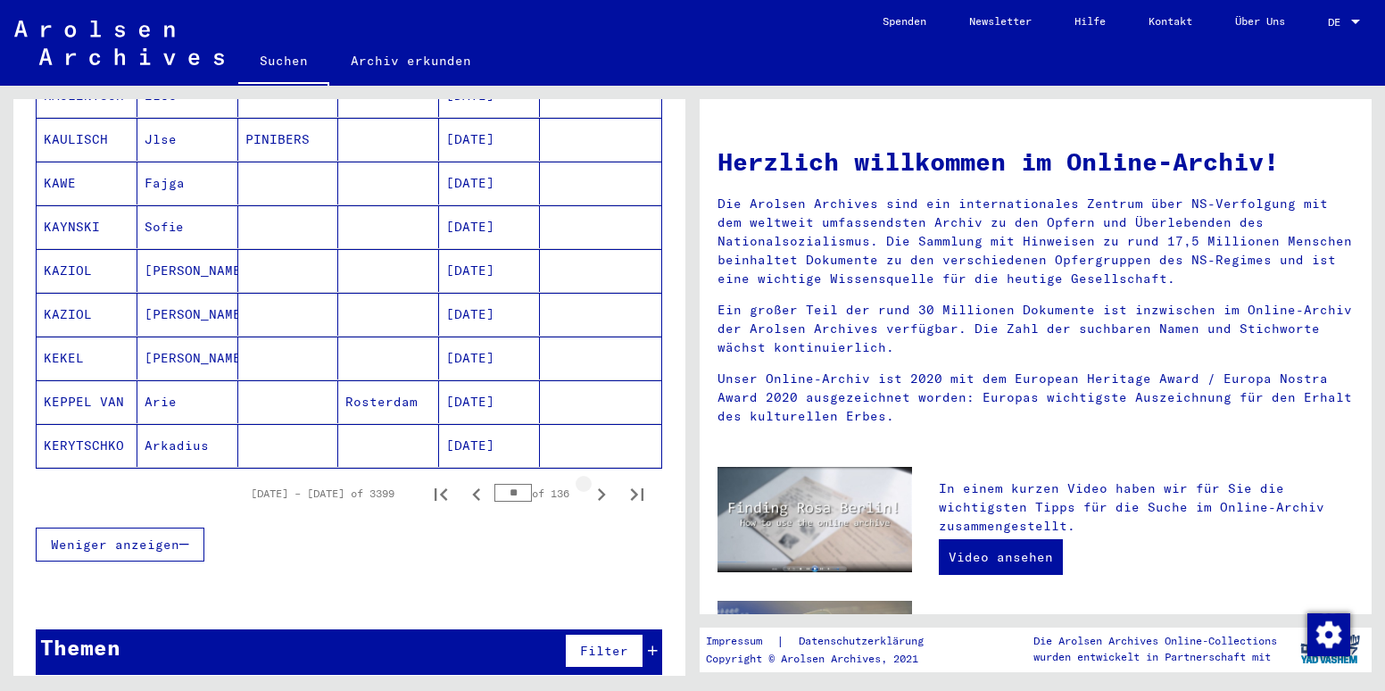
click at [598, 488] on icon "Next page" at bounding box center [602, 494] width 8 height 12
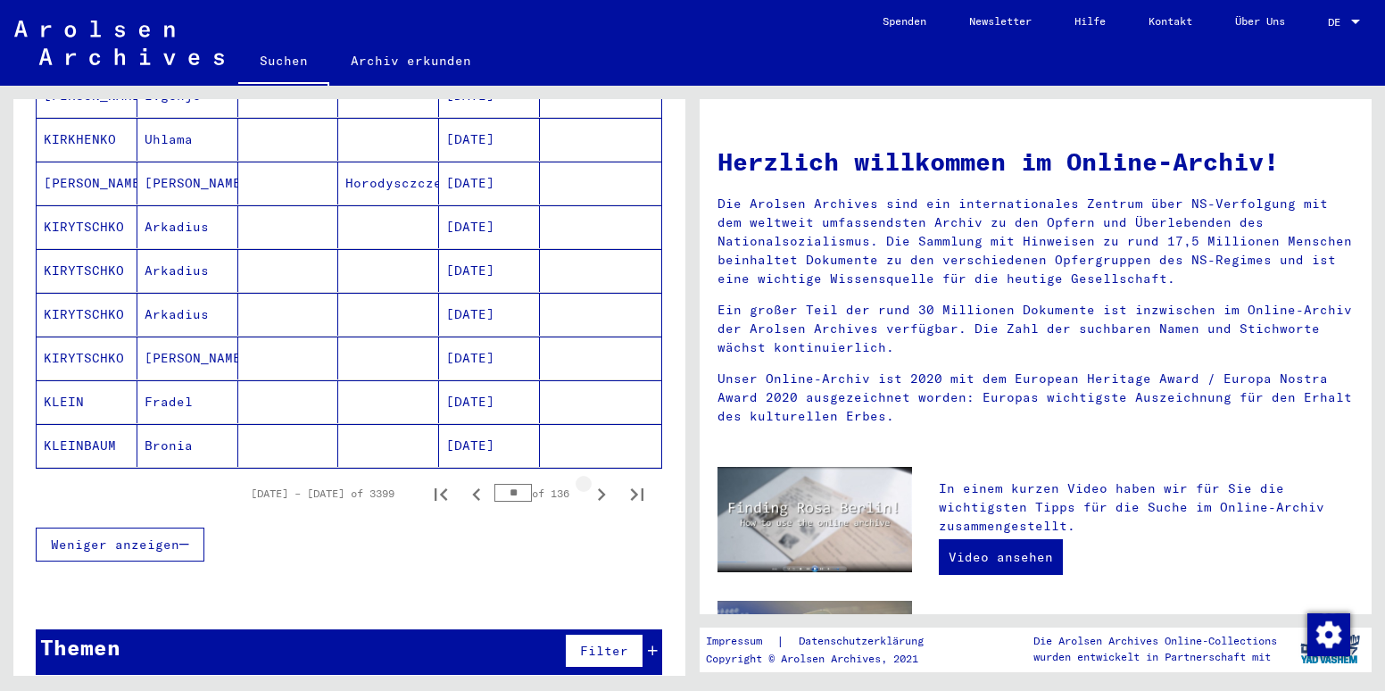
click at [598, 488] on icon "Next page" at bounding box center [602, 494] width 8 height 12
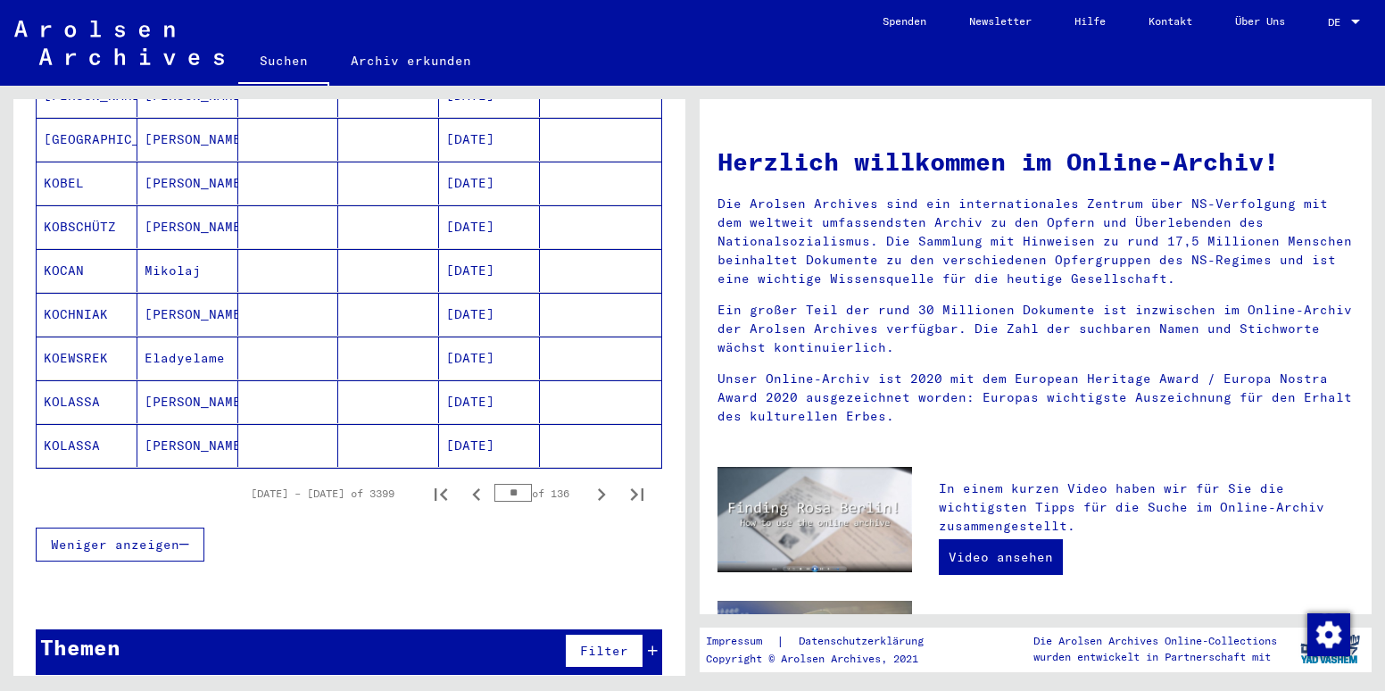
click at [598, 488] on icon "Next page" at bounding box center [602, 494] width 8 height 12
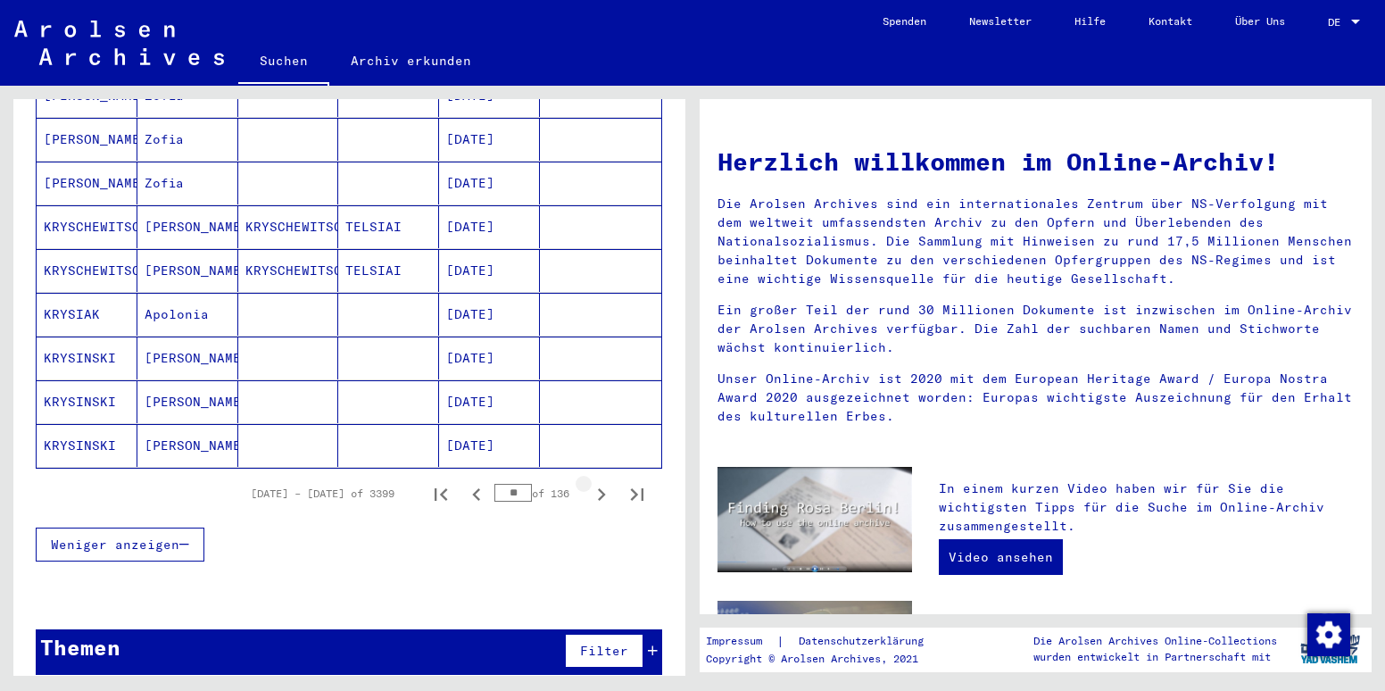
click at [598, 488] on icon "Next page" at bounding box center [602, 494] width 8 height 12
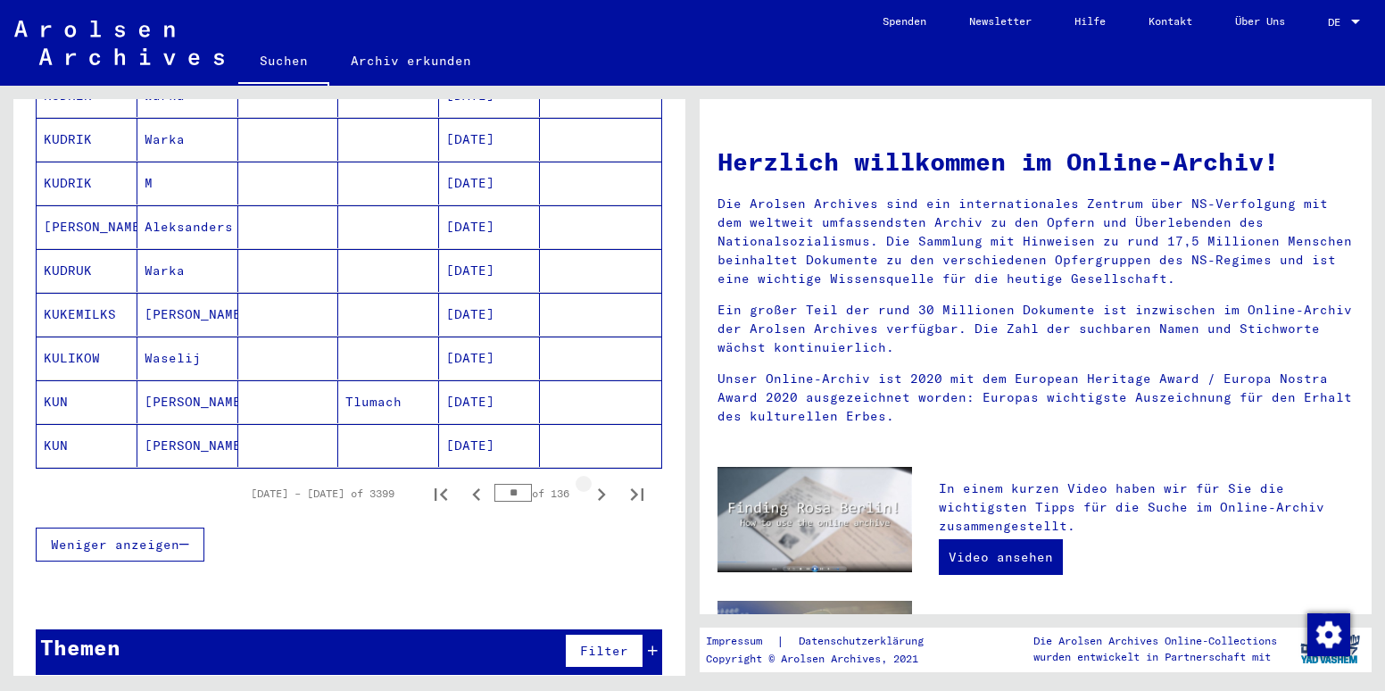
click at [598, 488] on icon "Next page" at bounding box center [602, 494] width 8 height 12
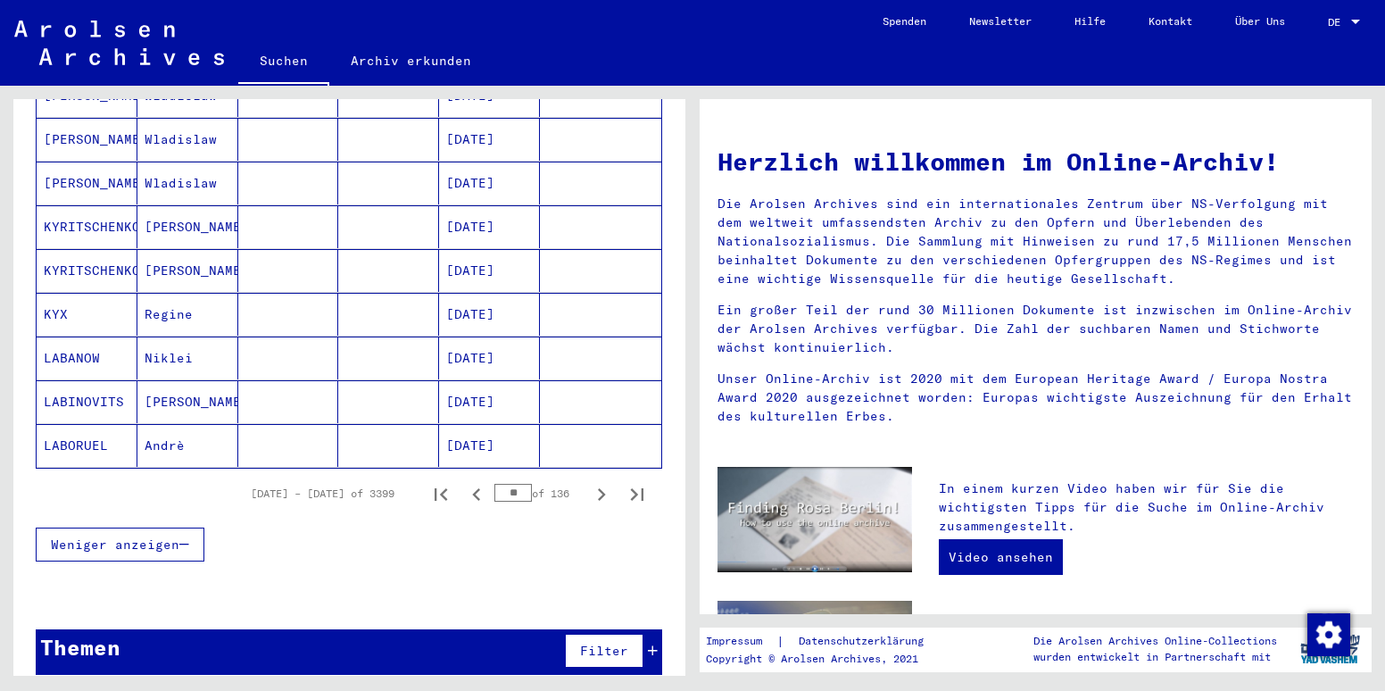
click at [598, 488] on icon "Next page" at bounding box center [602, 494] width 8 height 12
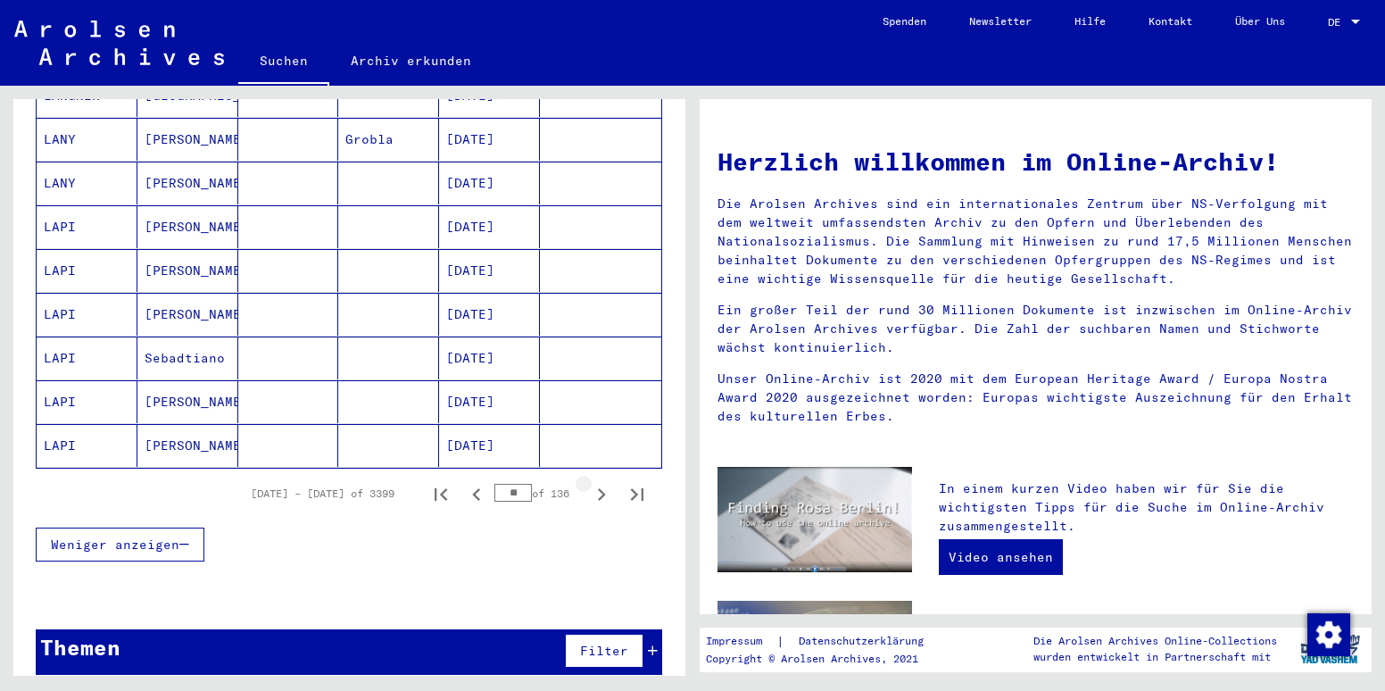
click at [598, 488] on icon "Next page" at bounding box center [602, 494] width 8 height 12
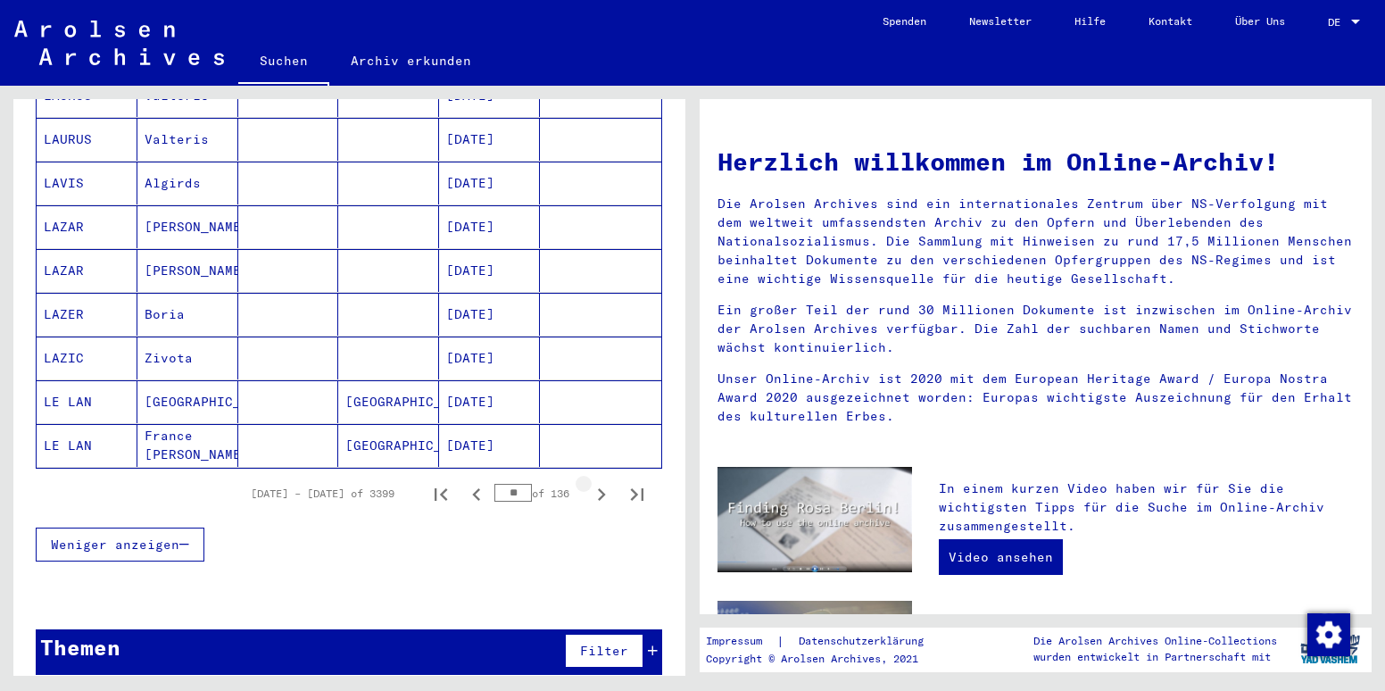
click at [598, 488] on icon "Next page" at bounding box center [602, 494] width 8 height 12
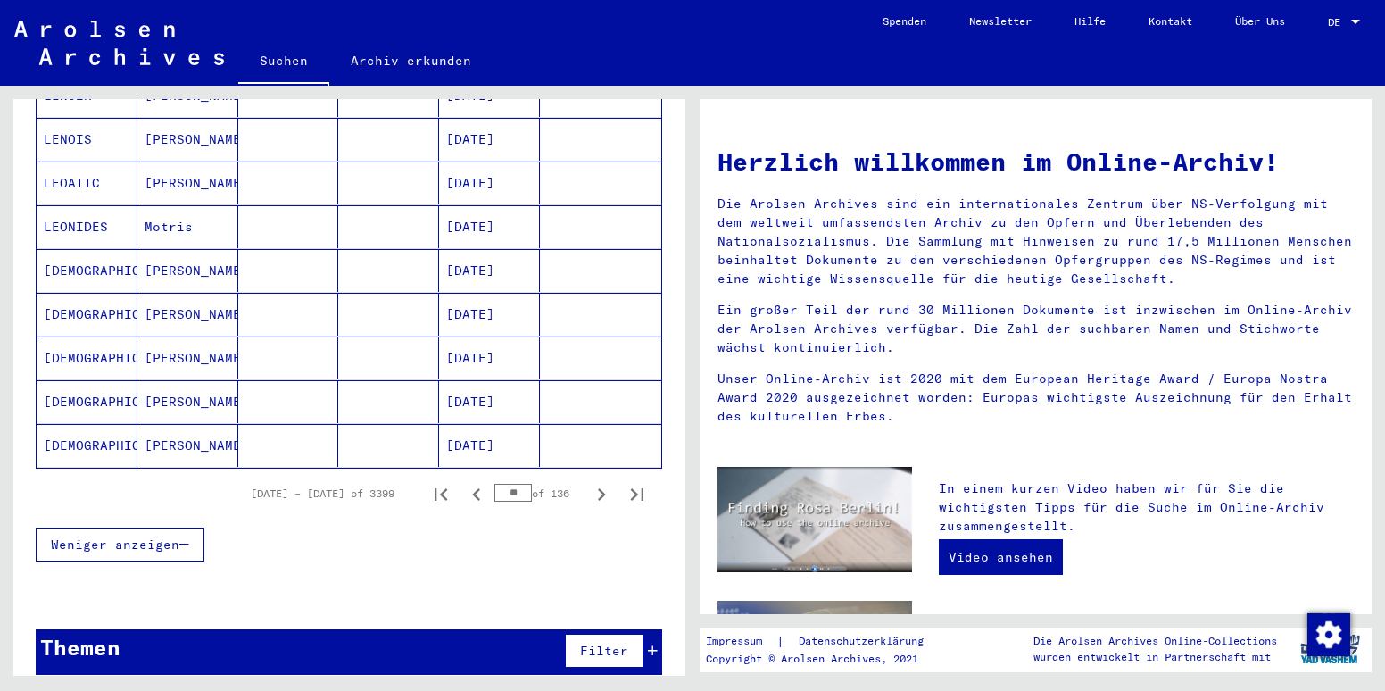
click at [598, 488] on icon "Next page" at bounding box center [602, 494] width 8 height 12
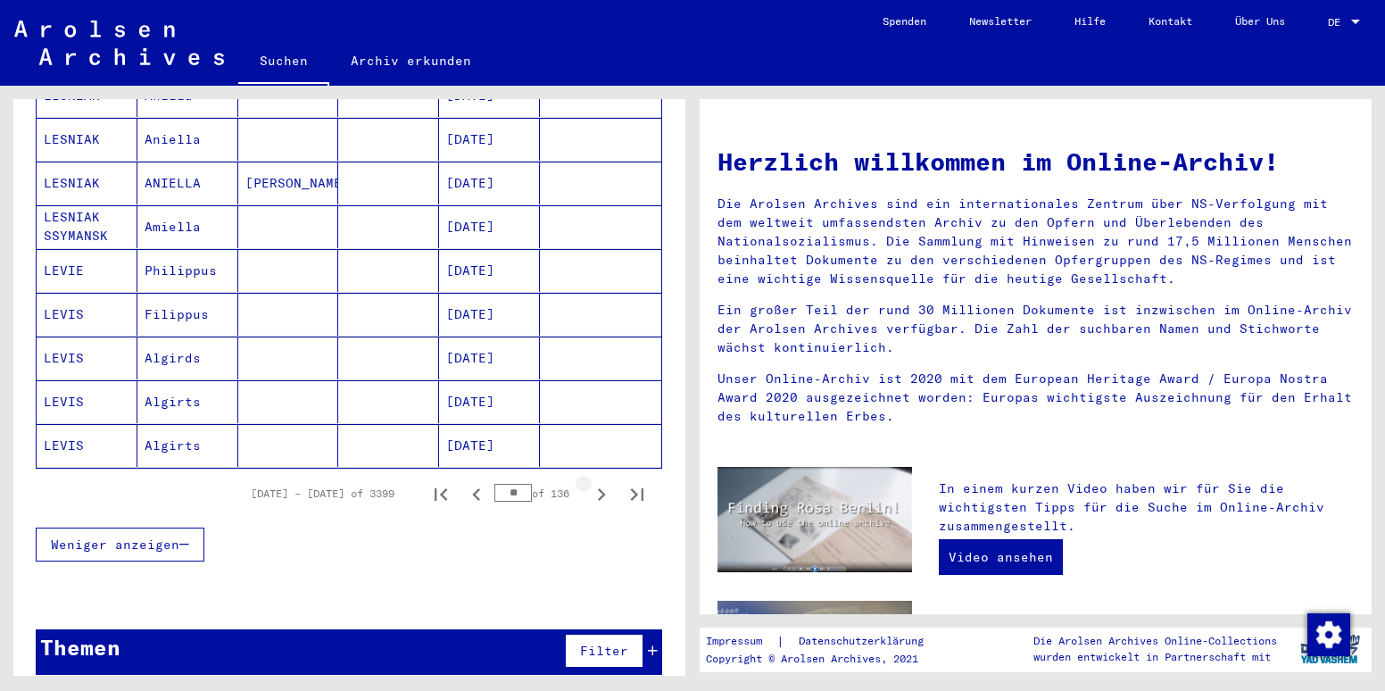
click at [598, 488] on icon "Next page" at bounding box center [602, 494] width 8 height 12
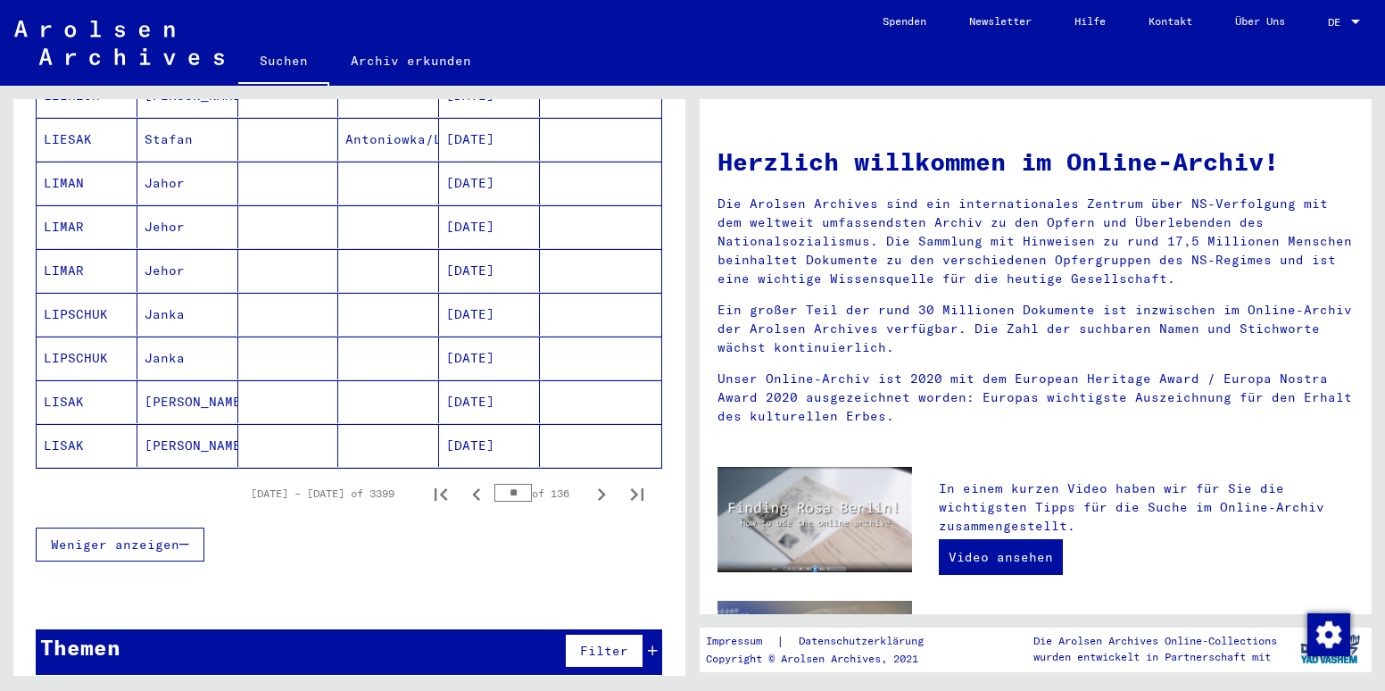
click at [598, 488] on icon "Next page" at bounding box center [602, 494] width 8 height 12
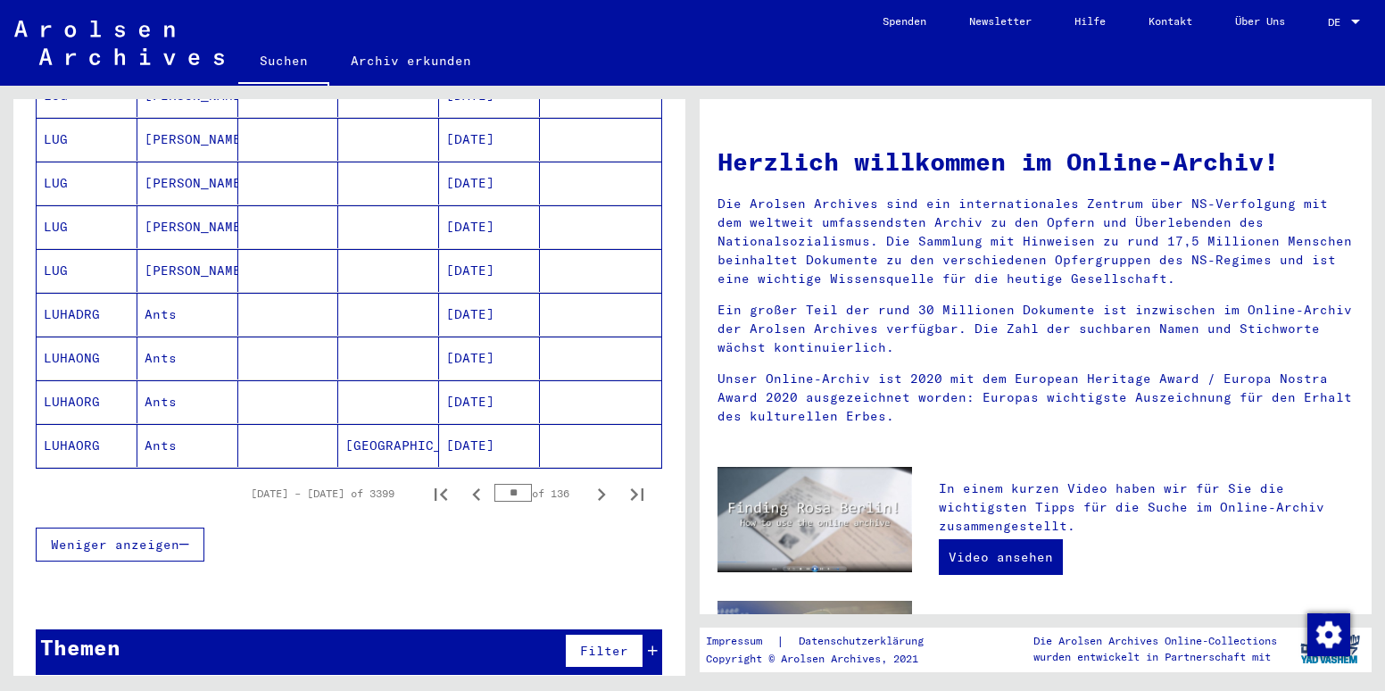
click at [598, 488] on icon "Next page" at bounding box center [602, 494] width 8 height 12
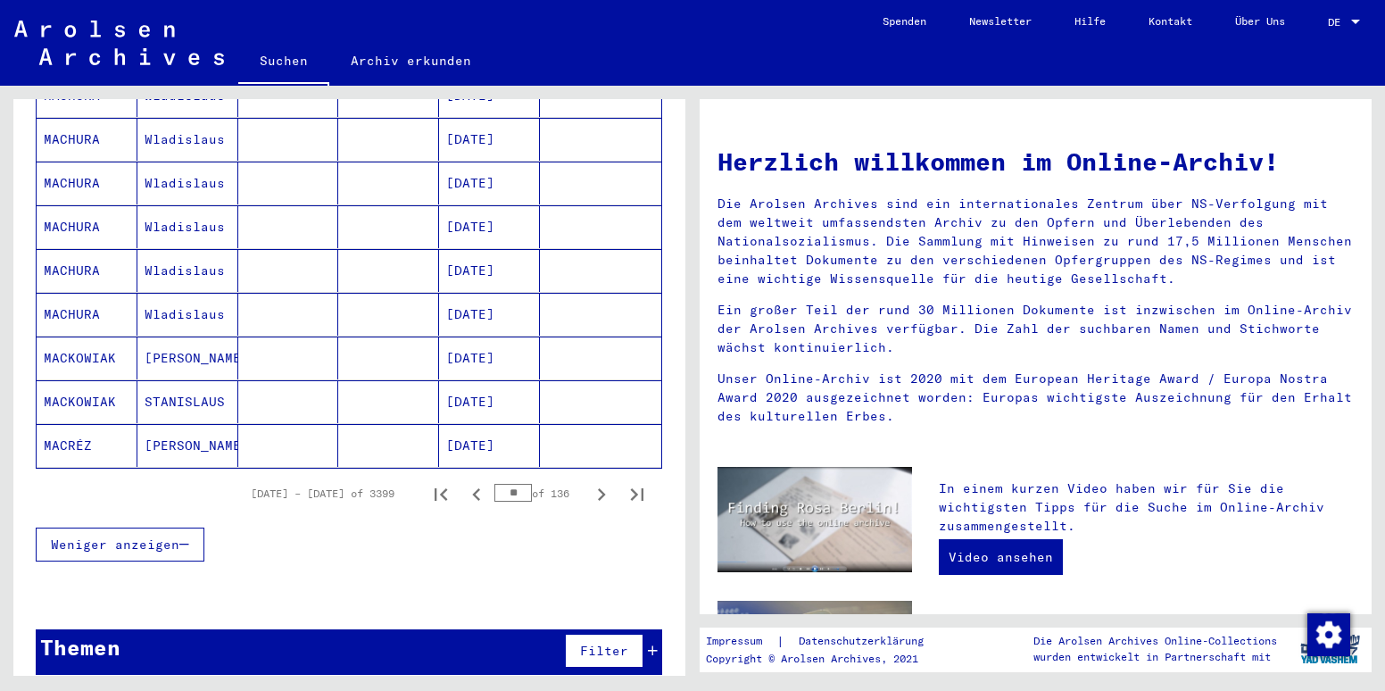
click at [598, 488] on icon "Next page" at bounding box center [602, 494] width 8 height 12
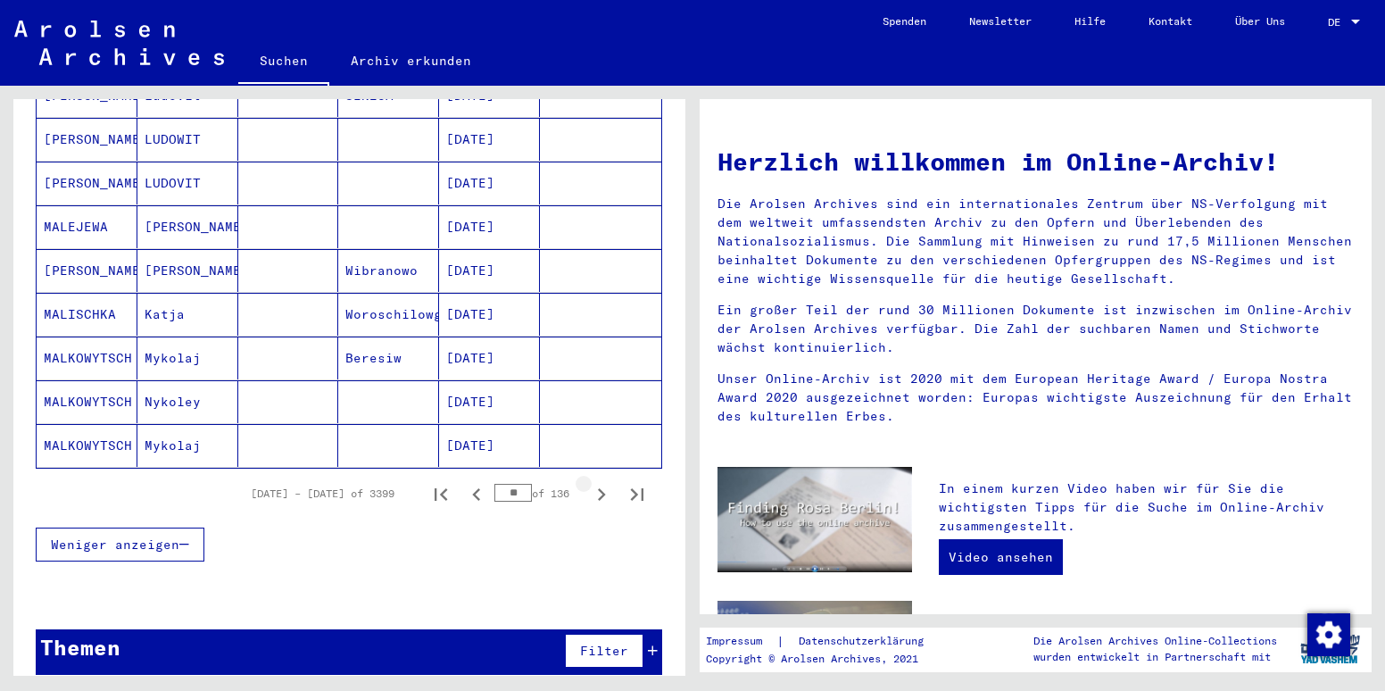
click at [598, 488] on icon "Next page" at bounding box center [602, 494] width 8 height 12
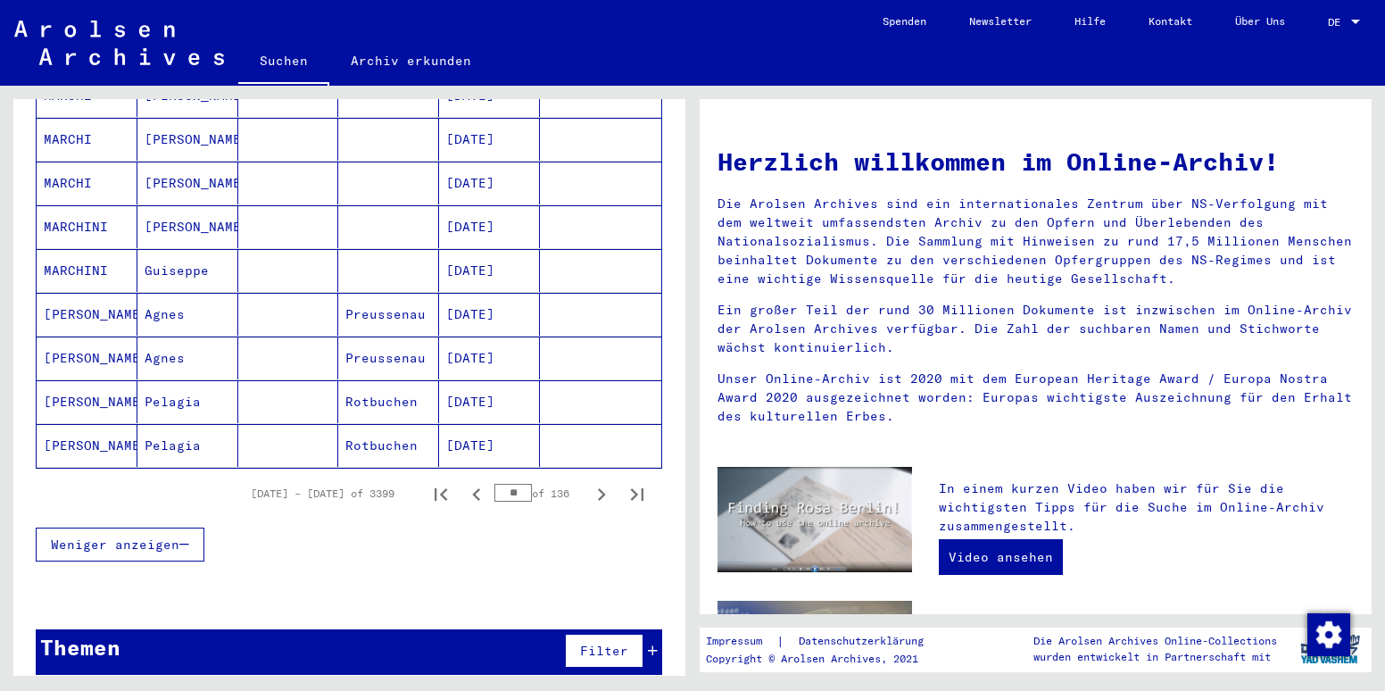
click at [598, 488] on icon "Next page" at bounding box center [602, 494] width 8 height 12
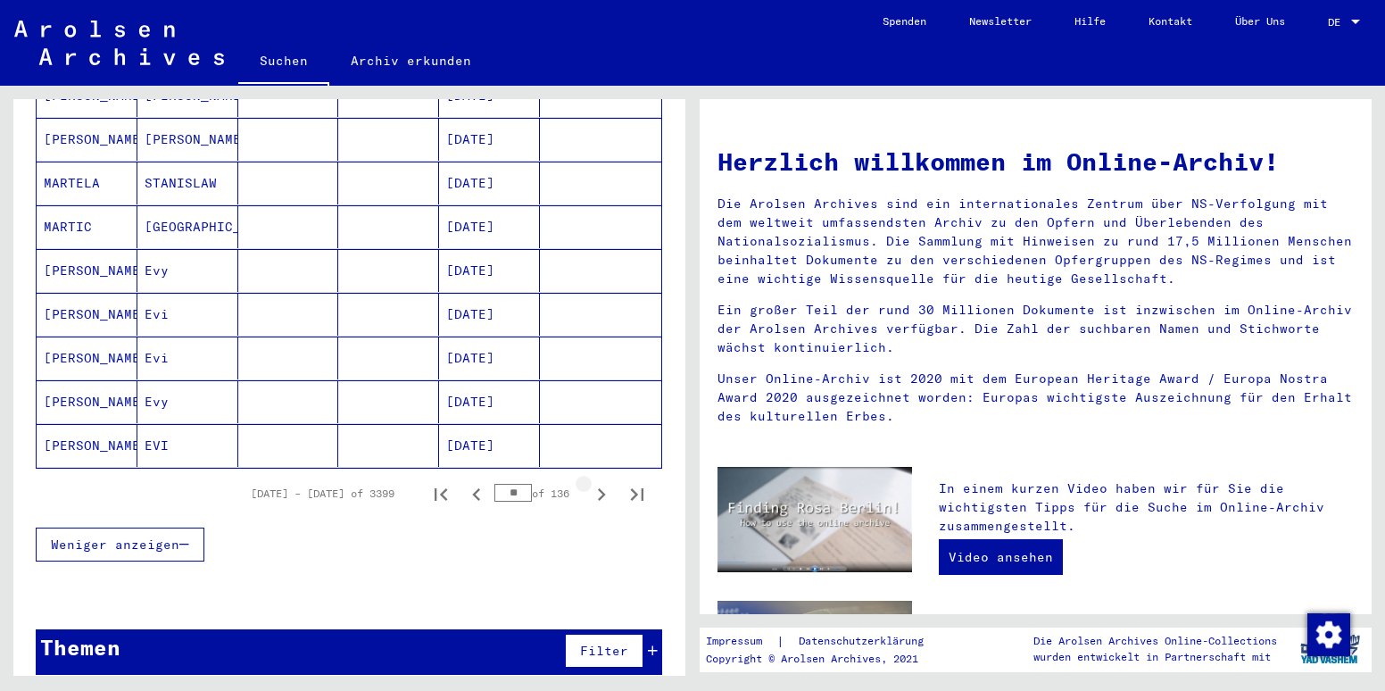
click at [598, 488] on icon "Next page" at bounding box center [602, 494] width 8 height 12
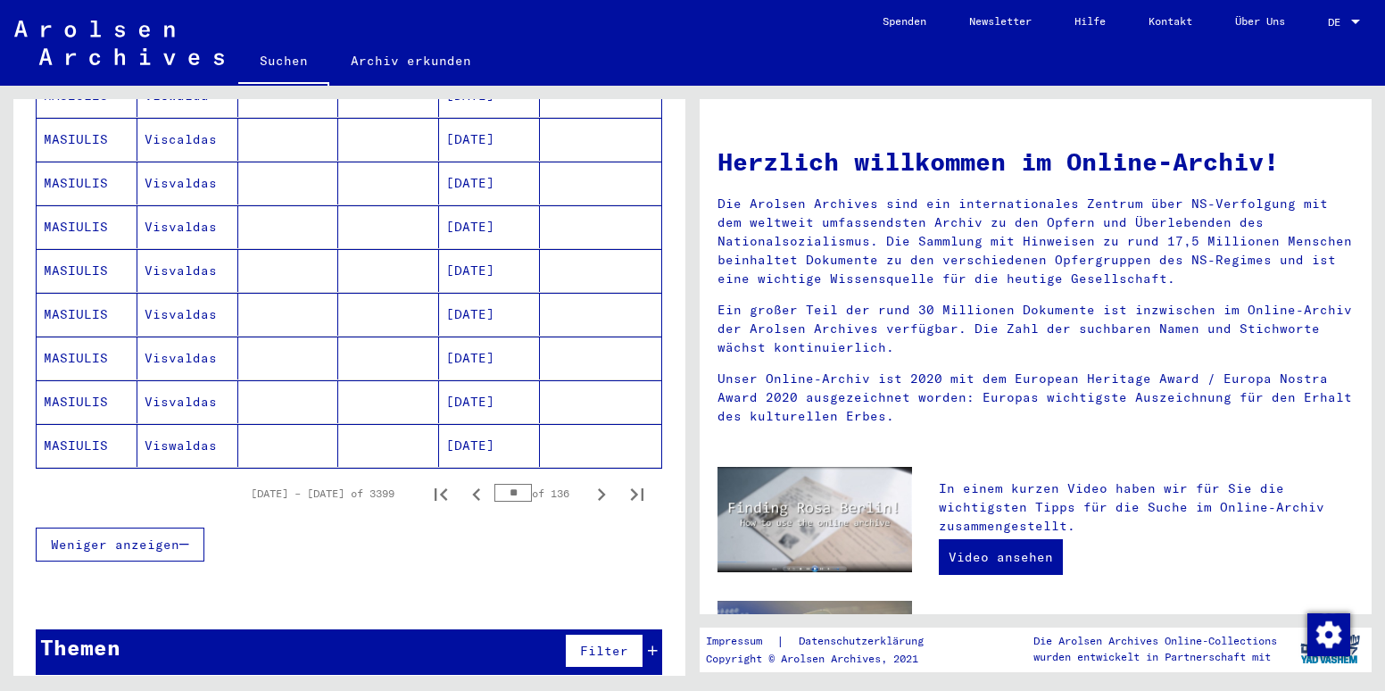
click at [598, 488] on icon "Next page" at bounding box center [602, 494] width 8 height 12
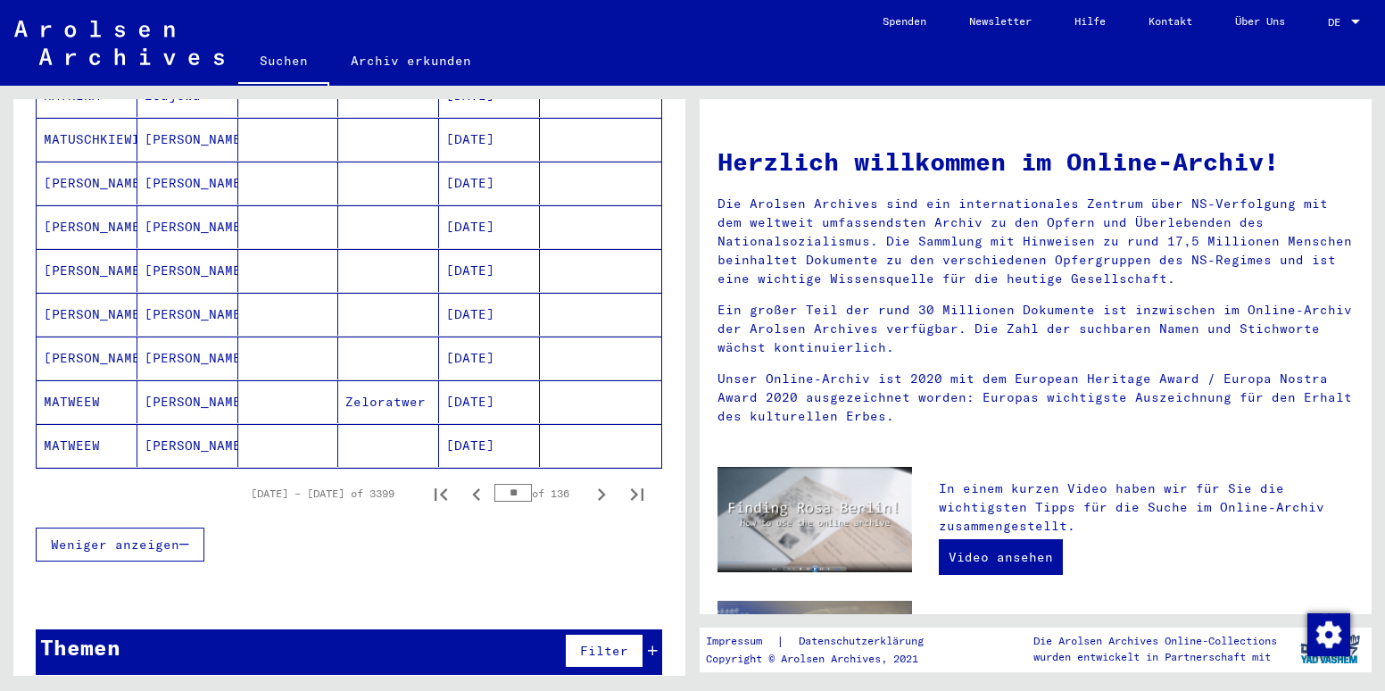
click at [598, 488] on icon "Next page" at bounding box center [602, 494] width 8 height 12
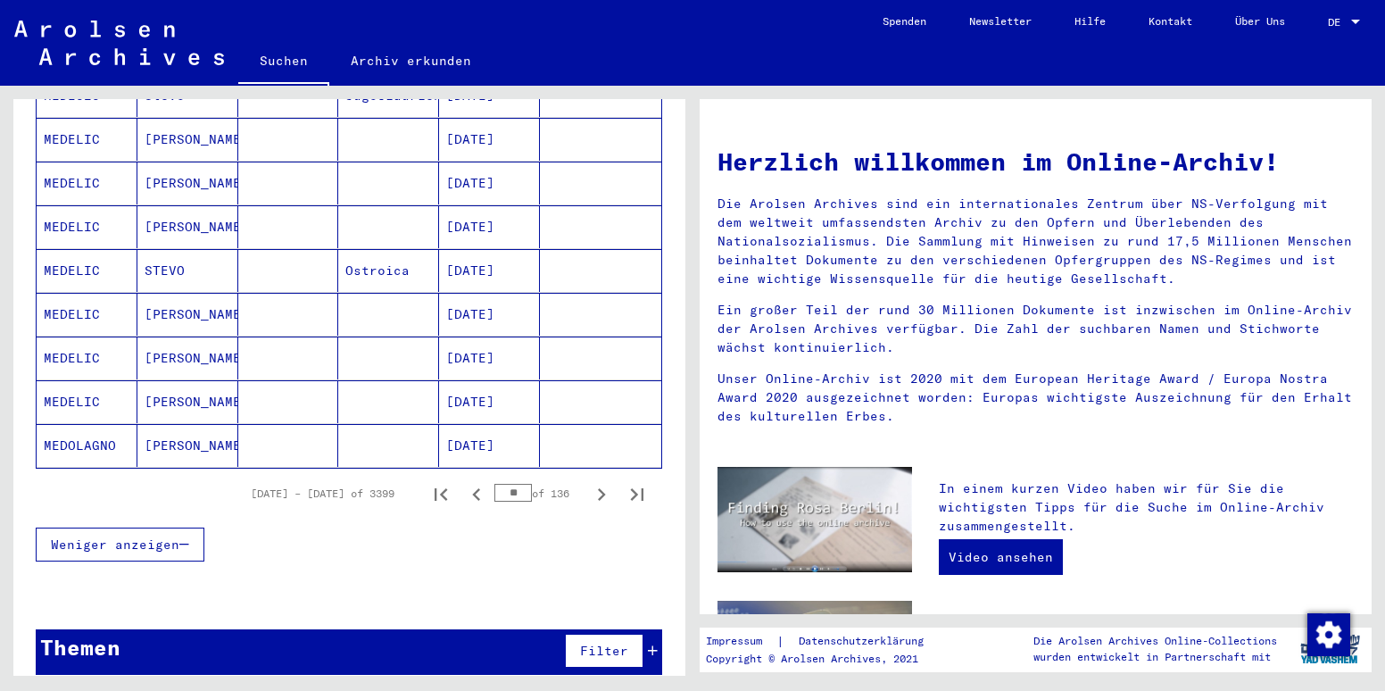
click at [598, 488] on icon "Next page" at bounding box center [602, 494] width 8 height 12
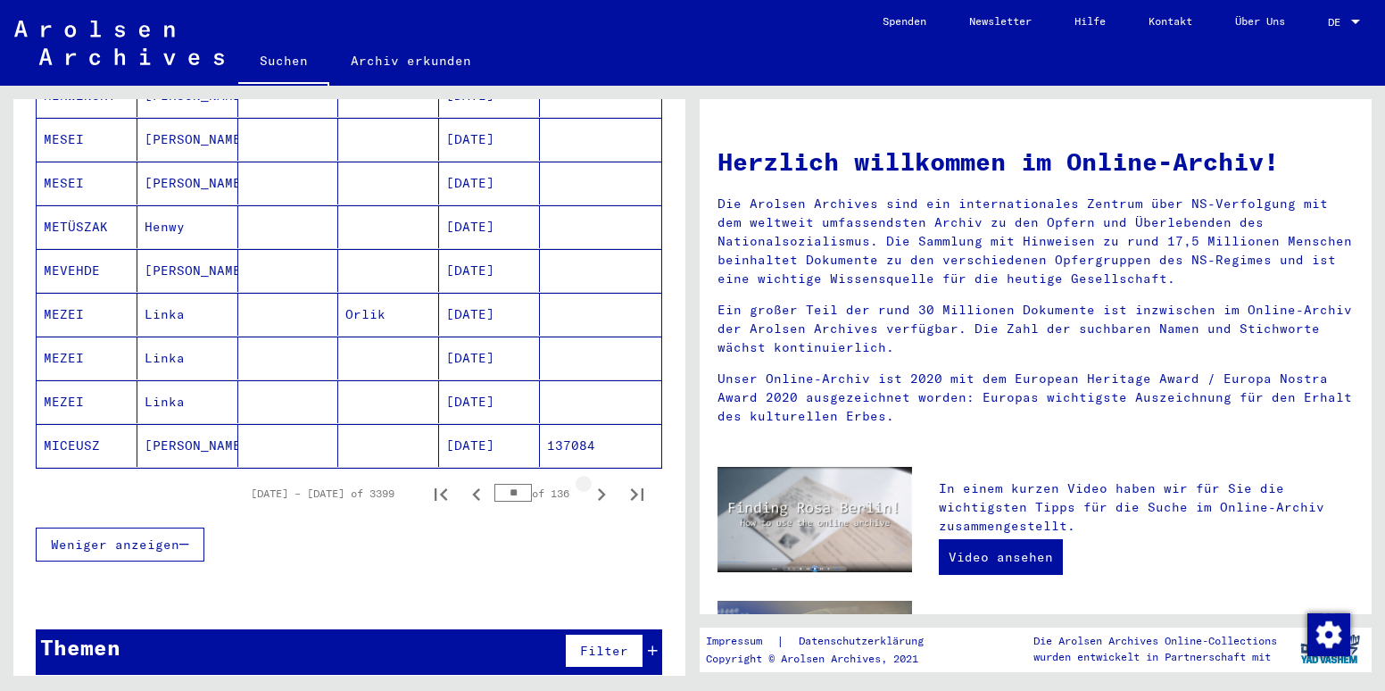
click at [598, 488] on icon "Next page" at bounding box center [602, 494] width 8 height 12
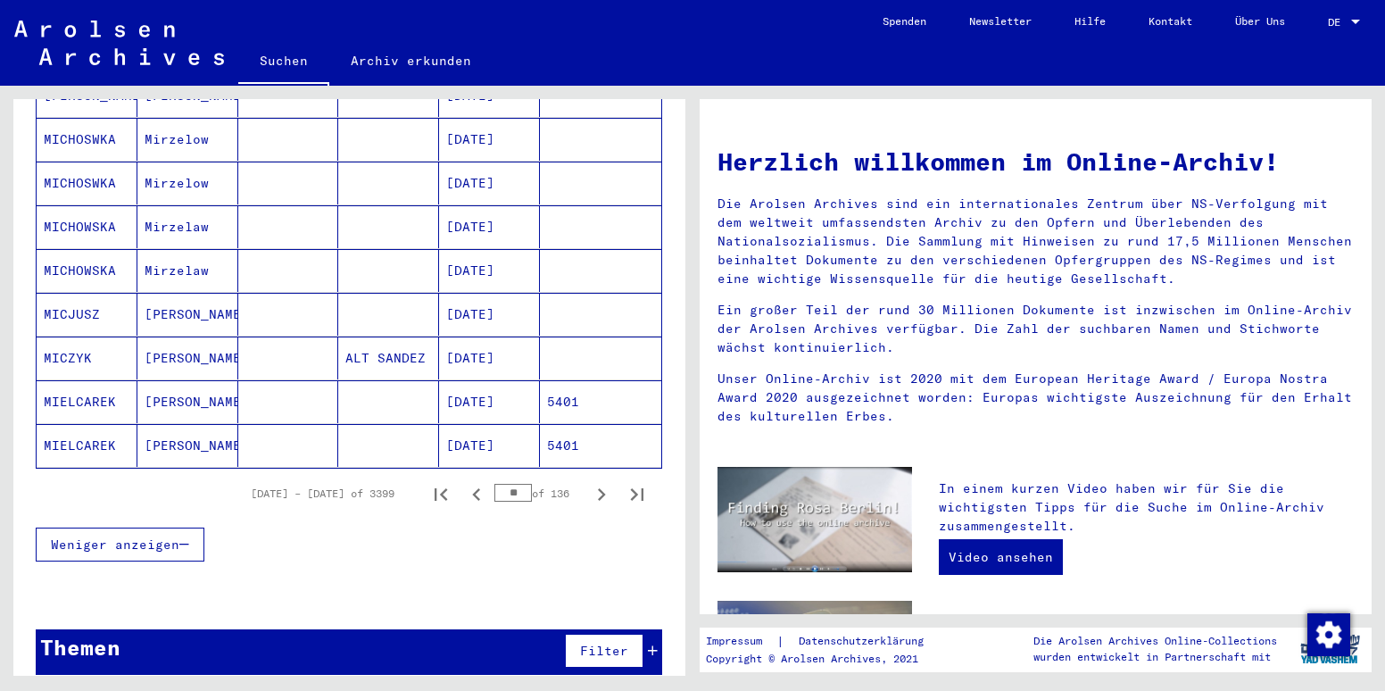
click at [598, 488] on icon "Next page" at bounding box center [602, 494] width 8 height 12
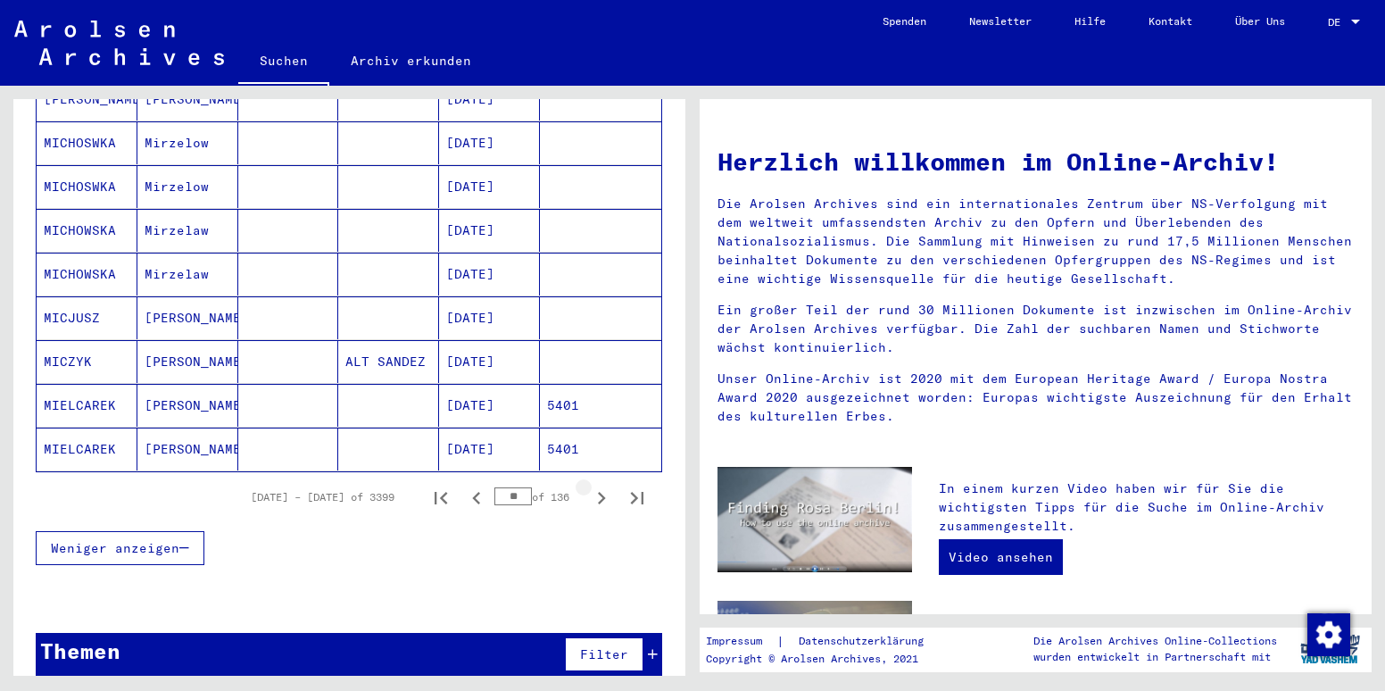
scroll to position [1009, 0]
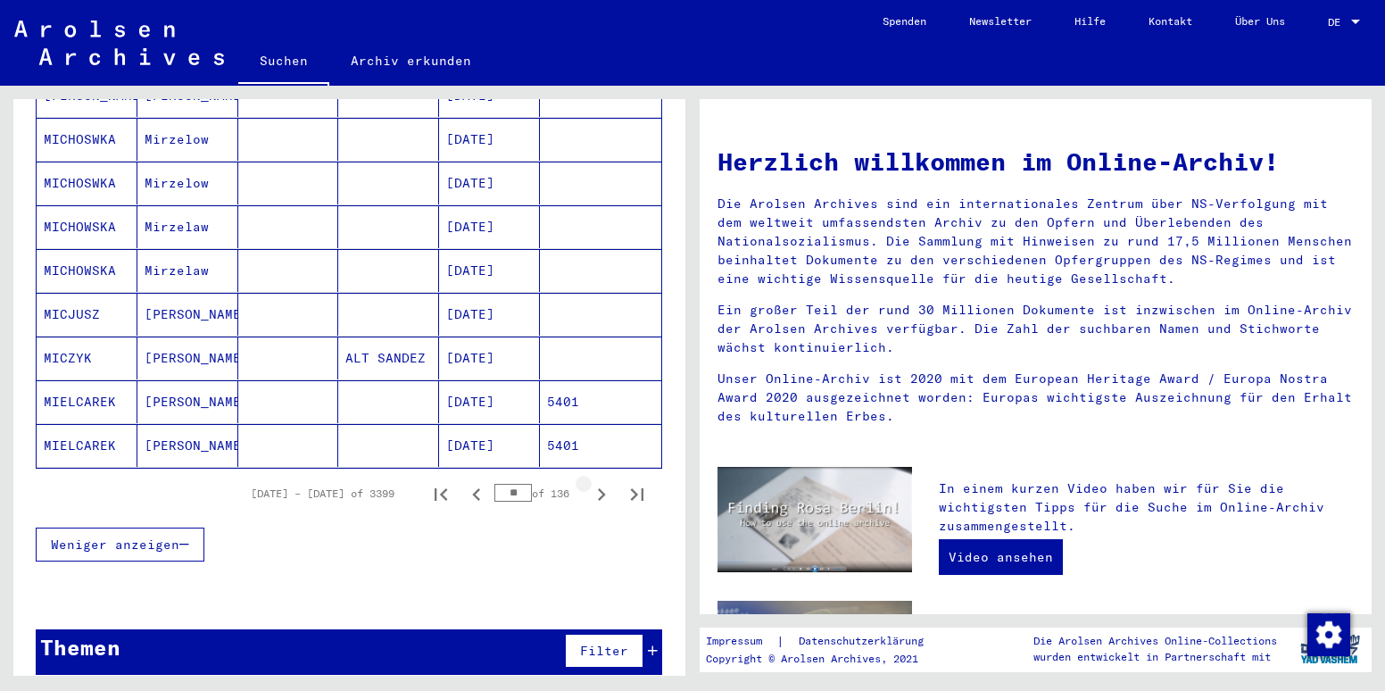
click at [598, 488] on icon "Next page" at bounding box center [602, 494] width 8 height 12
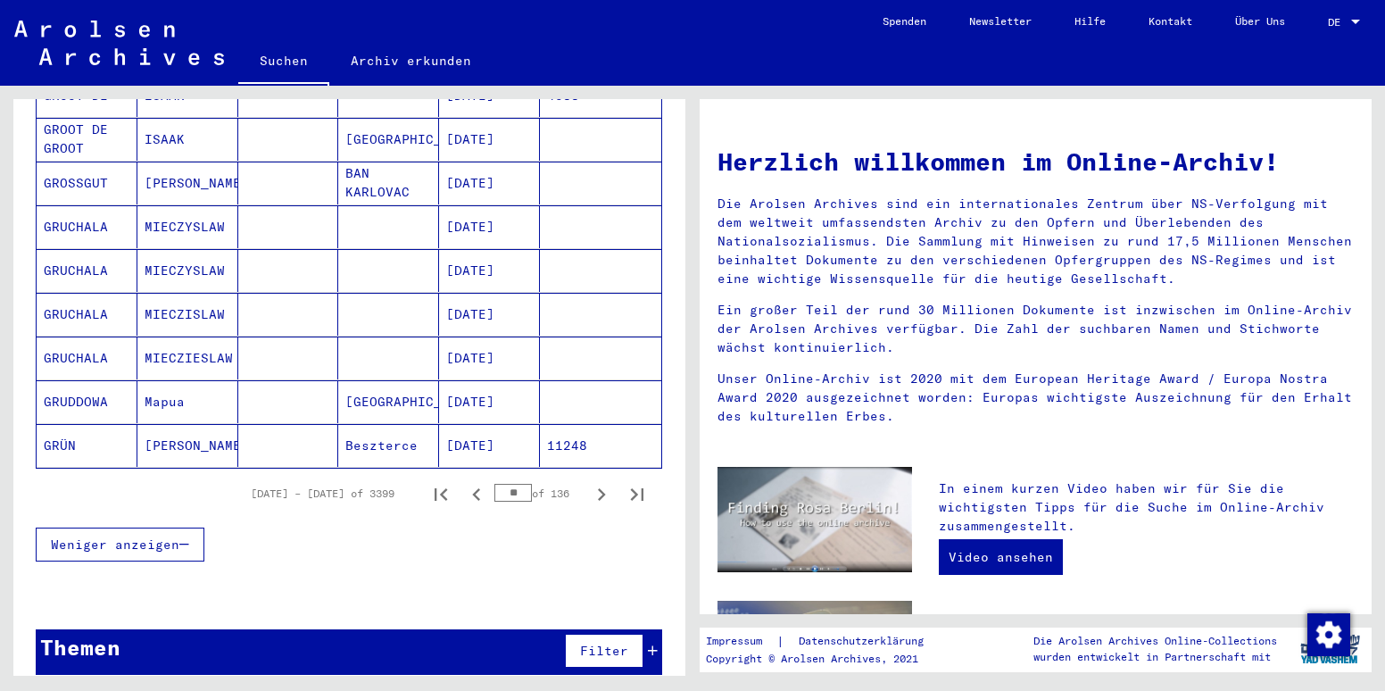
click at [598, 488] on icon "Next page" at bounding box center [602, 494] width 8 height 12
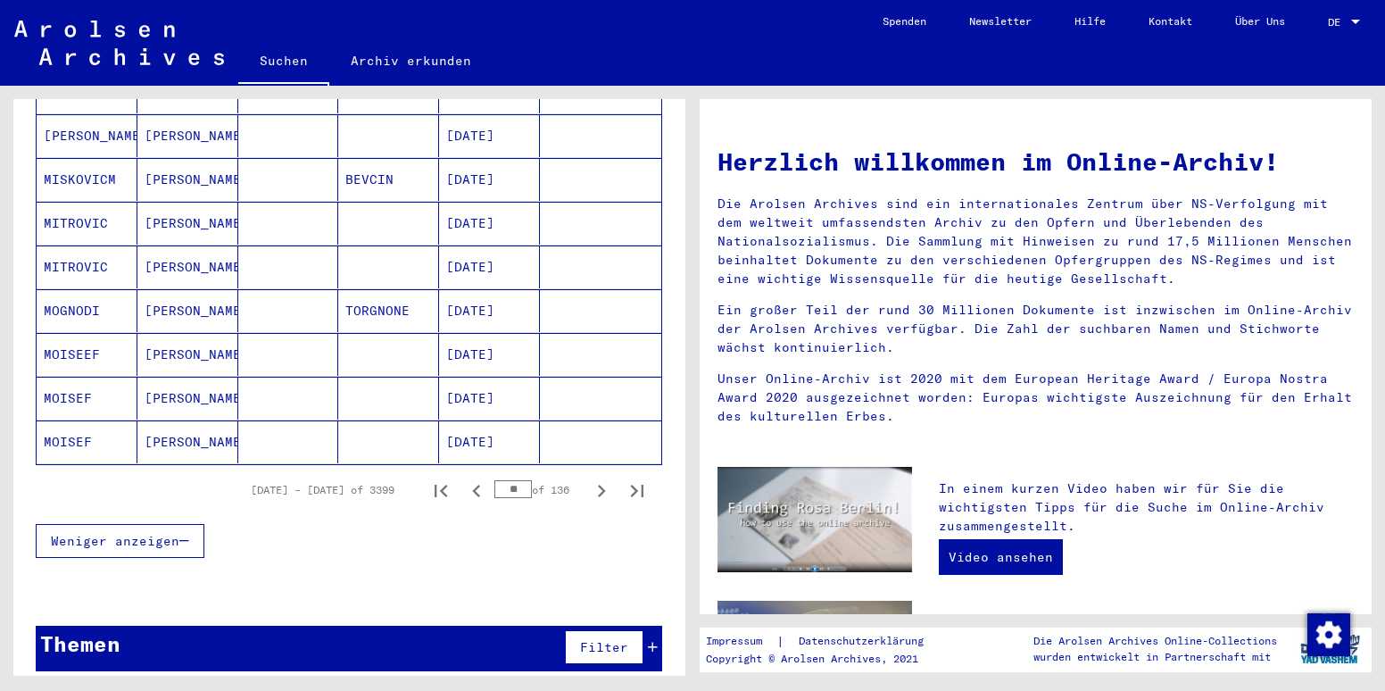
scroll to position [1006, 0]
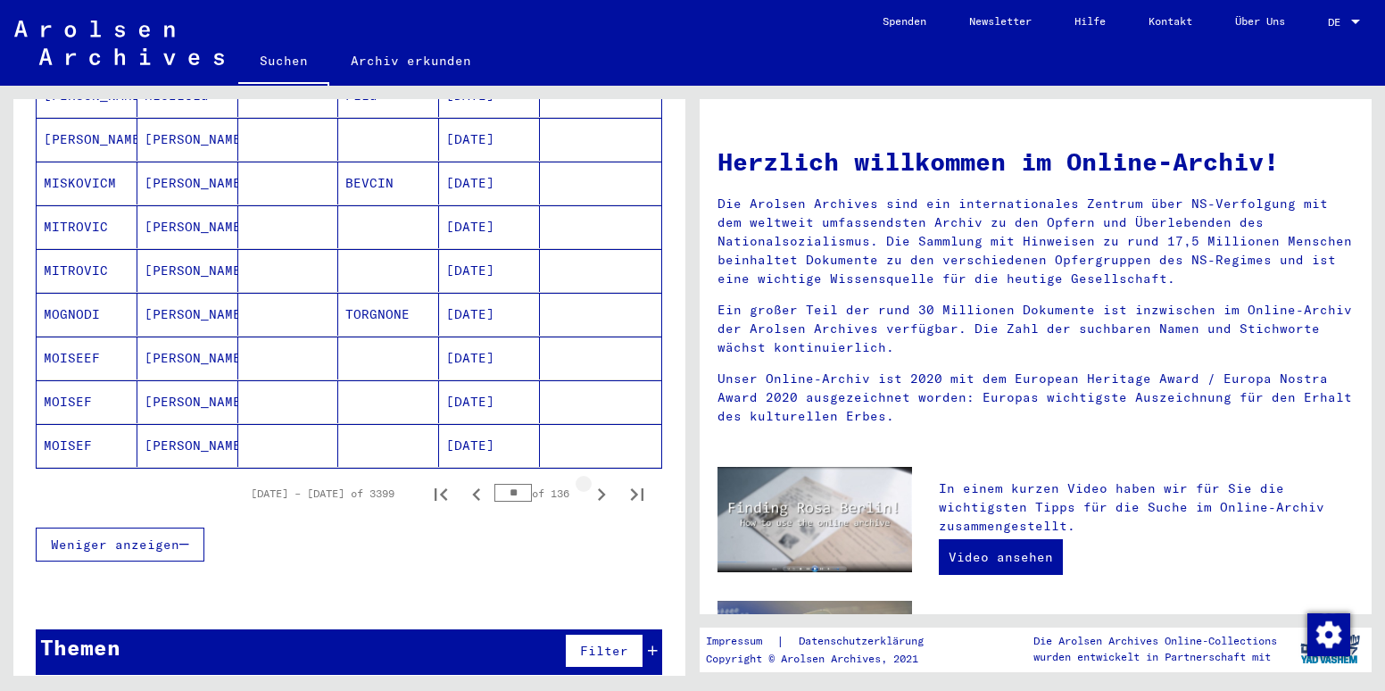
click at [598, 488] on icon "Next page" at bounding box center [602, 494] width 8 height 12
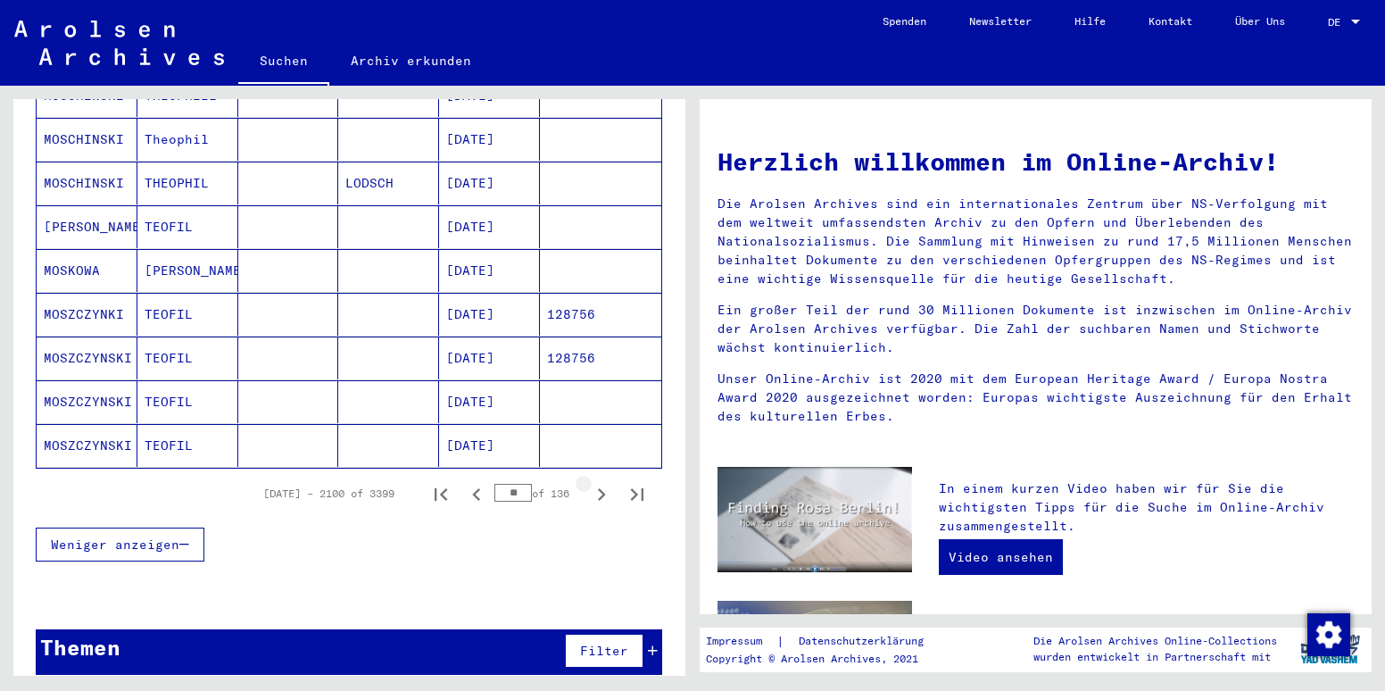
click at [598, 488] on icon "Next page" at bounding box center [602, 494] width 8 height 12
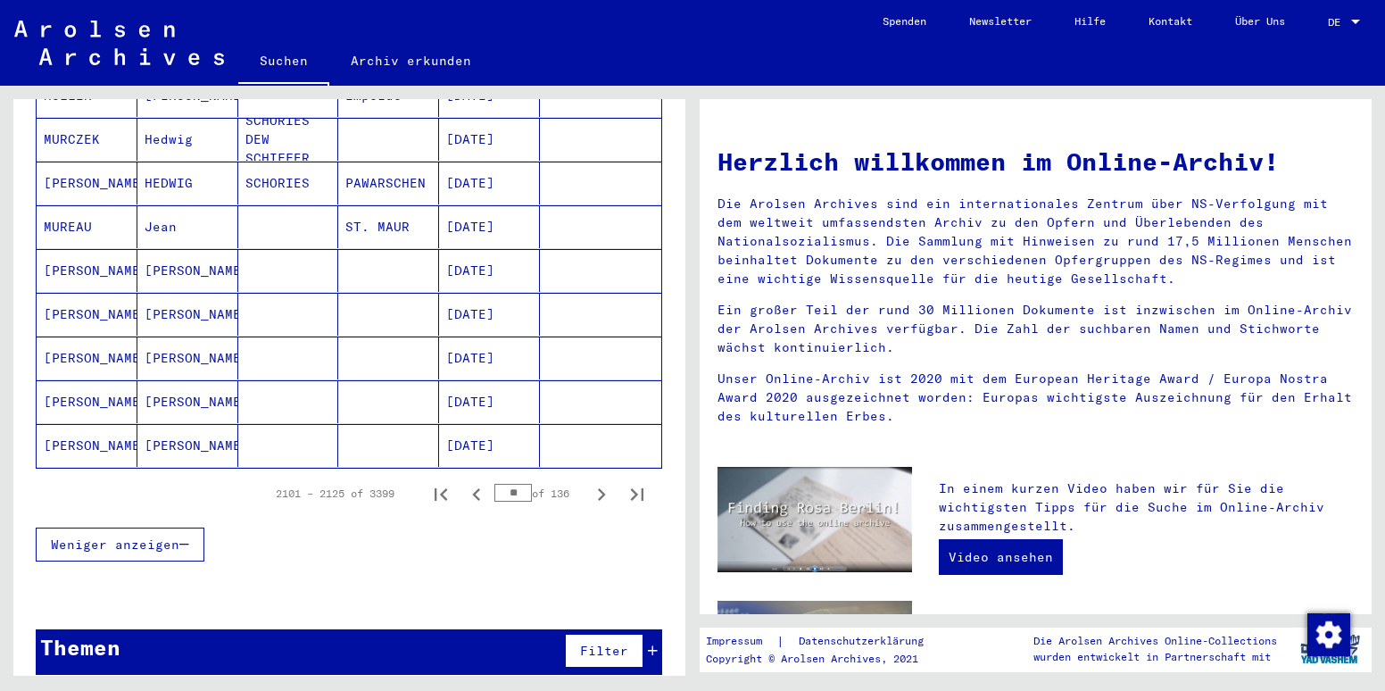
click at [598, 488] on icon "Next page" at bounding box center [602, 494] width 8 height 12
type input "**"
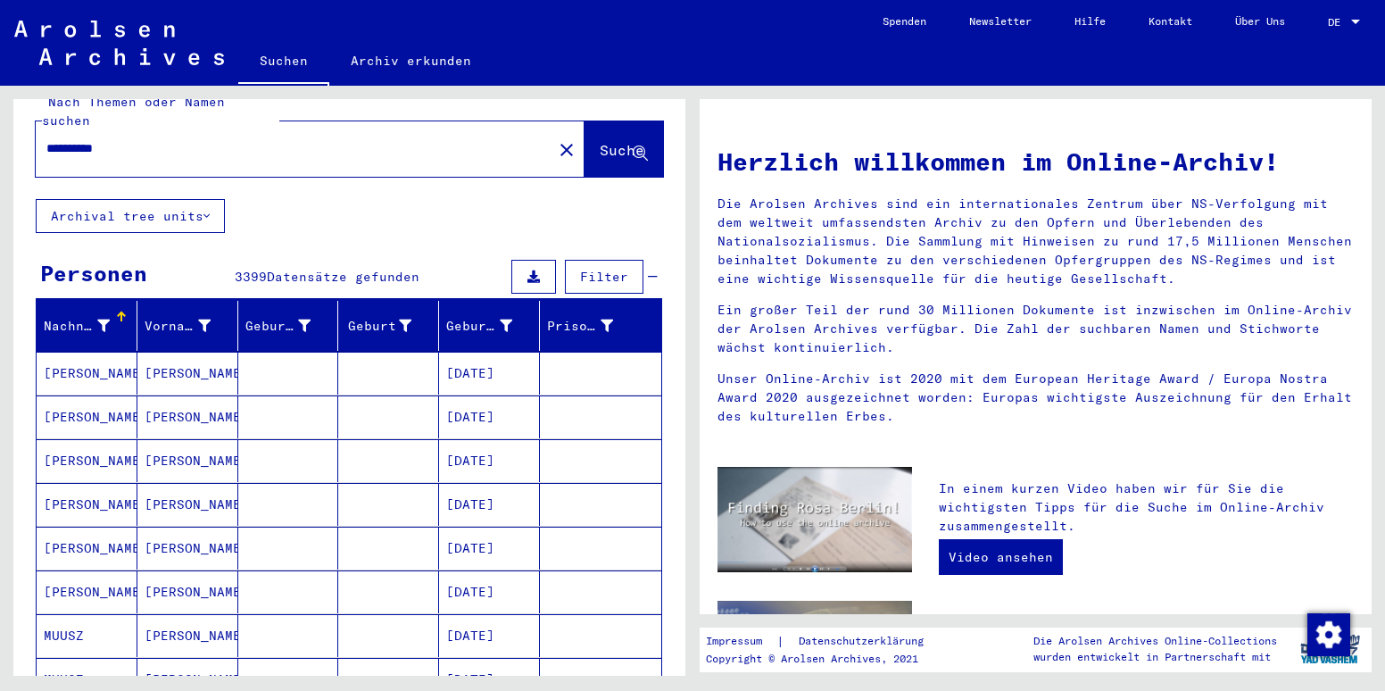
scroll to position [0, 0]
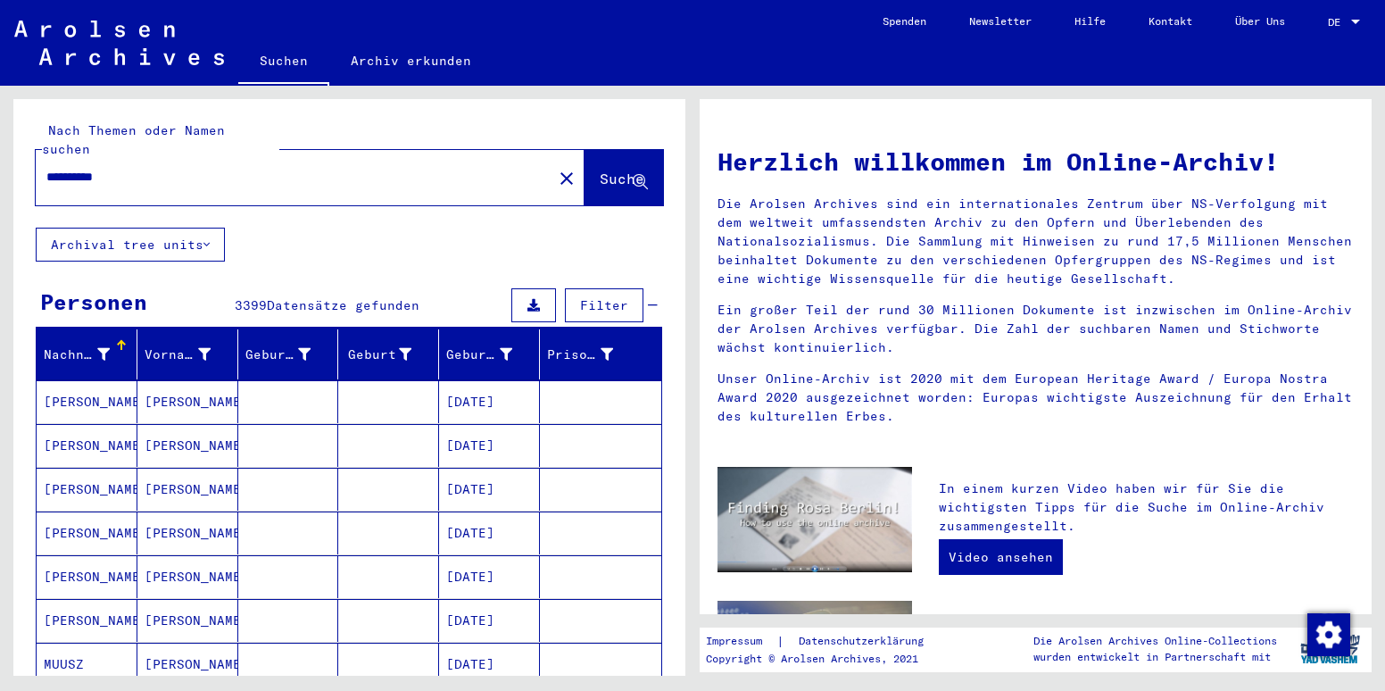
click at [245, 168] on input "**********" at bounding box center [288, 177] width 485 height 19
click at [601, 170] on span "Suche" at bounding box center [622, 179] width 45 height 18
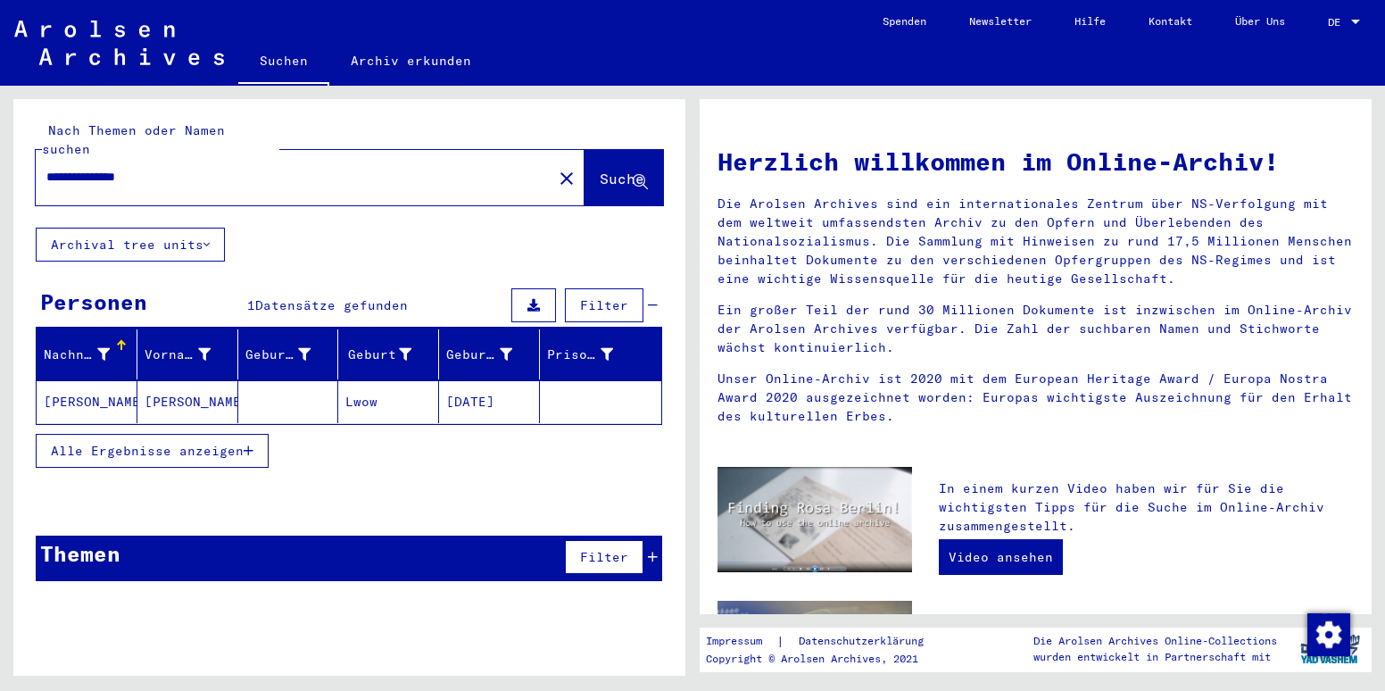
click at [112, 380] on mat-cell "[PERSON_NAME]" at bounding box center [87, 401] width 101 height 43
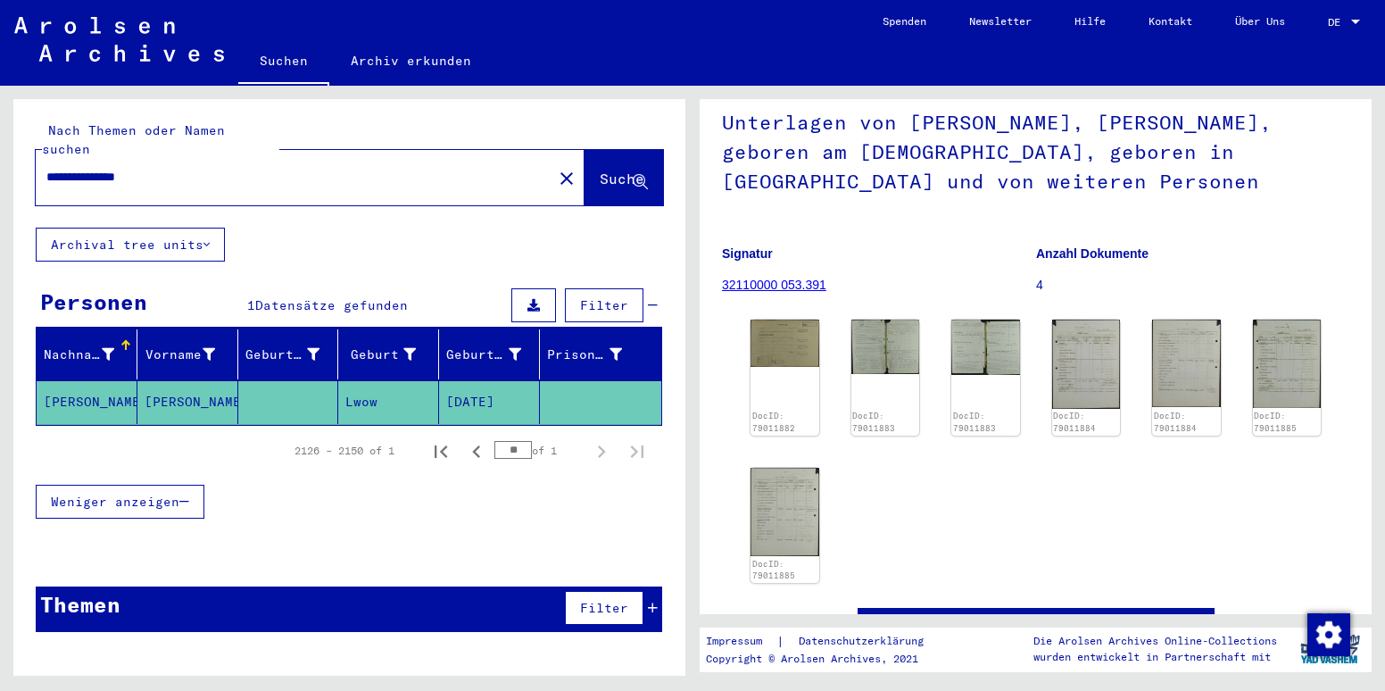
scroll to position [259, 0]
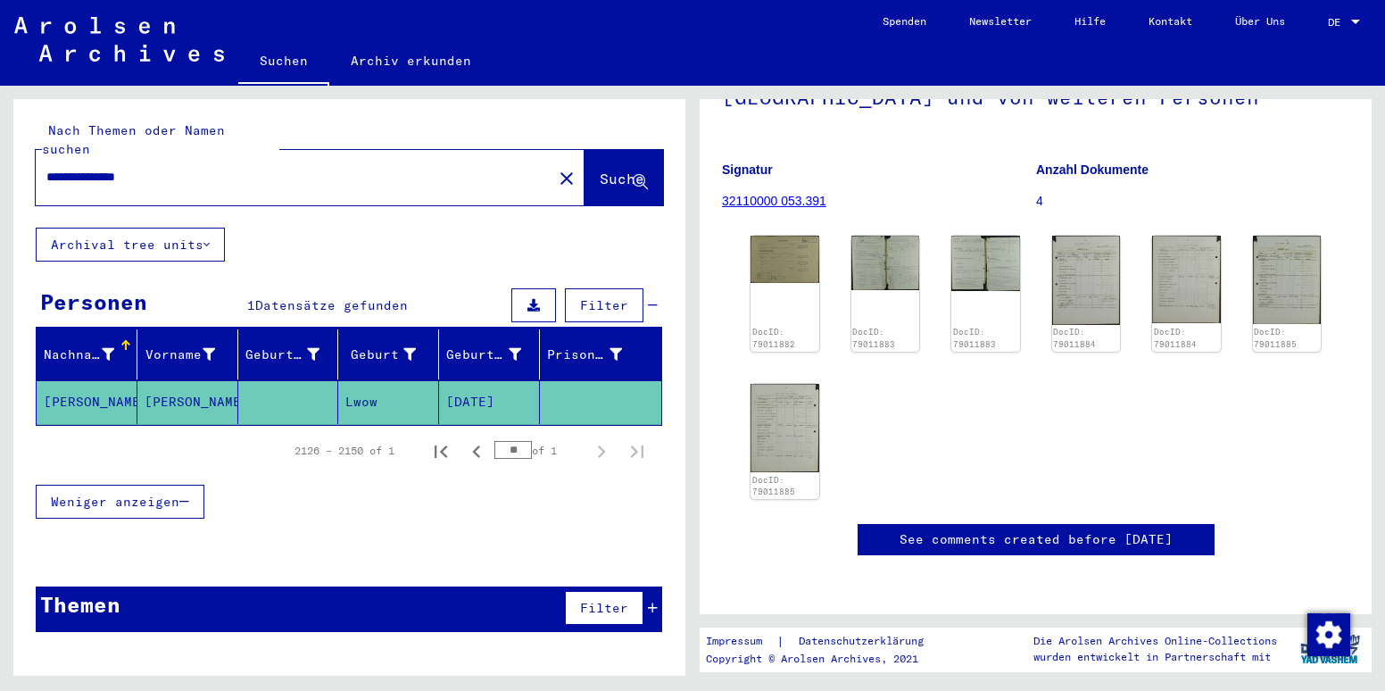
click at [166, 168] on input "**********" at bounding box center [293, 177] width 495 height 19
click at [145, 168] on input "**********" at bounding box center [293, 177] width 495 height 19
click at [599, 150] on button "Suche" at bounding box center [624, 177] width 79 height 55
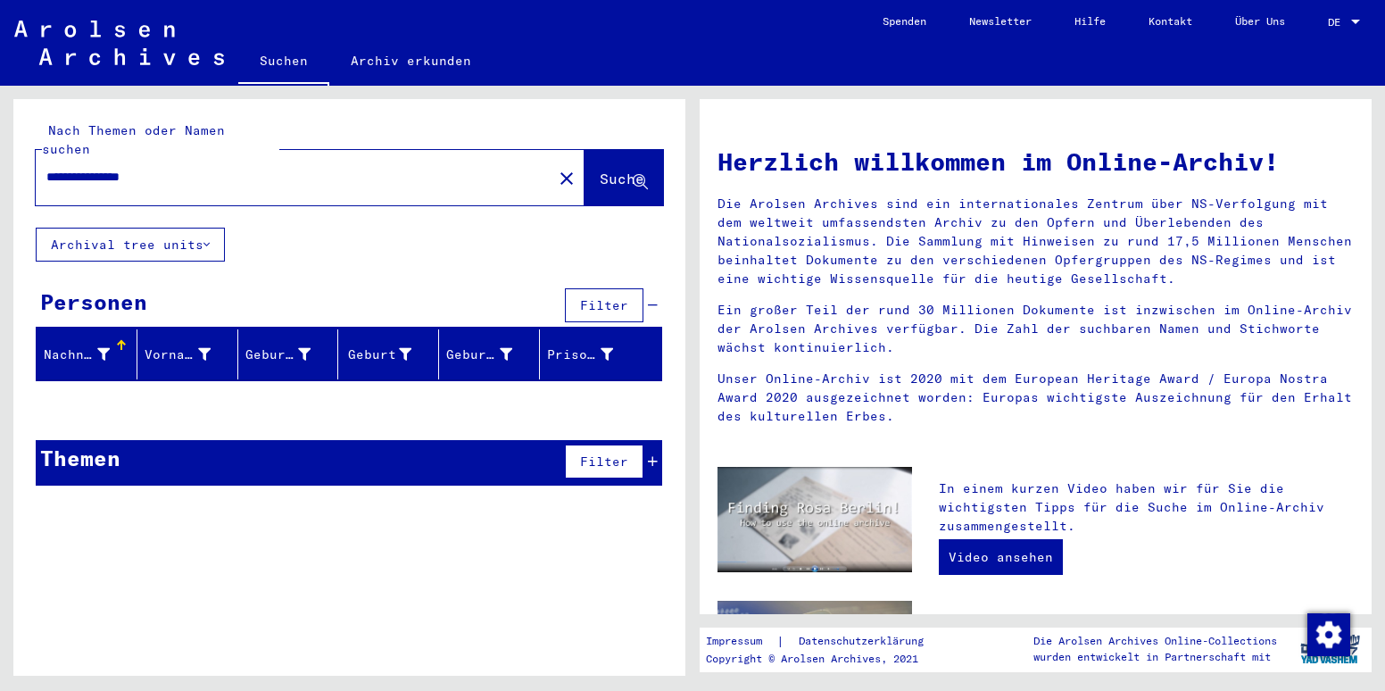
click at [200, 168] on input "**********" at bounding box center [288, 177] width 485 height 19
click at [600, 170] on span "Suche" at bounding box center [622, 179] width 45 height 18
click at [160, 168] on input "**********" at bounding box center [288, 177] width 485 height 19
click at [594, 150] on button "Suche" at bounding box center [624, 177] width 79 height 55
click at [190, 168] on input "**********" at bounding box center [288, 177] width 485 height 19
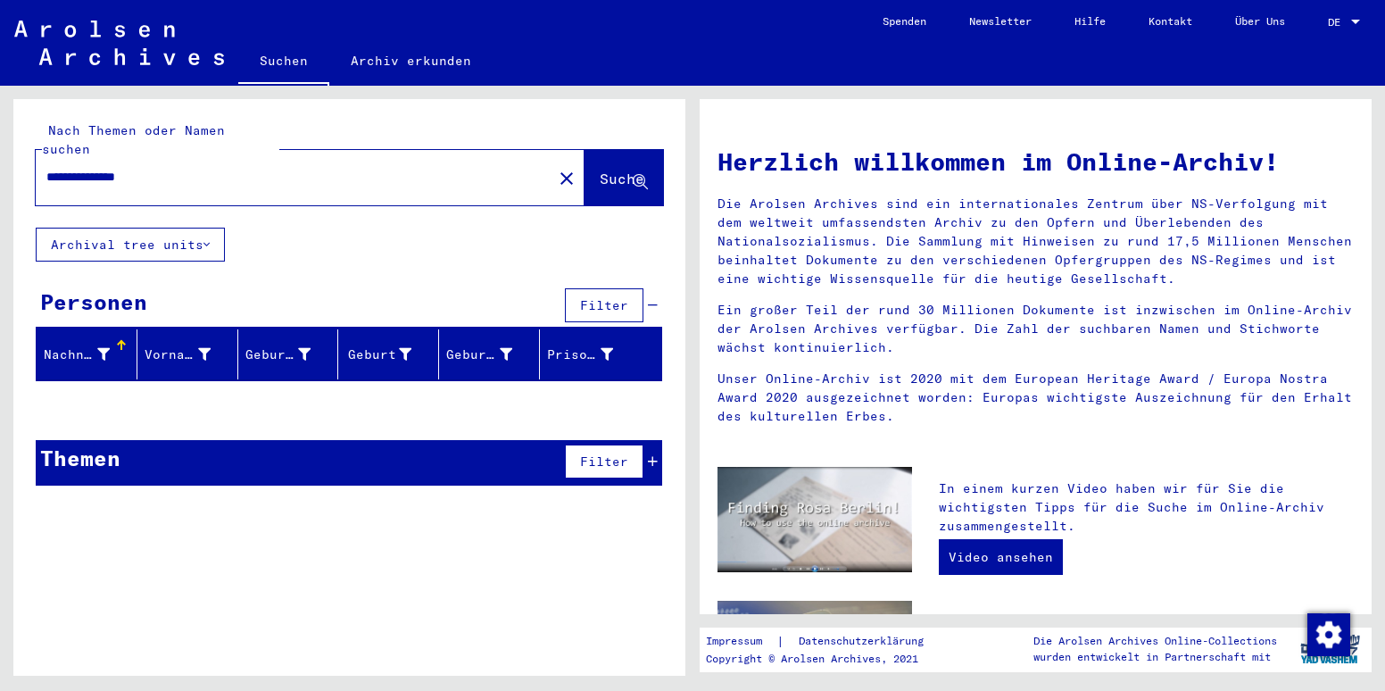
type input "**********"
click at [595, 150] on button "Suche" at bounding box center [624, 177] width 79 height 55
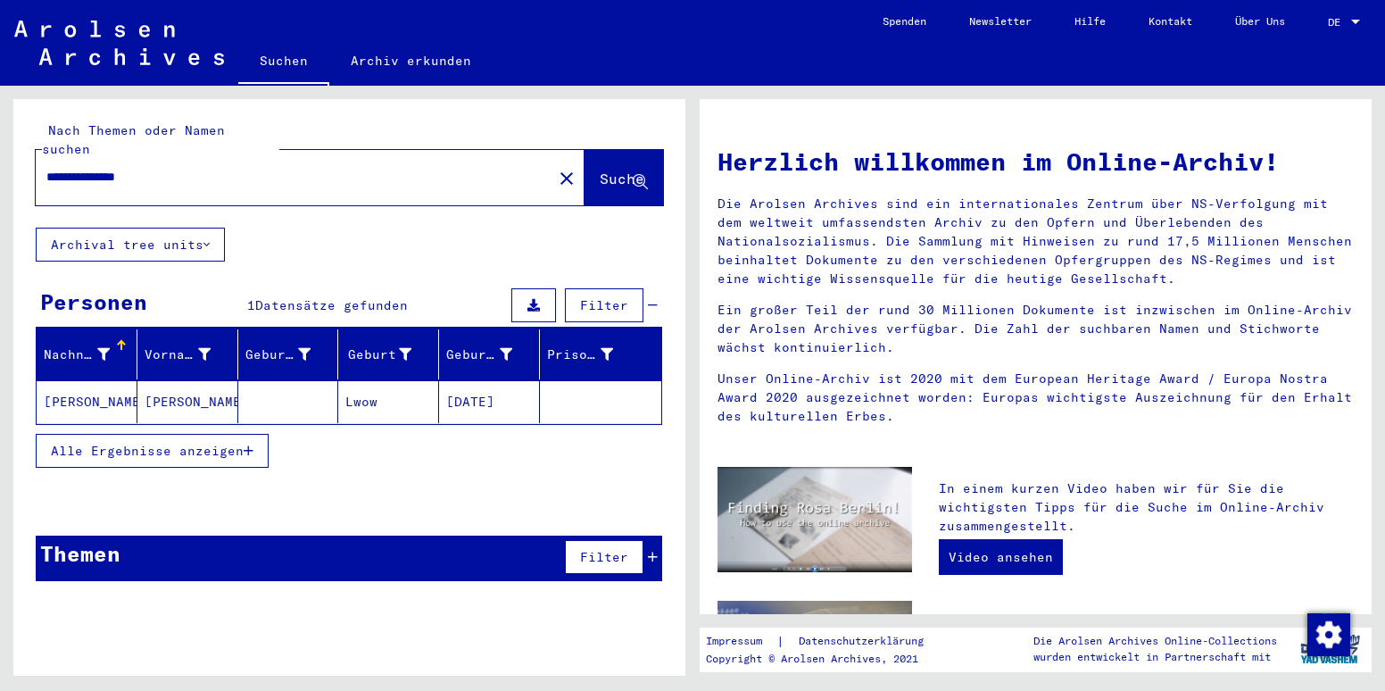
click at [79, 381] on mat-cell "[PERSON_NAME]" at bounding box center [87, 401] width 101 height 43
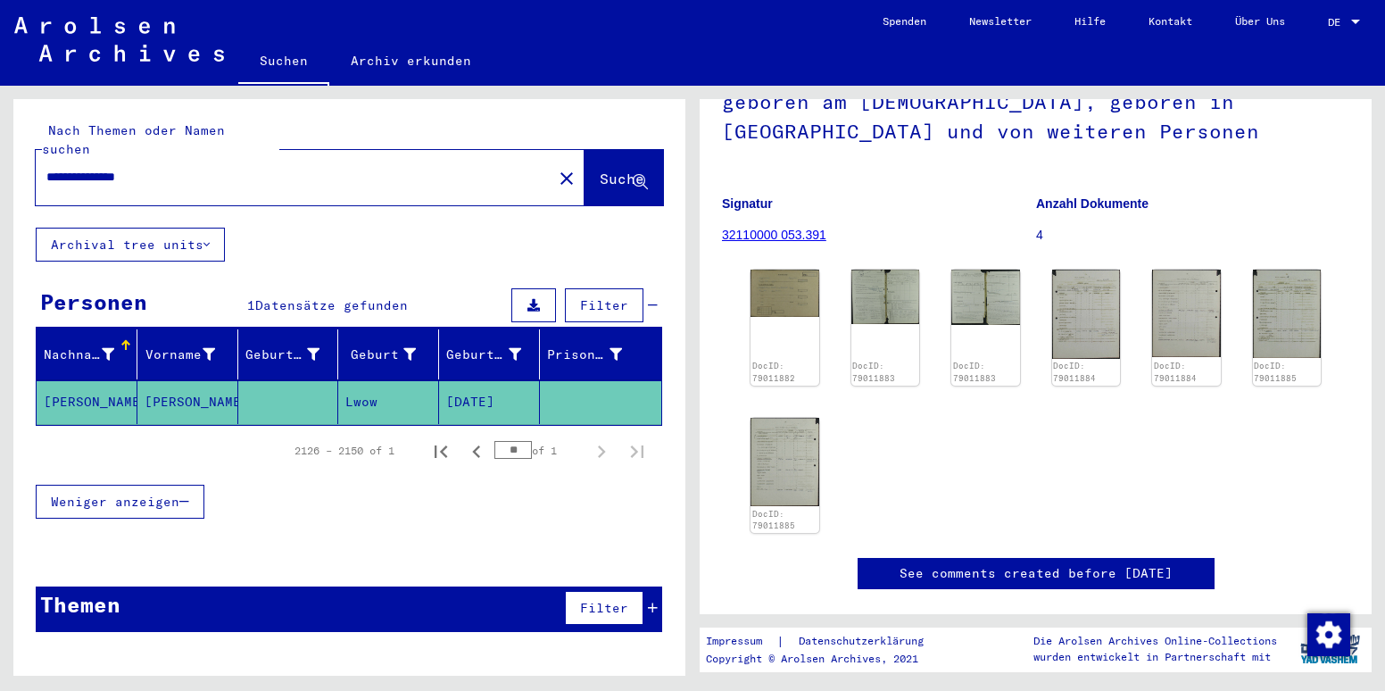
scroll to position [172, 0]
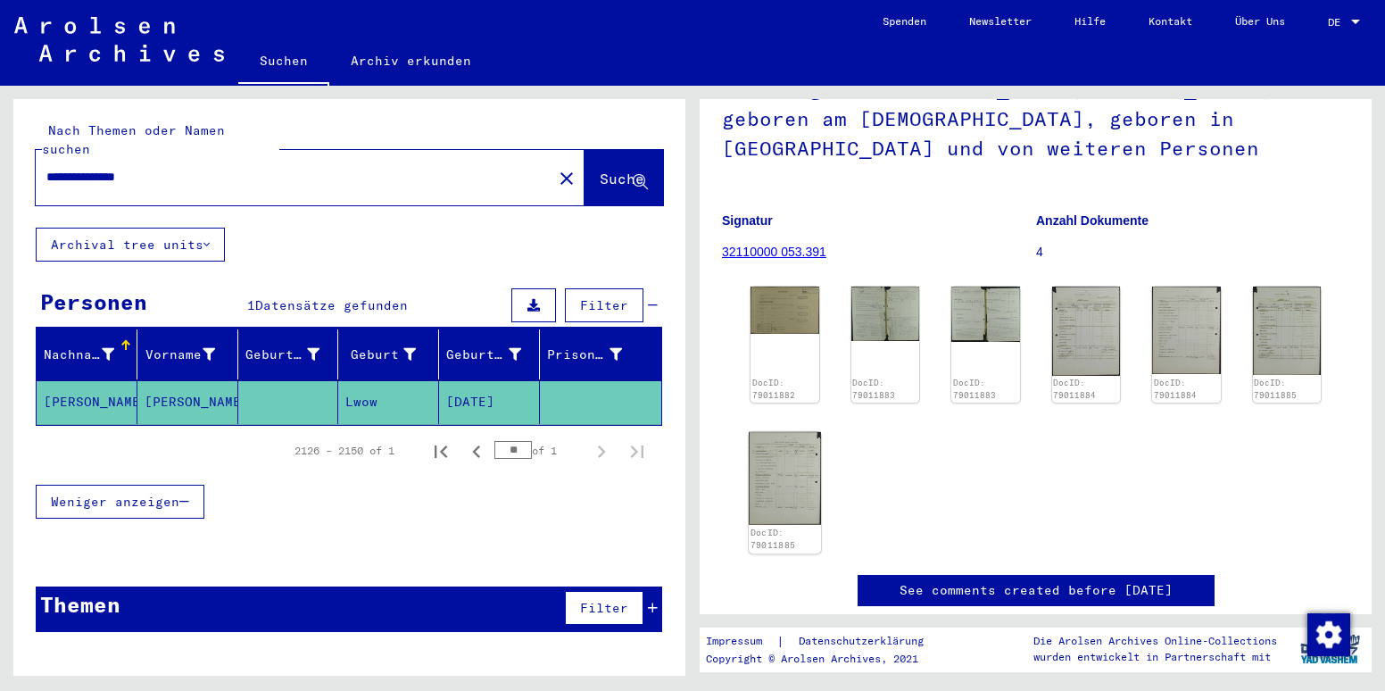
click at [798, 474] on img at bounding box center [784, 478] width 71 height 93
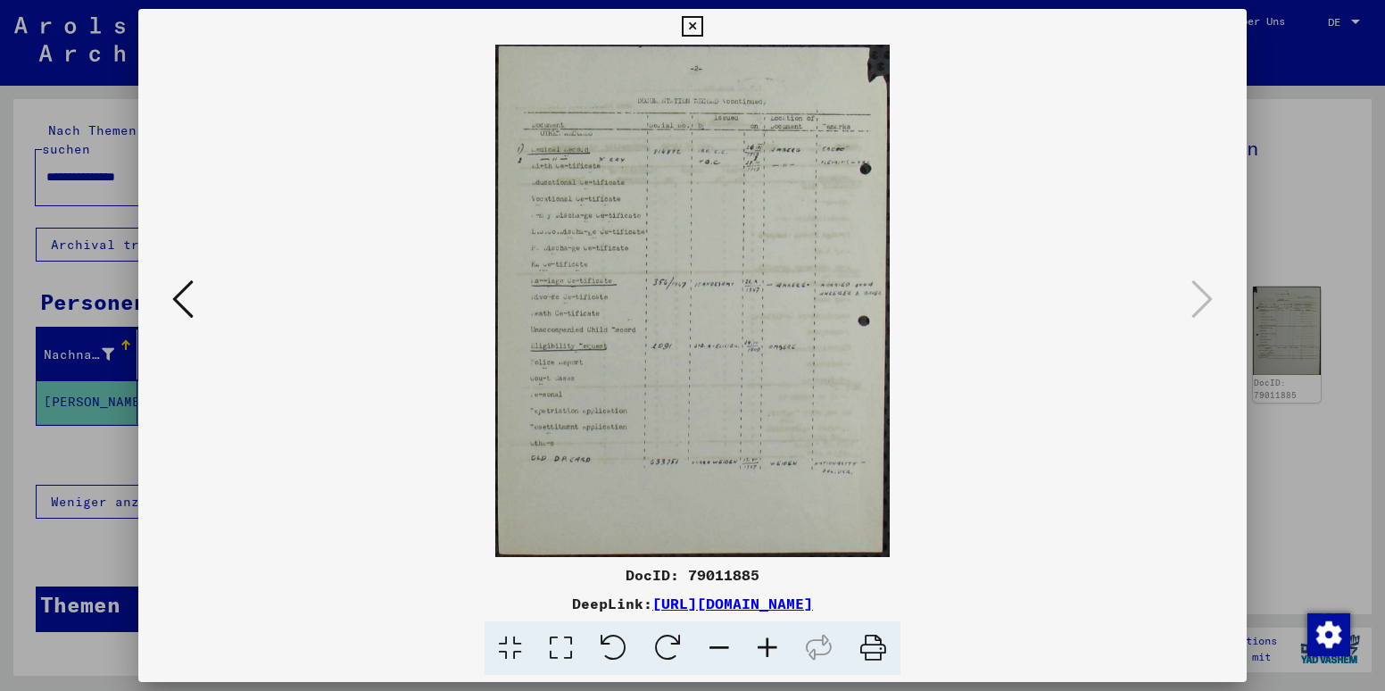
click at [777, 644] on icon at bounding box center [767, 648] width 48 height 54
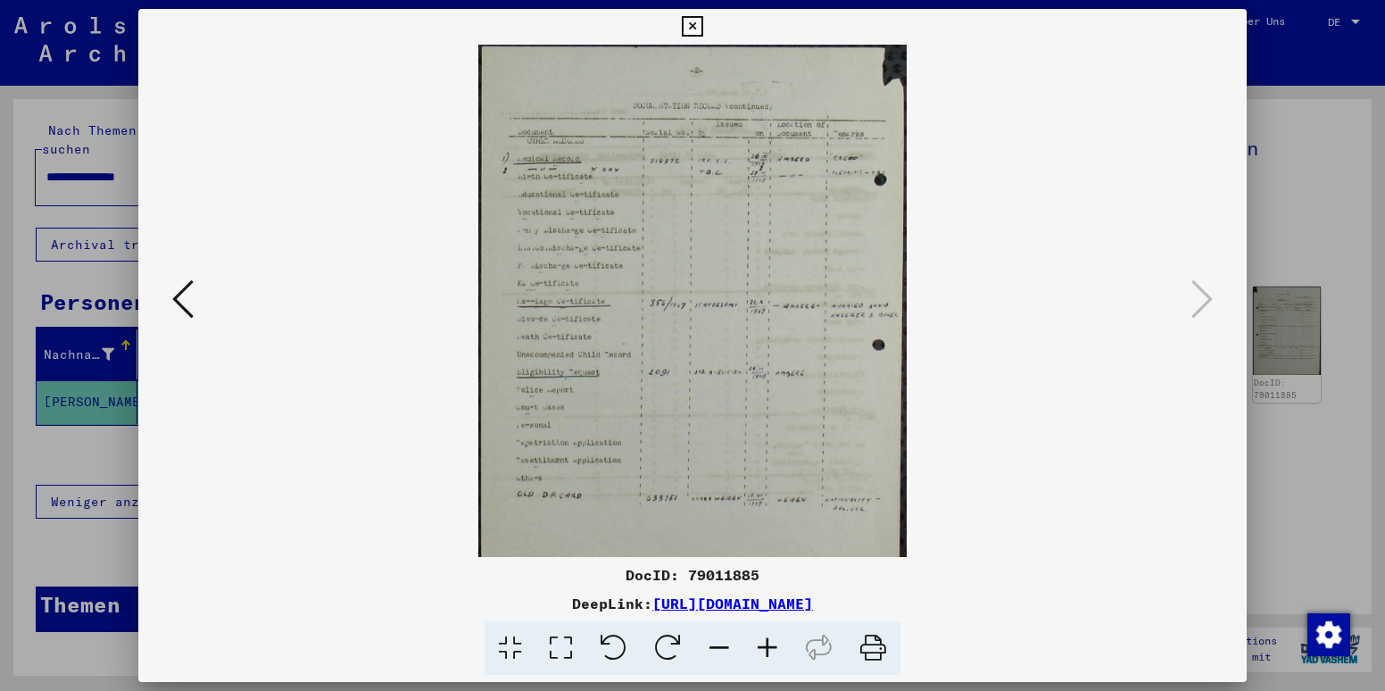
click at [777, 644] on icon at bounding box center [767, 648] width 48 height 54
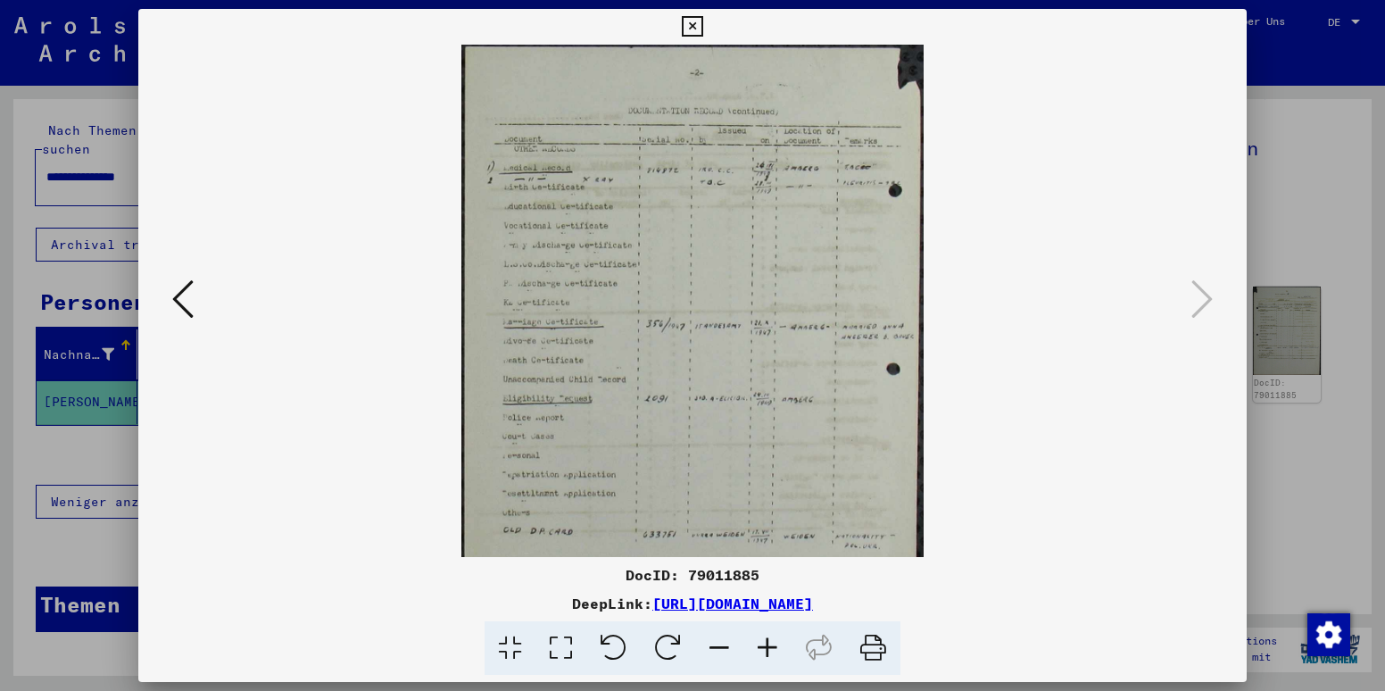
click at [777, 644] on icon at bounding box center [767, 648] width 48 height 54
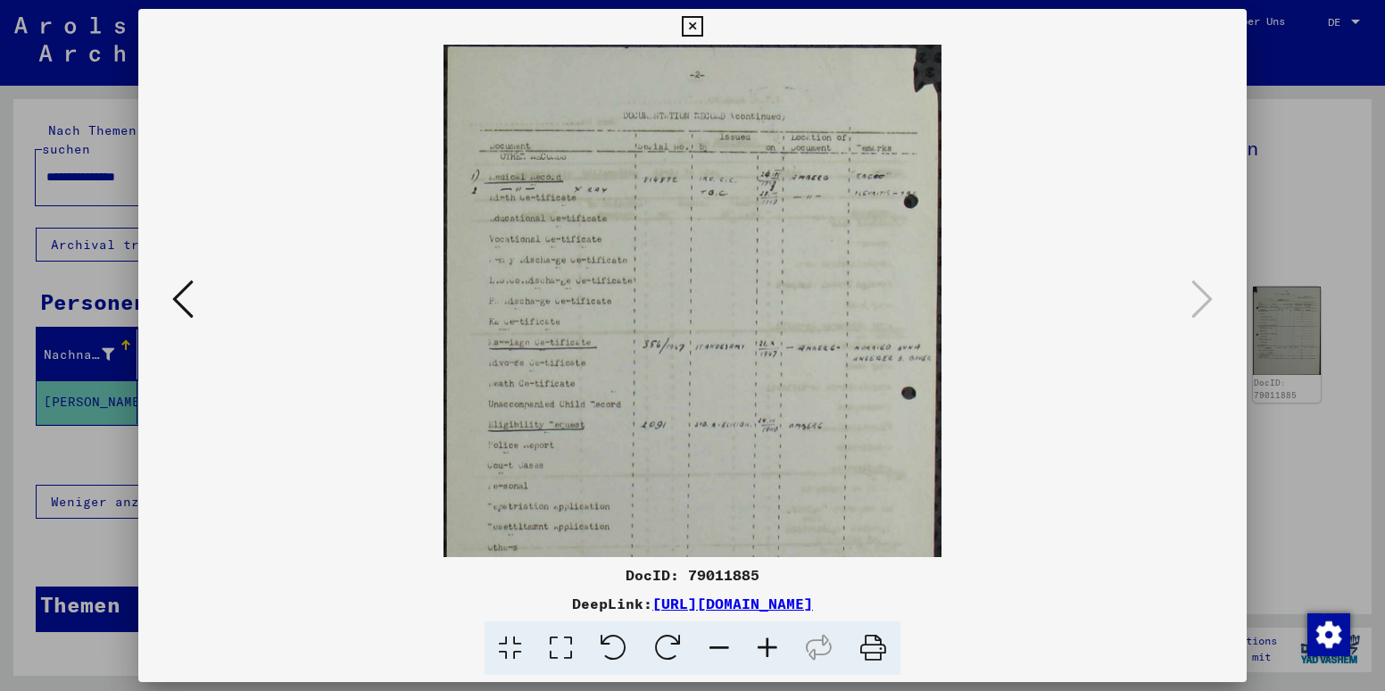
click at [777, 644] on icon at bounding box center [767, 648] width 48 height 54
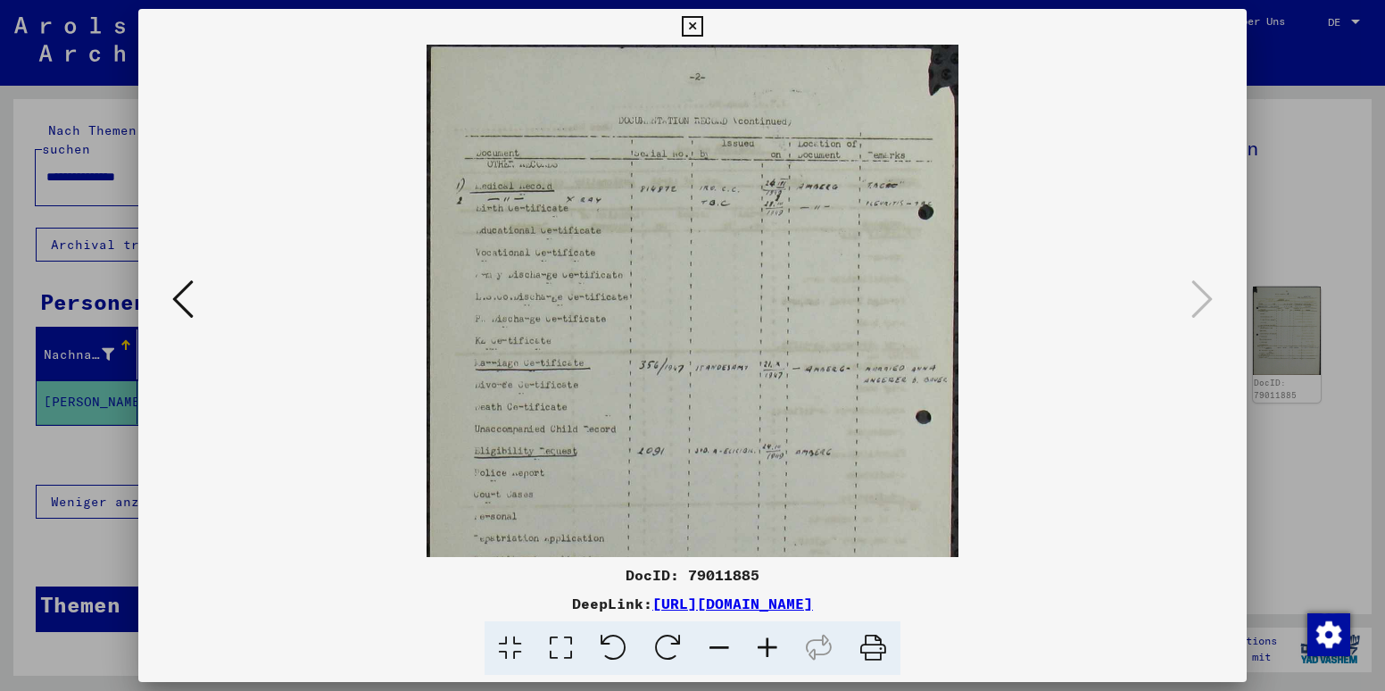
click at [777, 644] on icon at bounding box center [767, 648] width 48 height 54
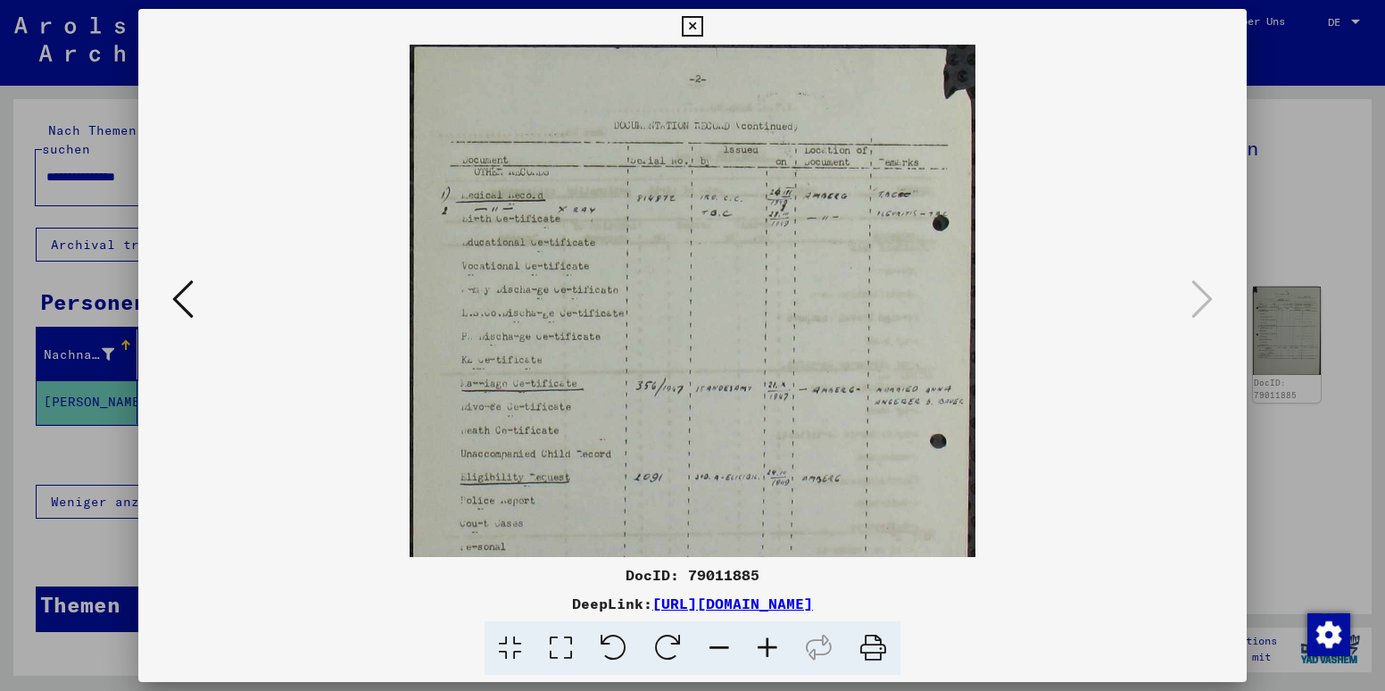
click at [777, 644] on icon at bounding box center [767, 648] width 48 height 54
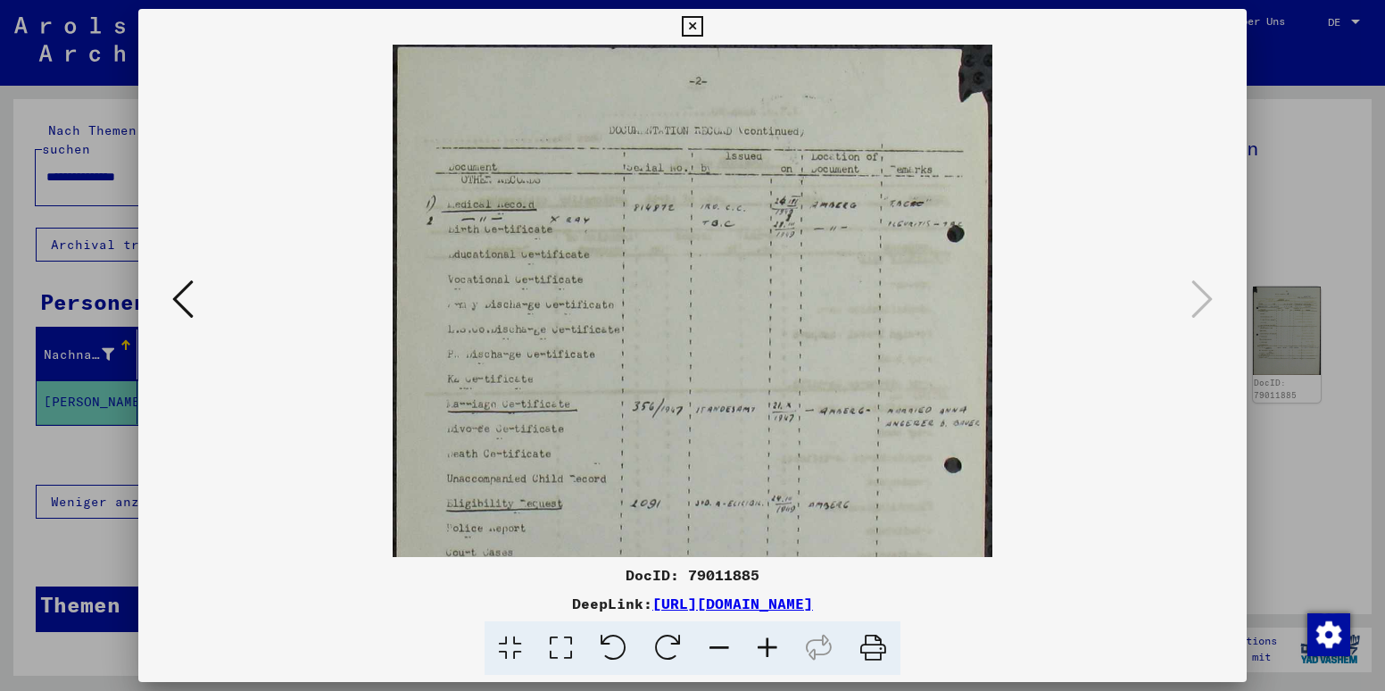
click at [777, 644] on icon at bounding box center [767, 648] width 48 height 54
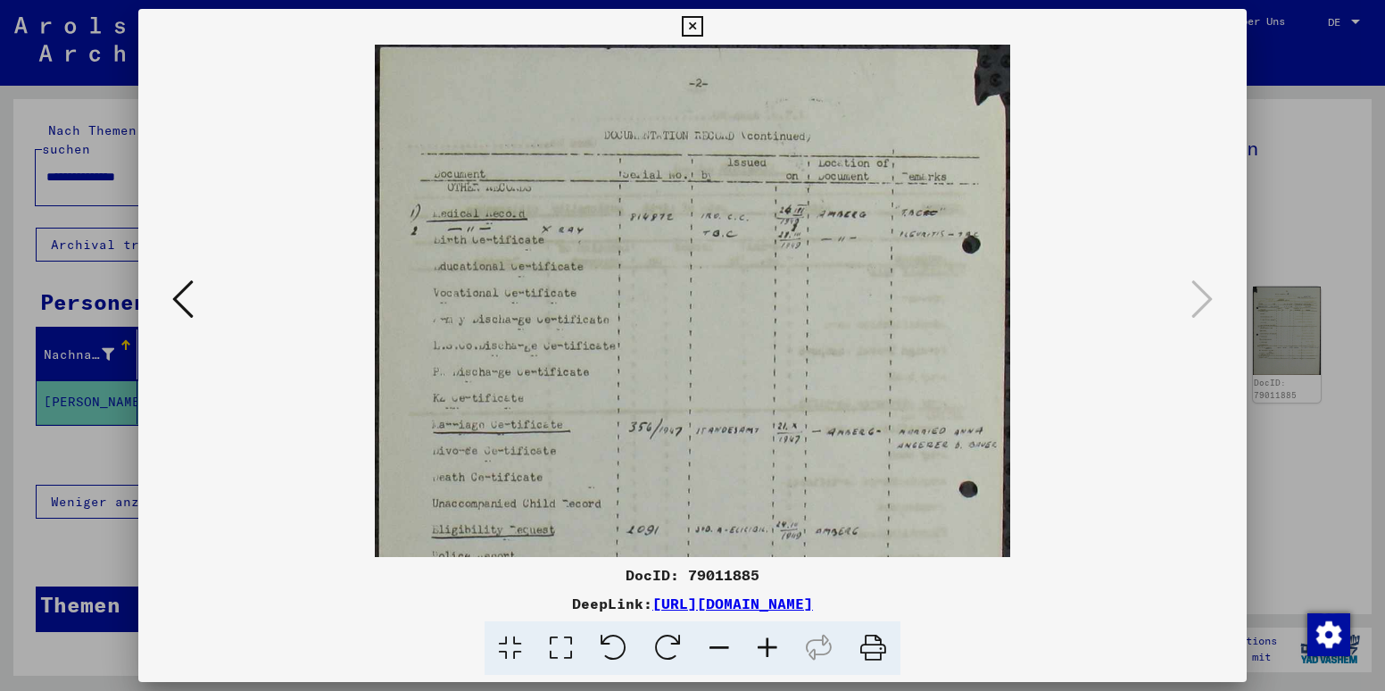
click at [777, 644] on icon at bounding box center [767, 648] width 48 height 54
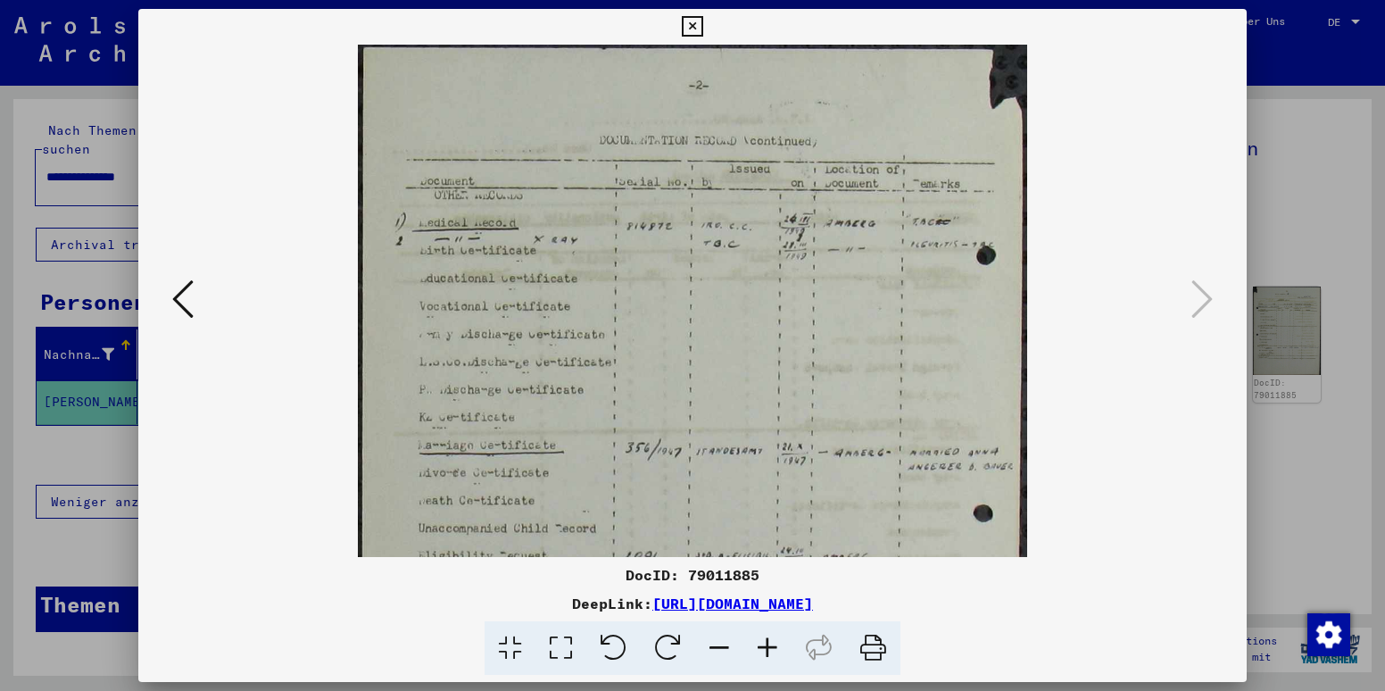
click at [777, 644] on icon at bounding box center [767, 648] width 48 height 54
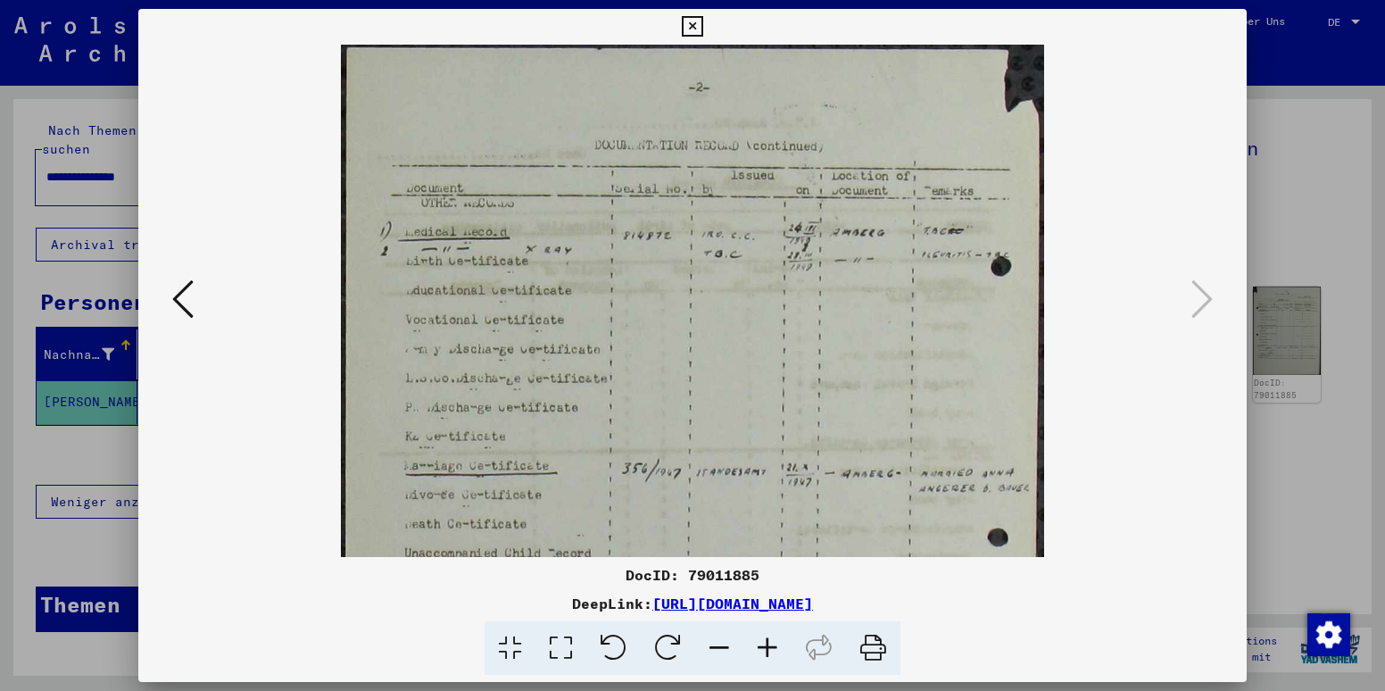
click at [777, 644] on icon at bounding box center [767, 648] width 48 height 54
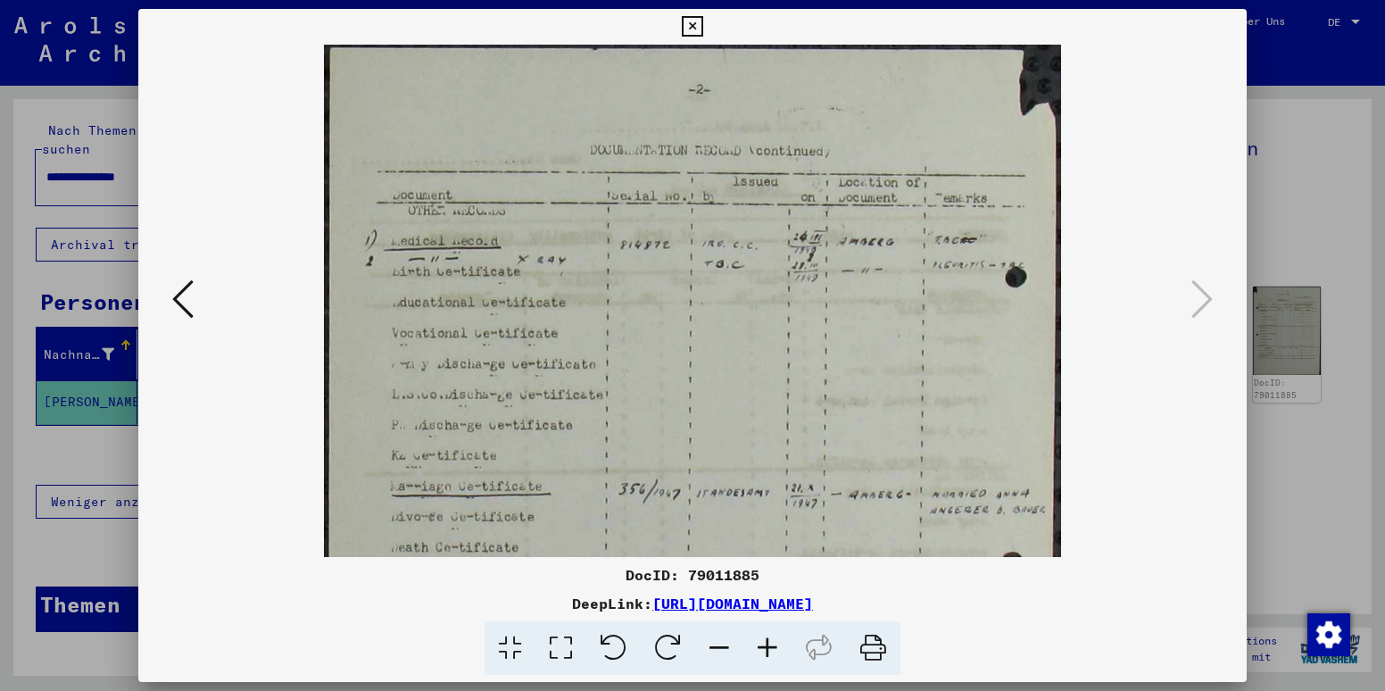
click at [777, 644] on icon at bounding box center [767, 648] width 48 height 54
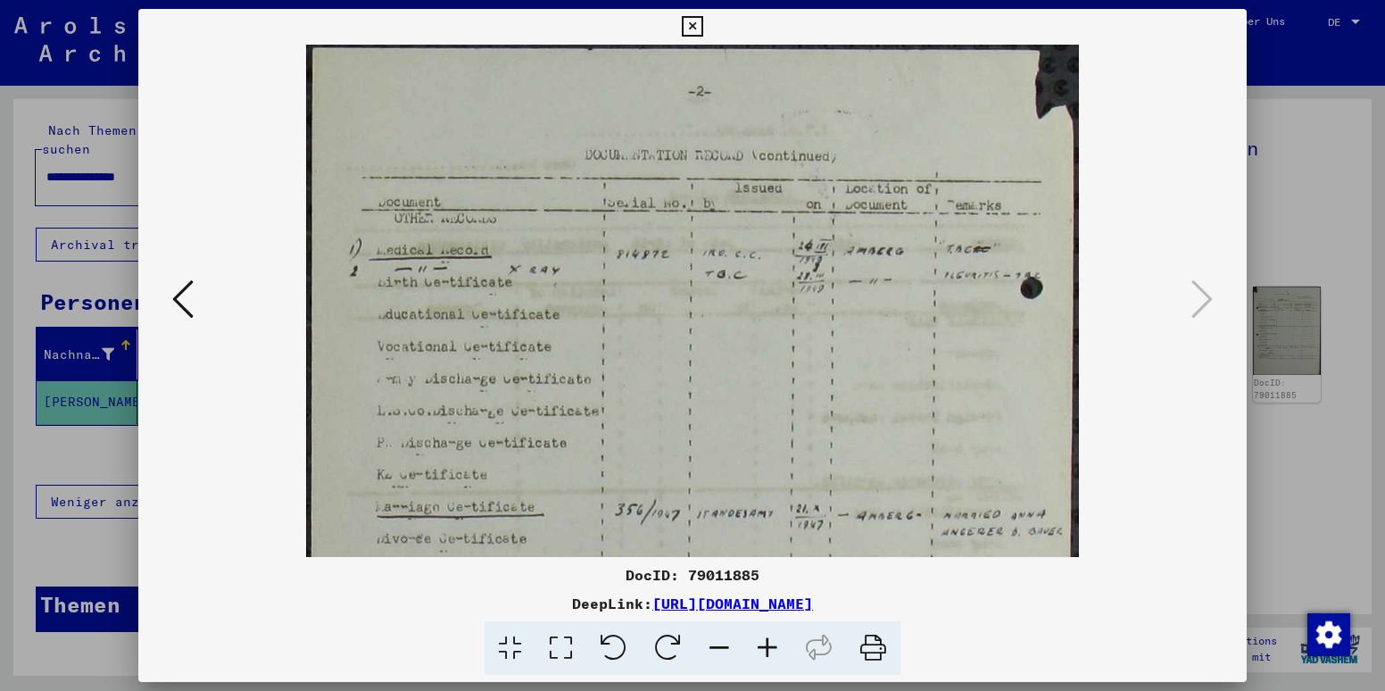
click at [777, 644] on icon at bounding box center [767, 648] width 48 height 54
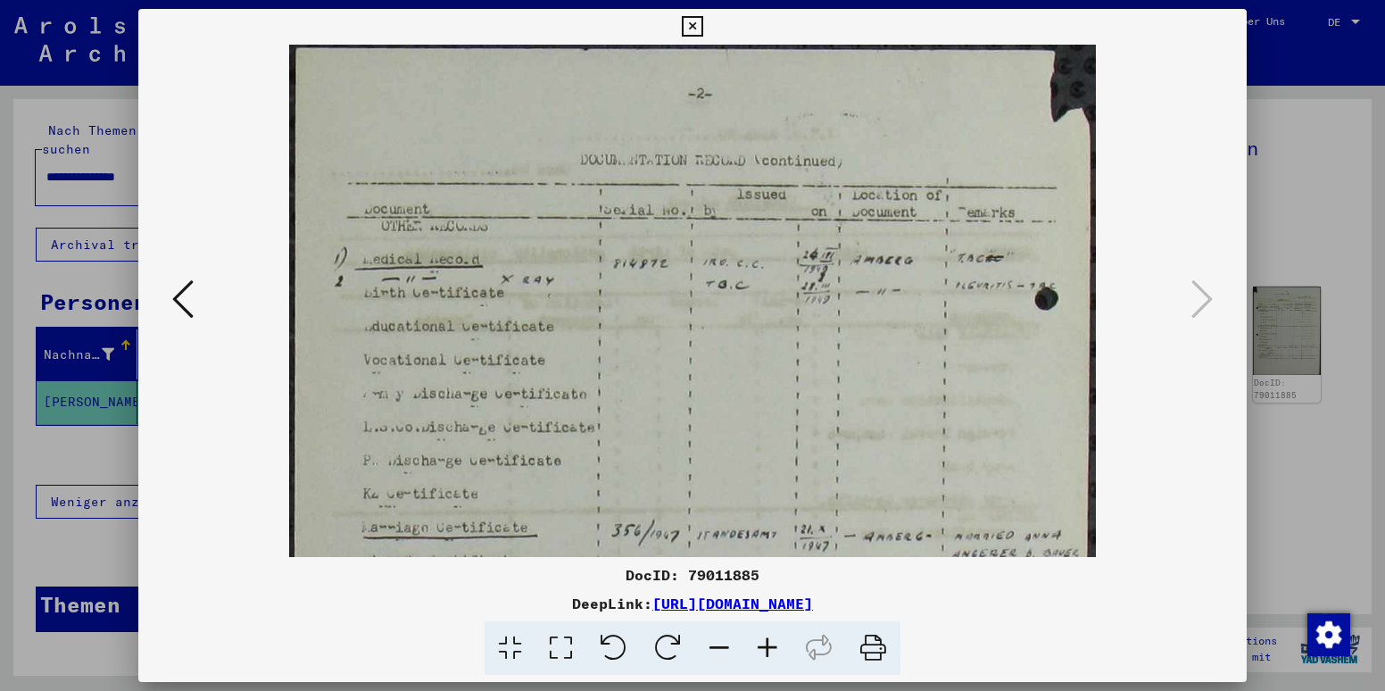
click at [777, 644] on icon at bounding box center [767, 648] width 48 height 54
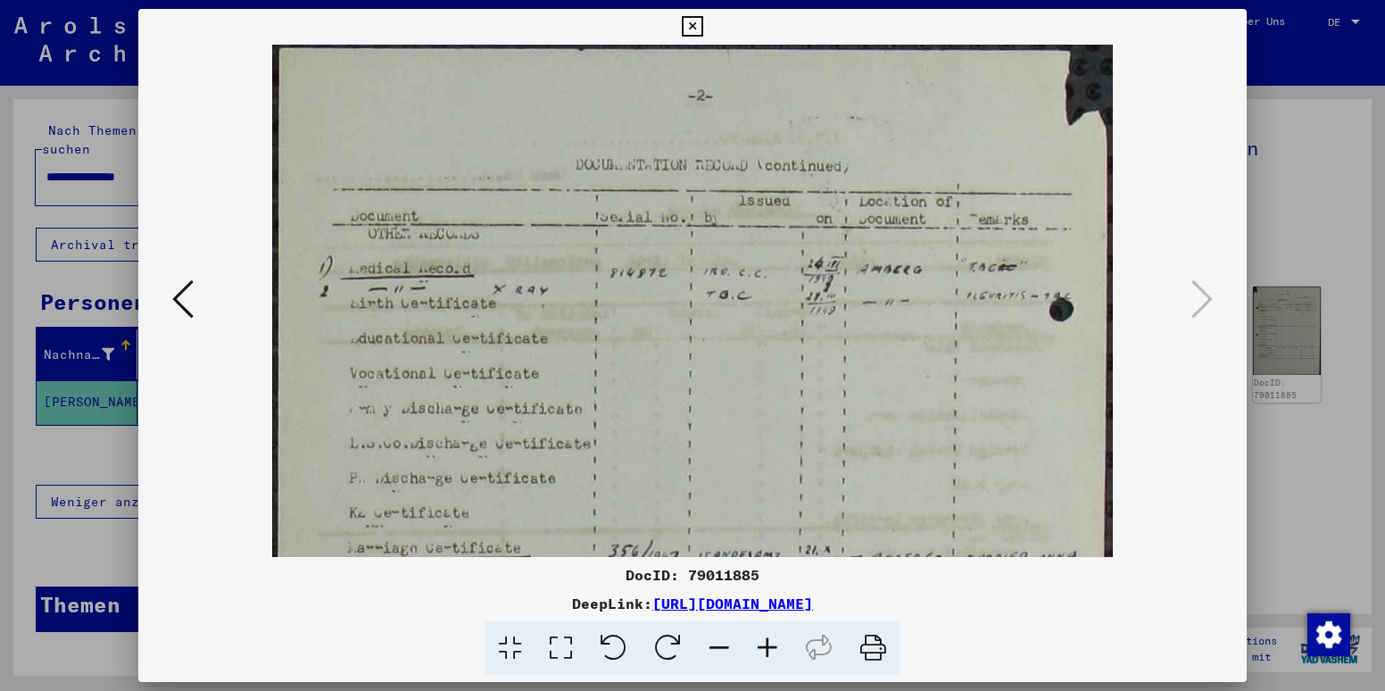
click at [777, 644] on icon at bounding box center [767, 648] width 48 height 54
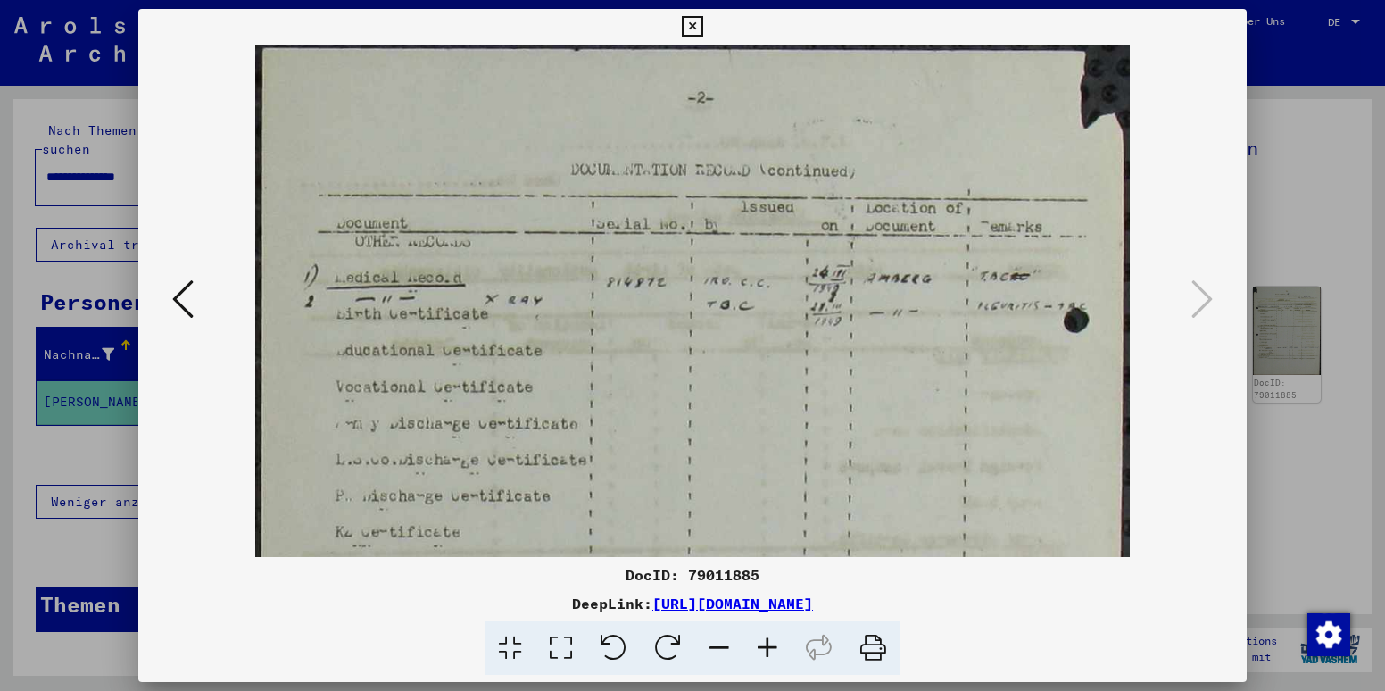
click at [777, 644] on icon at bounding box center [767, 648] width 48 height 54
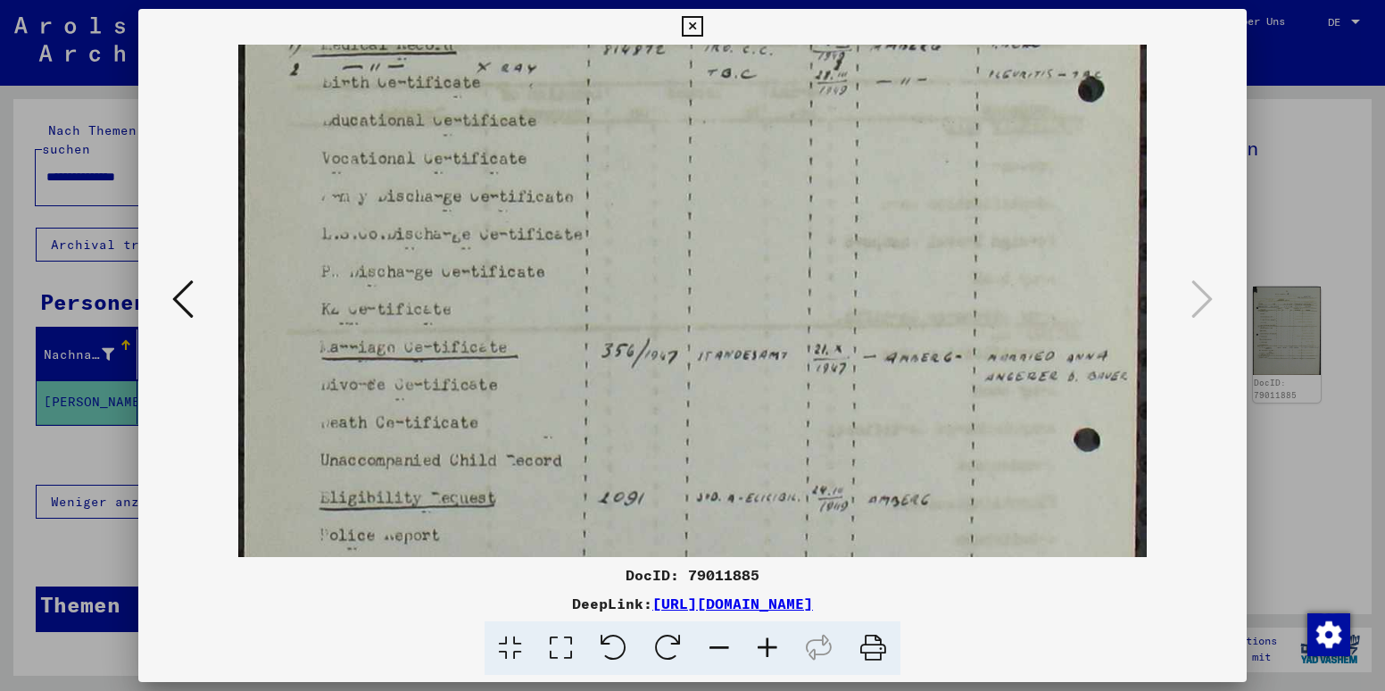
scroll to position [232, 0]
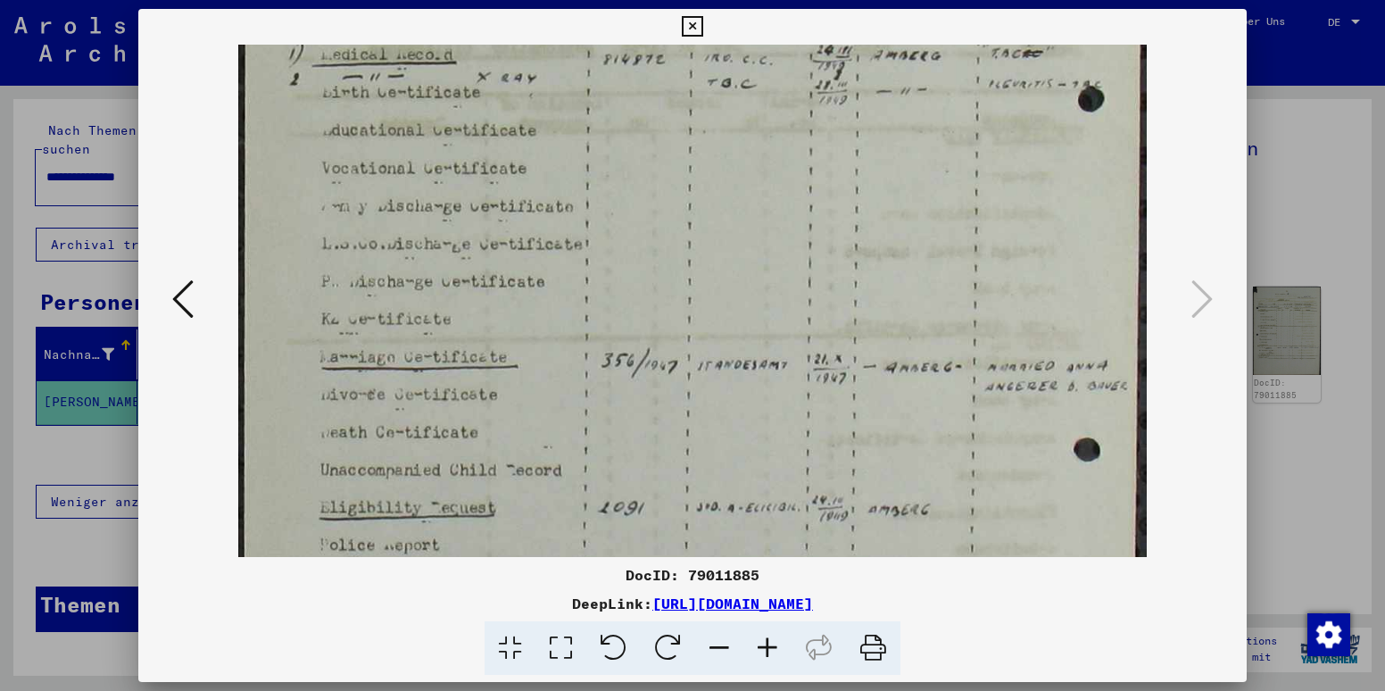
drag, startPoint x: 879, startPoint y: 489, endPoint x: 747, endPoint y: 257, distance: 267.0
click at [747, 257] on img at bounding box center [692, 404] width 909 height 1182
click at [693, 23] on icon at bounding box center [692, 26] width 21 height 21
